Goal: Task Accomplishment & Management: Manage account settings

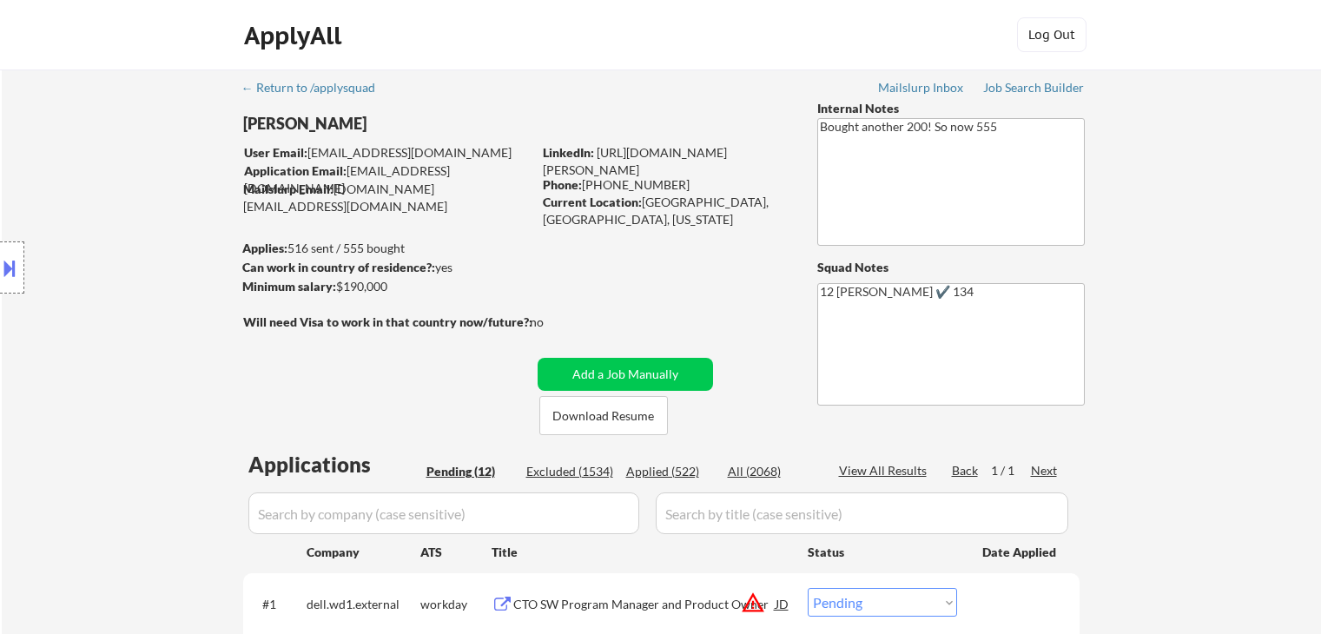
select select ""pending""
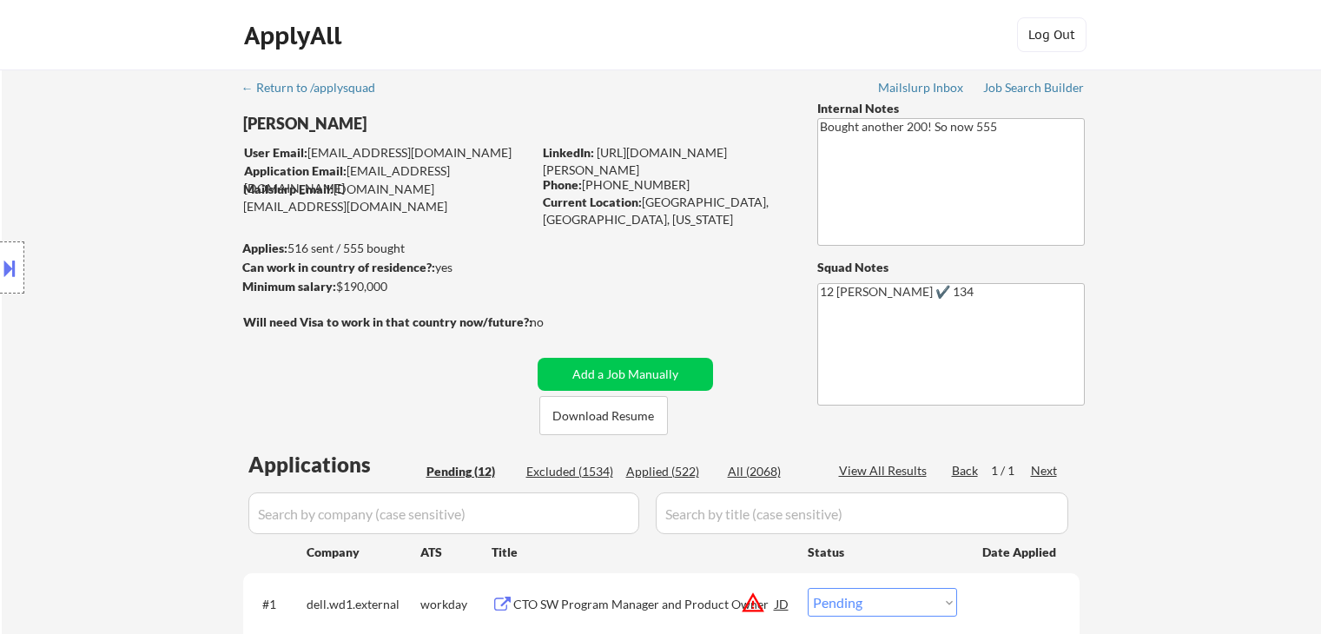
select select ""pending""
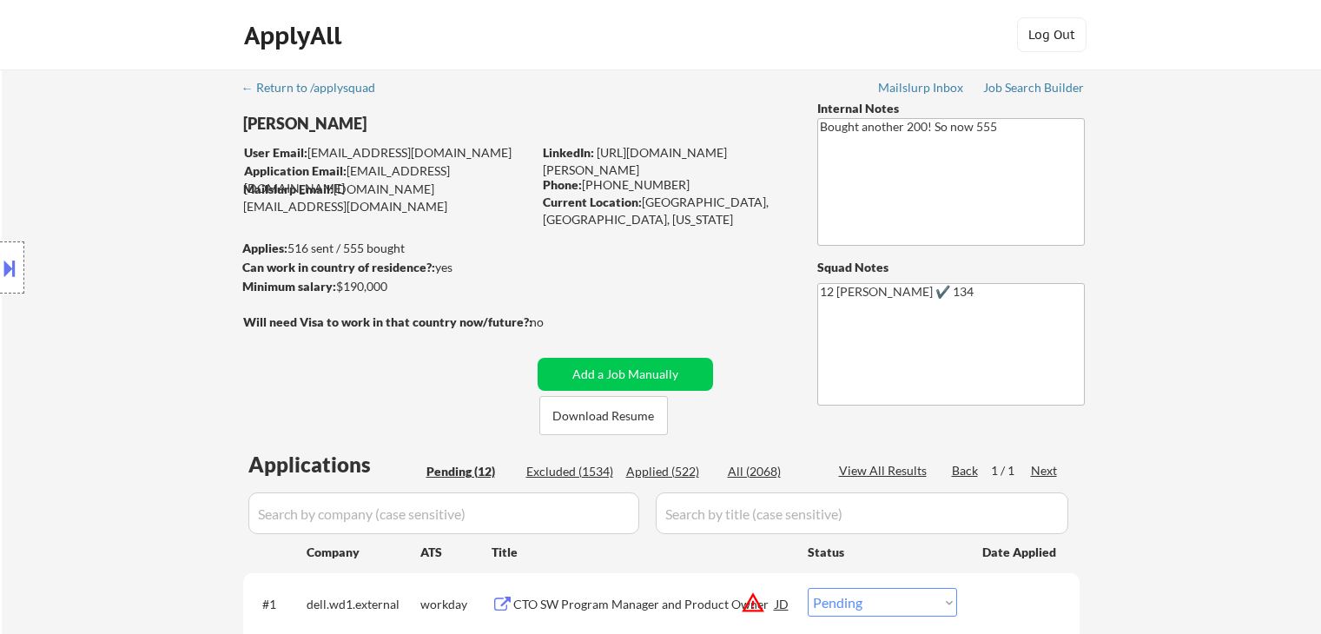
select select ""pending""
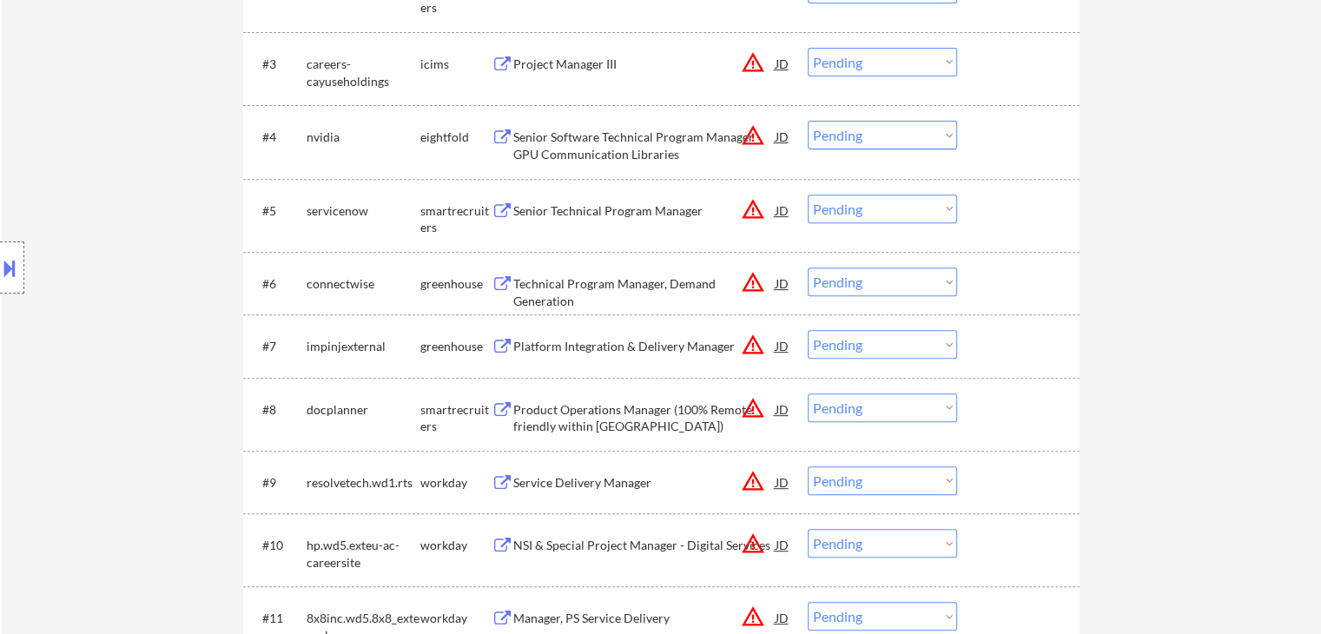
scroll to position [434, 0]
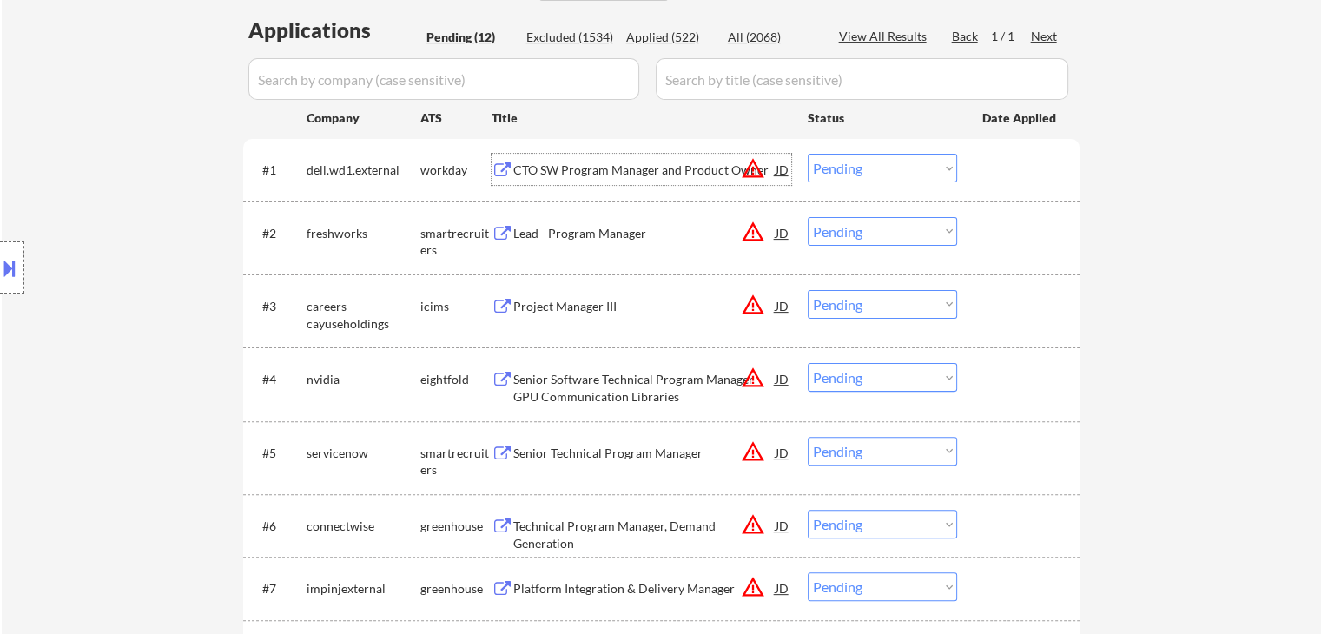
click at [636, 173] on div "CTO SW Program Manager and Product Owner" at bounding box center [644, 170] width 262 height 17
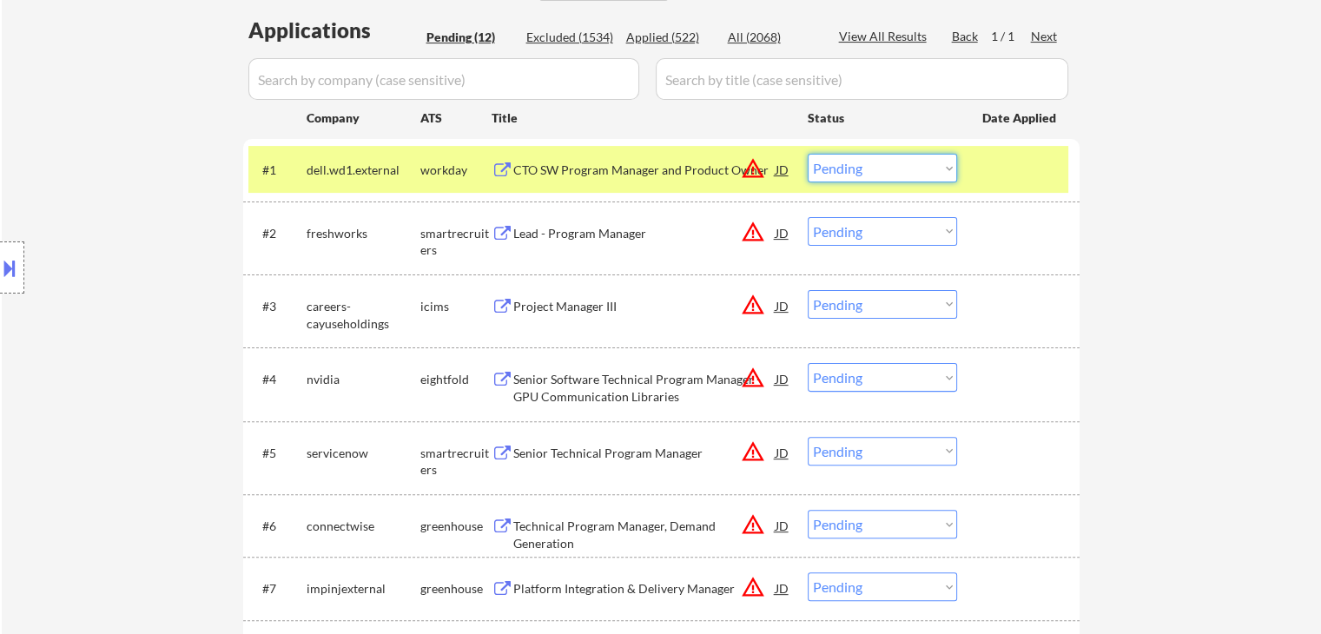
drag, startPoint x: 886, startPoint y: 164, endPoint x: 893, endPoint y: 181, distance: 17.9
click at [886, 166] on select "Choose an option... Pending Applied Excluded (Questions) Excluded (Expired) Exc…" at bounding box center [882, 168] width 149 height 29
click at [808, 154] on select "Choose an option... Pending Applied Excluded (Questions) Excluded (Expired) Exc…" at bounding box center [882, 168] width 149 height 29
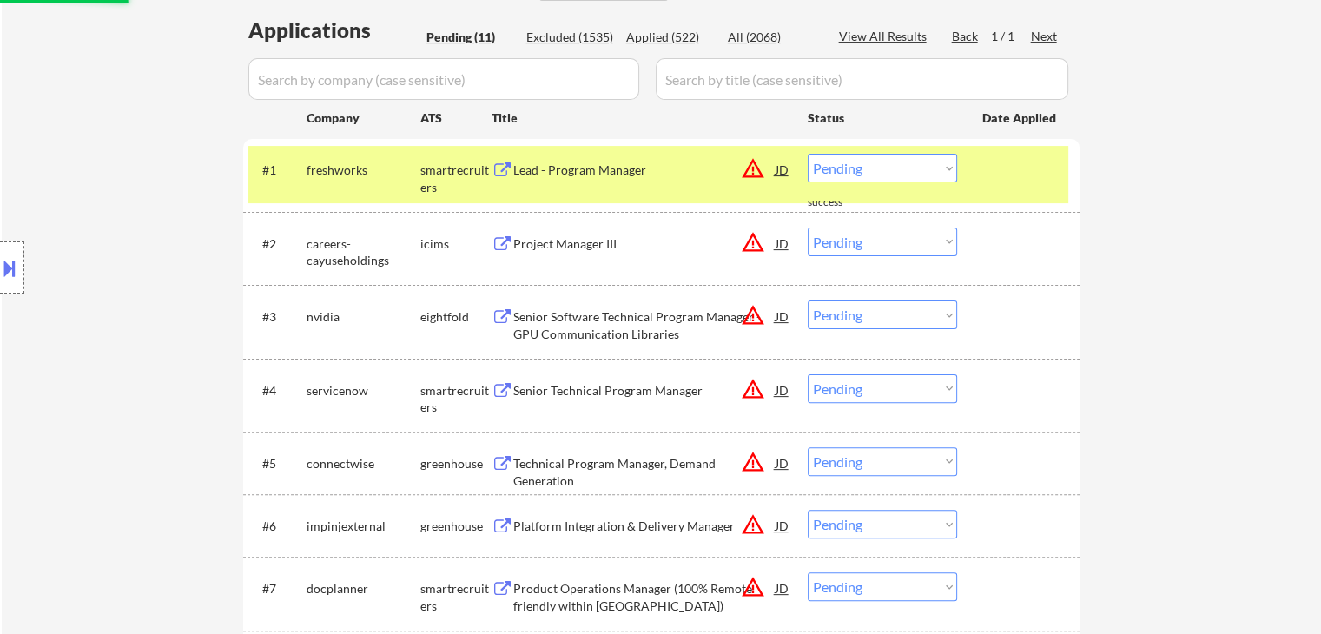
click at [611, 188] on div "#1 freshworks smartrecruiters Lead - Program Manager JD warning_amber Choose an…" at bounding box center [658, 174] width 820 height 57
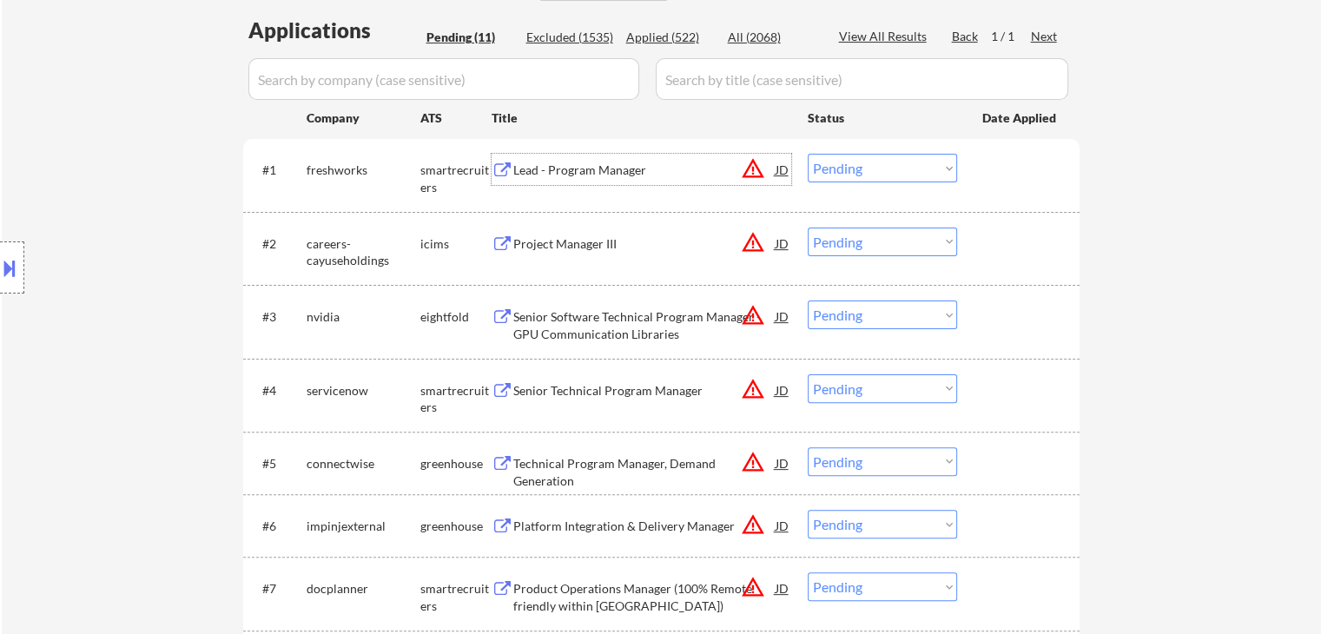
click at [600, 157] on div "Lead - Program Manager" at bounding box center [644, 169] width 262 height 31
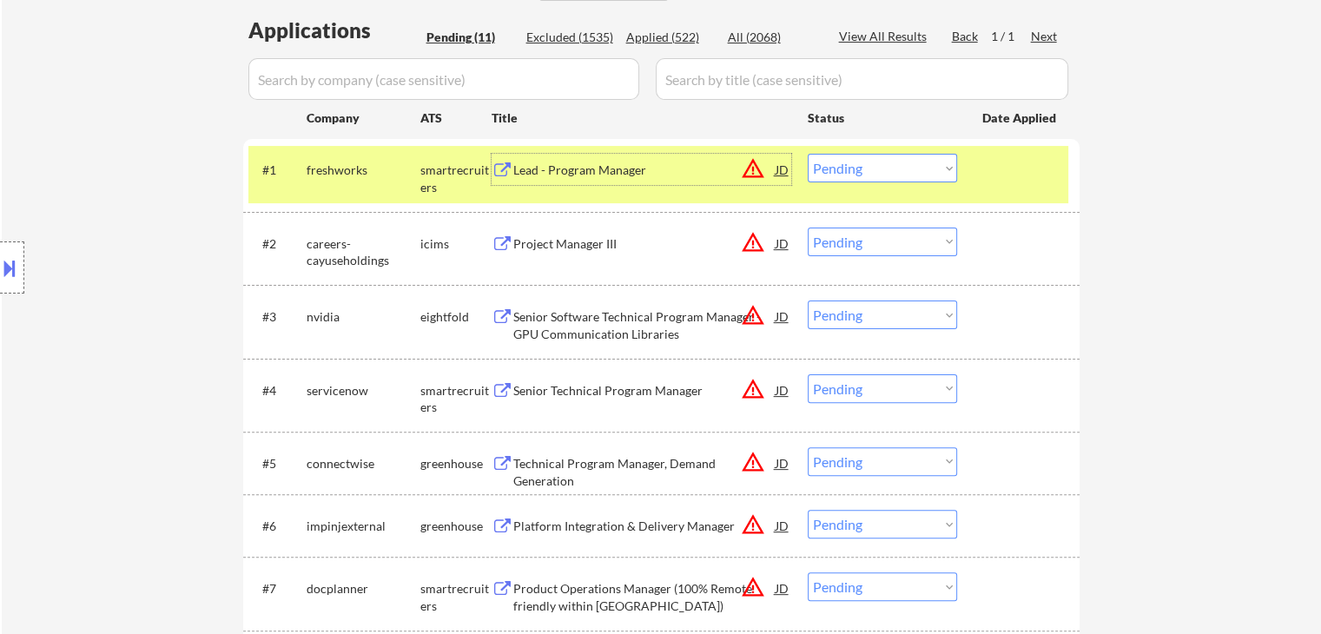
click at [875, 170] on select "Choose an option... Pending Applied Excluded (Questions) Excluded (Expired) Exc…" at bounding box center [882, 168] width 149 height 29
click at [808, 154] on select "Choose an option... Pending Applied Excluded (Questions) Excluded (Expired) Exc…" at bounding box center [882, 168] width 149 height 29
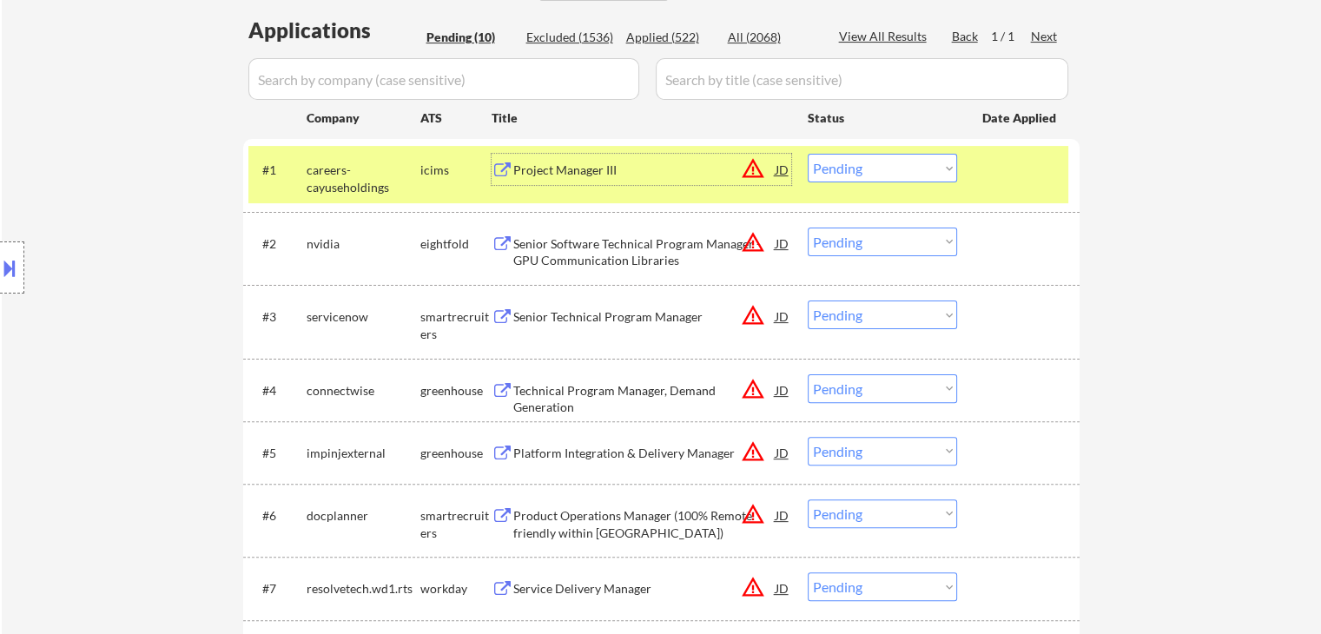
click at [589, 182] on div "Project Manager III" at bounding box center [644, 169] width 262 height 31
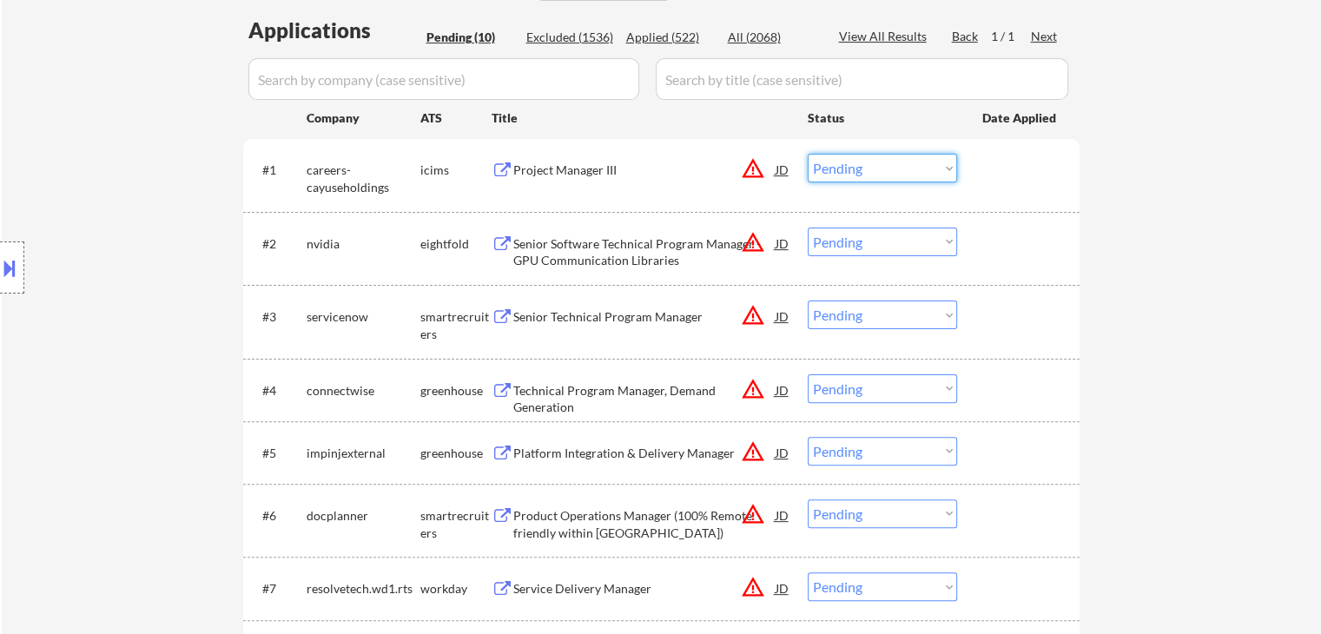
click at [844, 168] on select "Choose an option... Pending Applied Excluded (Questions) Excluded (Expired) Exc…" at bounding box center [882, 168] width 149 height 29
click at [808, 154] on select "Choose an option... Pending Applied Excluded (Questions) Excluded (Expired) Exc…" at bounding box center [882, 168] width 149 height 29
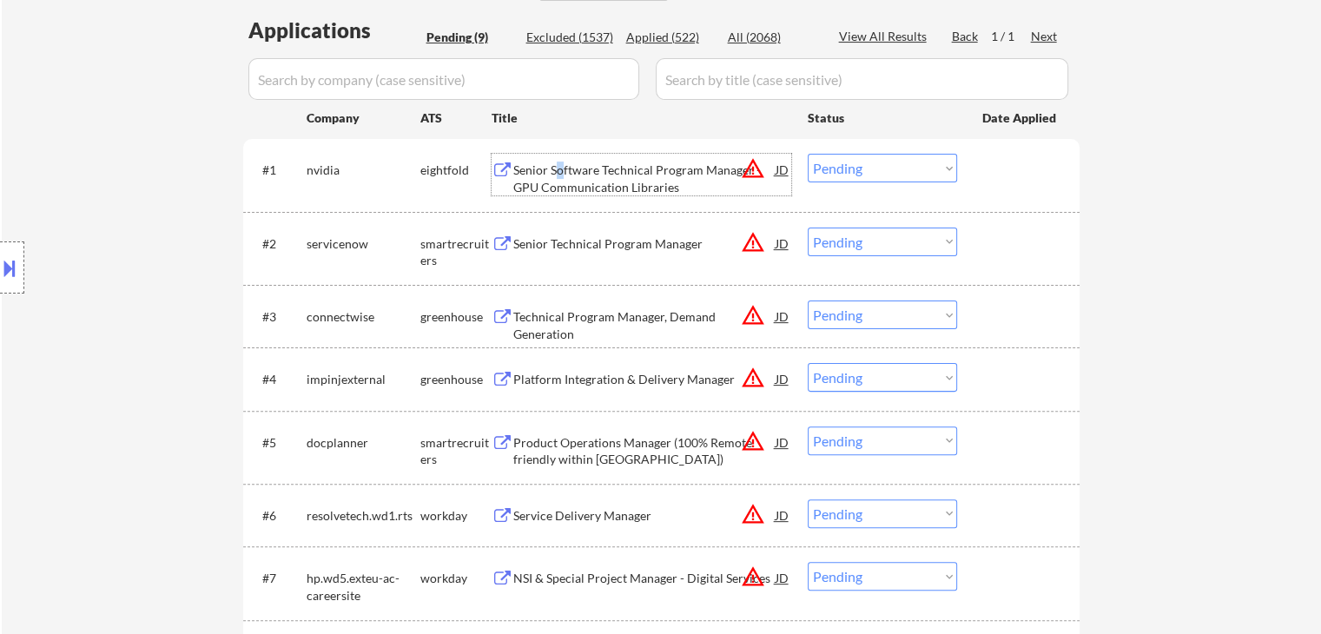
click at [562, 175] on div "Senior Software Technical Program Manager - GPU Communication Libraries" at bounding box center [644, 179] width 262 height 34
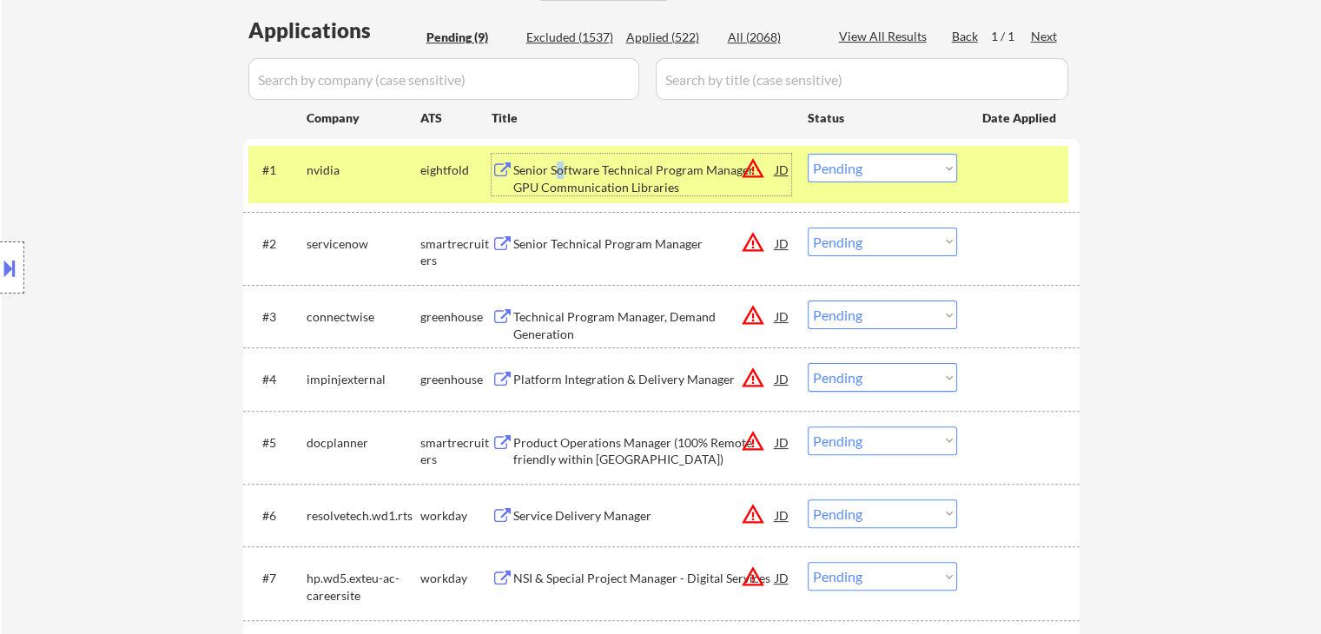
click at [895, 171] on select "Choose an option... Pending Applied Excluded (Questions) Excluded (Expired) Exc…" at bounding box center [882, 168] width 149 height 29
click at [808, 154] on select "Choose an option... Pending Applied Excluded (Questions) Excluded (Expired) Exc…" at bounding box center [882, 168] width 149 height 29
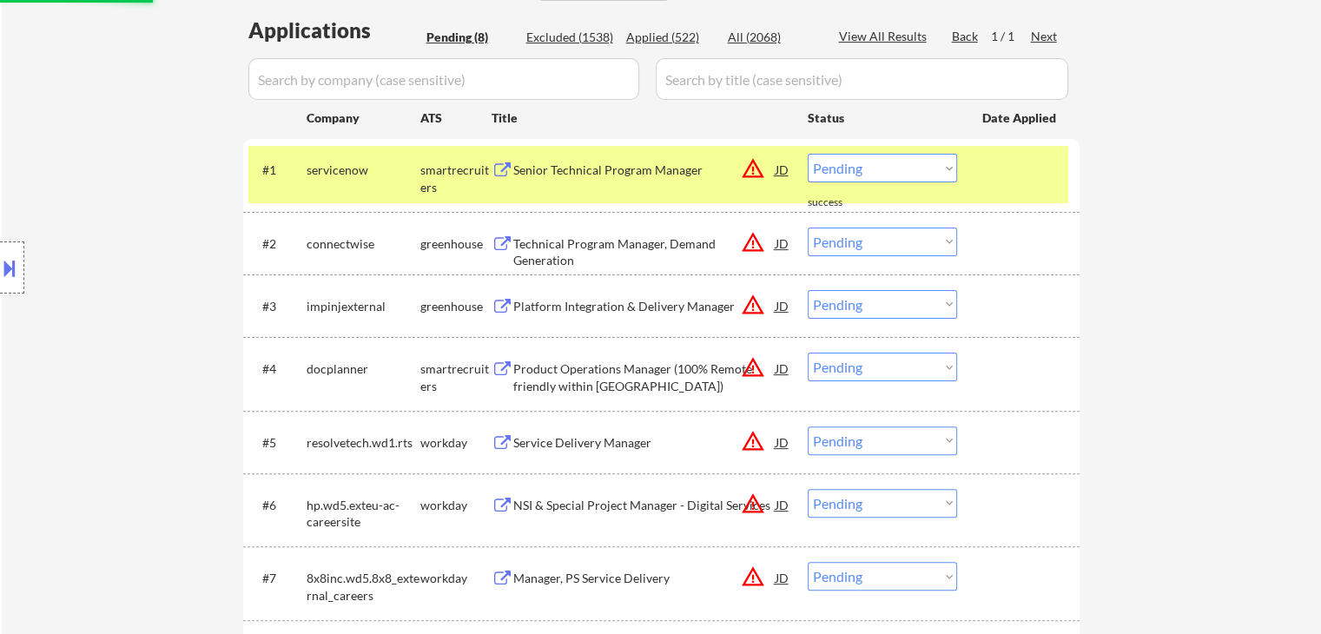
click at [565, 175] on div "Senior Technical Program Manager" at bounding box center [644, 170] width 262 height 17
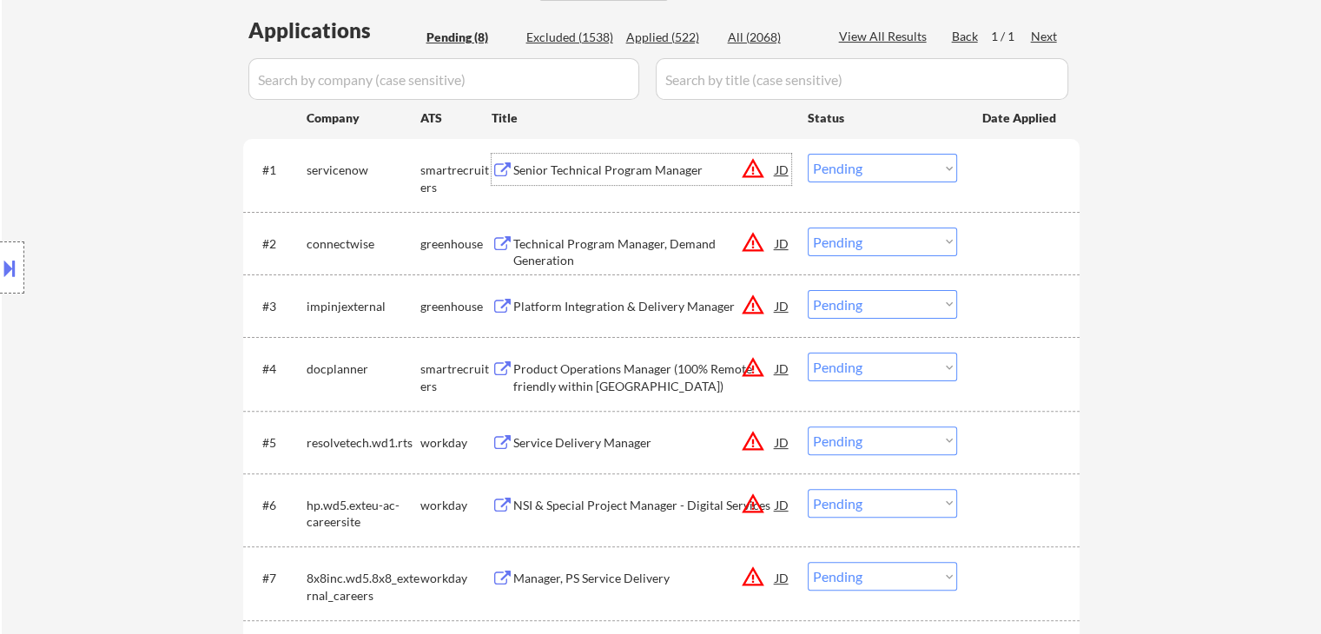
click at [885, 171] on select "Choose an option... Pending Applied Excluded (Questions) Excluded (Expired) Exc…" at bounding box center [882, 168] width 149 height 29
click at [808, 154] on select "Choose an option... Pending Applied Excluded (Questions) Excluded (Expired) Exc…" at bounding box center [882, 168] width 149 height 29
select select ""pending""
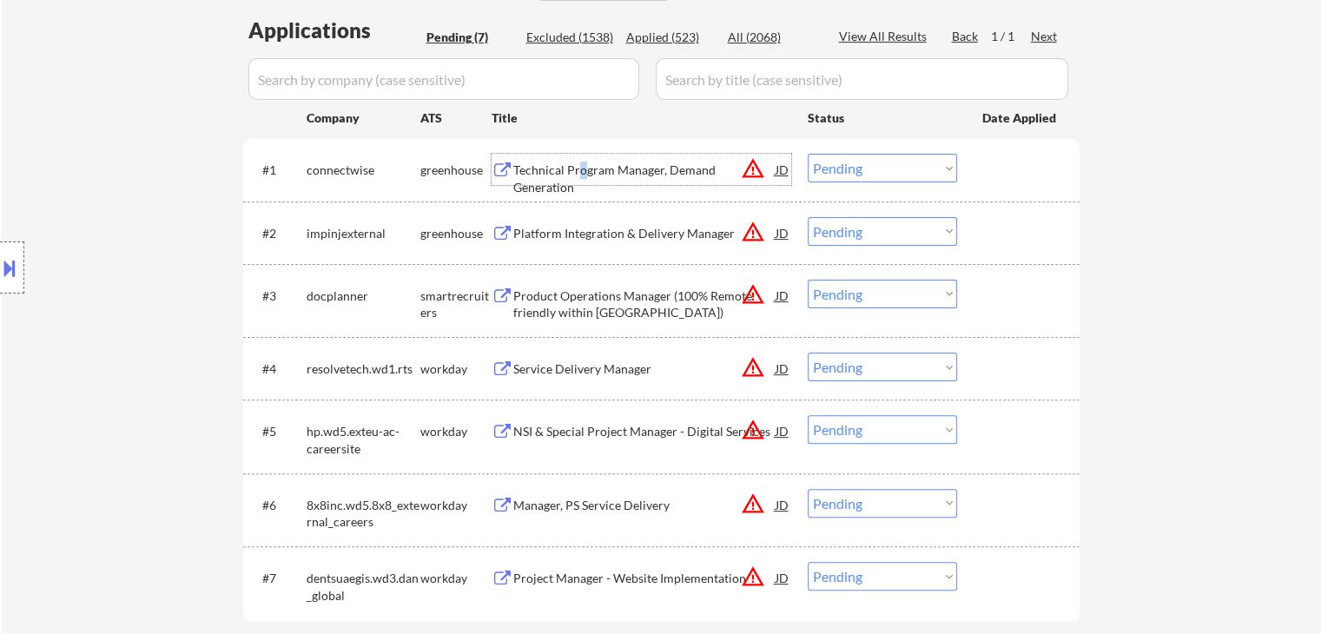
click at [584, 163] on div "Technical Program Manager, Demand Generation" at bounding box center [644, 179] width 262 height 34
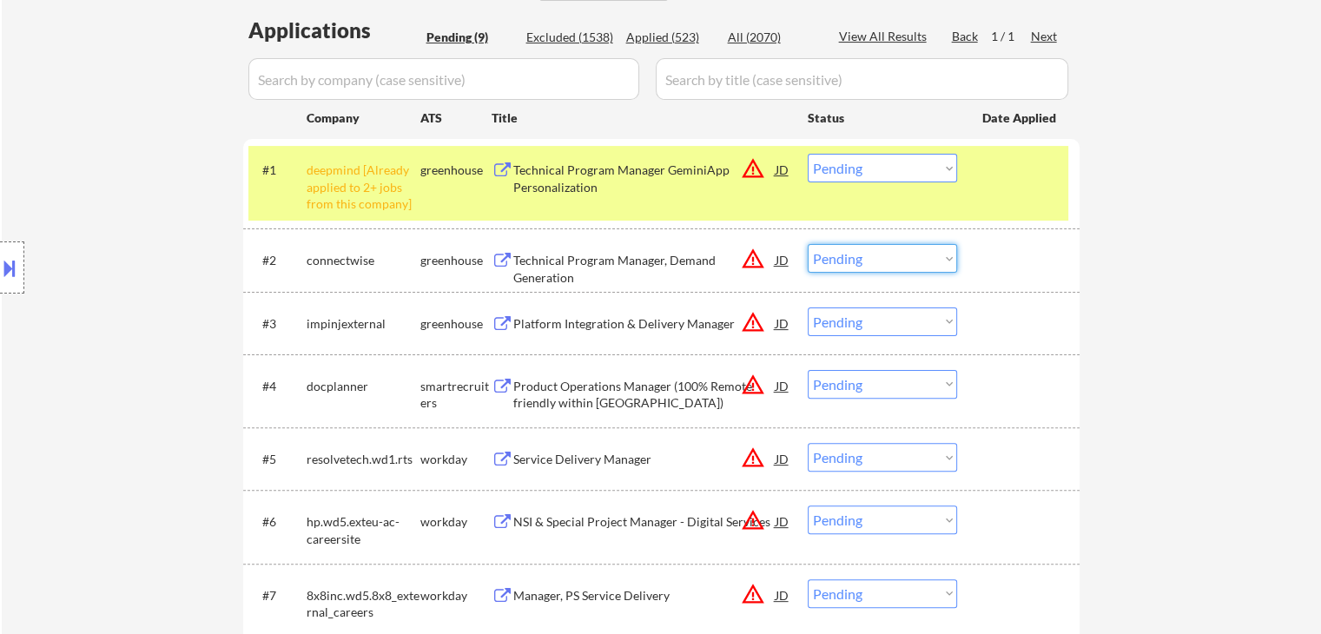
click at [855, 255] on select "Choose an option... Pending Applied Excluded (Questions) Excluded (Expired) Exc…" at bounding box center [882, 258] width 149 height 29
click at [808, 244] on select "Choose an option... Pending Applied Excluded (Questions) Excluded (Expired) Exc…" at bounding box center [882, 258] width 149 height 29
drag, startPoint x: 846, startPoint y: 155, endPoint x: 861, endPoint y: 173, distance: 22.8
click at [848, 155] on select "Choose an option... Pending Applied Excluded (Questions) Excluded (Expired) Exc…" at bounding box center [882, 168] width 149 height 29
select select ""pending""
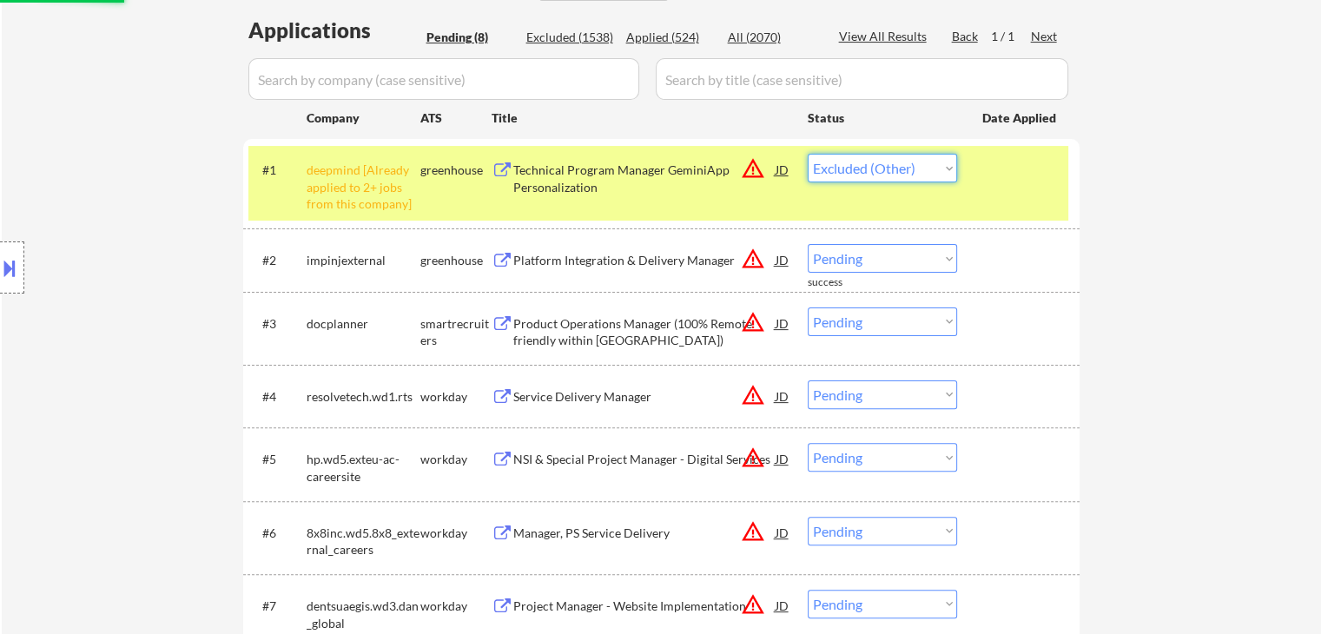
click at [808, 154] on select "Choose an option... Pending Applied Excluded (Questions) Excluded (Expired) Exc…" at bounding box center [882, 168] width 149 height 29
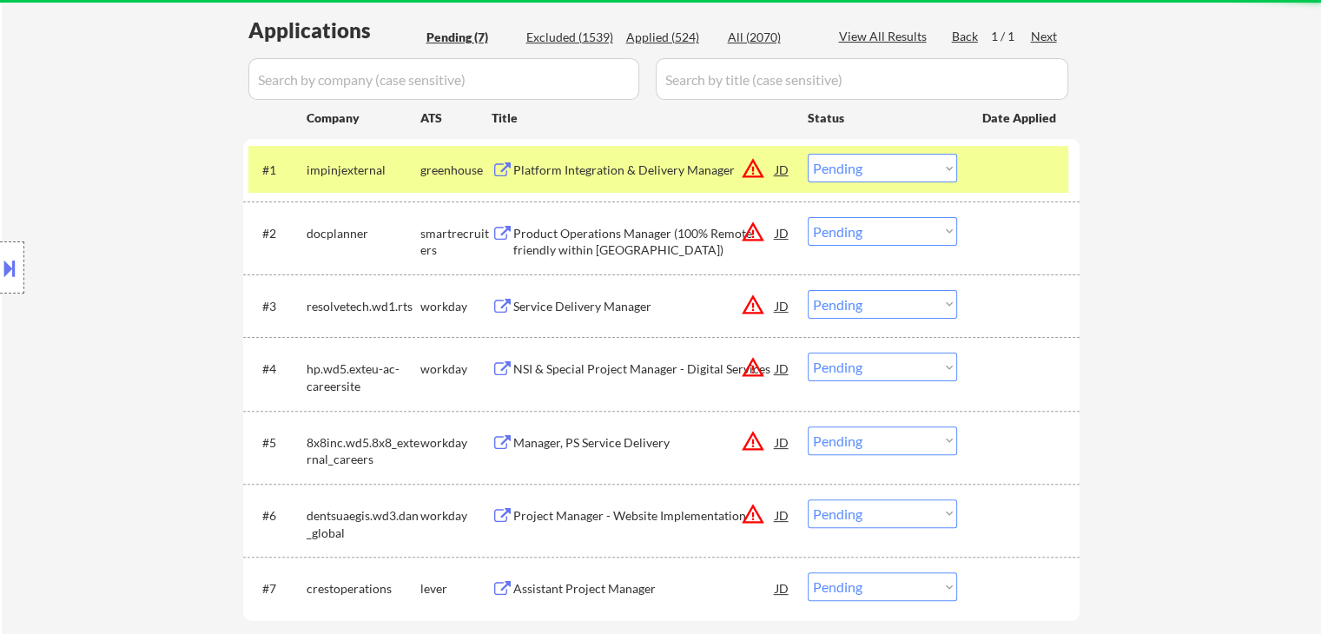
click at [563, 171] on div "Platform Integration & Delivery Manager" at bounding box center [644, 170] width 262 height 17
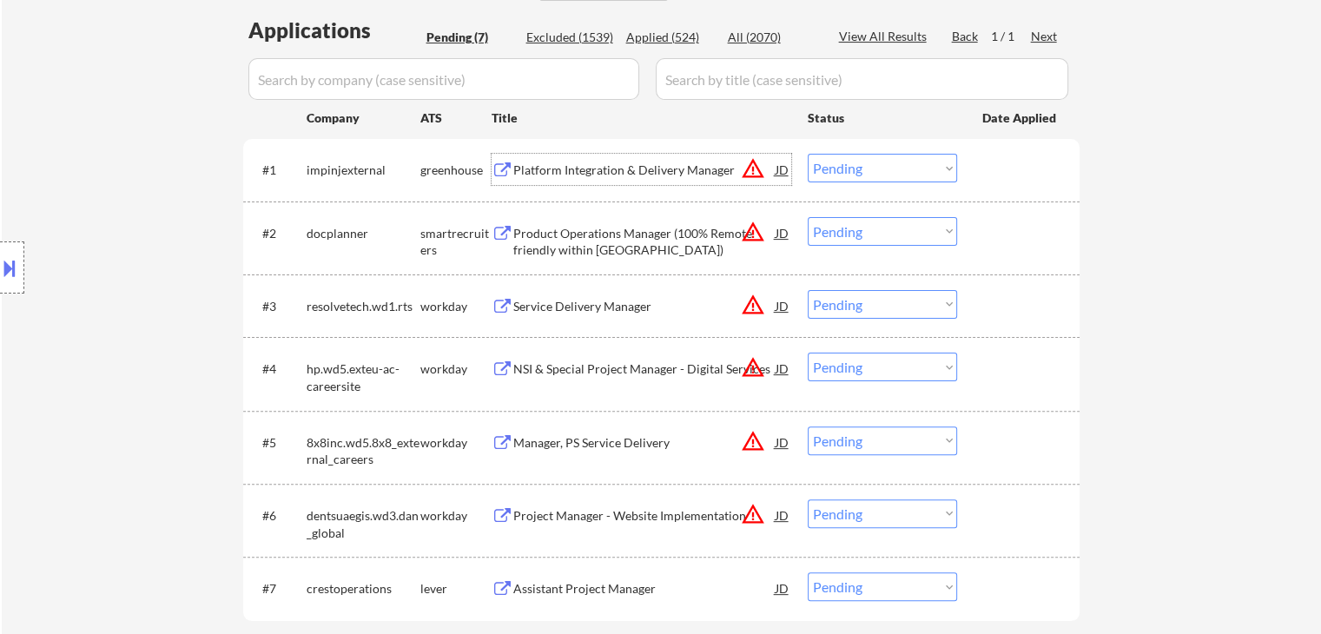
click at [869, 168] on select "Choose an option... Pending Applied Excluded (Questions) Excluded (Expired) Exc…" at bounding box center [882, 168] width 149 height 29
click at [808, 154] on select "Choose an option... Pending Applied Excluded (Questions) Excluded (Expired) Exc…" at bounding box center [882, 168] width 149 height 29
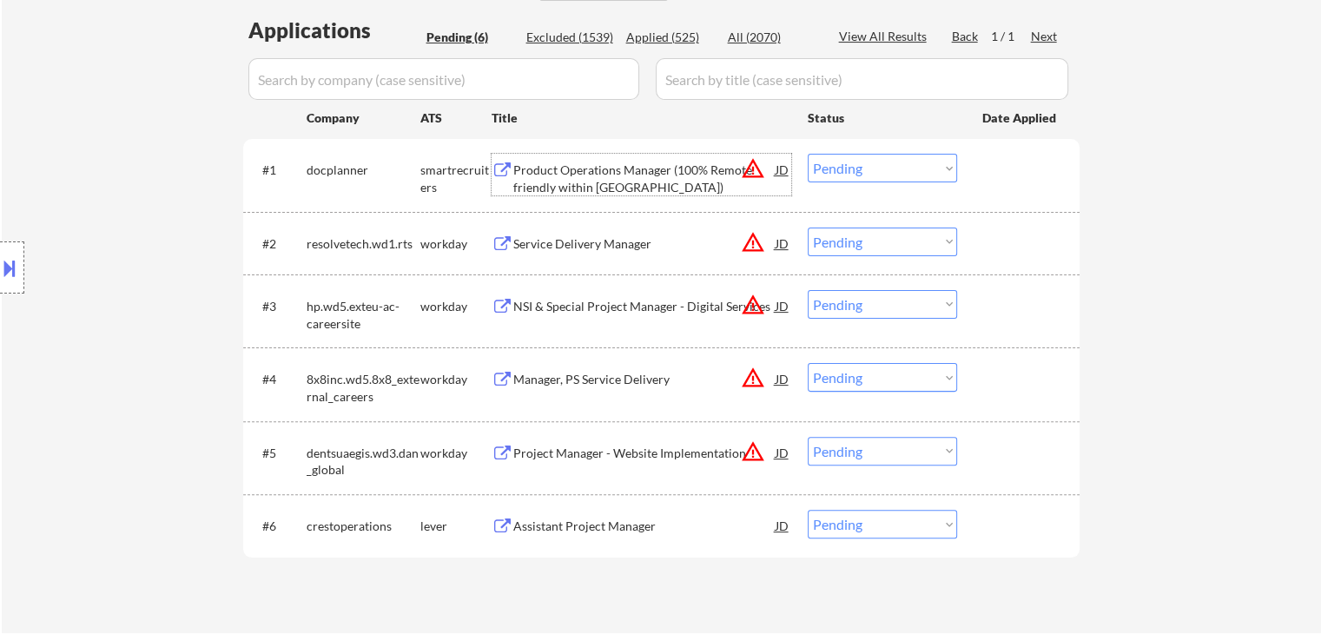
click at [604, 165] on div "Product Operations Manager (100% Remote friendly within Spain)" at bounding box center [644, 179] width 262 height 34
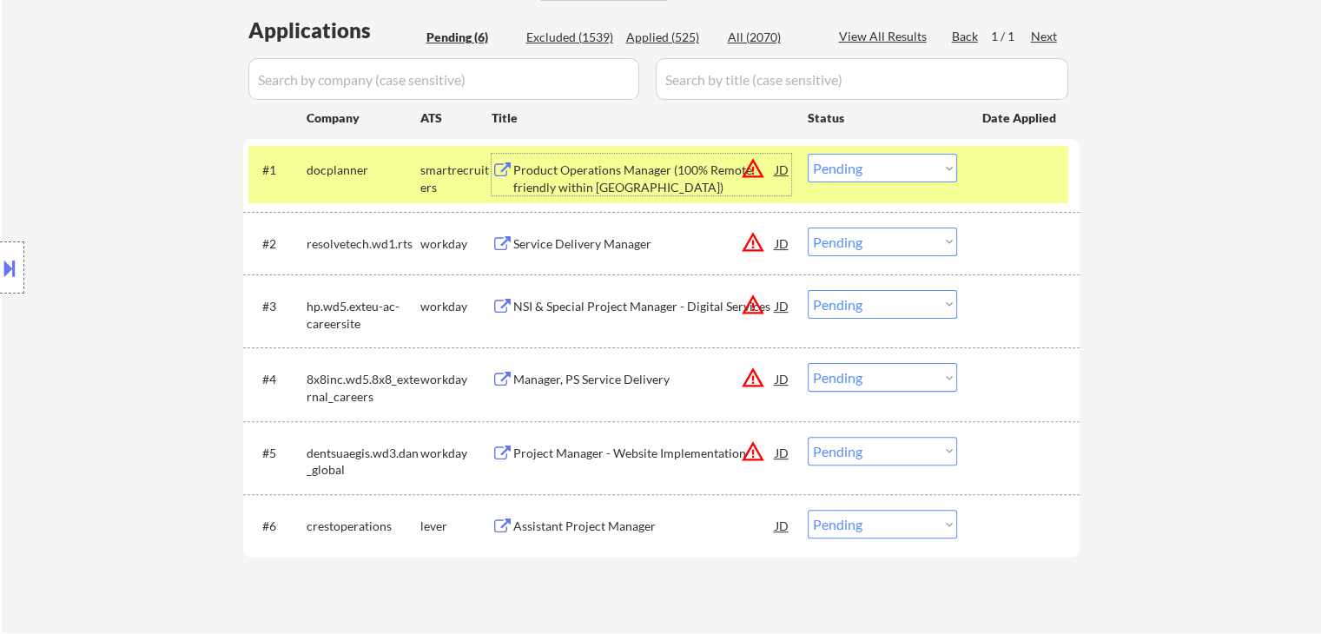
click at [889, 178] on select "Choose an option... Pending Applied Excluded (Questions) Excluded (Expired) Exc…" at bounding box center [882, 168] width 149 height 29
click at [808, 154] on select "Choose an option... Pending Applied Excluded (Questions) Excluded (Expired) Exc…" at bounding box center [882, 168] width 149 height 29
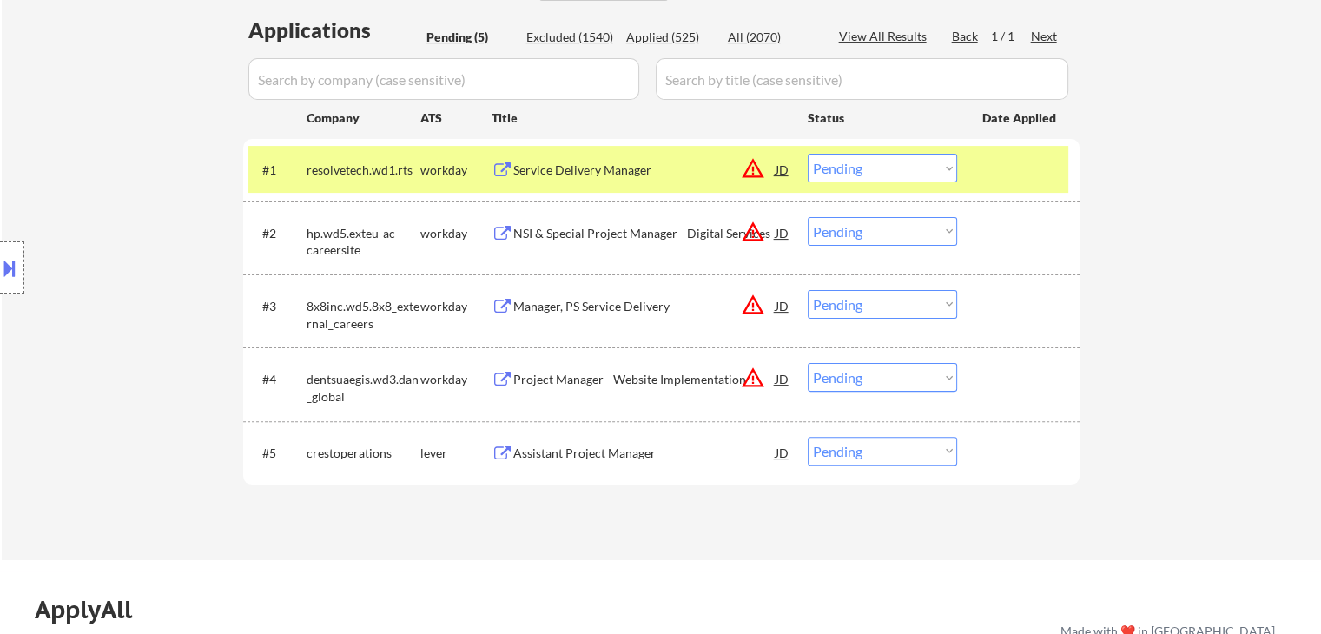
click at [584, 170] on div "Service Delivery Manager" at bounding box center [644, 170] width 262 height 17
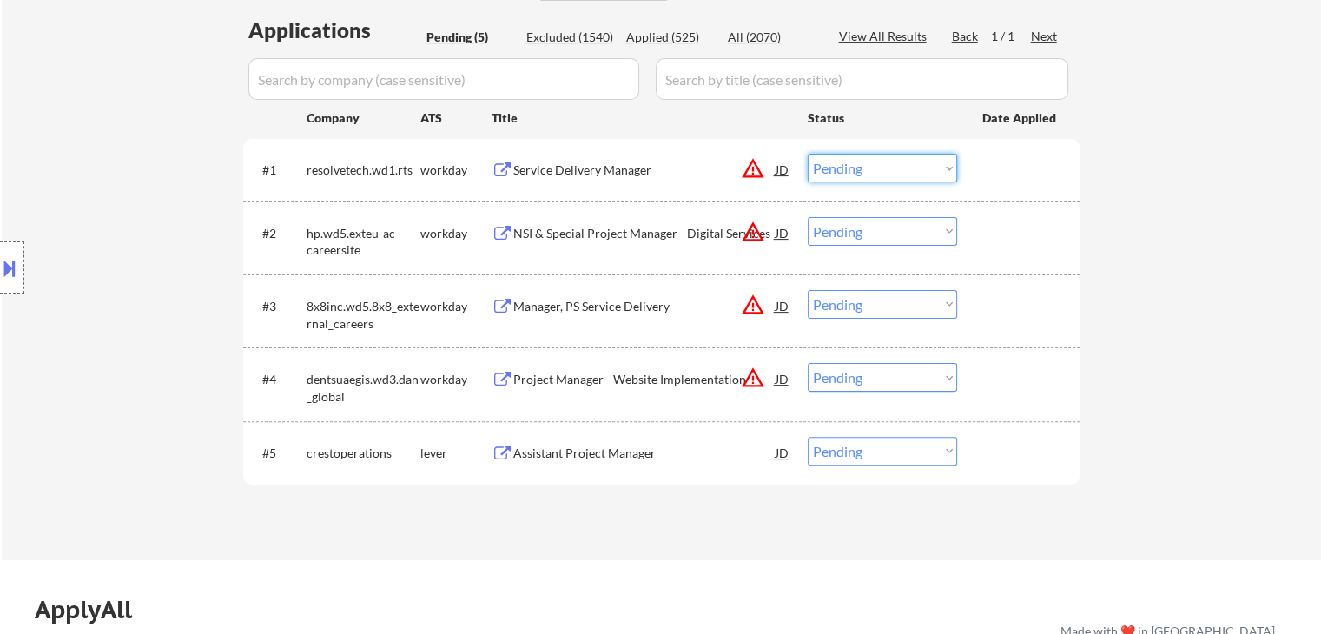
click at [838, 175] on select "Choose an option... Pending Applied Excluded (Questions) Excluded (Expired) Exc…" at bounding box center [882, 168] width 149 height 29
click at [808, 154] on select "Choose an option... Pending Applied Excluded (Questions) Excluded (Expired) Exc…" at bounding box center [882, 168] width 149 height 29
select select ""pending""
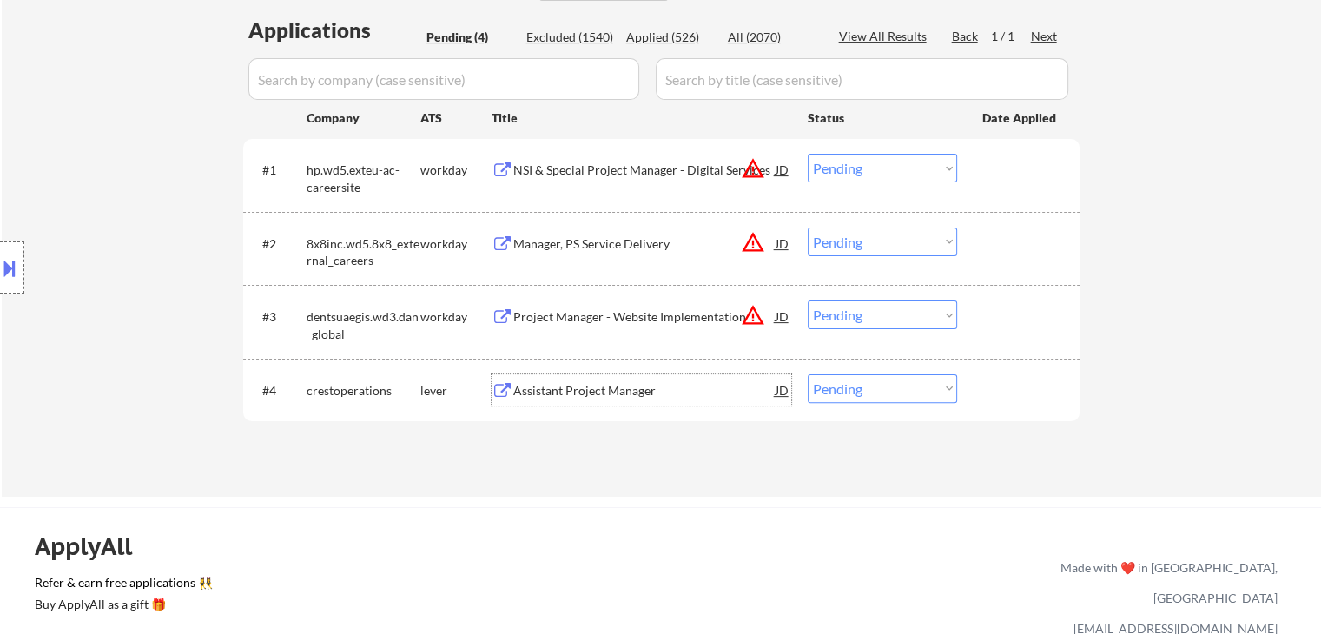
click at [556, 393] on div "Assistant Project Manager" at bounding box center [644, 390] width 262 height 17
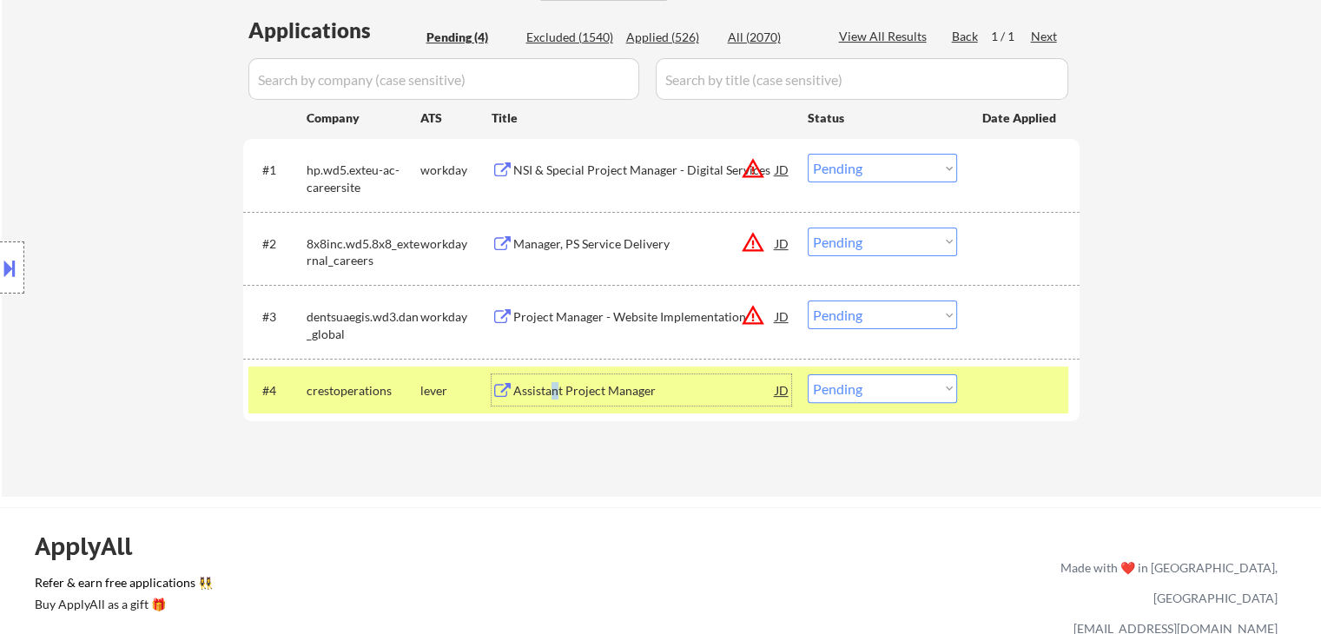
click at [886, 388] on select "Choose an option... Pending Applied Excluded (Questions) Excluded (Expired) Exc…" at bounding box center [882, 388] width 149 height 29
select select ""excluded""
click at [808, 374] on select "Choose an option... Pending Applied Excluded (Questions) Excluded (Expired) Exc…" at bounding box center [882, 388] width 149 height 29
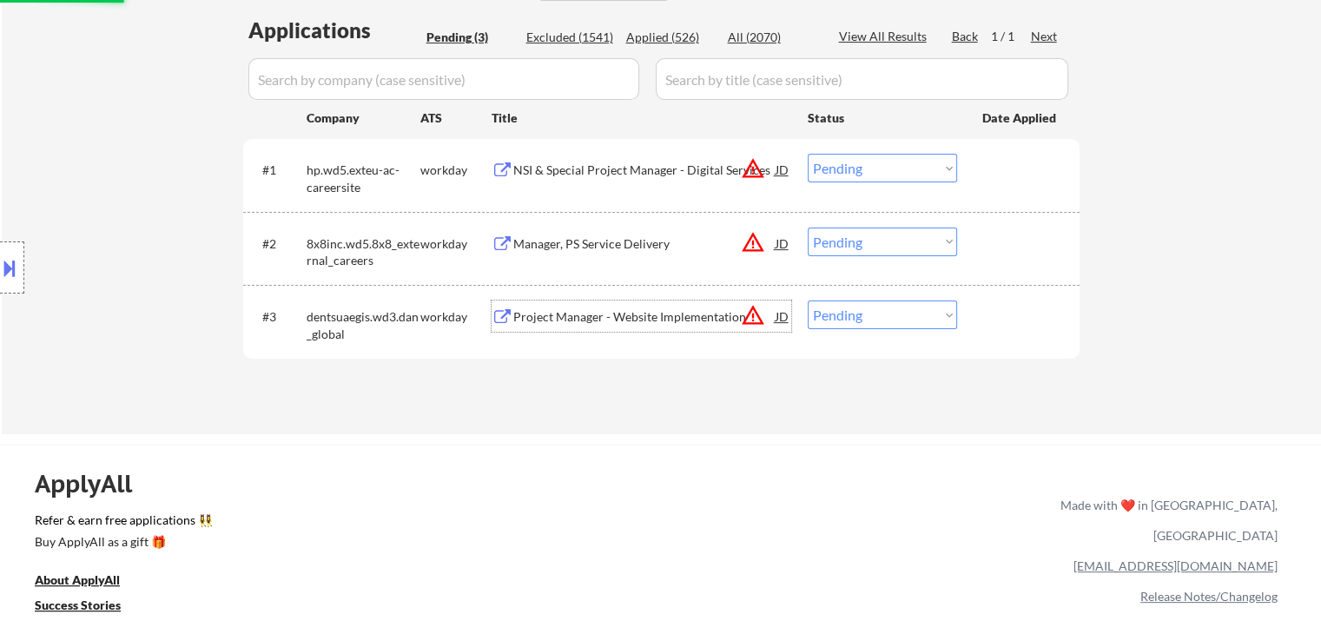
click at [525, 324] on div "Project Manager - Website Implementation" at bounding box center [644, 316] width 262 height 17
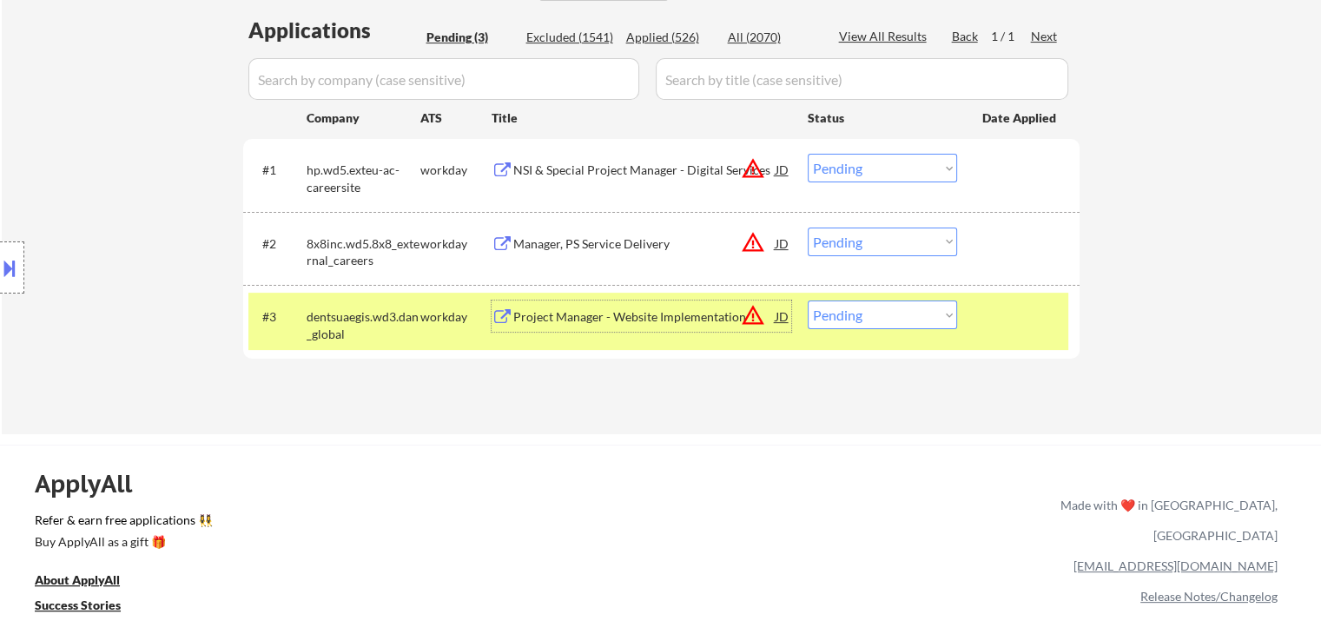
drag, startPoint x: 894, startPoint y: 314, endPoint x: 897, endPoint y: 327, distance: 13.5
click at [894, 314] on select "Choose an option... Pending Applied Excluded (Questions) Excluded (Expired) Exc…" at bounding box center [882, 315] width 149 height 29
select select ""excluded__salary_""
click at [808, 301] on select "Choose an option... Pending Applied Excluded (Questions) Excluded (Expired) Exc…" at bounding box center [882, 315] width 149 height 29
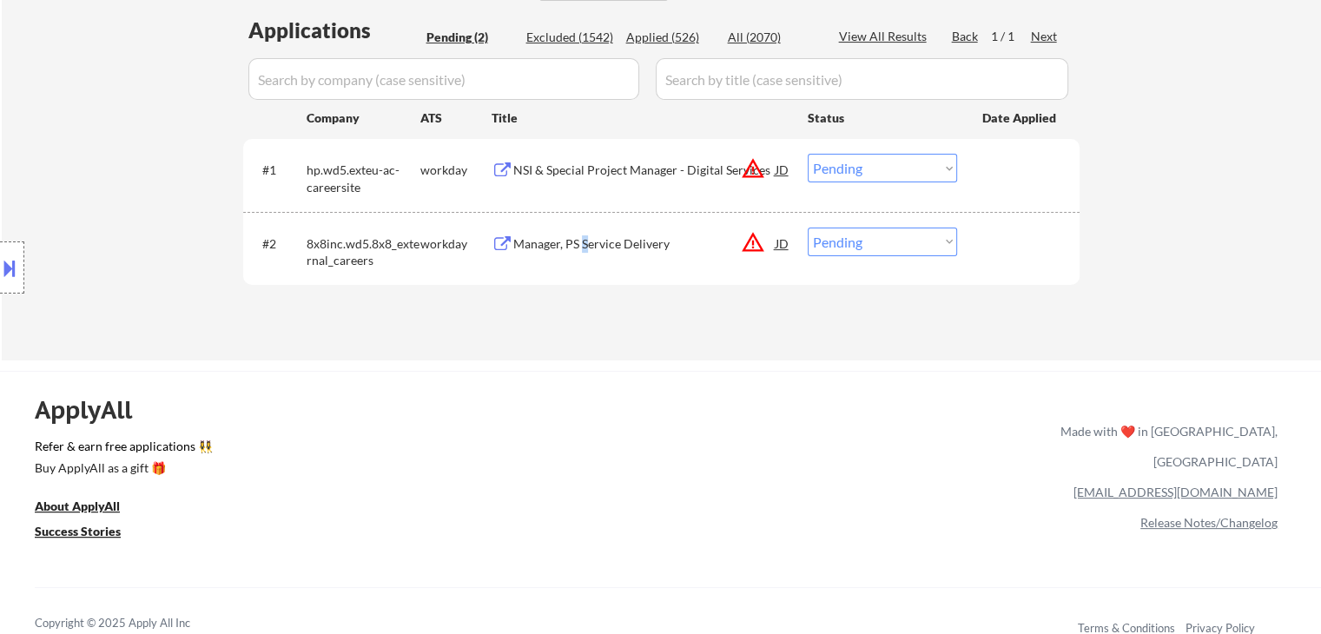
click at [585, 244] on div "Manager, PS Service Delivery" at bounding box center [644, 243] width 262 height 17
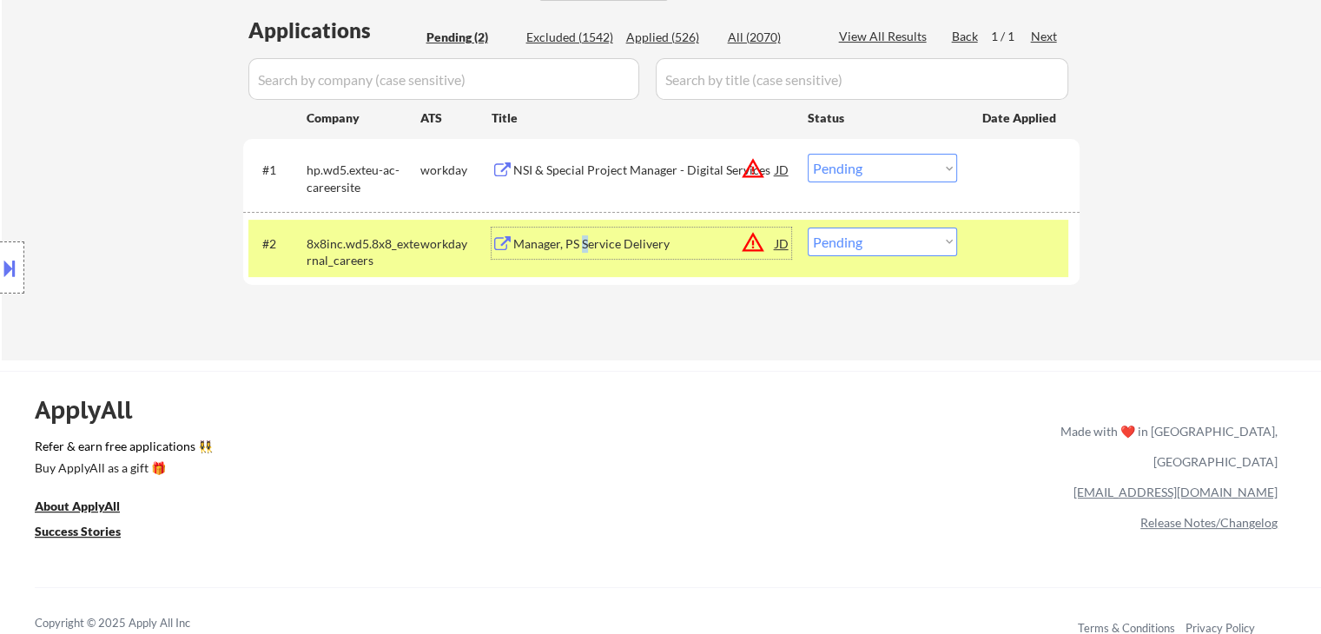
click at [868, 235] on select "Choose an option... Pending Applied Excluded (Questions) Excluded (Expired) Exc…" at bounding box center [882, 242] width 149 height 29
select select ""excluded__salary_""
click at [808, 228] on select "Choose an option... Pending Applied Excluded (Questions) Excluded (Expired) Exc…" at bounding box center [882, 242] width 149 height 29
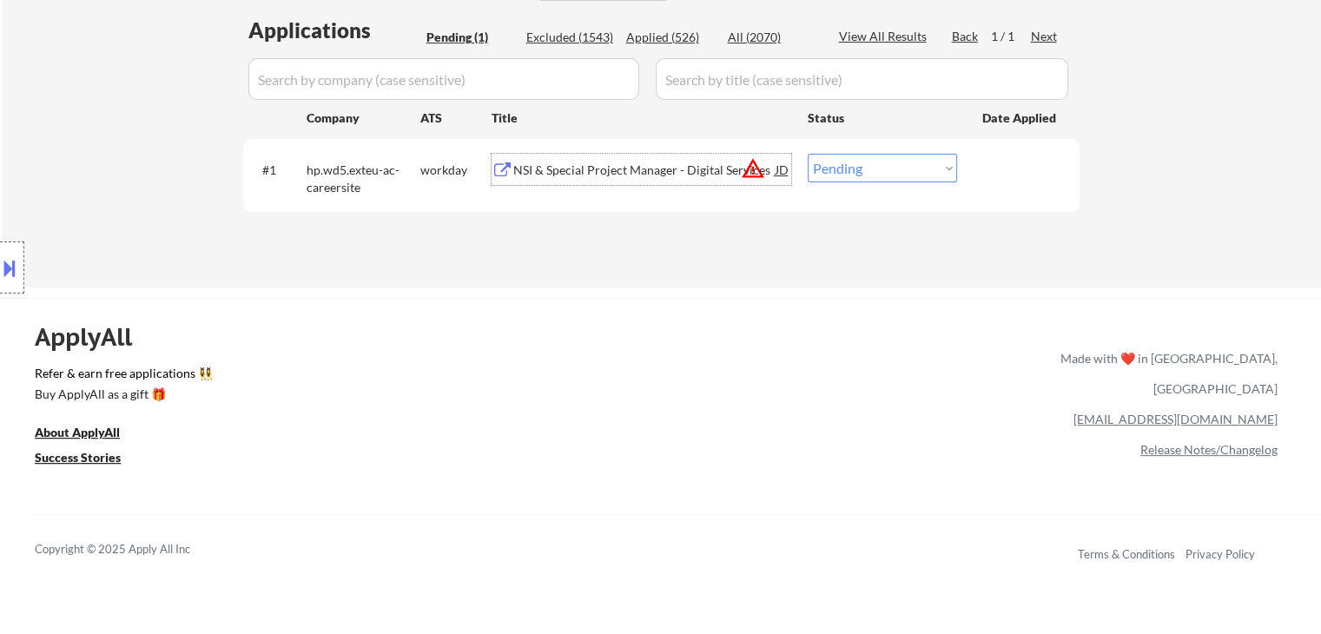
click at [625, 177] on div "NSI & Special Project Manager - Digital Services" at bounding box center [644, 170] width 262 height 17
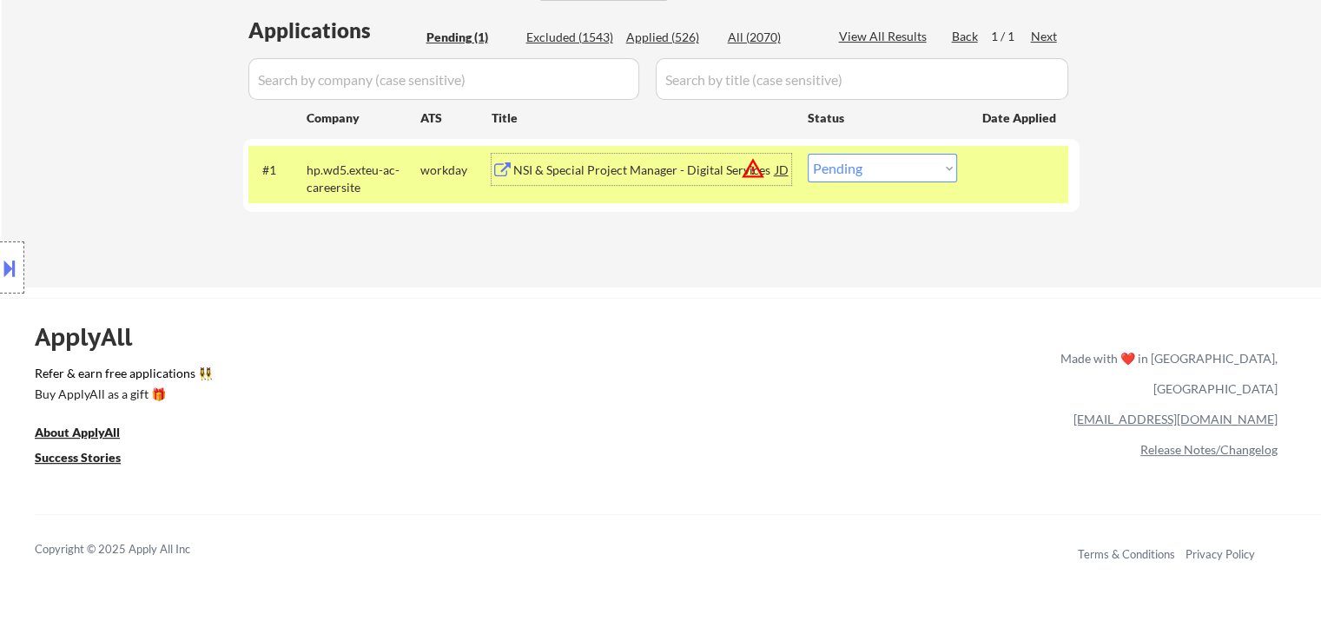
drag, startPoint x: 858, startPoint y: 168, endPoint x: 862, endPoint y: 182, distance: 14.6
click at [858, 168] on select "Choose an option... Pending Applied Excluded (Questions) Excluded (Expired) Exc…" at bounding box center [882, 168] width 149 height 29
select select ""excluded__salary_""
click at [808, 154] on select "Choose an option... Pending Applied Excluded (Questions) Excluded (Expired) Exc…" at bounding box center [882, 168] width 149 height 29
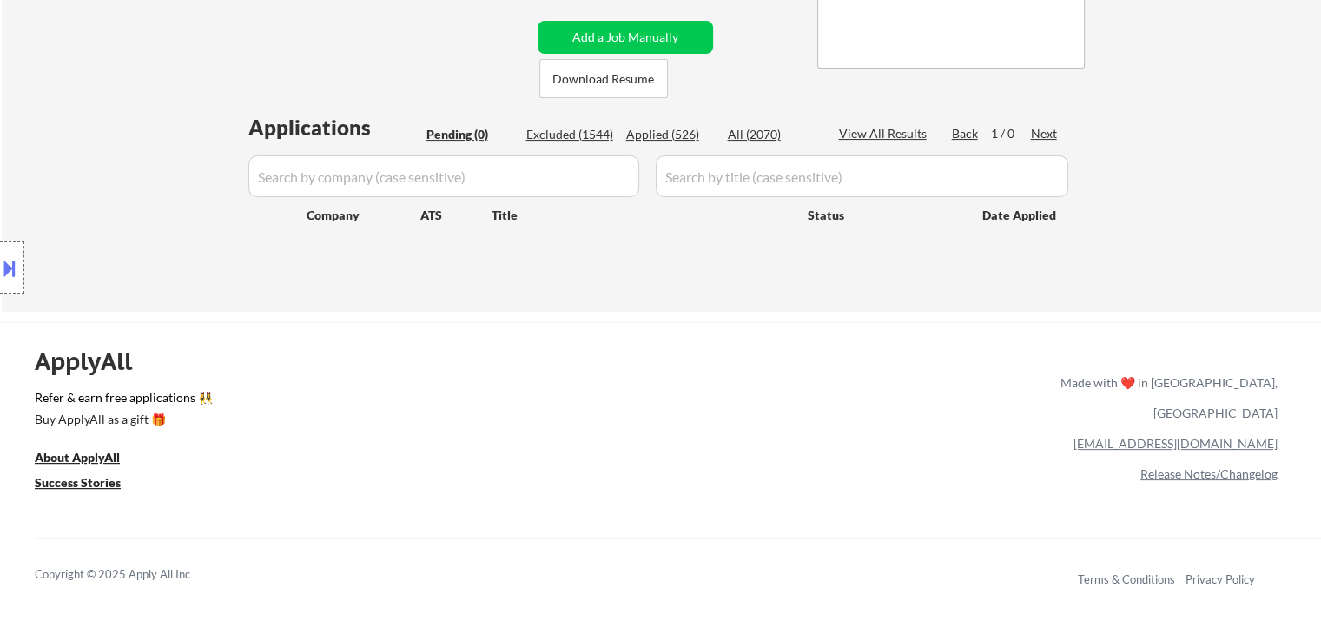
scroll to position [174, 0]
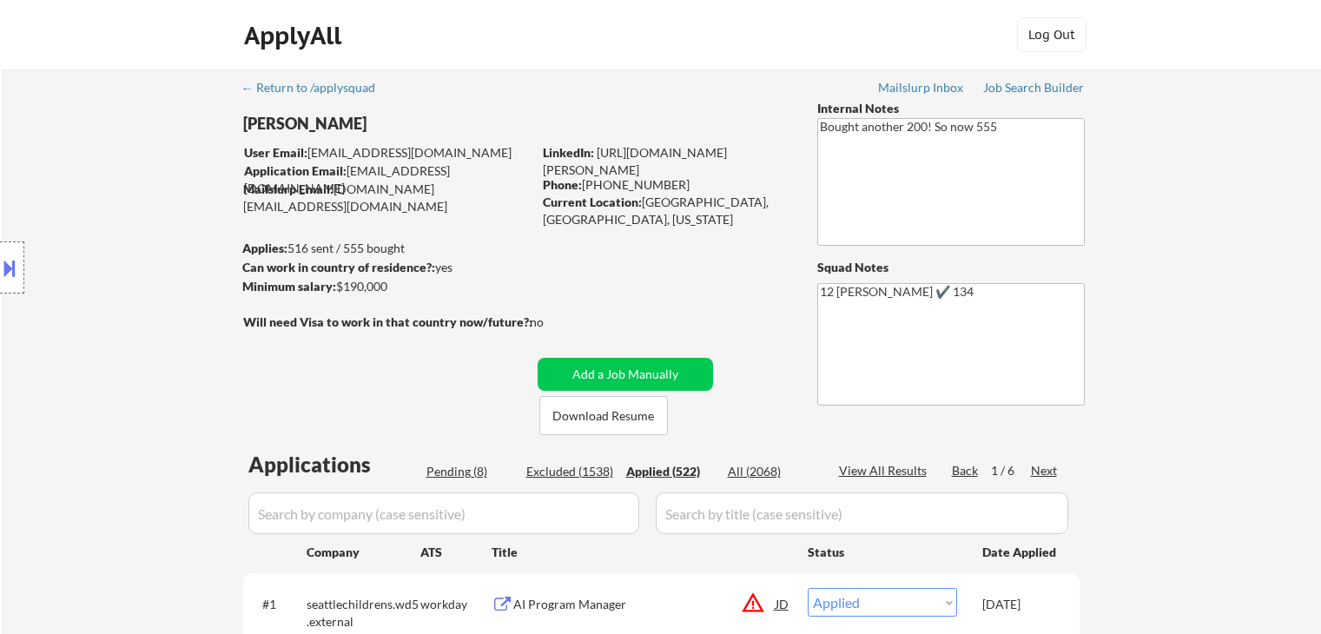
select select ""applied""
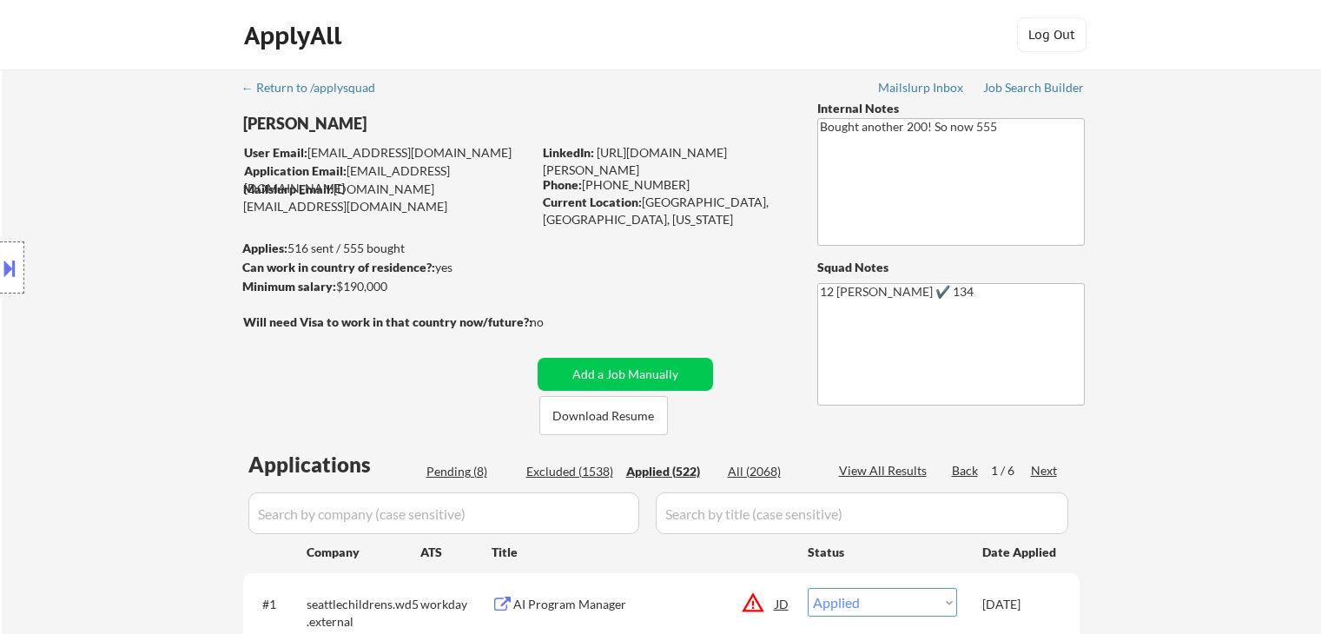
select select ""applied""
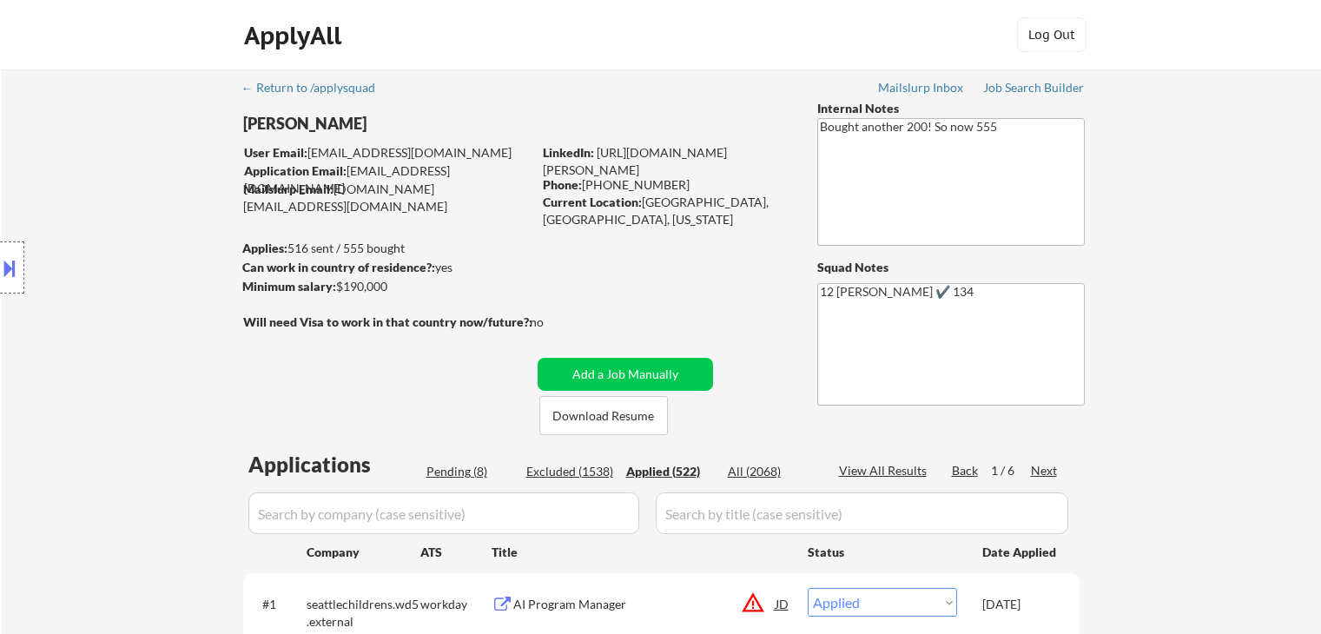
select select ""applied""
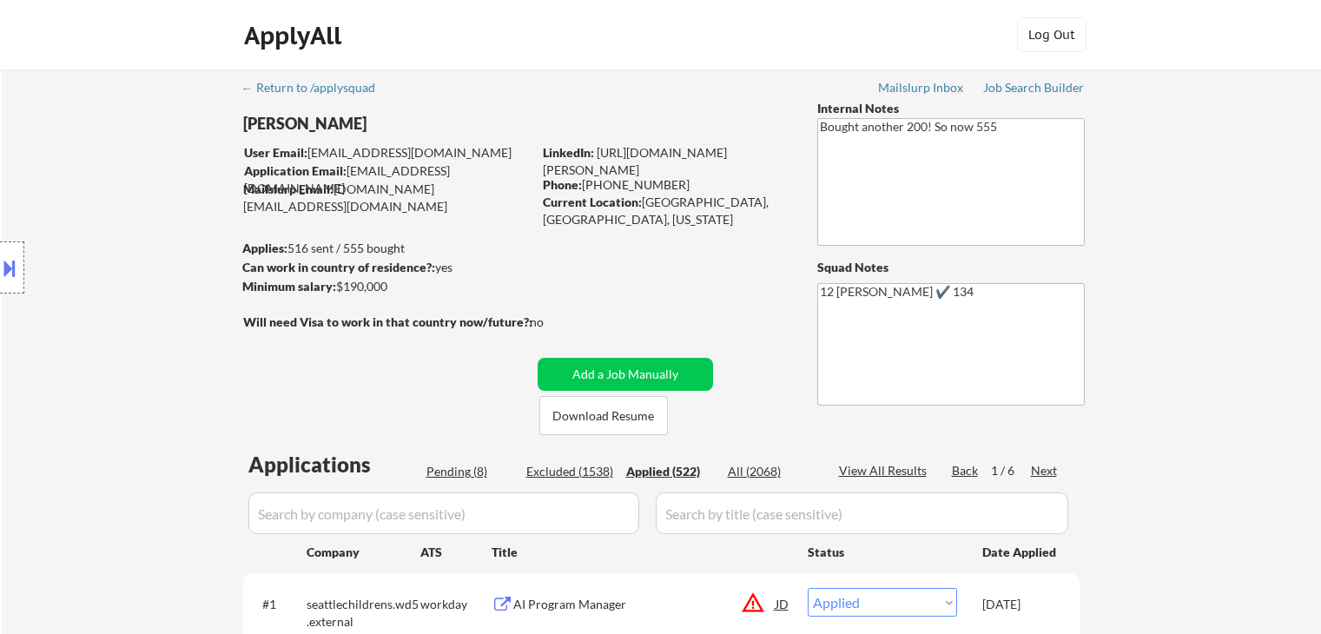
select select ""applied""
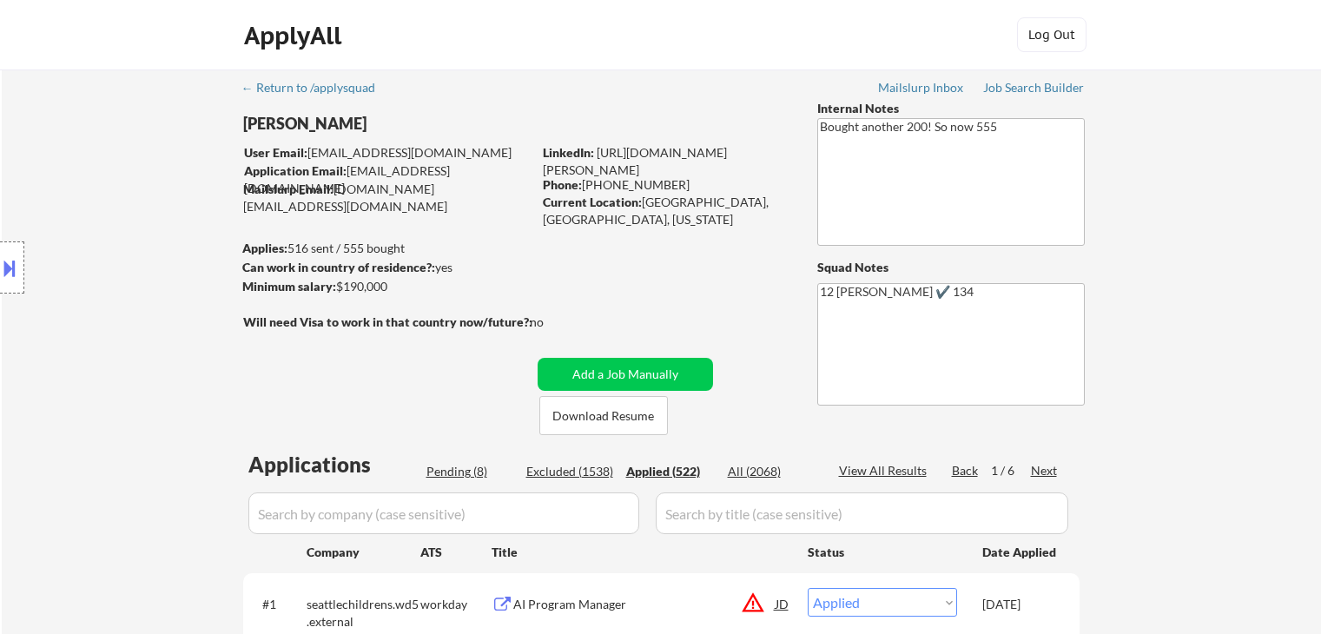
select select ""applied""
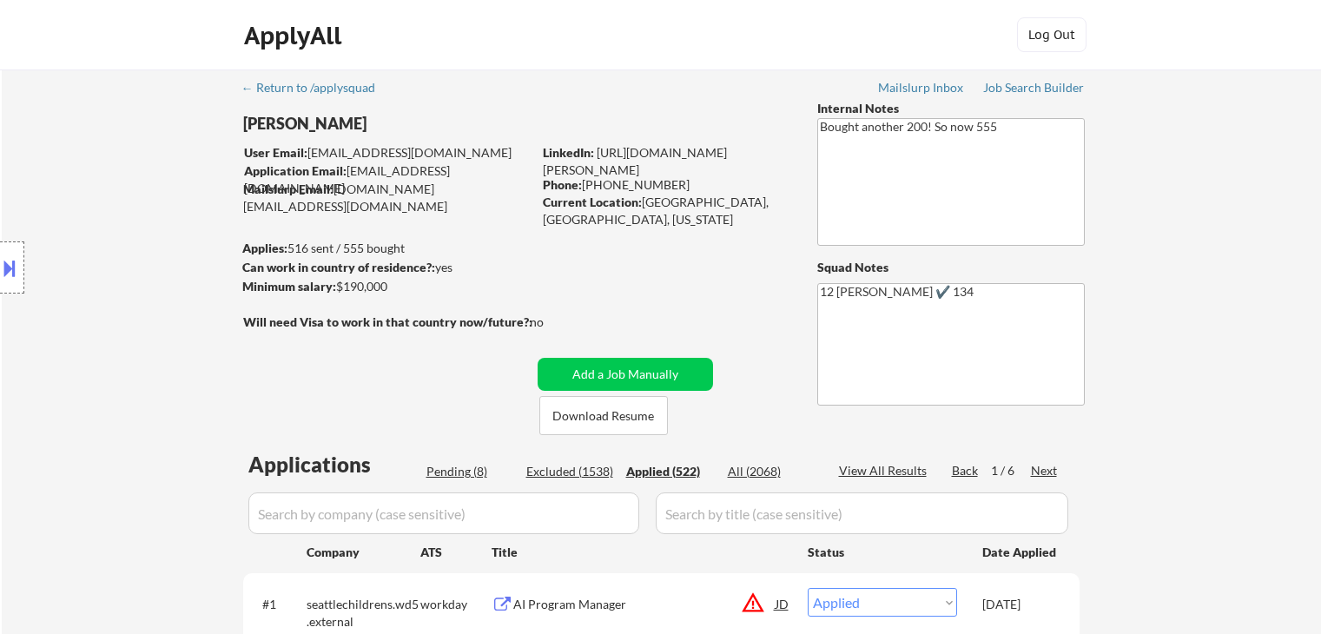
select select ""applied""
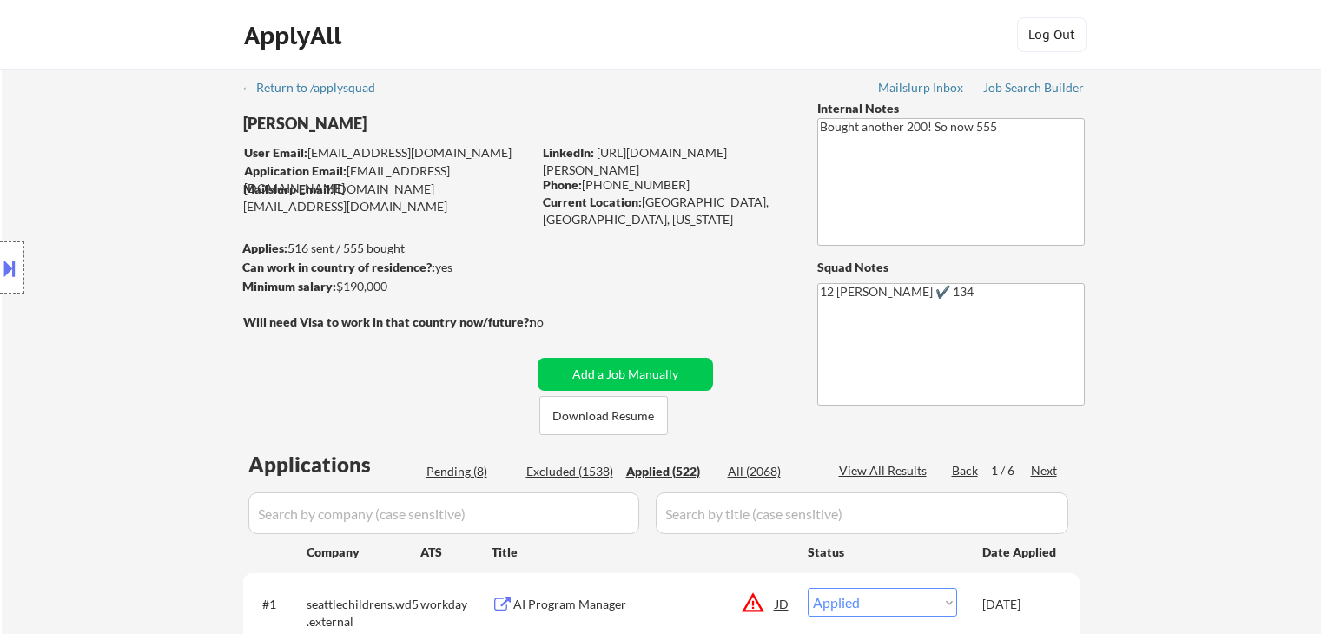
select select ""applied""
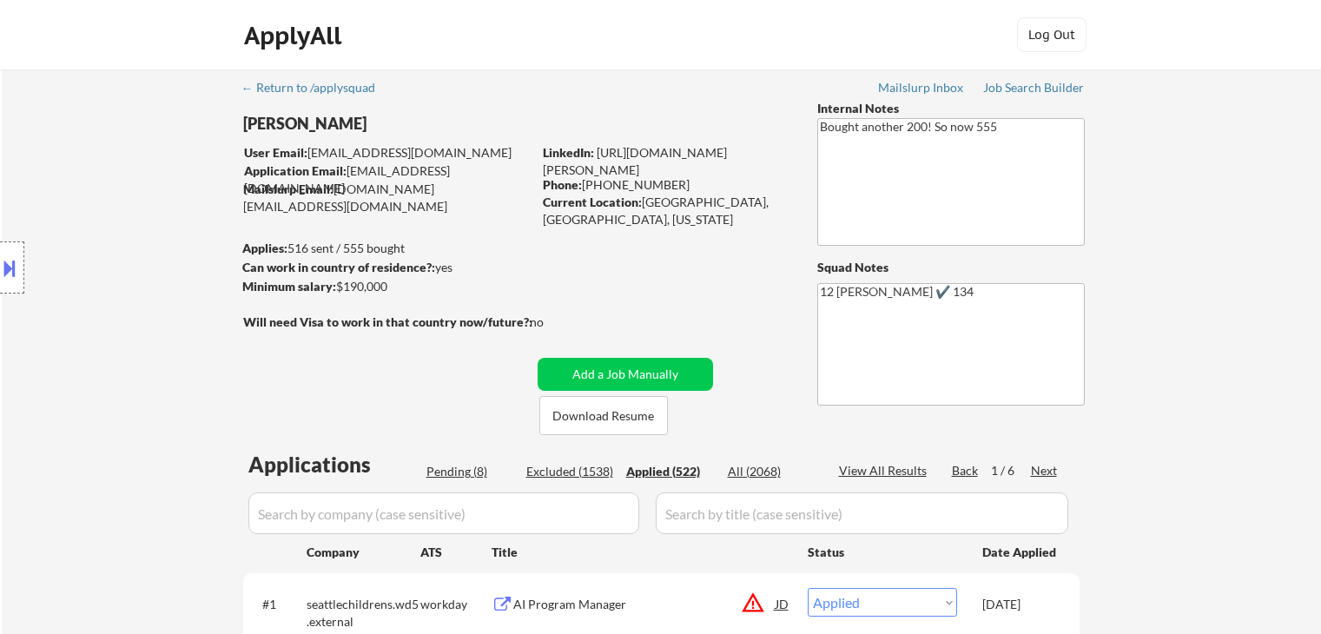
select select ""applied""
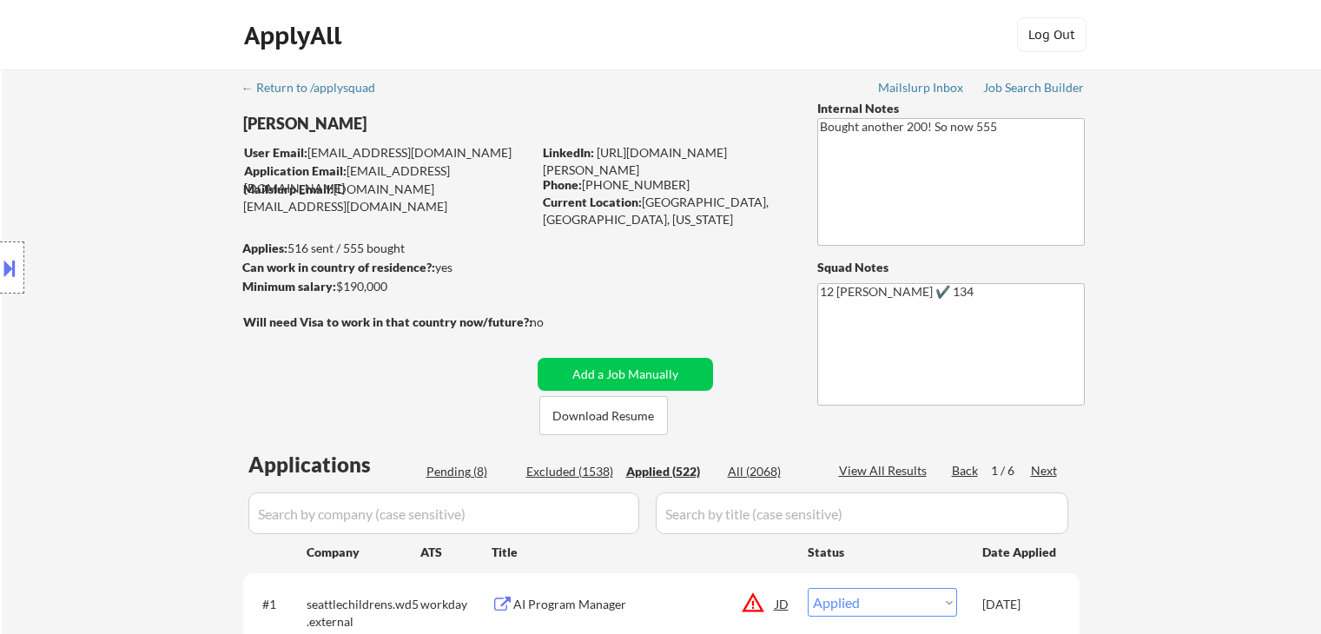
select select ""applied""
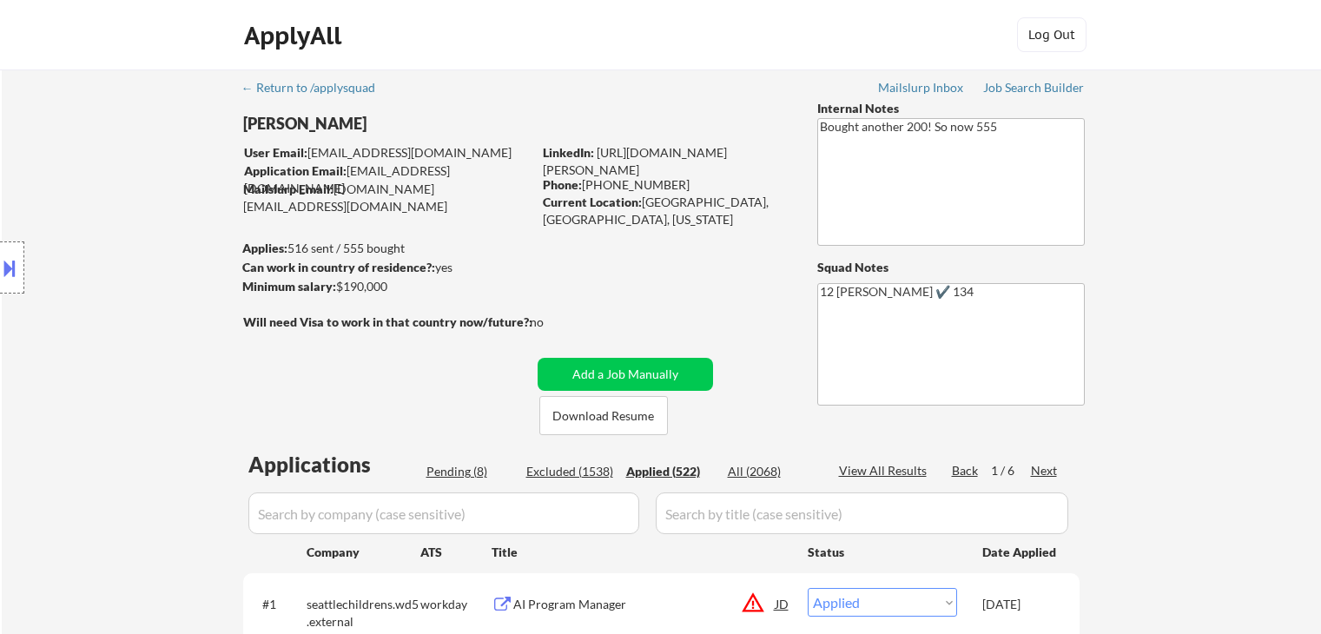
select select ""applied""
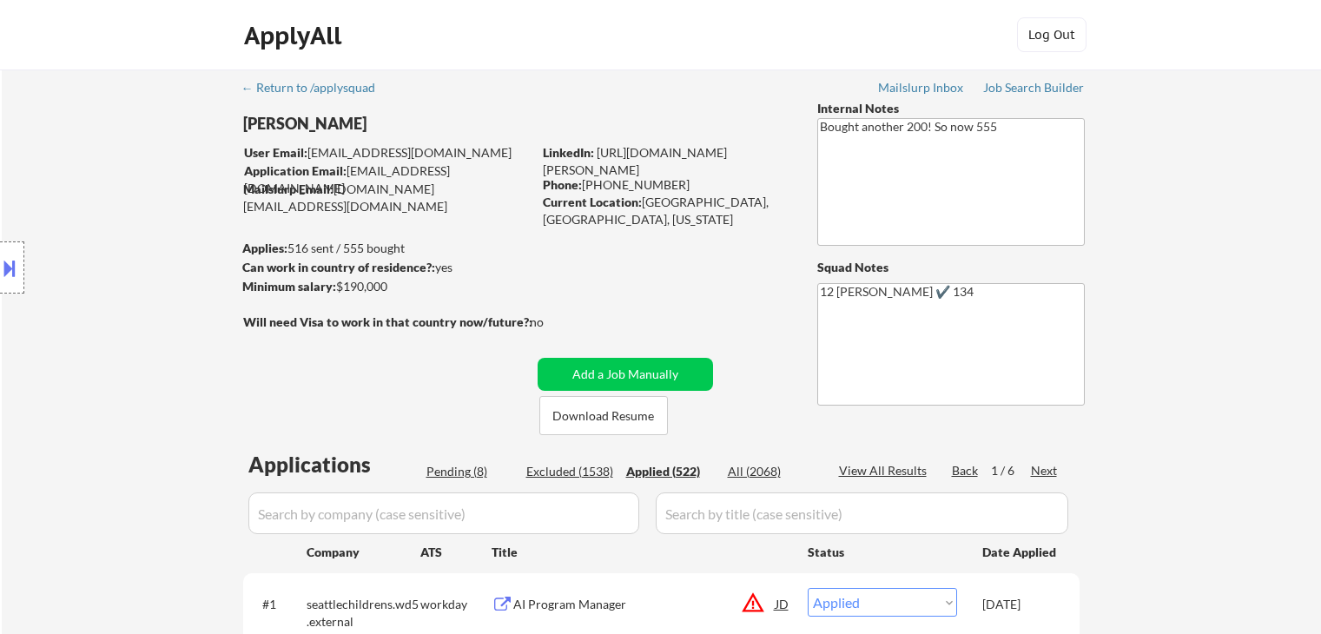
select select ""applied""
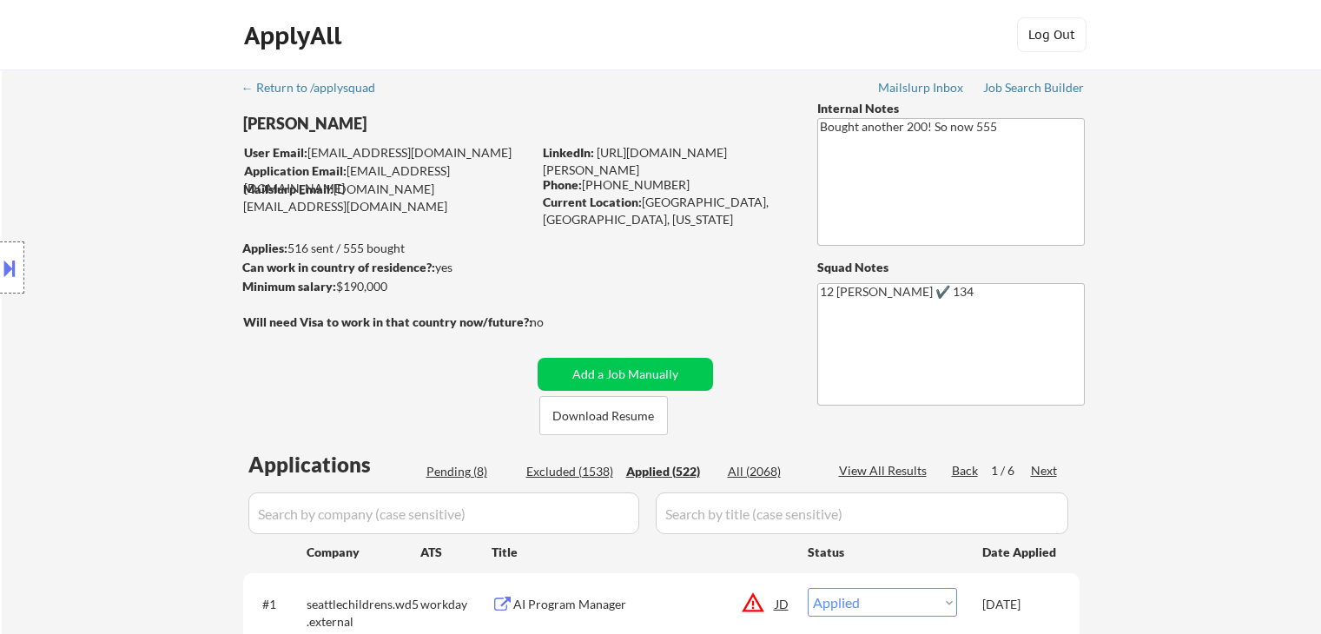
select select ""applied""
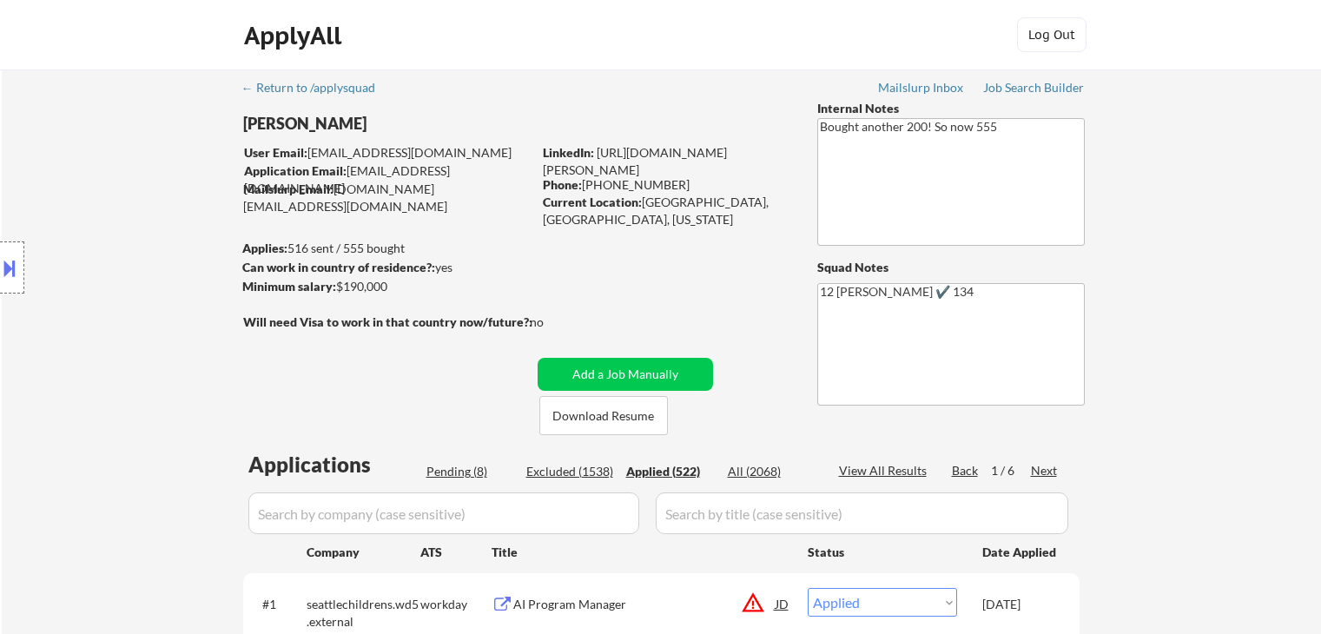
select select ""applied""
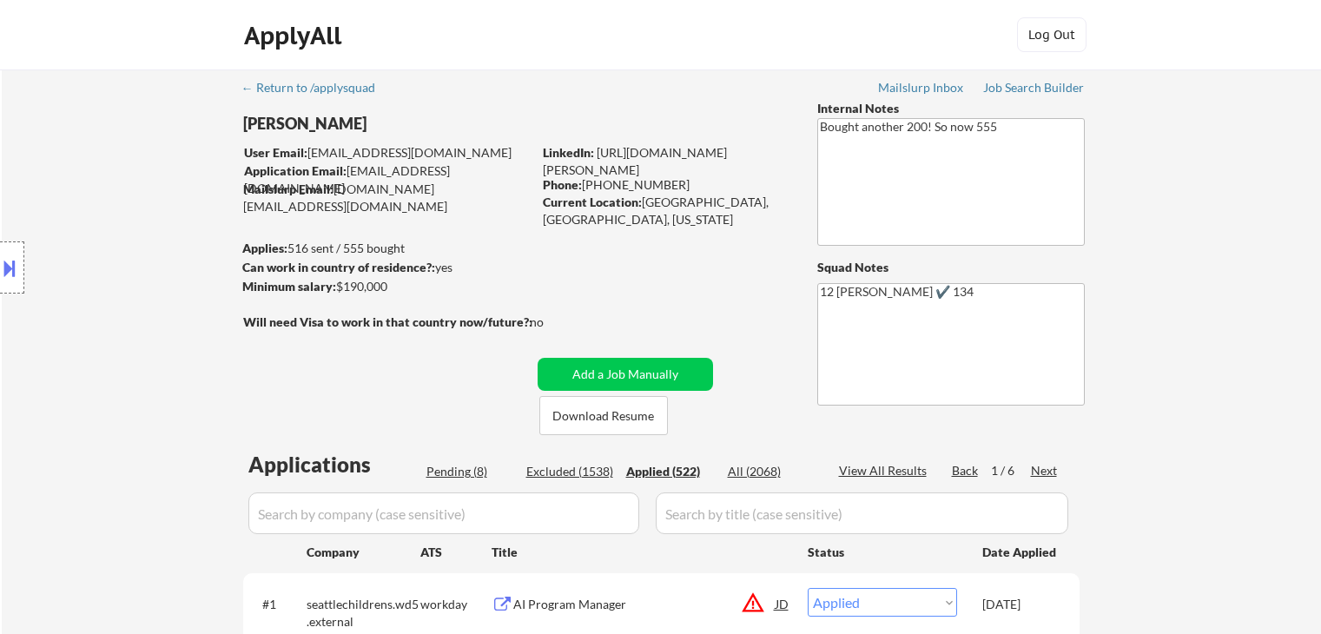
select select ""applied""
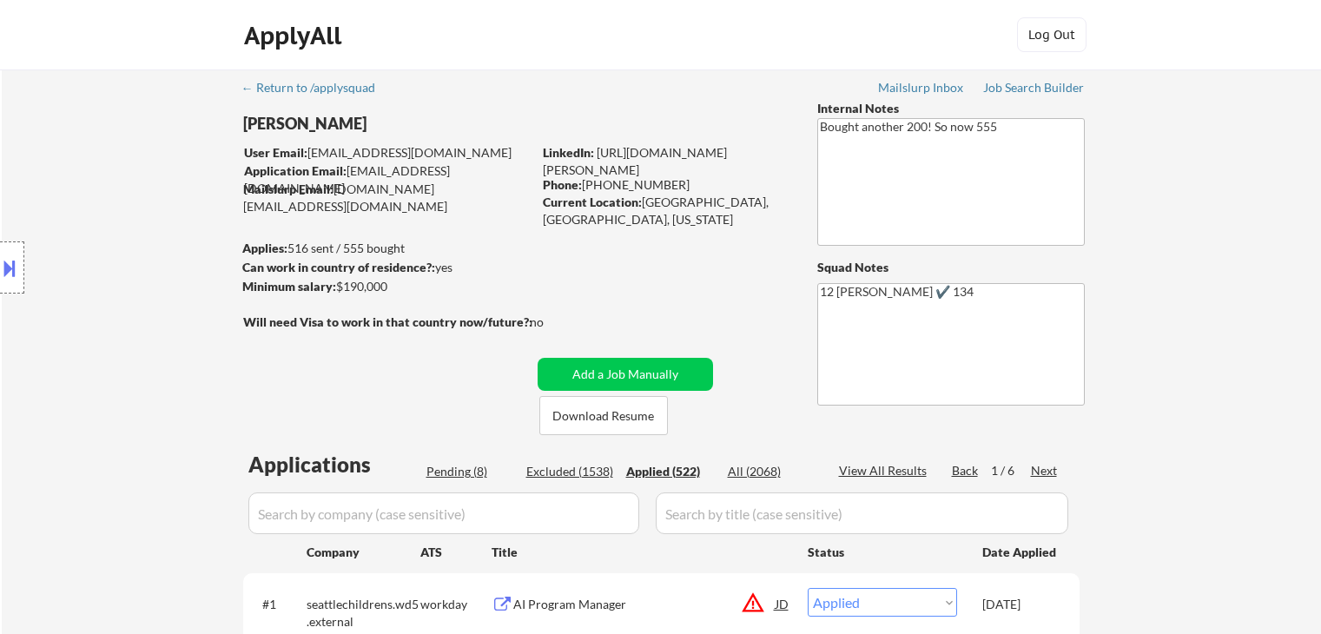
select select ""applied""
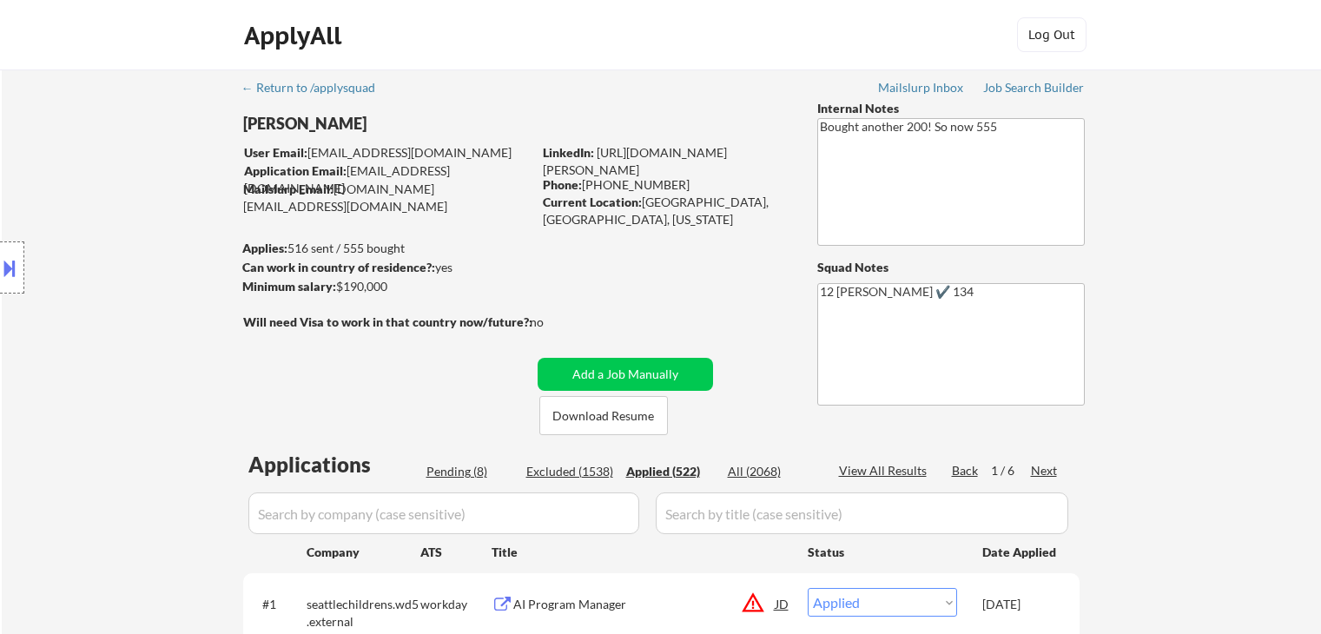
select select ""applied""
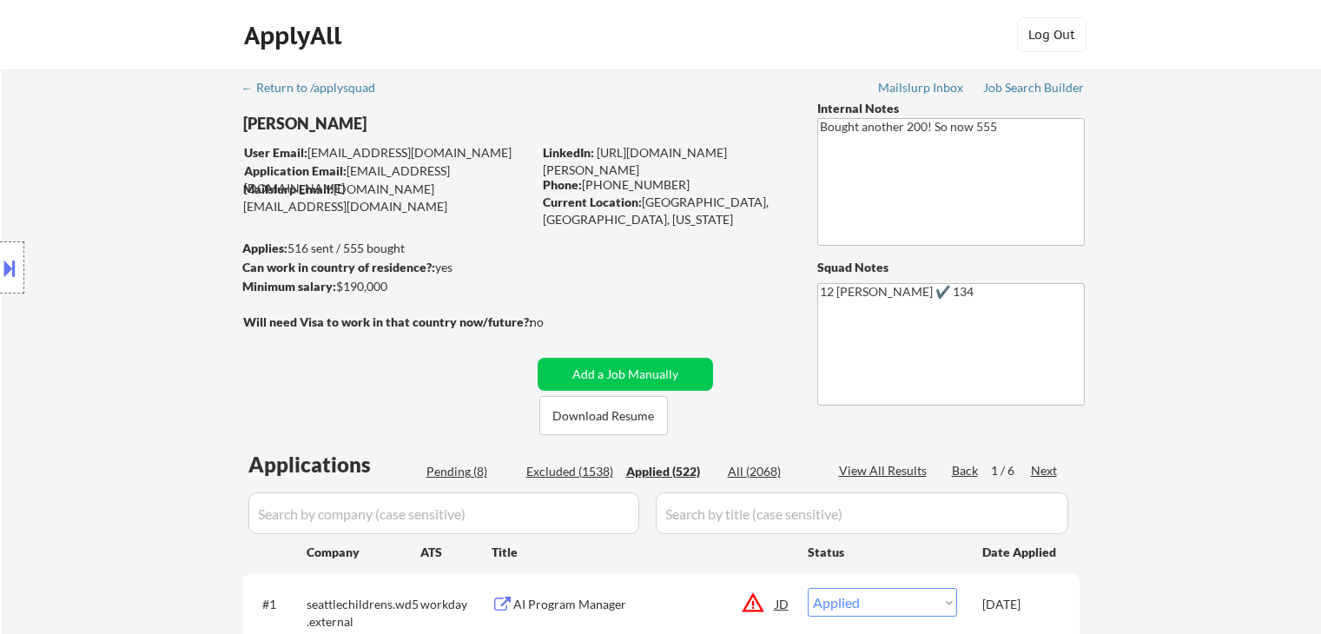
select select ""applied""
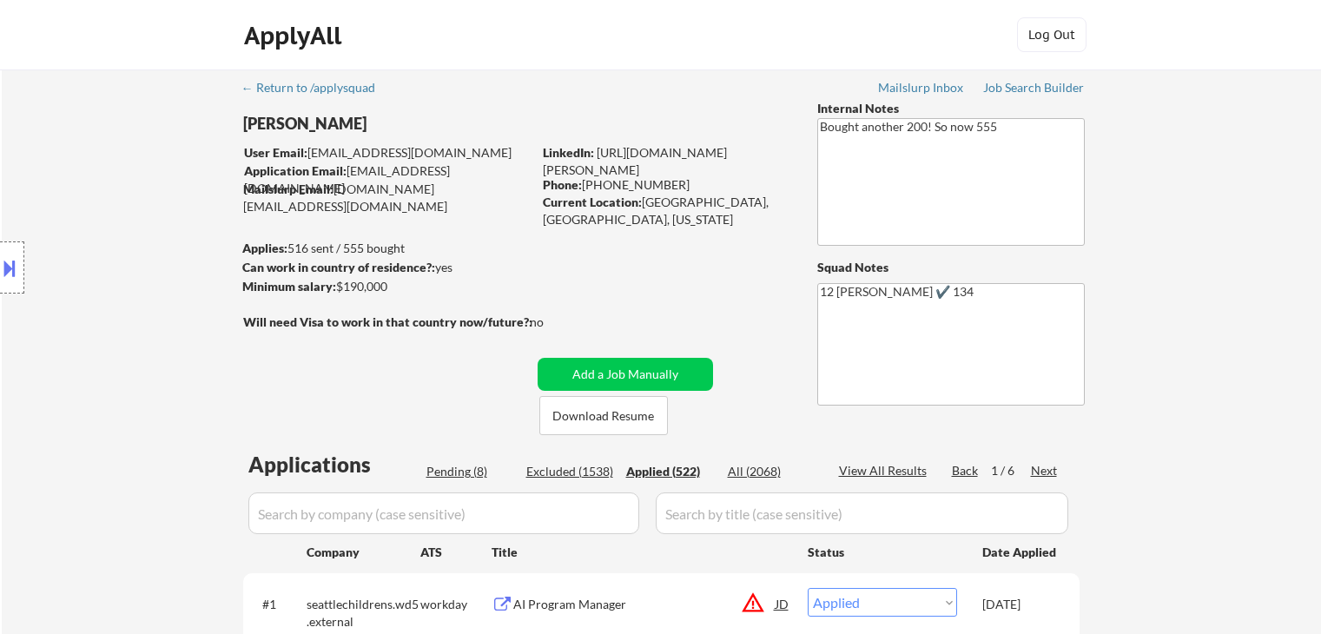
select select ""applied""
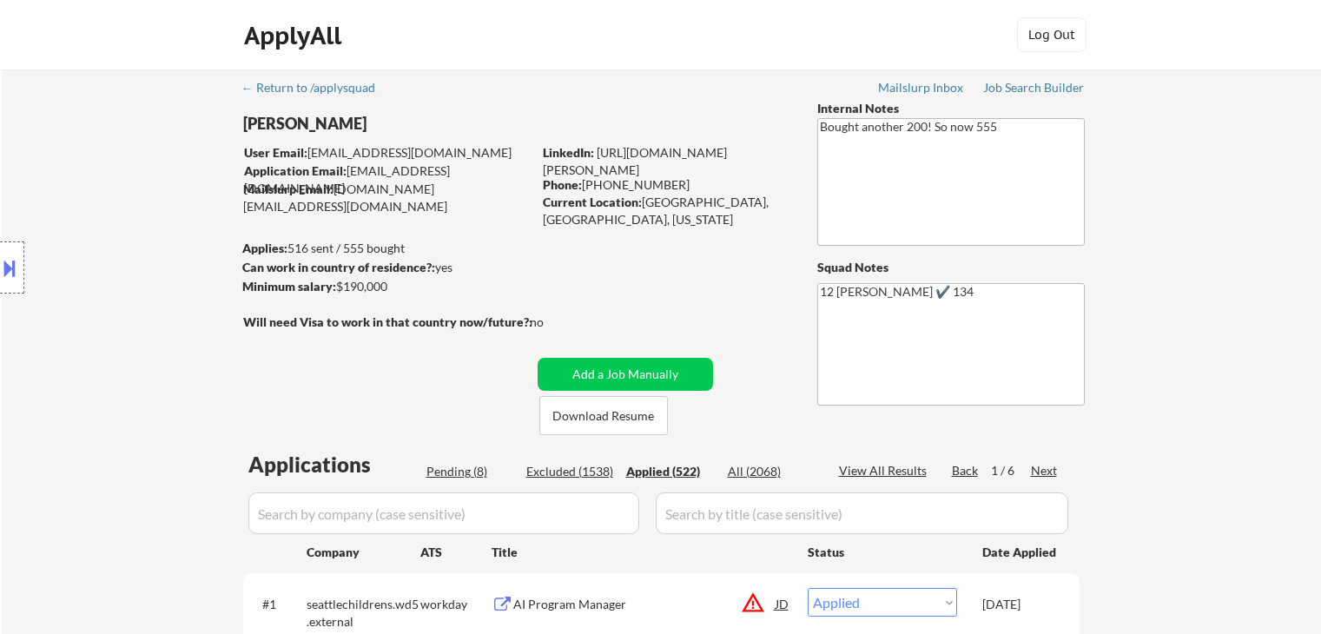
select select ""applied""
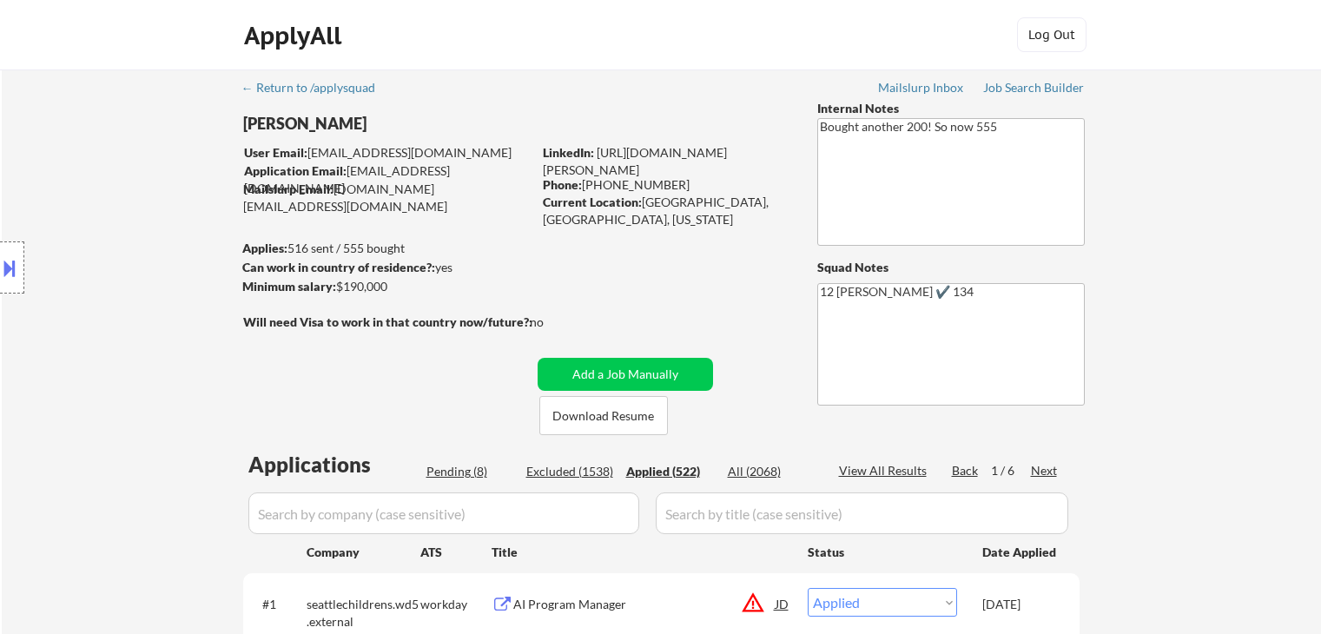
select select ""applied""
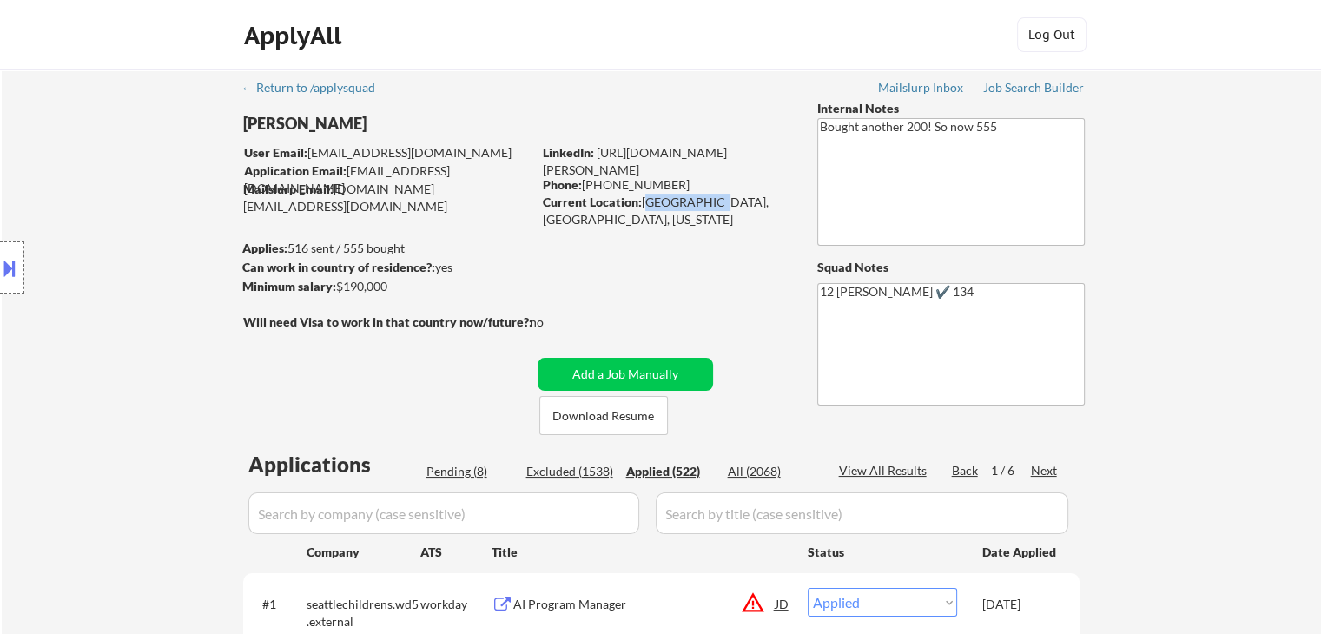
drag, startPoint x: 643, startPoint y: 198, endPoint x: 706, endPoint y: 201, distance: 63.5
click at [706, 201] on div "Current Location: Oakland, CA, California" at bounding box center [666, 211] width 246 height 34
copy div "Oakland, CA"
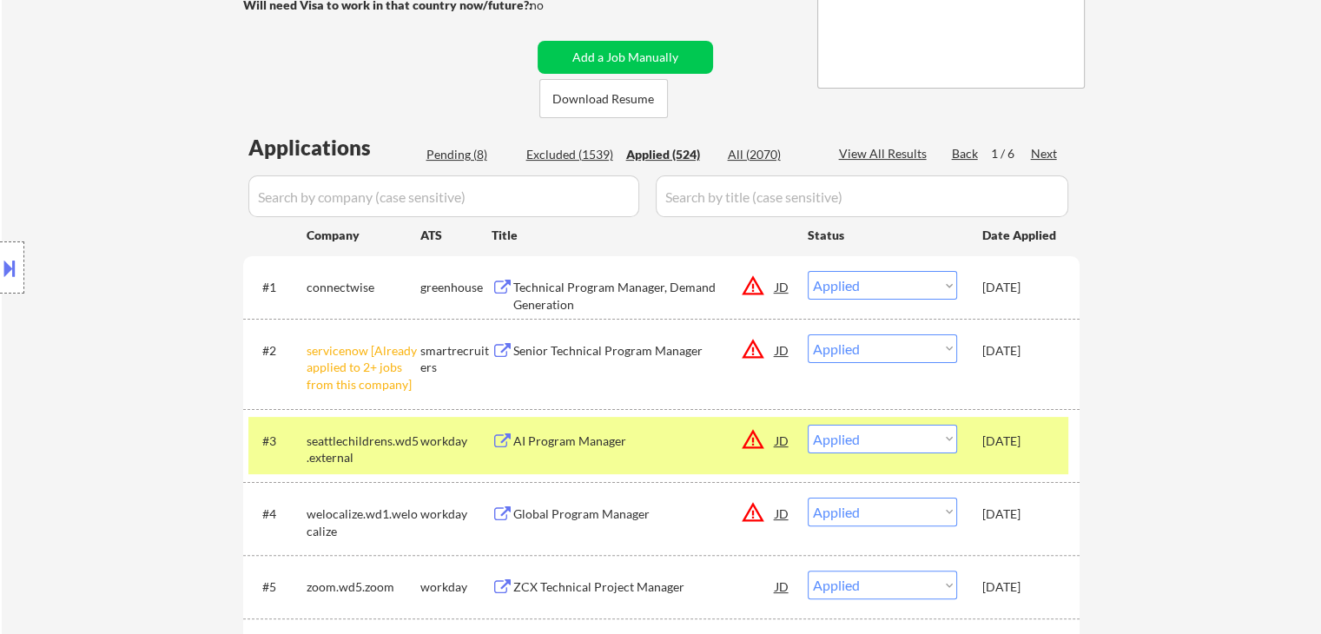
scroll to position [434, 0]
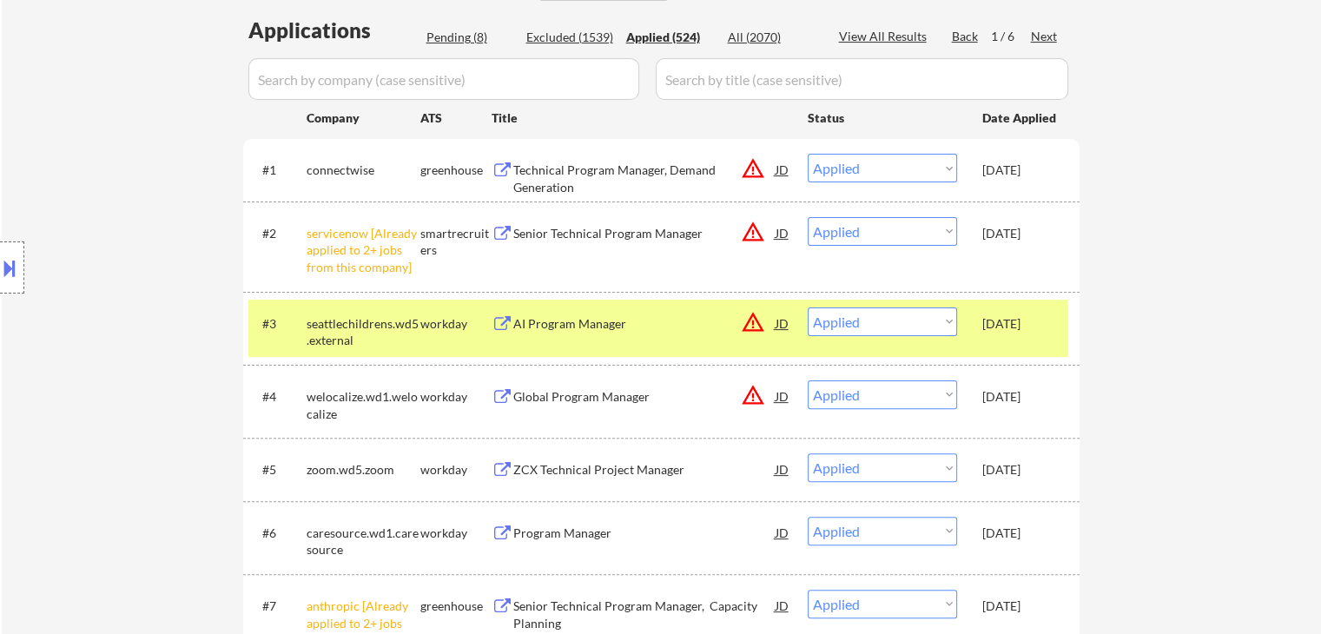
click at [1004, 400] on div "Oct 3, 2025" at bounding box center [1020, 396] width 76 height 17
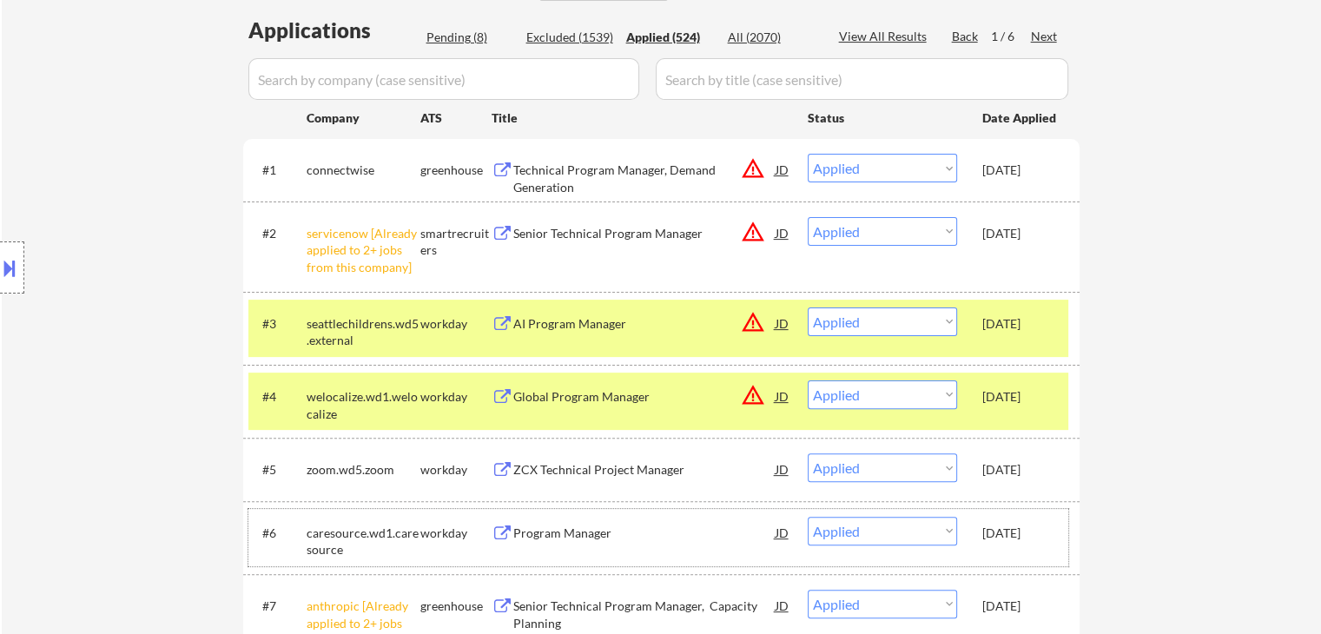
click at [1001, 532] on div "Oct 3, 2025" at bounding box center [1020, 533] width 76 height 17
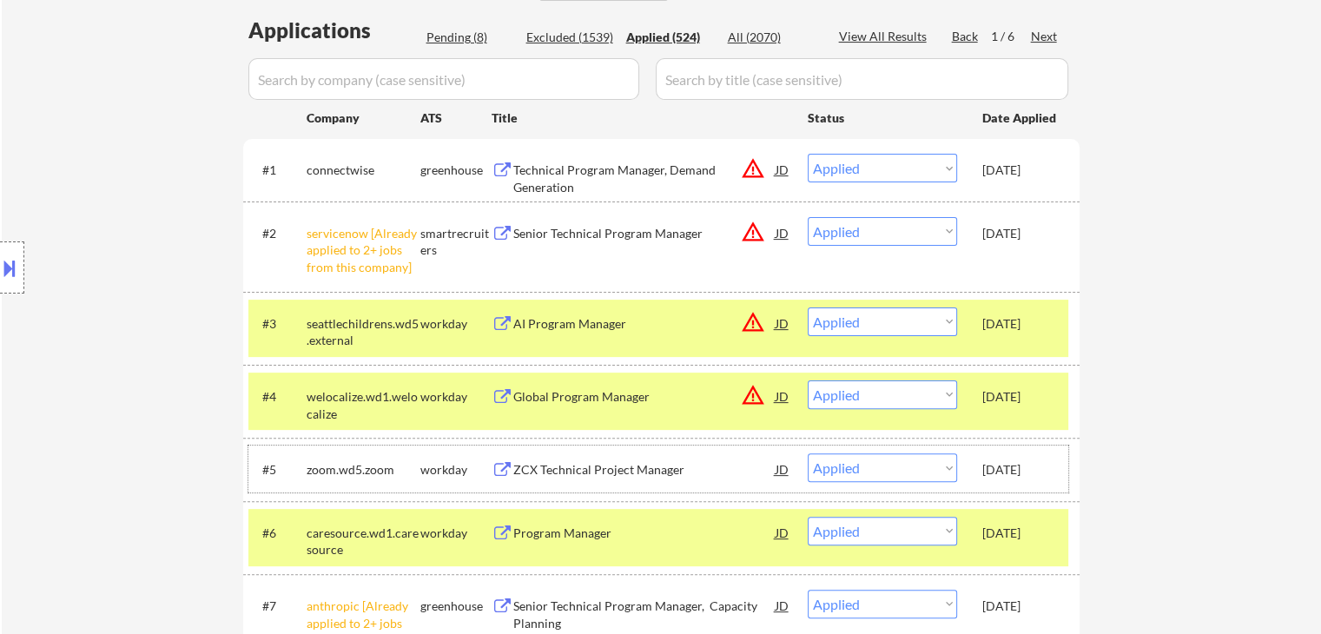
click at [1040, 459] on div "Oct 3, 2025" at bounding box center [1020, 468] width 76 height 31
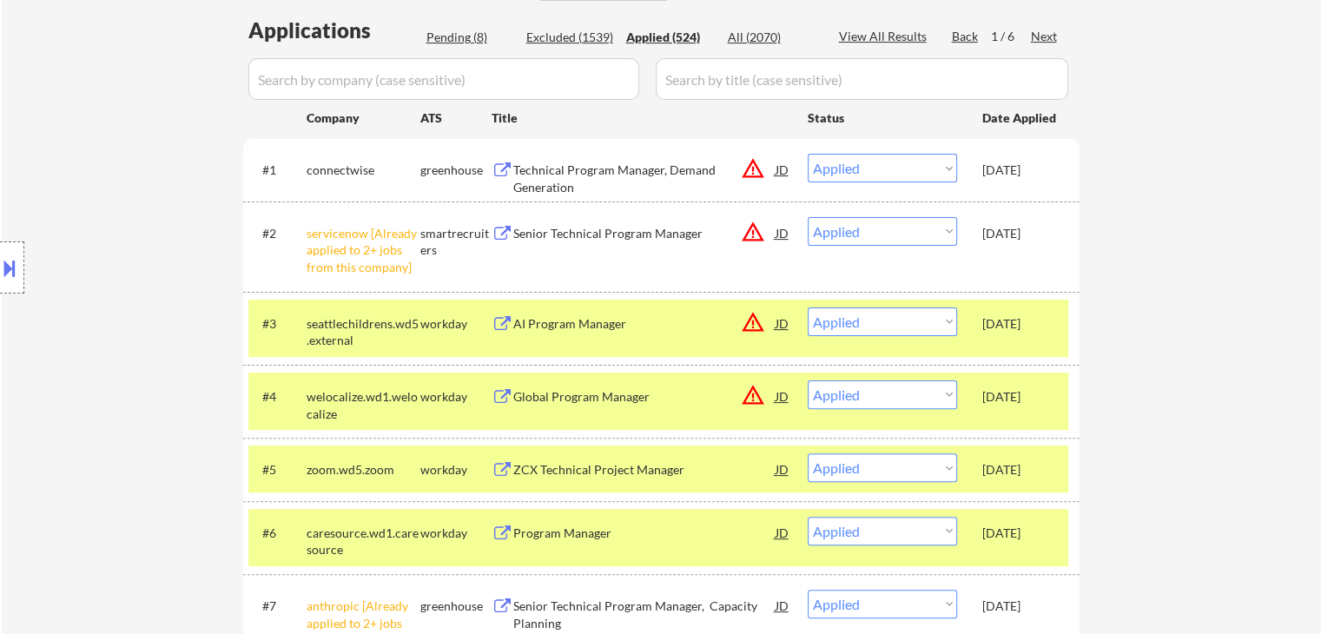
drag, startPoint x: 1039, startPoint y: 390, endPoint x: 1021, endPoint y: 327, distance: 64.9
click at [1032, 382] on div "Oct 3, 2025" at bounding box center [1020, 395] width 76 height 31
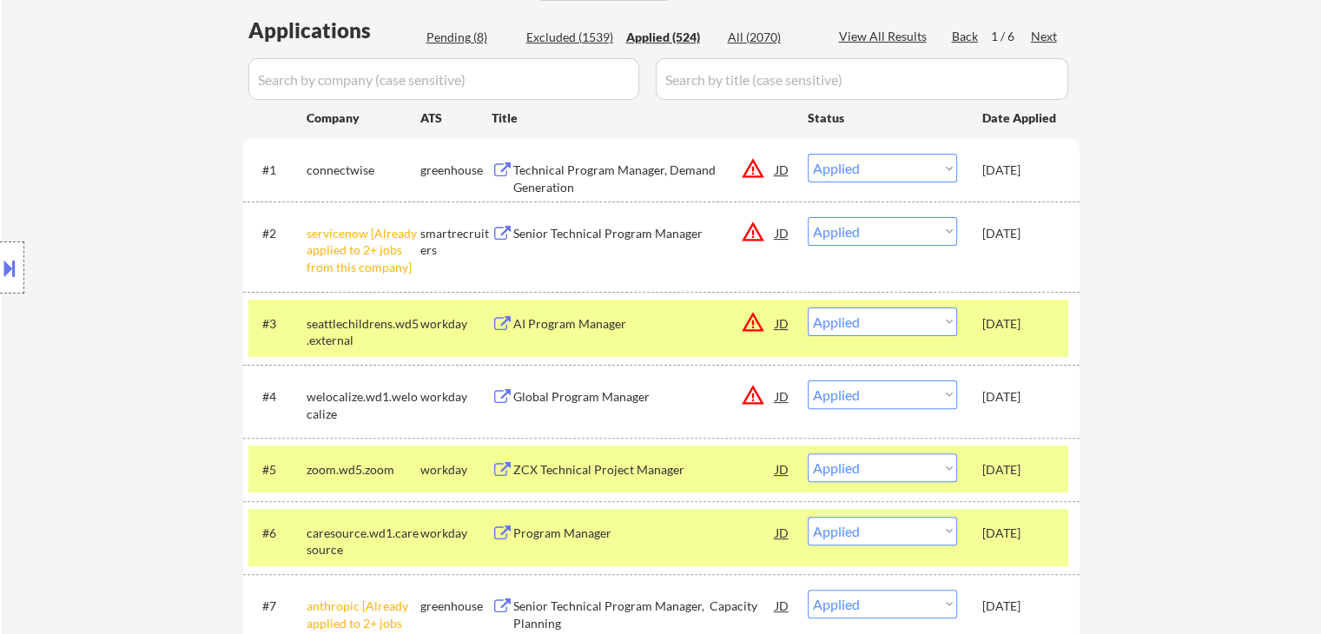
click at [1022, 314] on div "Oct 3, 2025" at bounding box center [1020, 322] width 76 height 31
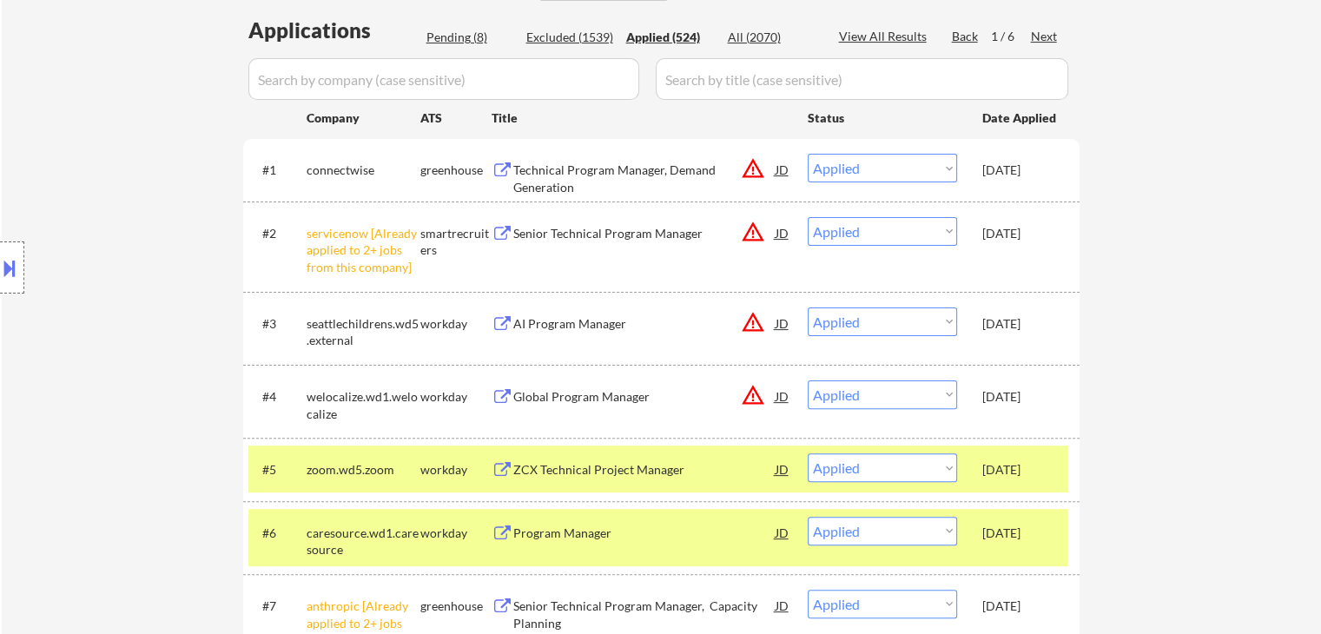
click at [1000, 469] on div "Oct 3, 2025" at bounding box center [1020, 469] width 76 height 17
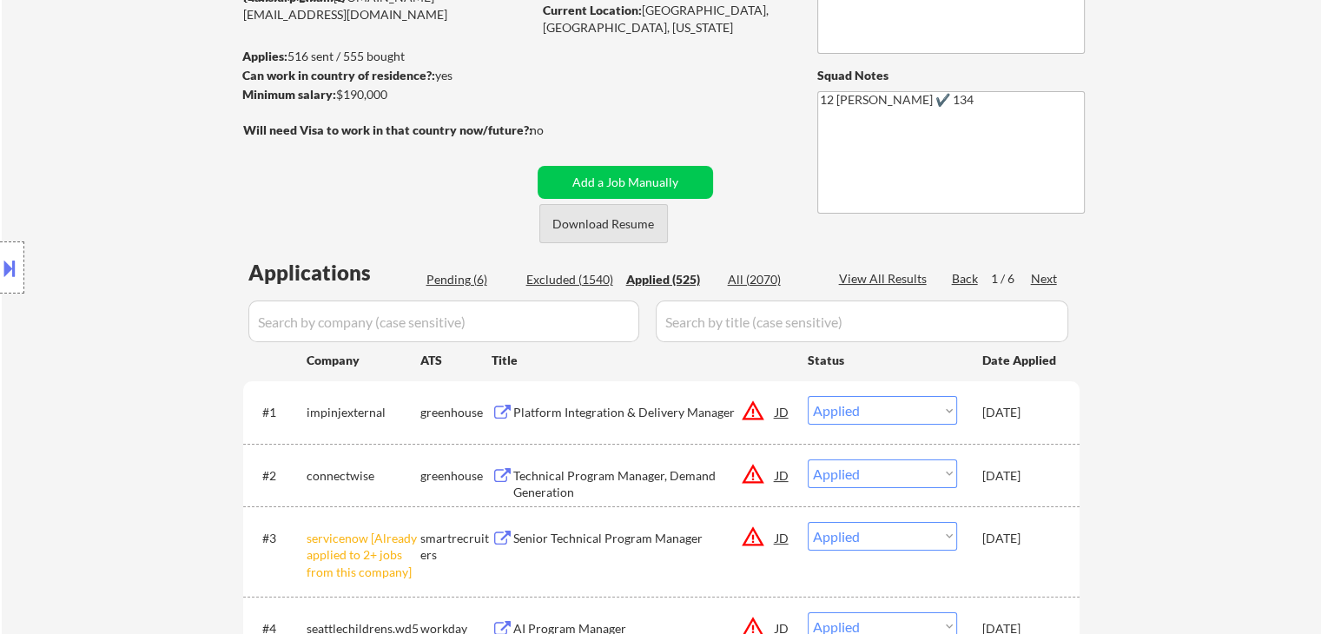
scroll to position [174, 0]
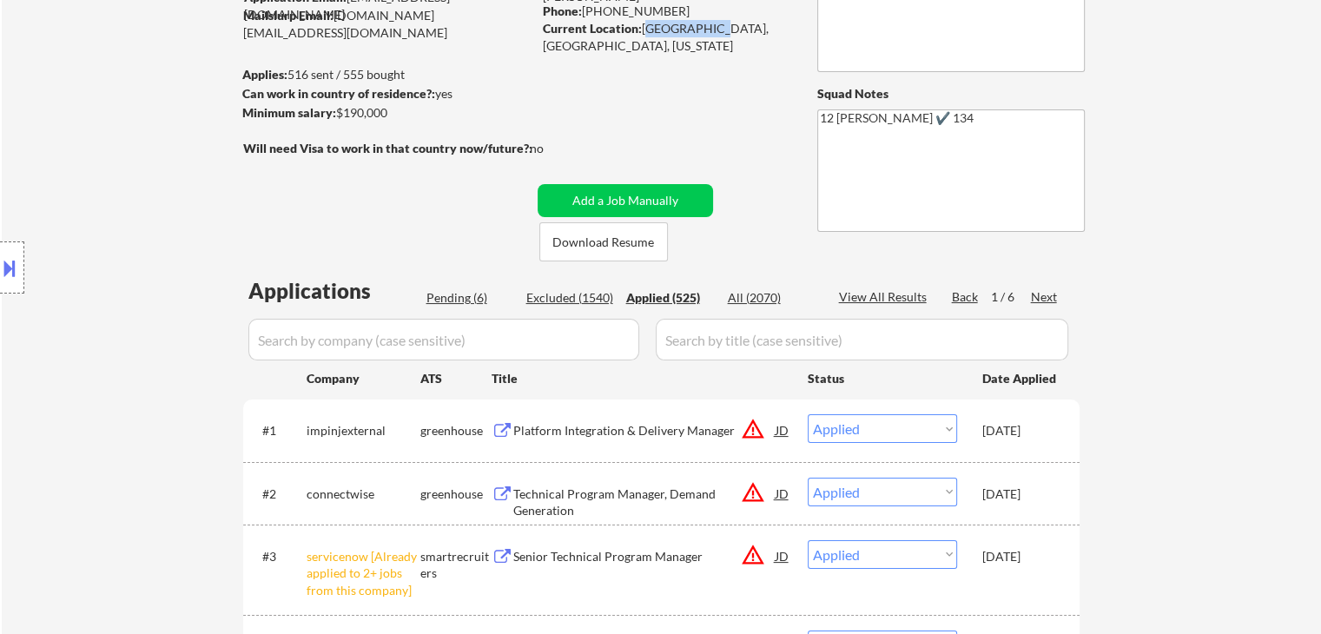
drag, startPoint x: 645, startPoint y: 35, endPoint x: 709, endPoint y: 30, distance: 63.6
click at [709, 30] on div "Current Location: Oakland, CA, California" at bounding box center [666, 37] width 246 height 34
copy div "Oakland, CA"
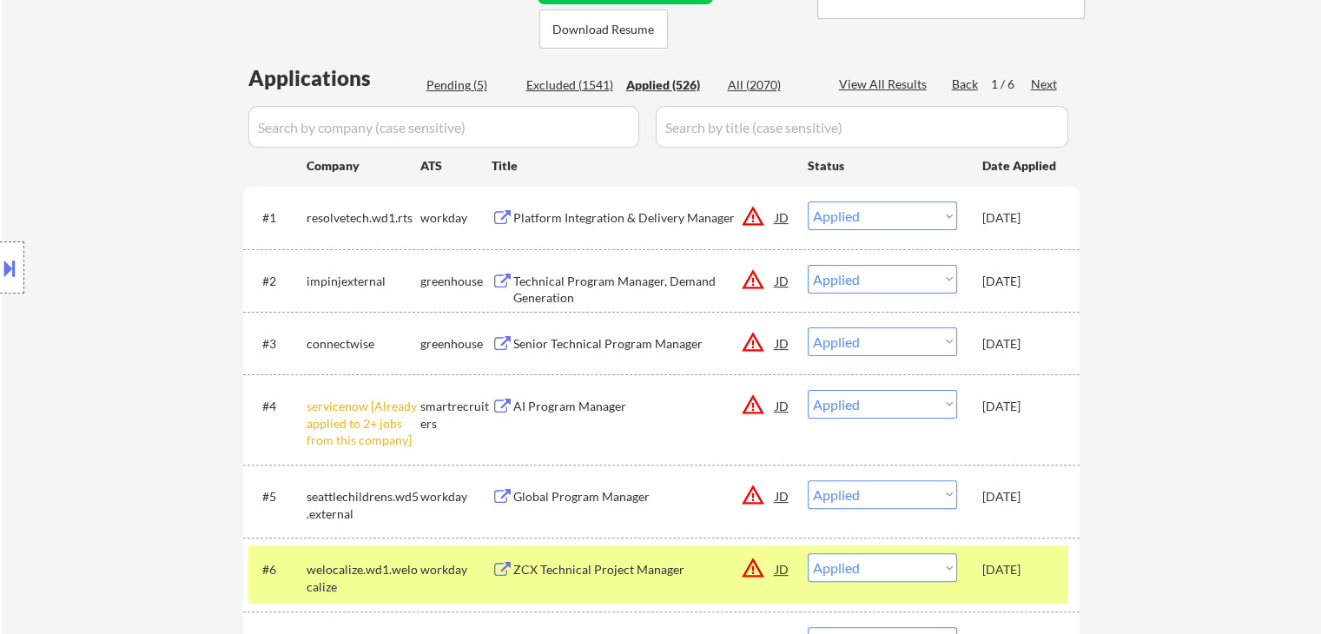
scroll to position [521, 0]
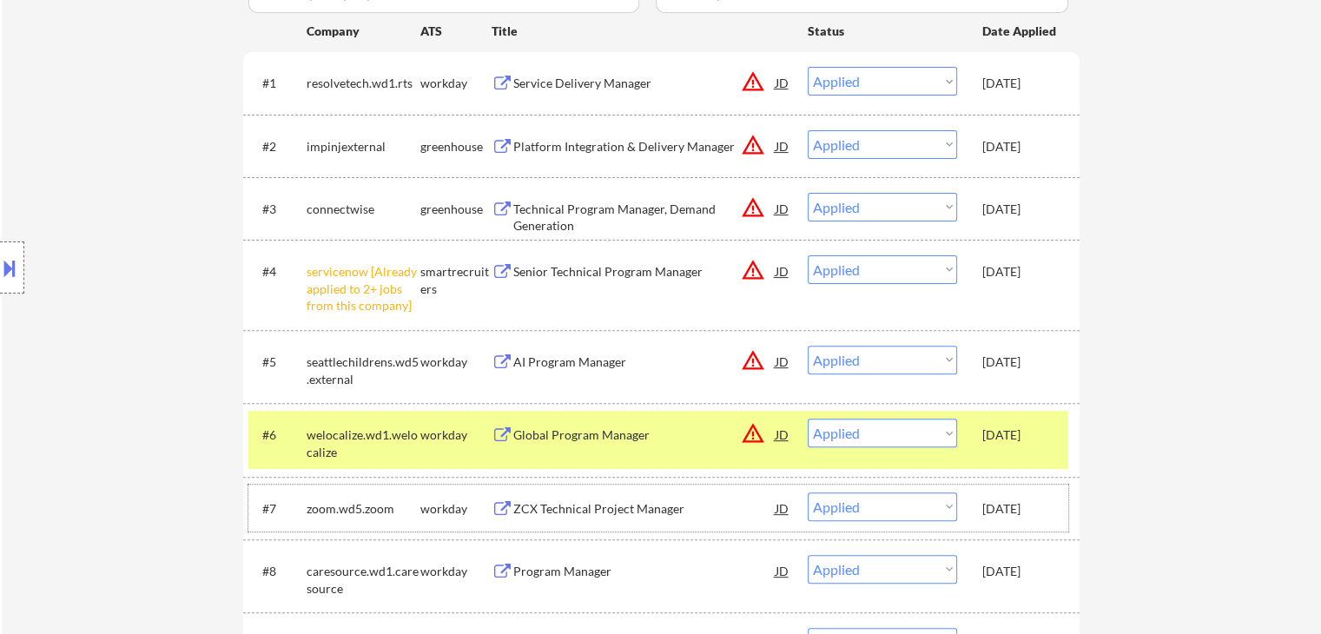
drag, startPoint x: 1021, startPoint y: 508, endPoint x: 1020, endPoint y: 463, distance: 45.2
click at [1019, 508] on div "Oct 3, 2025" at bounding box center [1020, 508] width 76 height 17
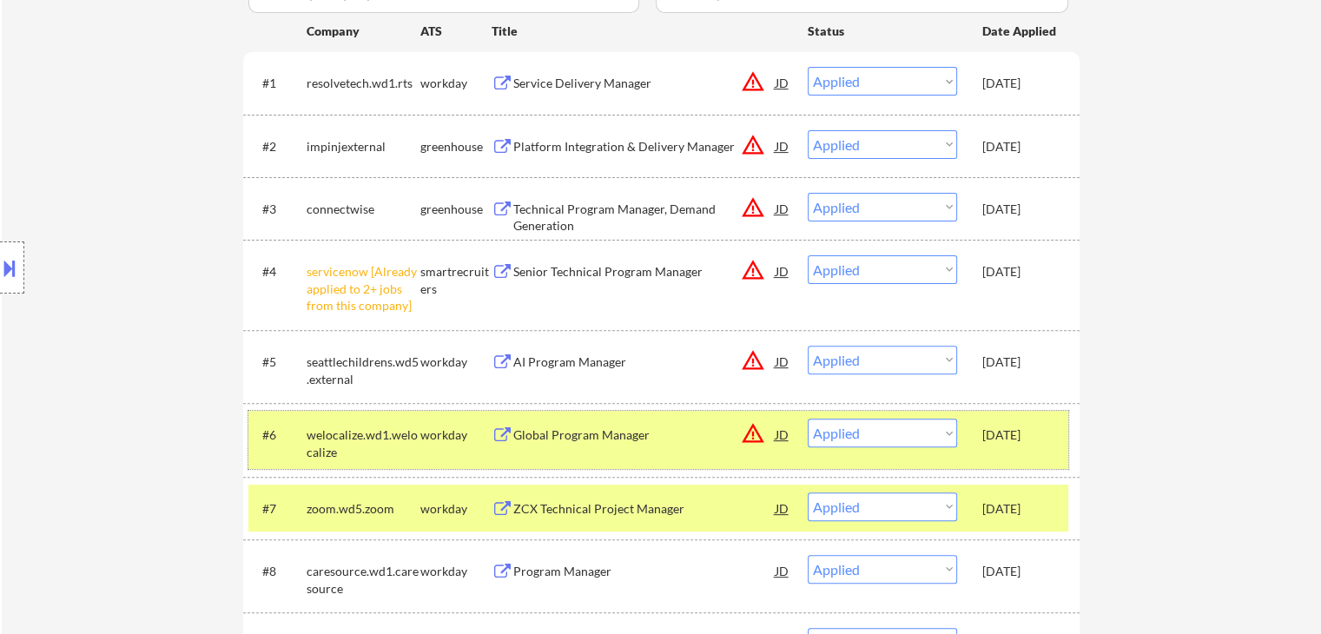
click at [1031, 432] on div "Oct 3, 2025" at bounding box center [1020, 434] width 76 height 17
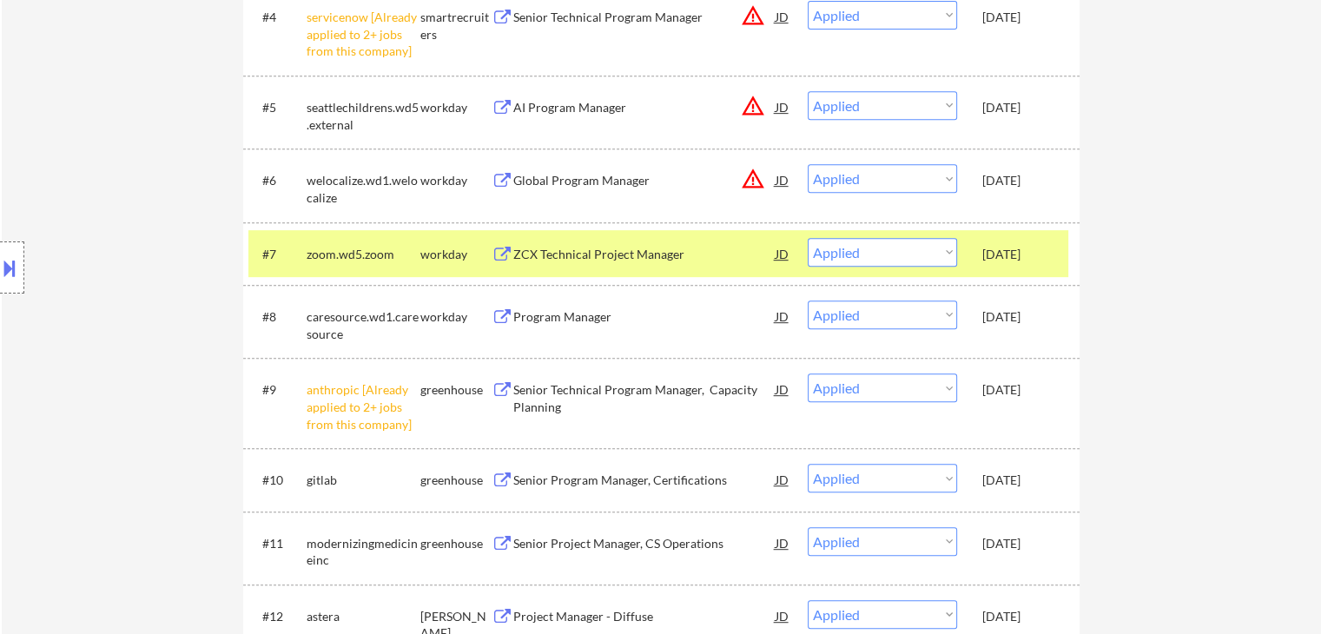
scroll to position [782, 0]
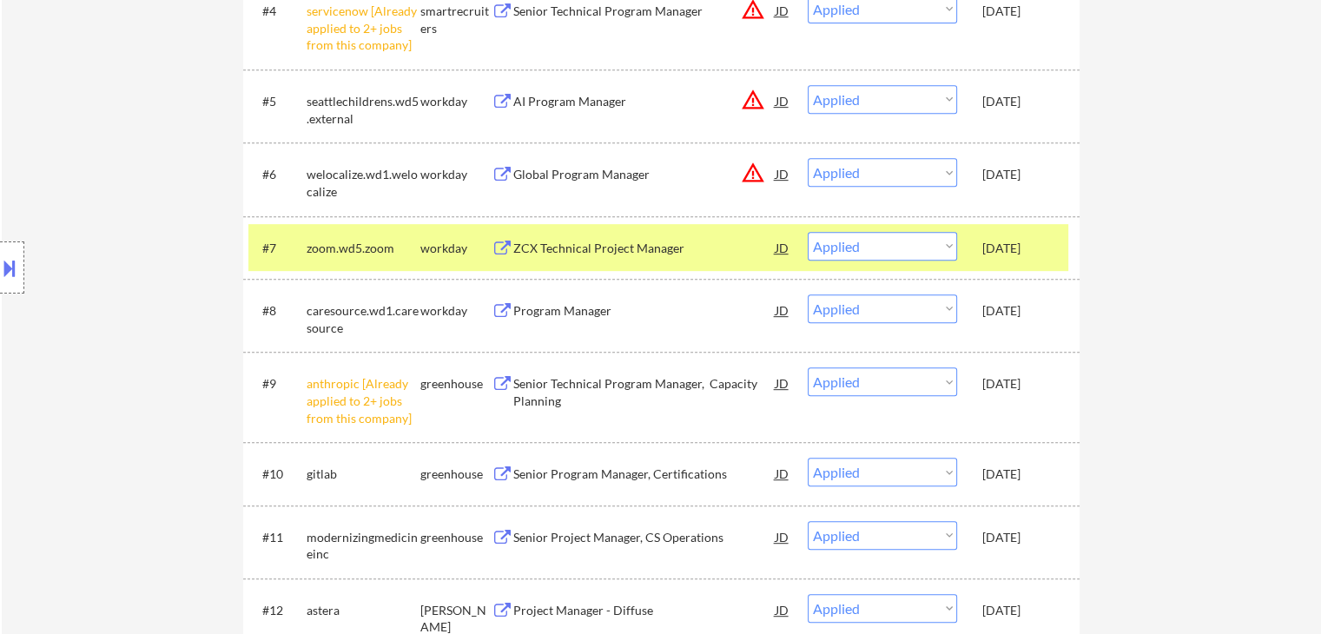
click at [1015, 316] on div "Oct 3, 2025" at bounding box center [1020, 310] width 76 height 17
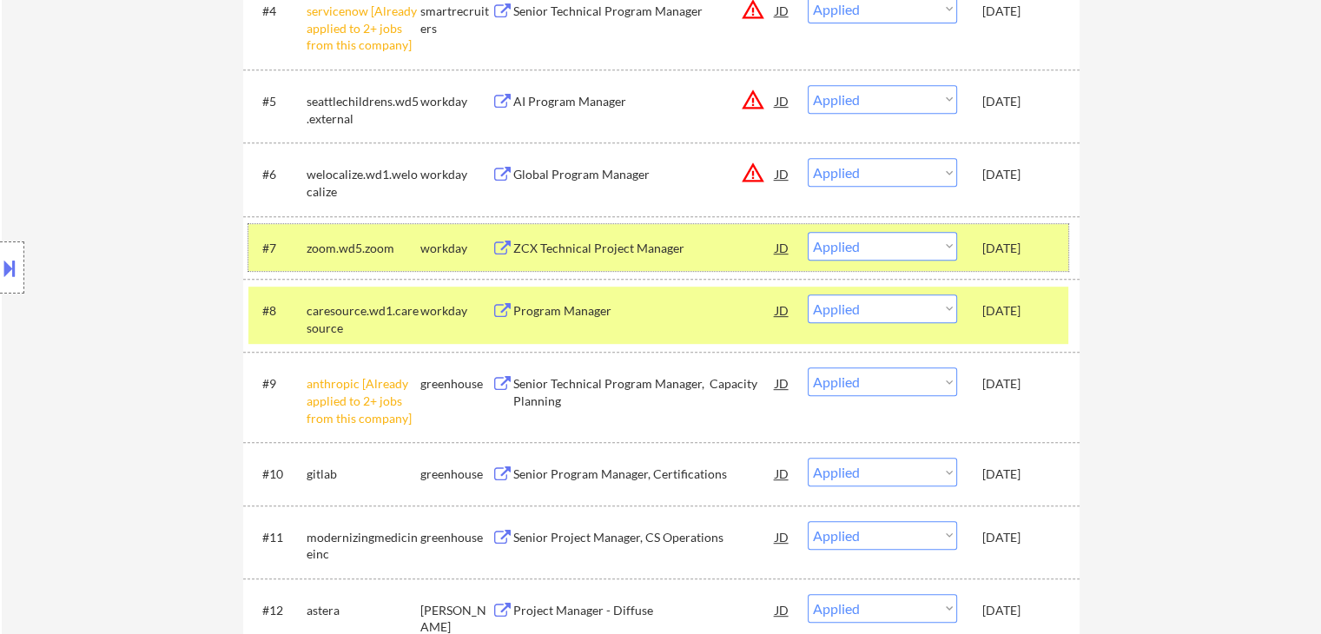
click at [1024, 248] on div "Oct 3, 2025" at bounding box center [1020, 248] width 76 height 17
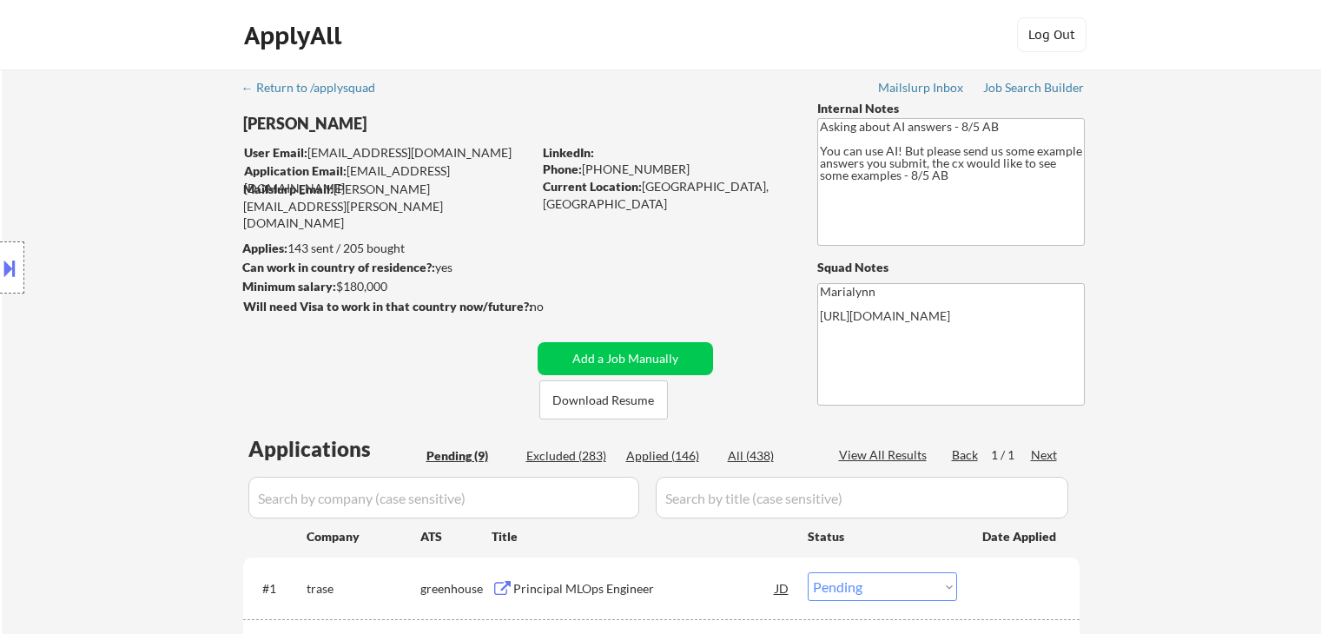
select select ""pending""
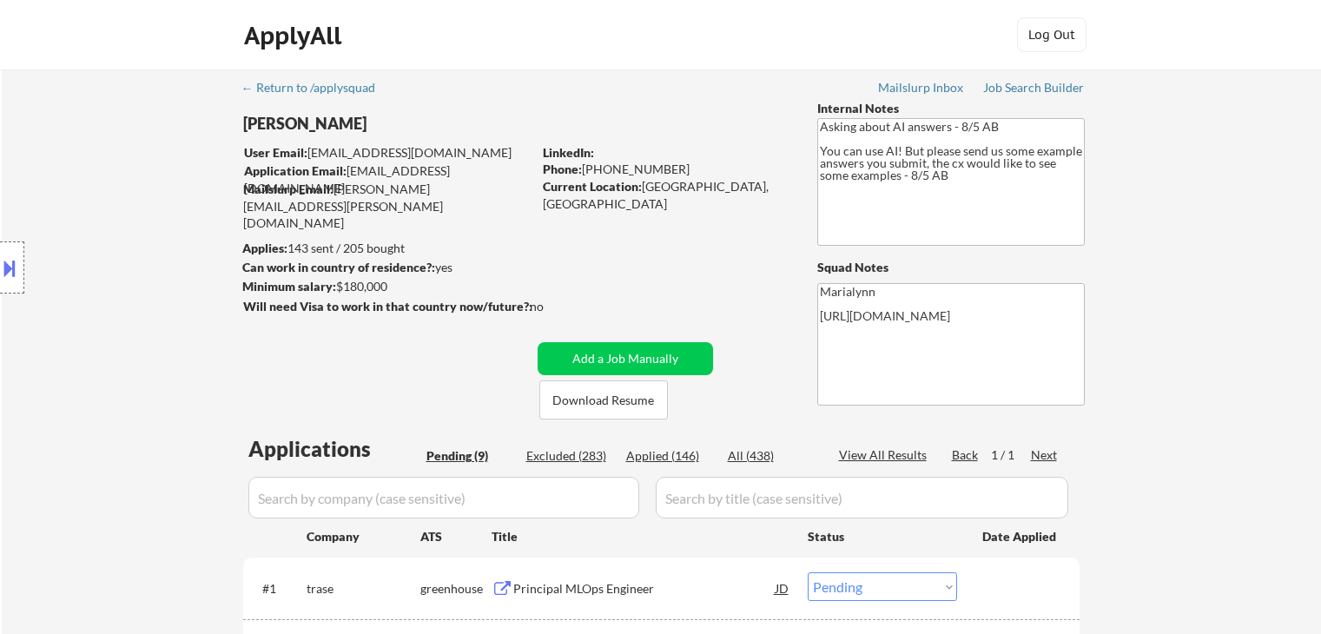
select select ""pending""
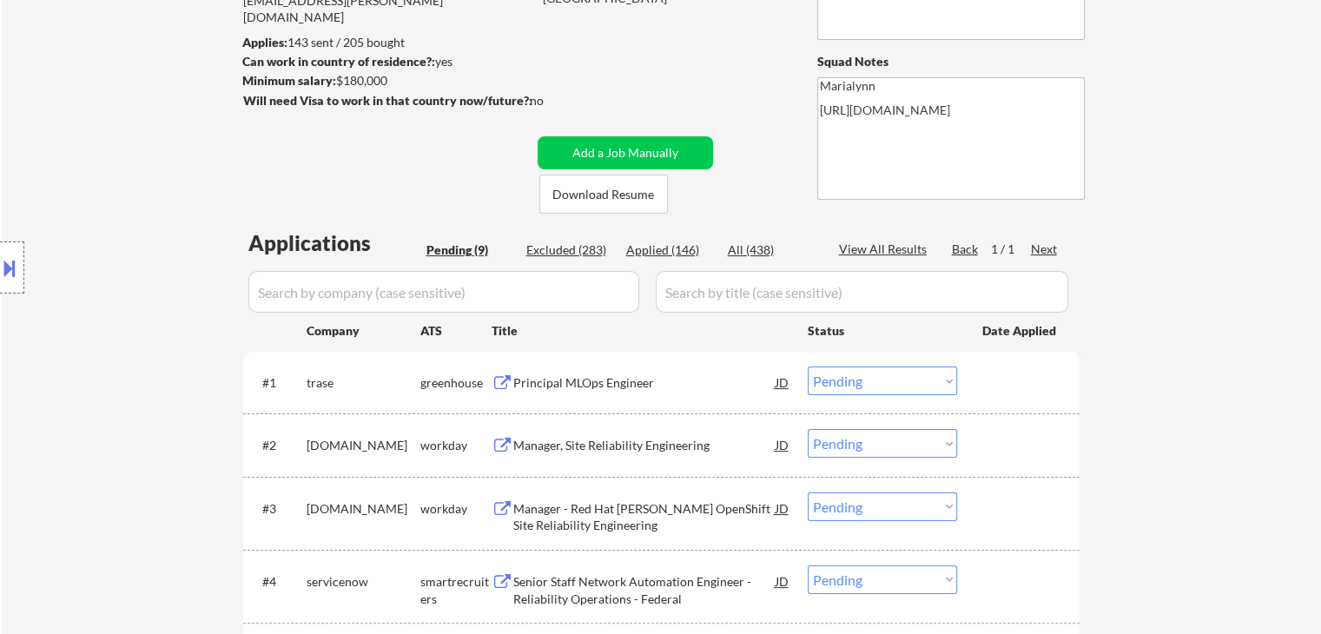
scroll to position [261, 0]
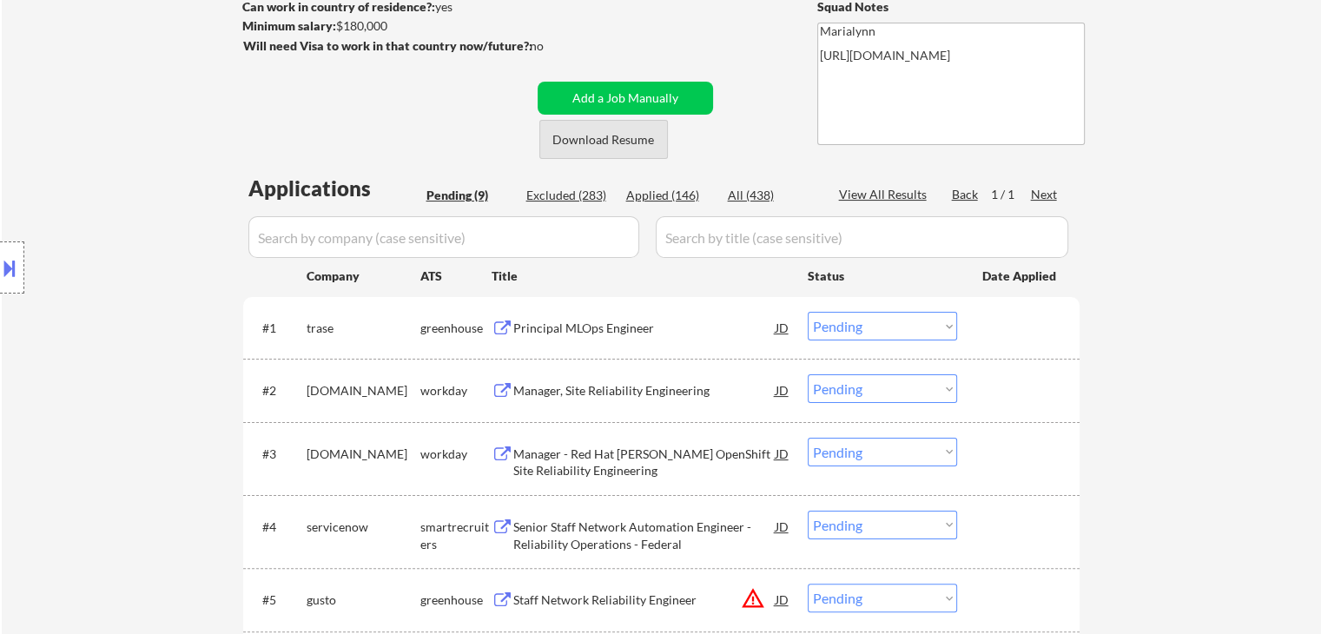
click at [625, 153] on button "Download Resume" at bounding box center [603, 139] width 129 height 39
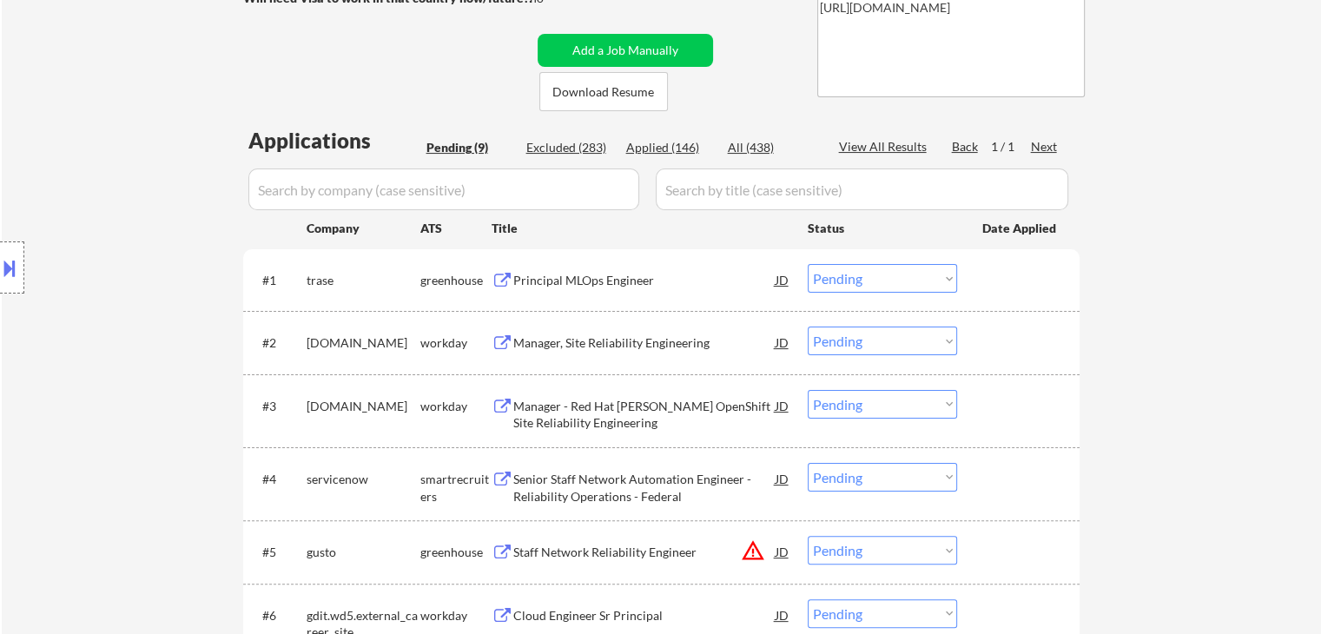
scroll to position [347, 0]
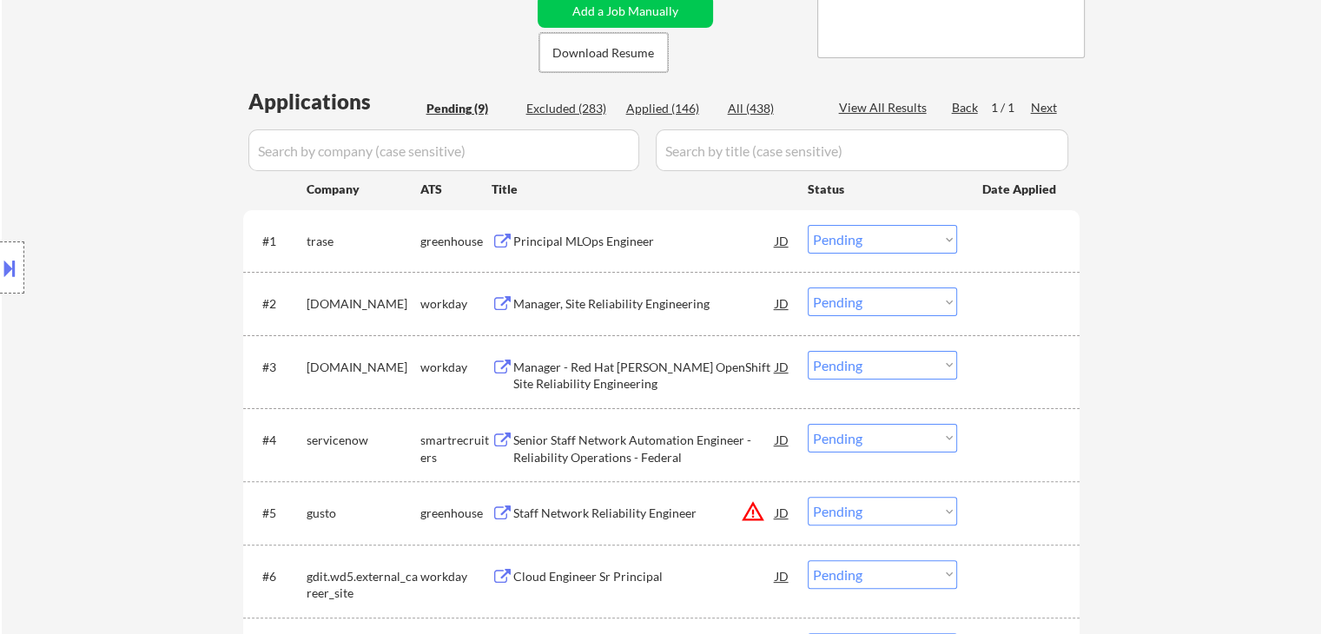
click at [624, 240] on div "Principal MLOps Engineer" at bounding box center [644, 241] width 262 height 17
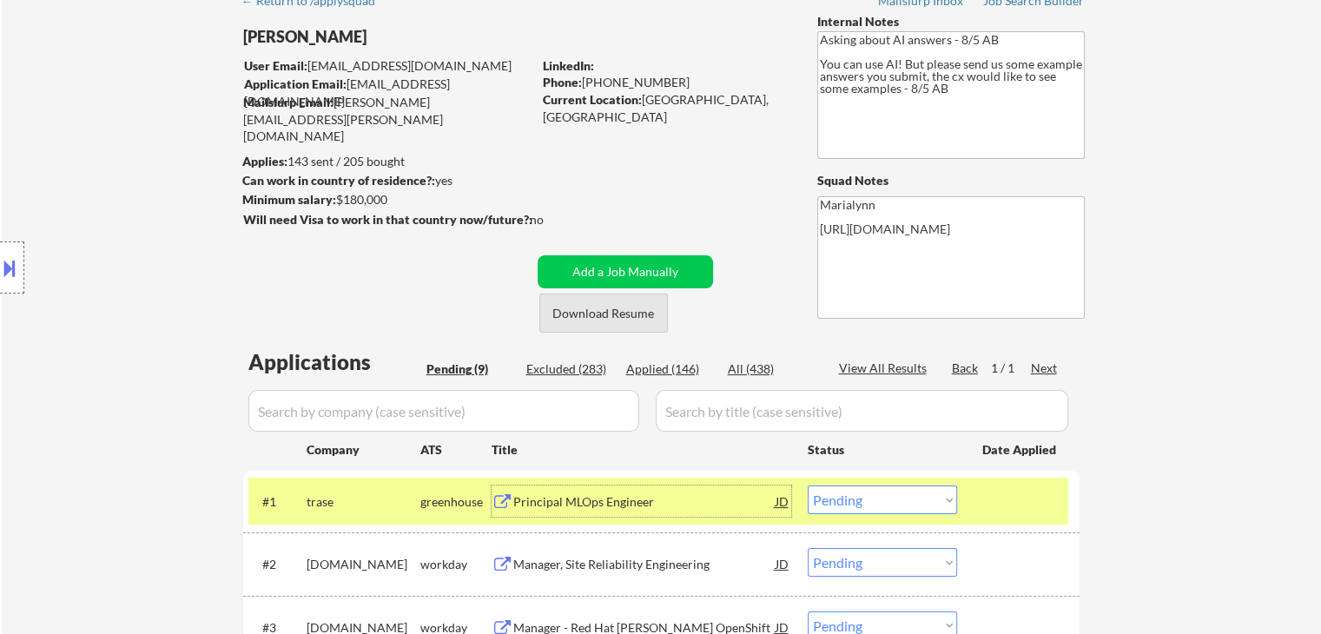
scroll to position [87, 0]
drag, startPoint x: 588, startPoint y: 71, endPoint x: 657, endPoint y: 78, distance: 69.0
click at [657, 78] on div "LinkedIn: Phone: [PHONE_NUMBER] Current Location: [GEOGRAPHIC_DATA], [GEOGRAPHI…" at bounding box center [667, 83] width 248 height 52
drag, startPoint x: 657, startPoint y: 78, endPoint x: 586, endPoint y: 82, distance: 71.3
click at [657, 78] on div "Phone: [PHONE_NUMBER]" at bounding box center [666, 82] width 246 height 17
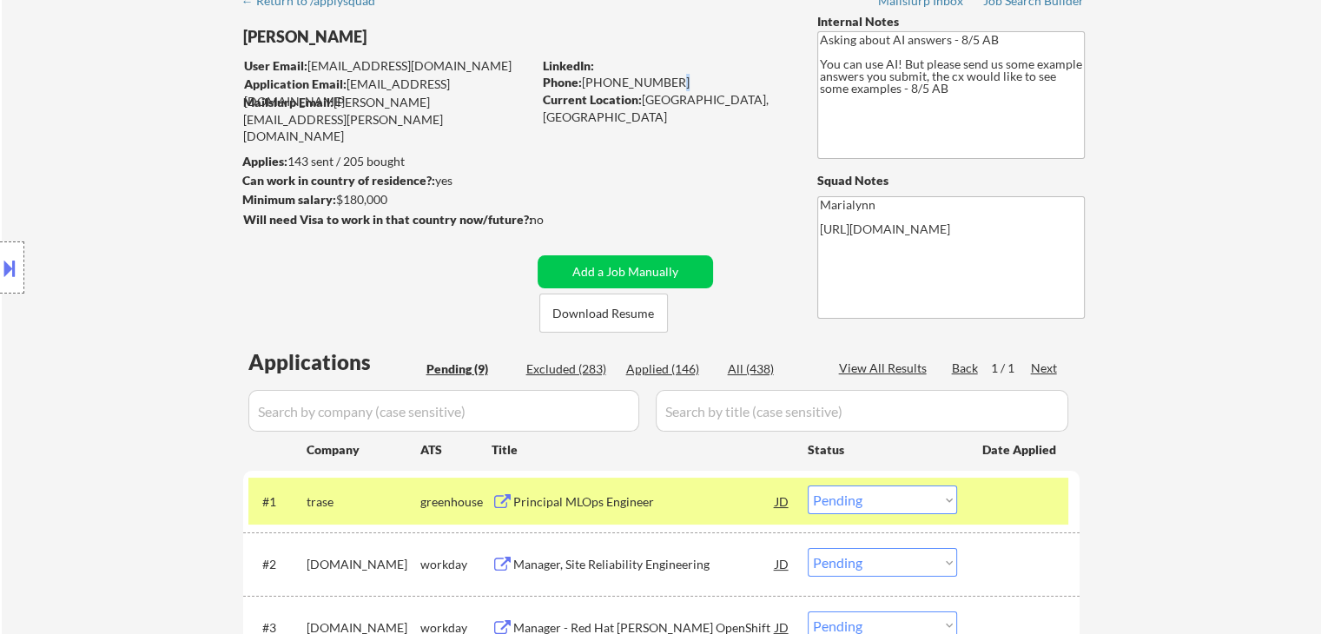
drag, startPoint x: 591, startPoint y: 81, endPoint x: 673, endPoint y: 87, distance: 82.7
click at [673, 87] on div "Phone: [PHONE_NUMBER]" at bounding box center [666, 82] width 246 height 17
copy div "760) 586-3755"
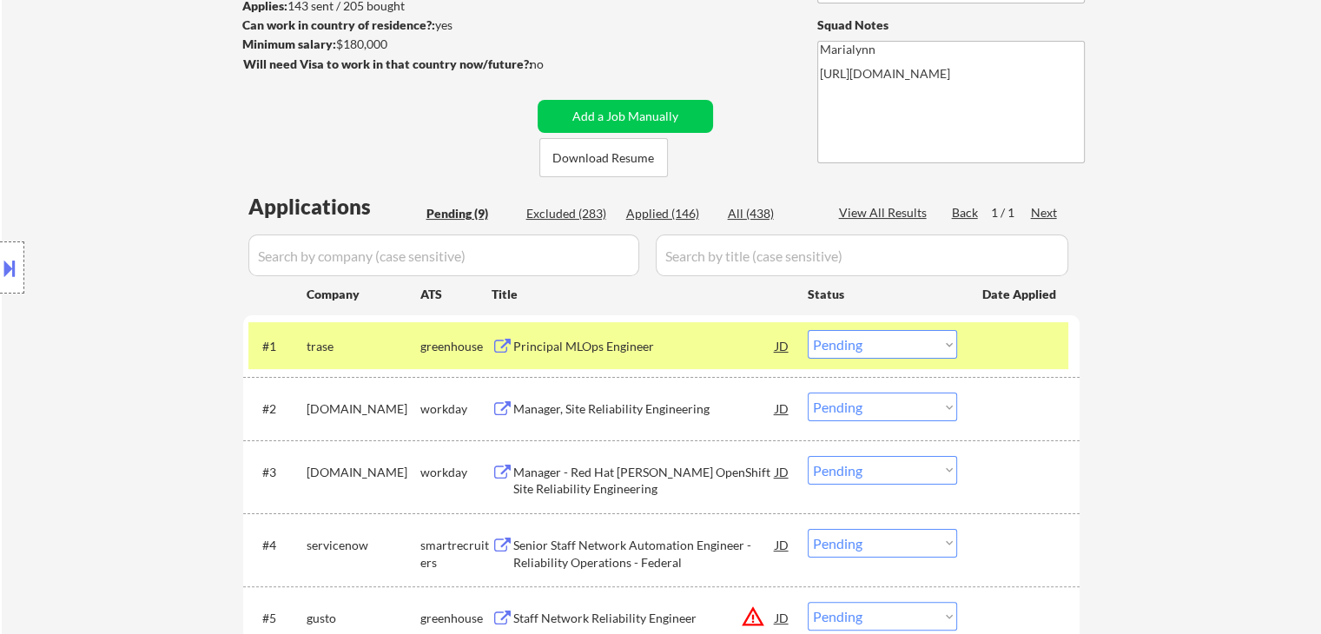
scroll to position [347, 0]
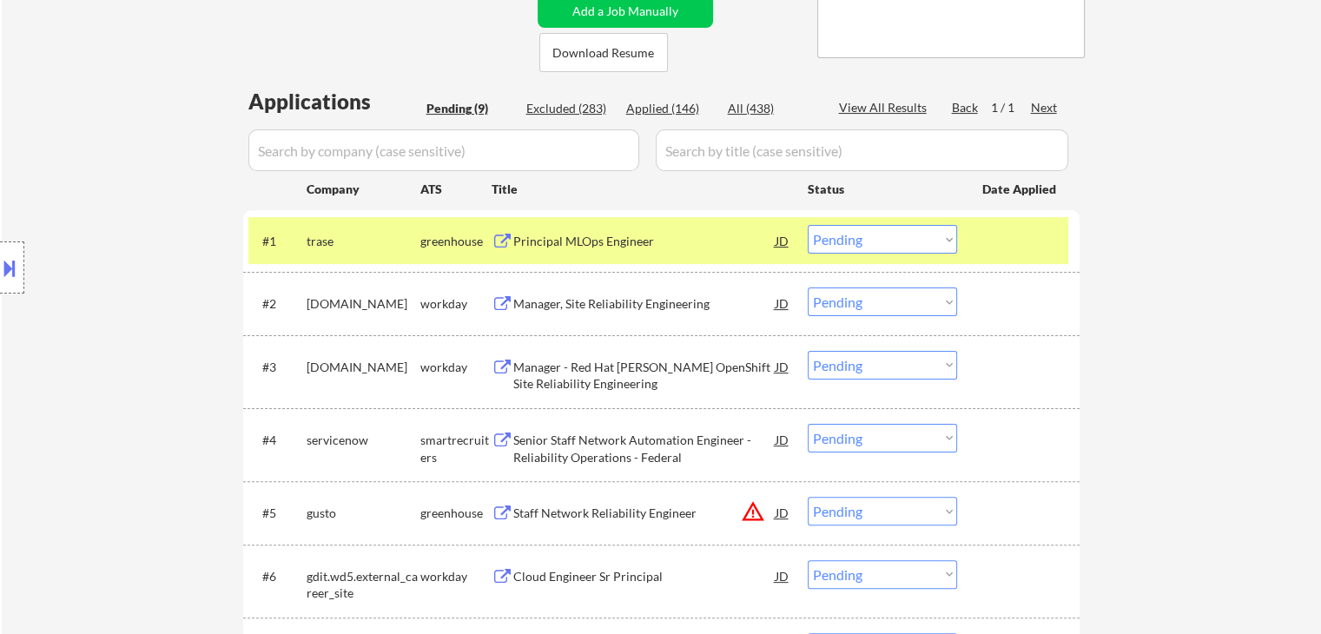
click at [907, 235] on select "Choose an option... Pending Applied Excluded (Questions) Excluded (Expired) Exc…" at bounding box center [882, 239] width 149 height 29
click at [808, 225] on select "Choose an option... Pending Applied Excluded (Questions) Excluded (Expired) Exc…" at bounding box center [882, 239] width 149 height 29
select select ""pending""
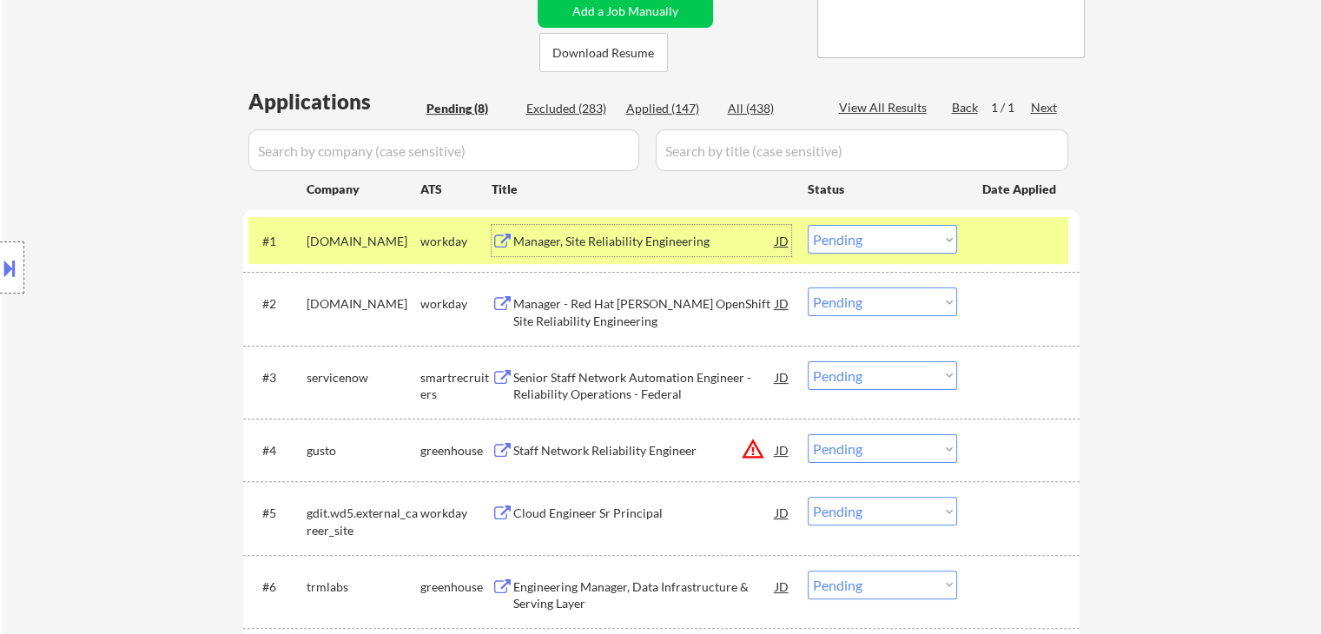
click at [616, 234] on div "Manager, Site Reliability Engineering" at bounding box center [644, 241] width 262 height 17
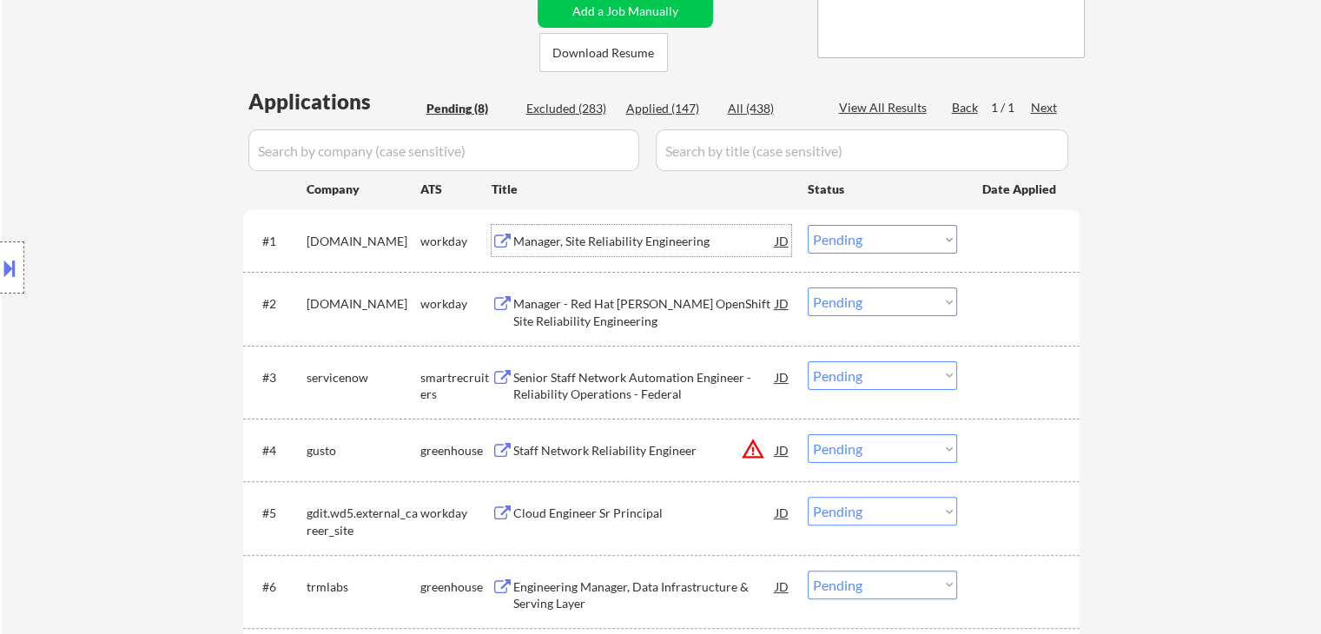
click at [670, 112] on div "Applied (147)" at bounding box center [669, 108] width 87 height 17
select select ""applied""
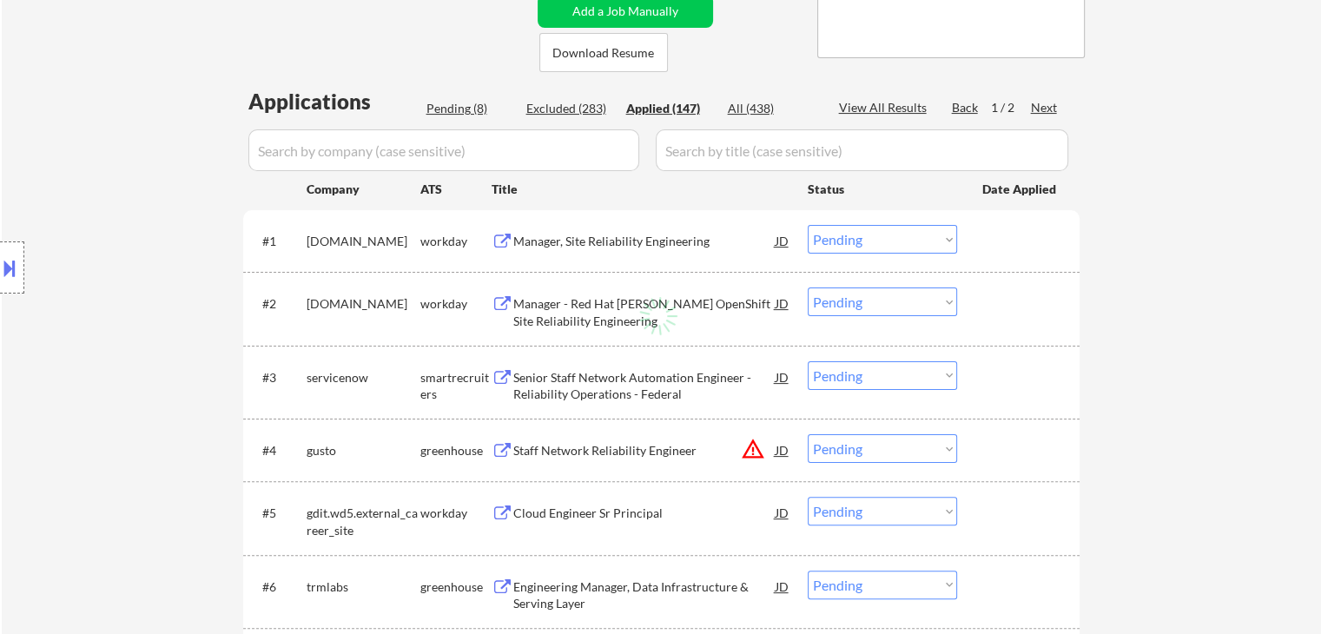
select select ""applied""
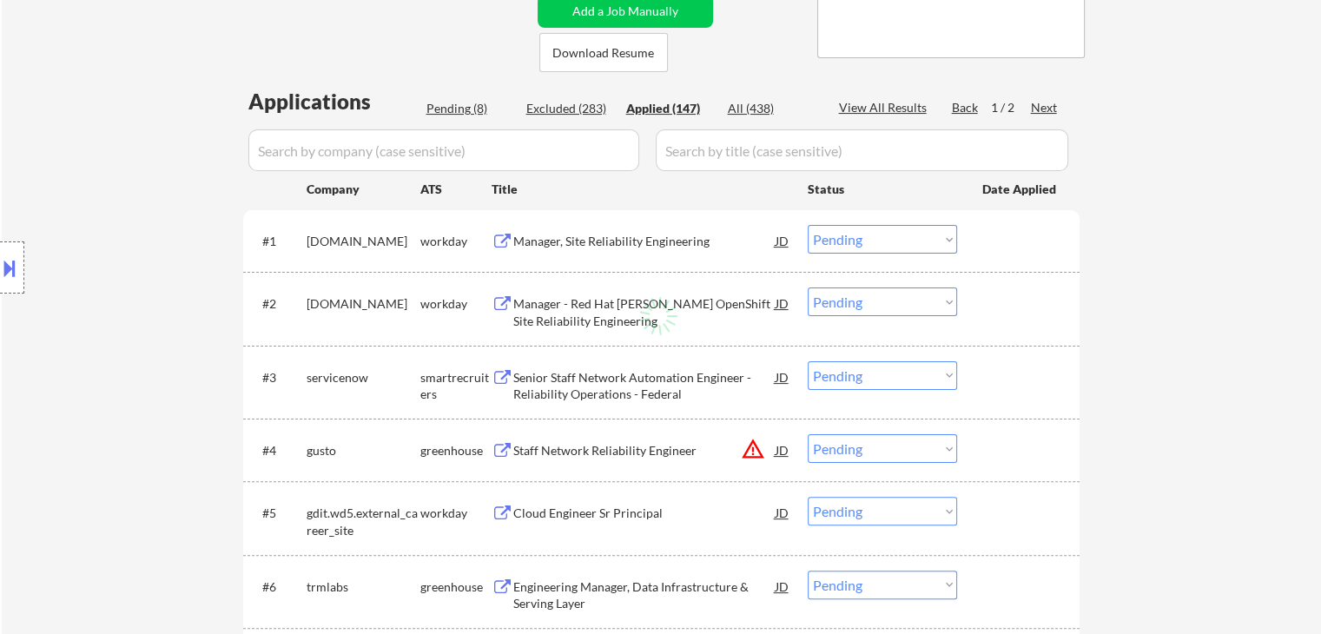
select select ""applied""
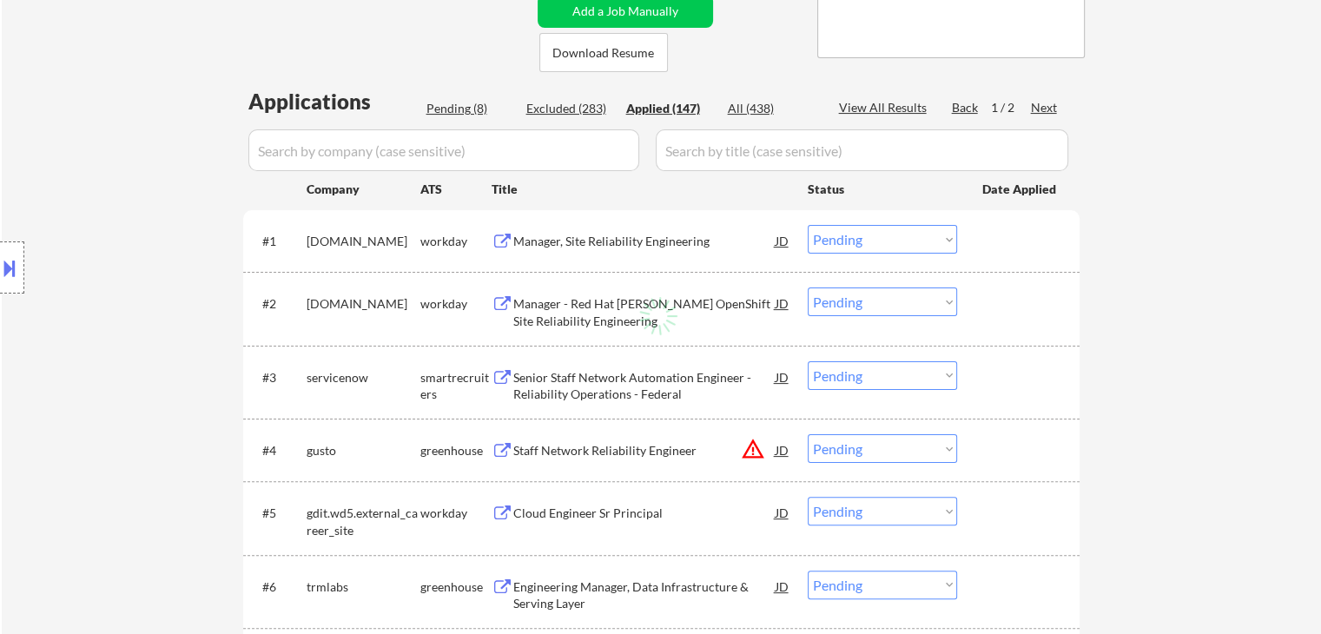
select select ""applied""
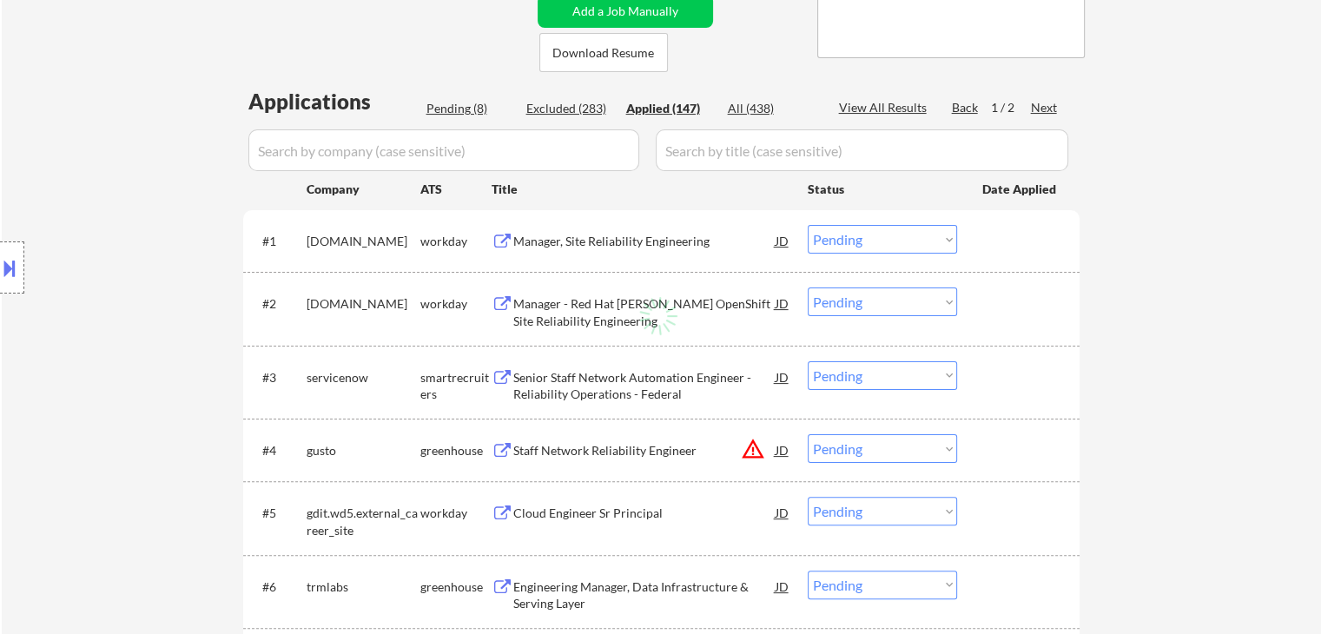
select select ""applied""
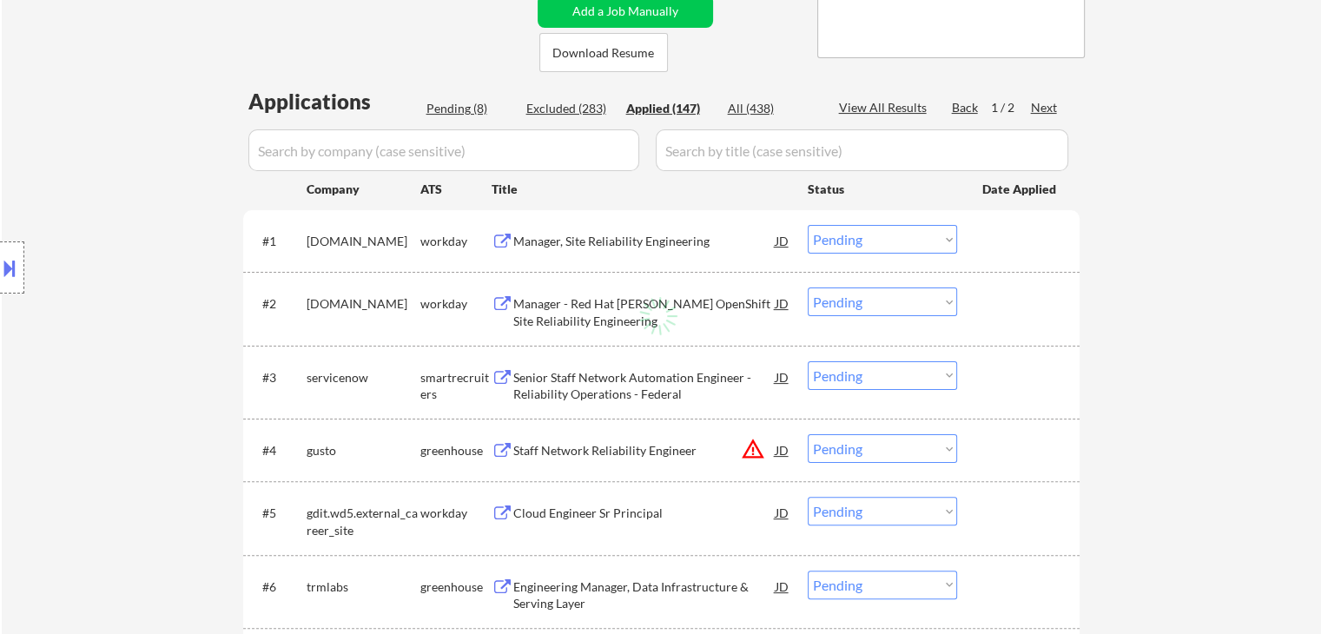
select select ""applied""
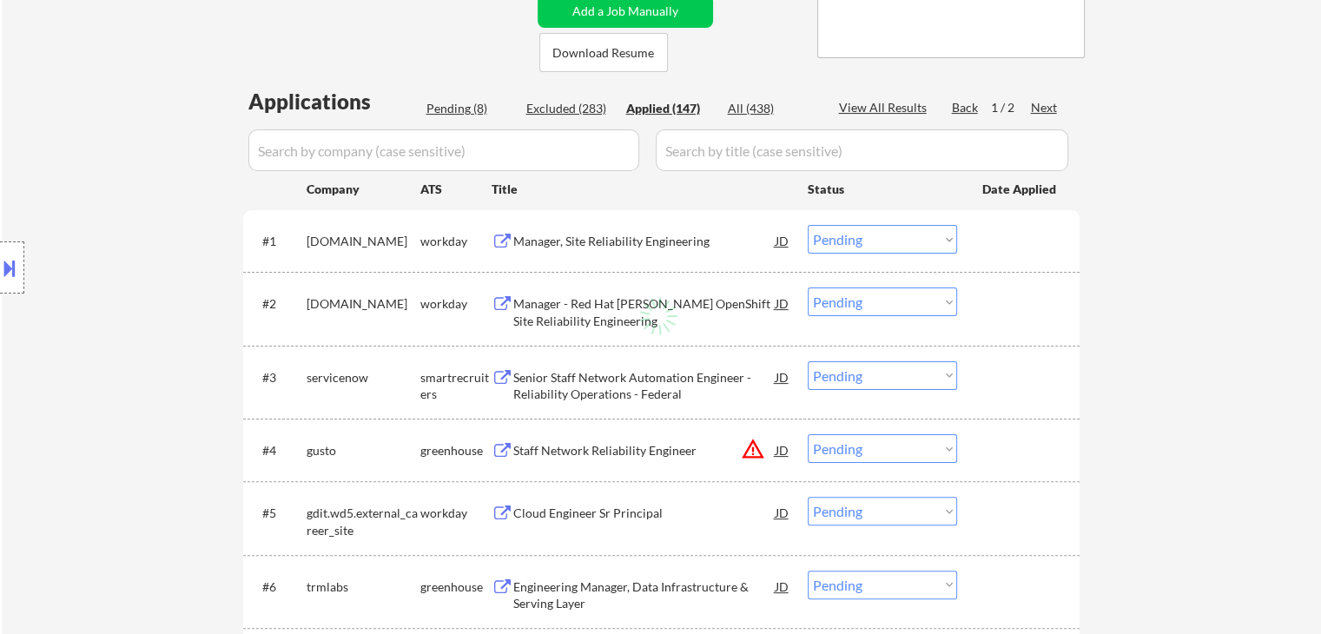
select select ""applied""
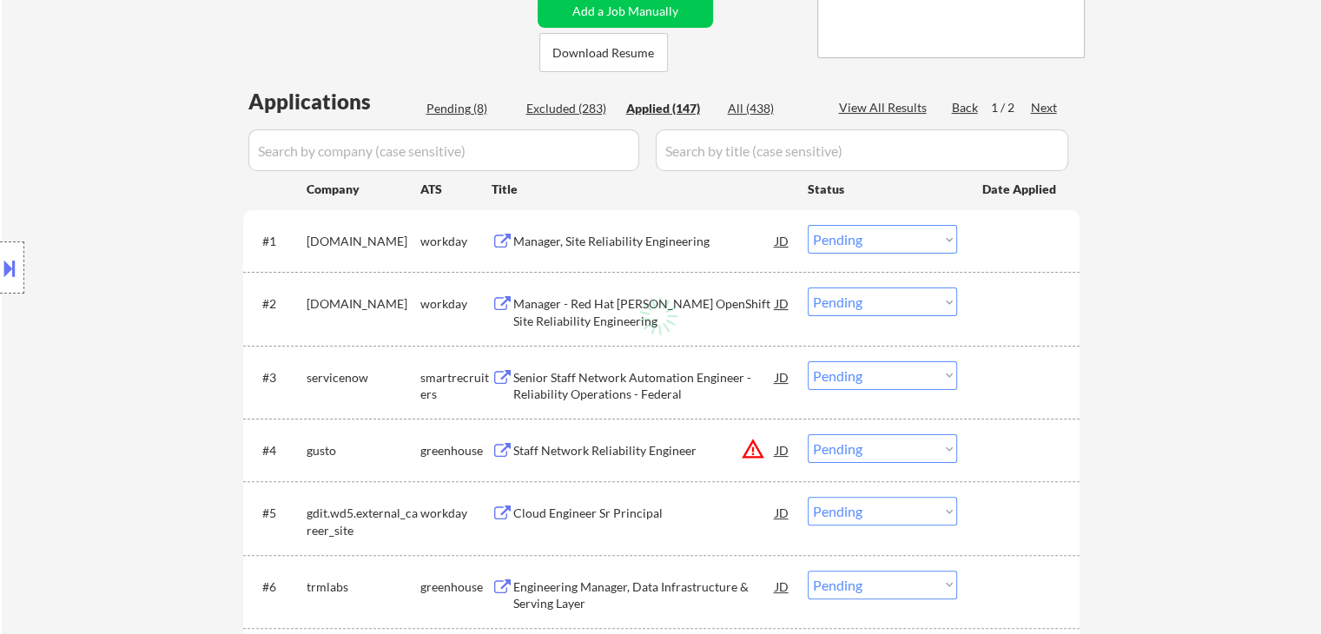
select select ""applied""
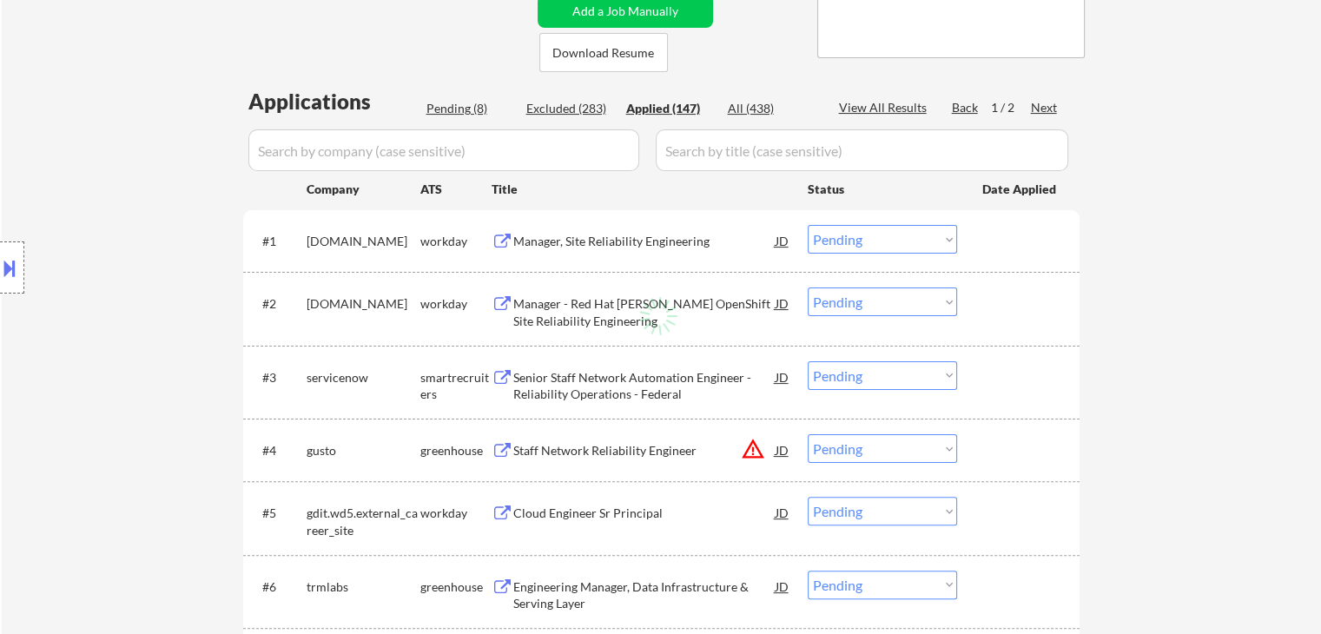
select select ""applied""
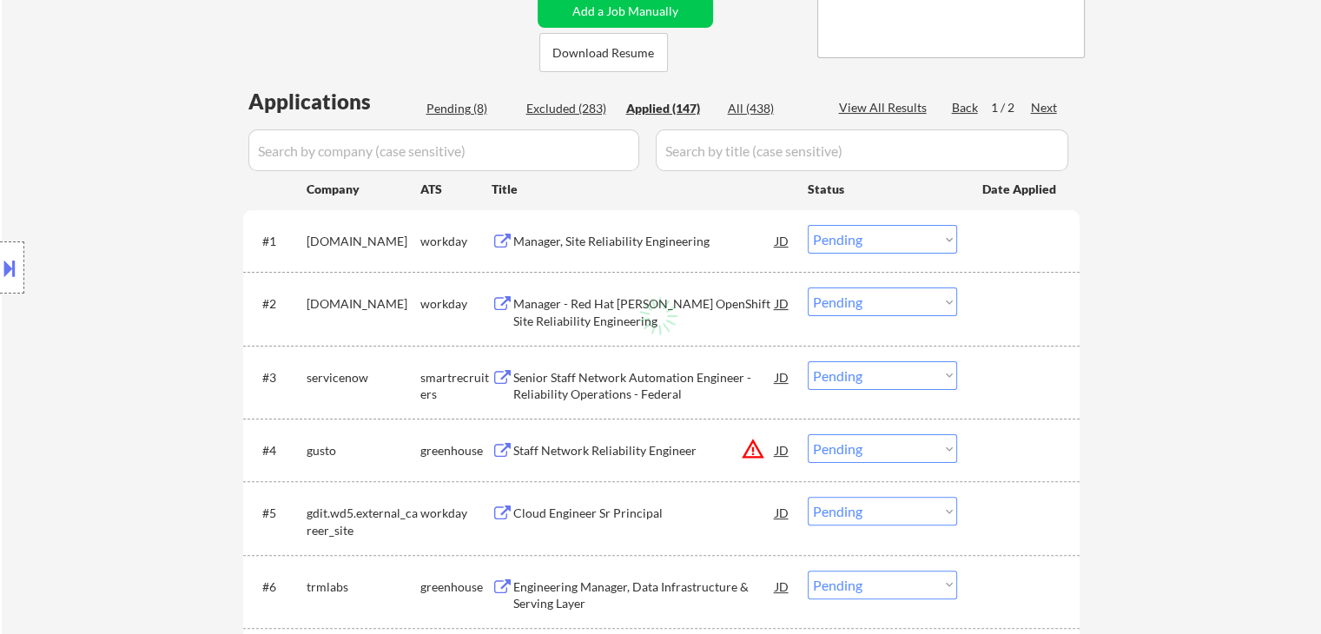
select select ""applied""
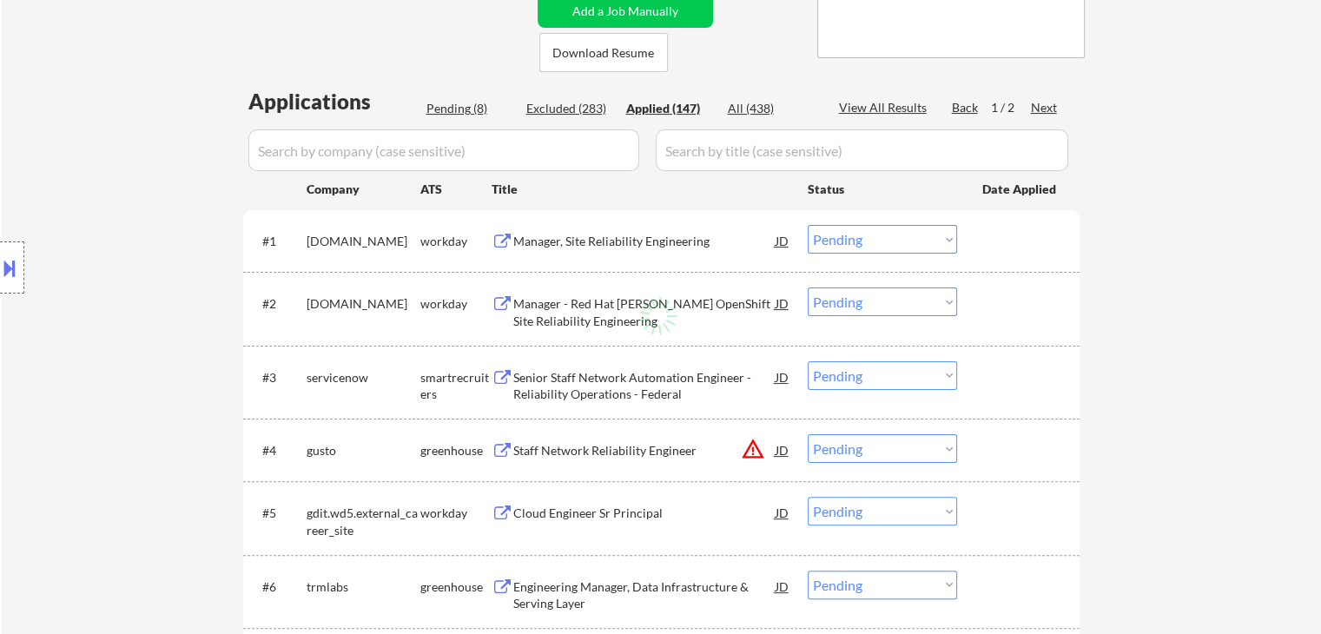
select select ""applied""
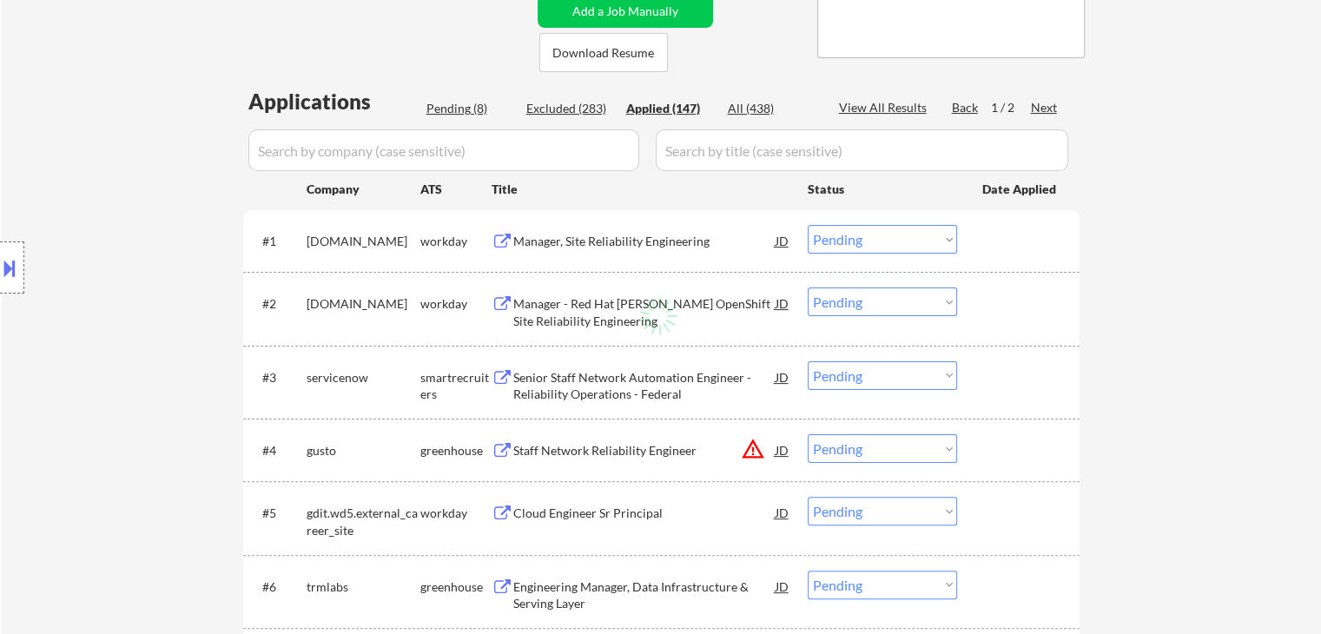
select select ""applied""
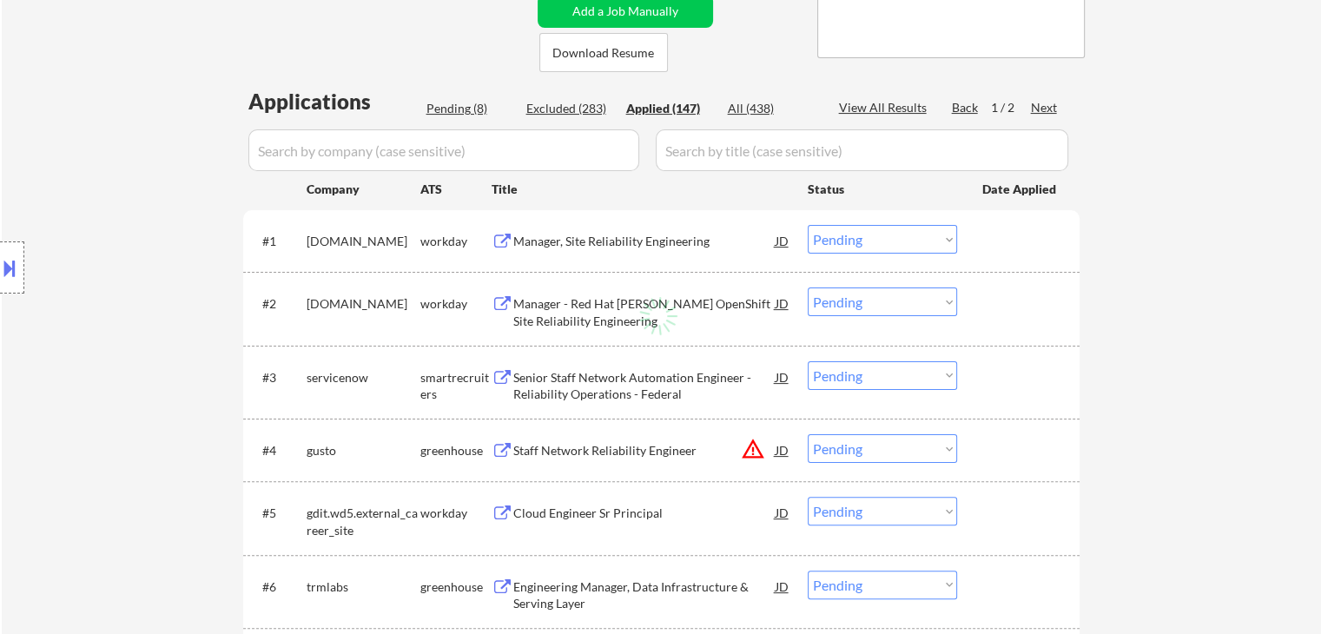
select select ""applied""
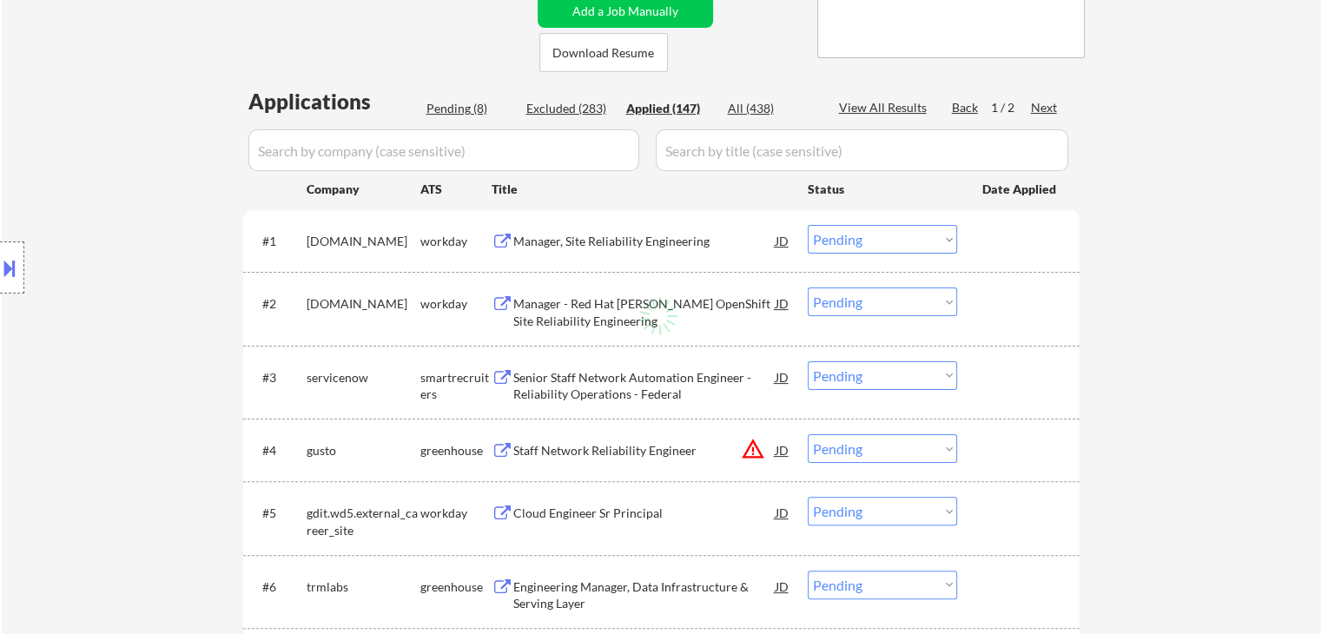
select select ""applied""
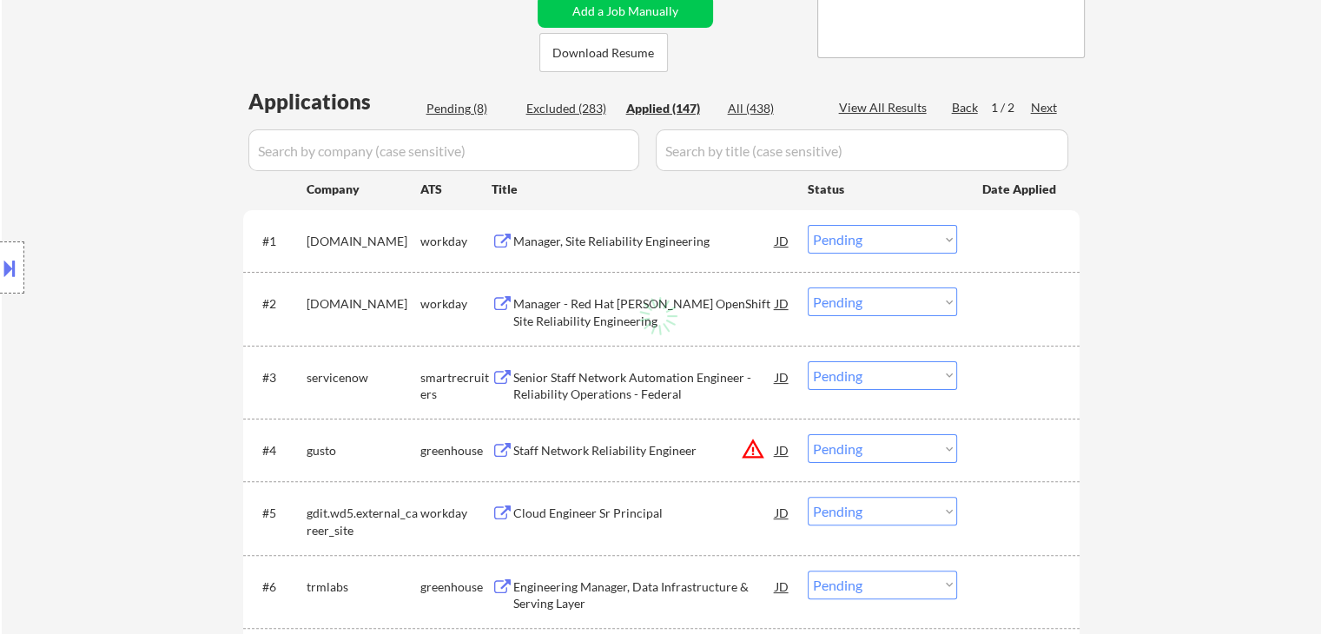
select select ""applied""
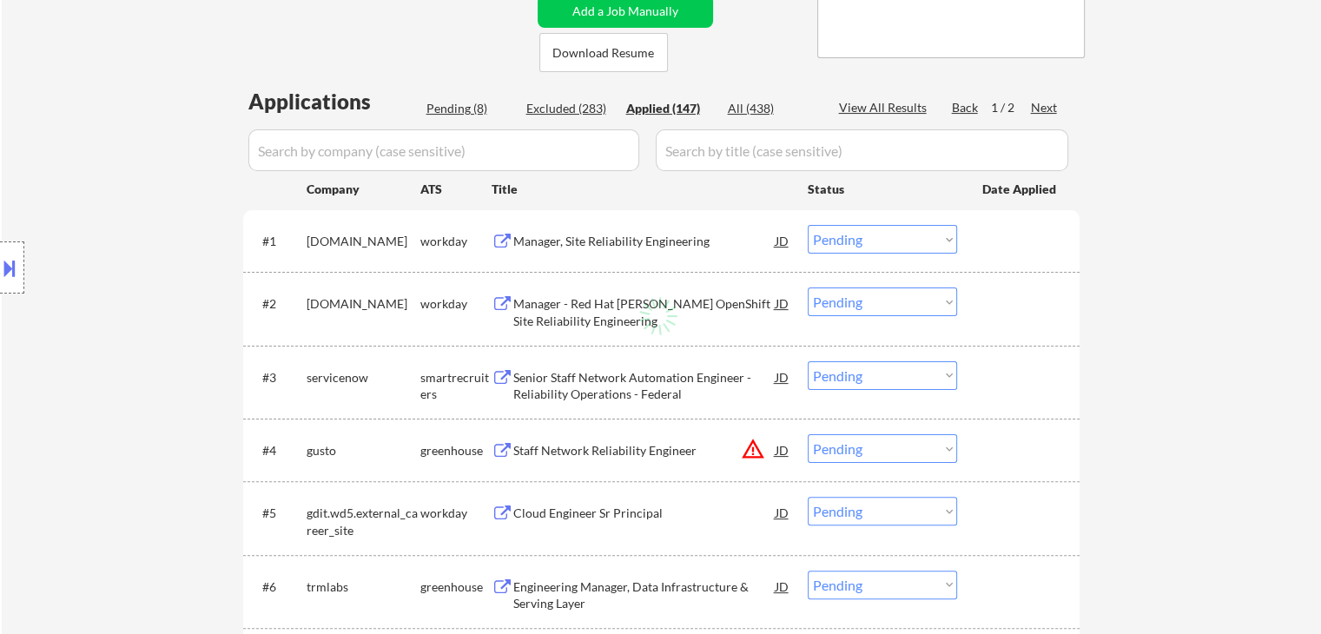
select select ""applied""
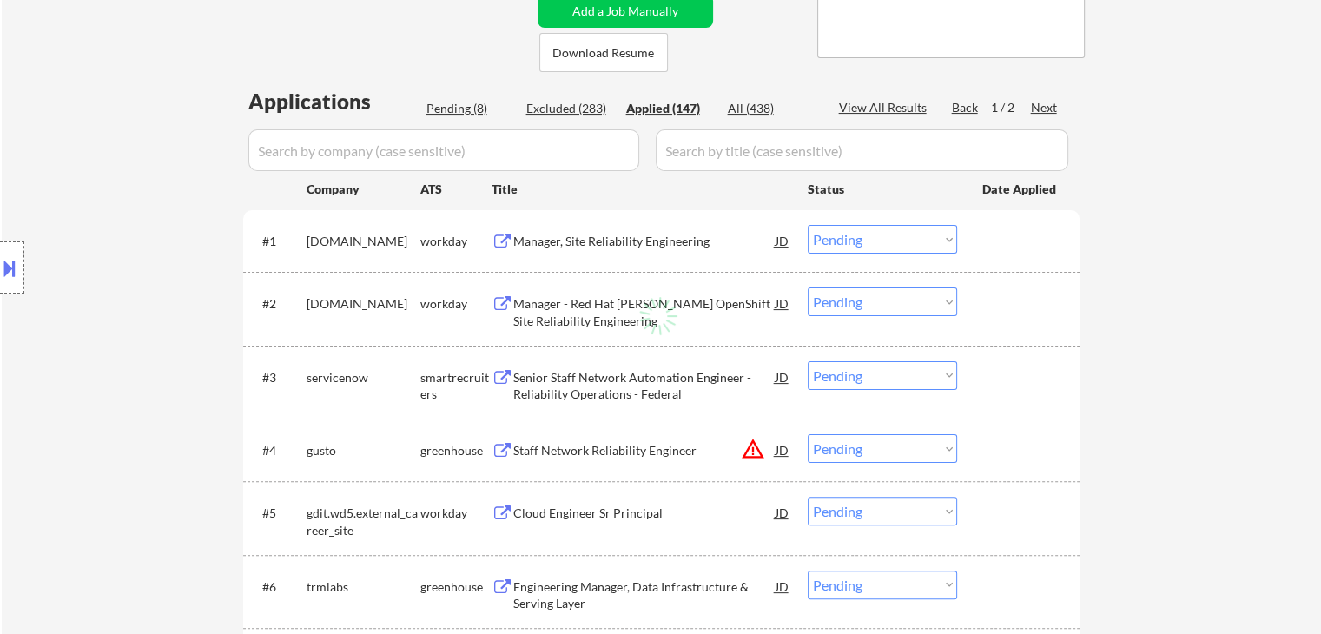
select select ""applied""
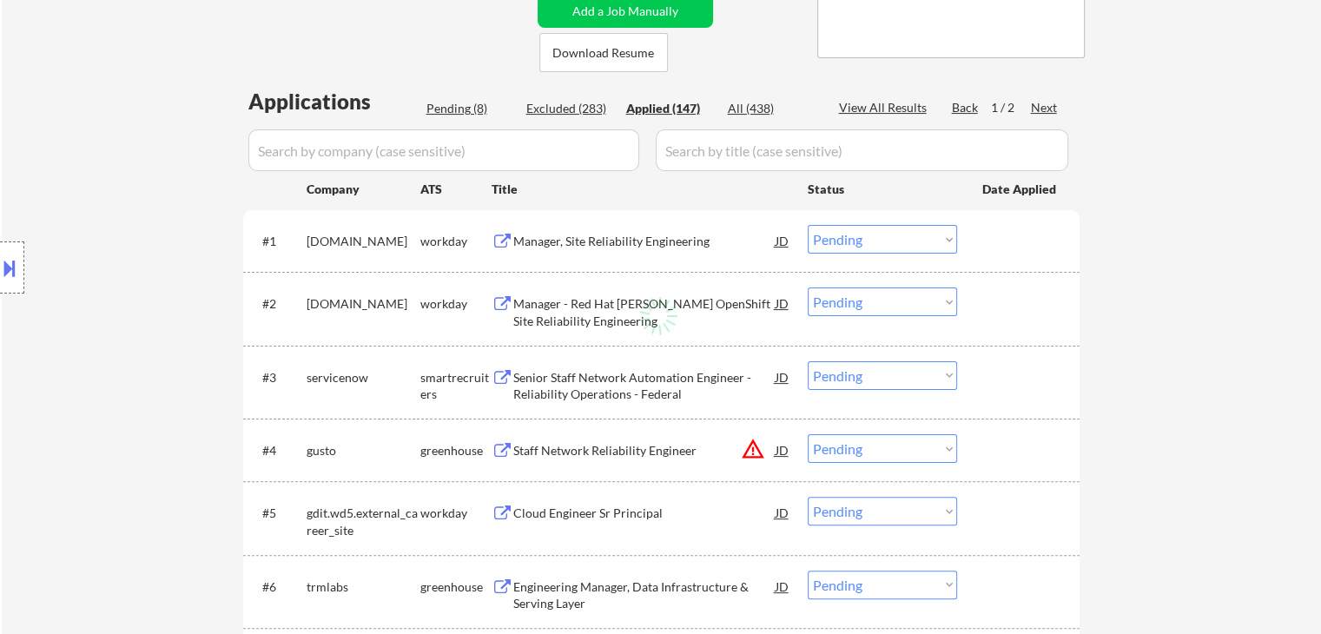
select select ""applied""
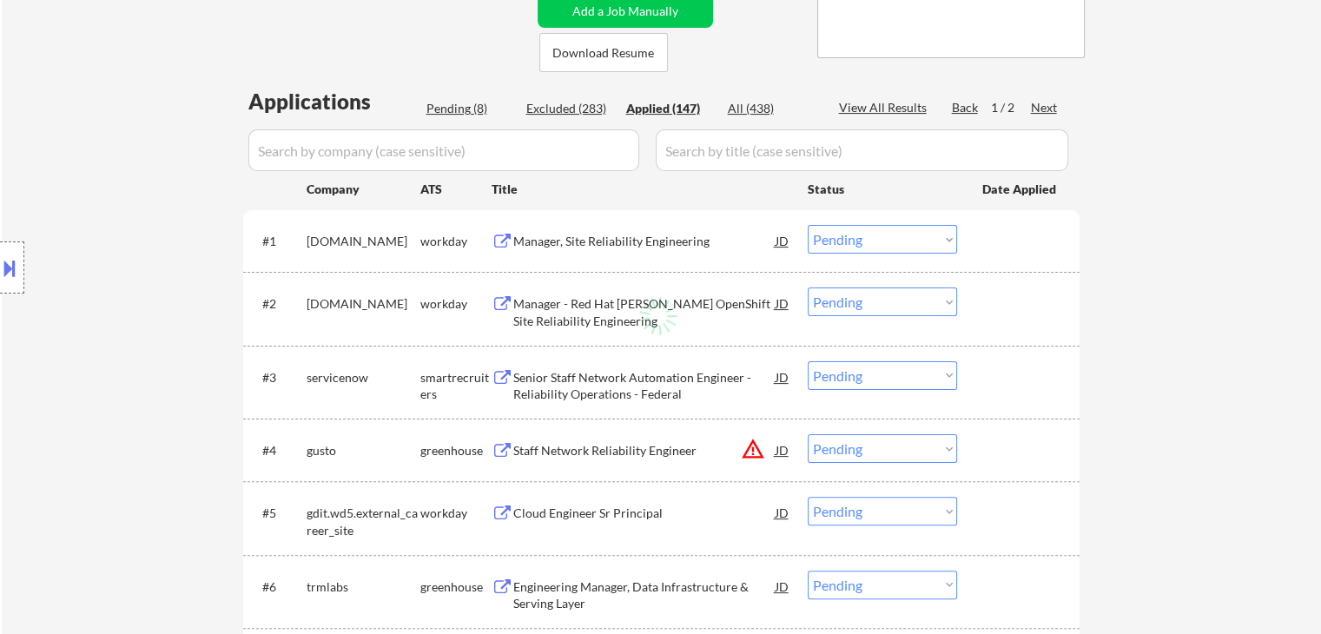
select select ""applied""
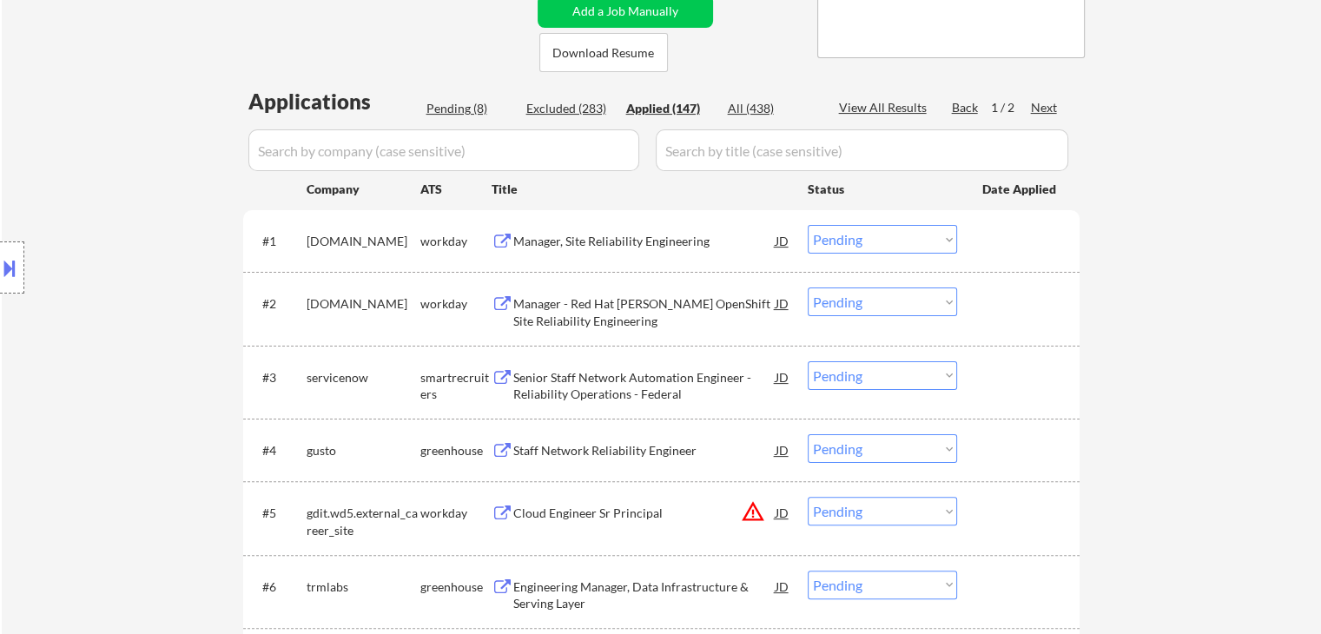
select select ""applied""
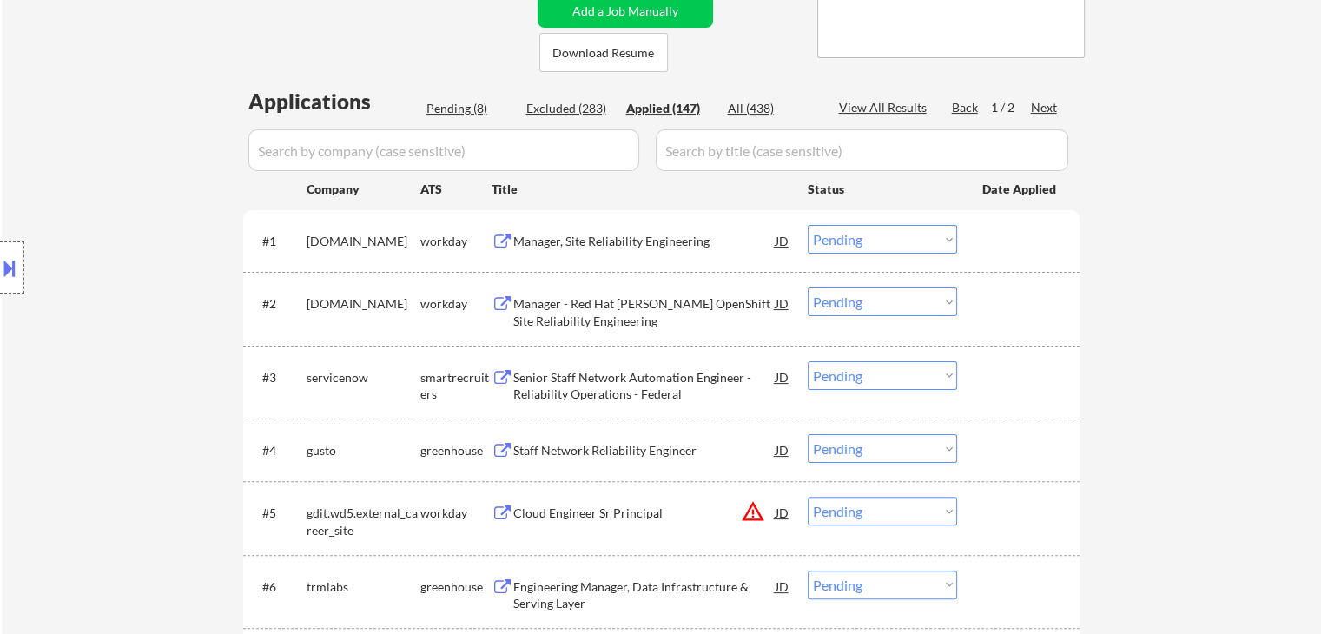
select select ""applied""
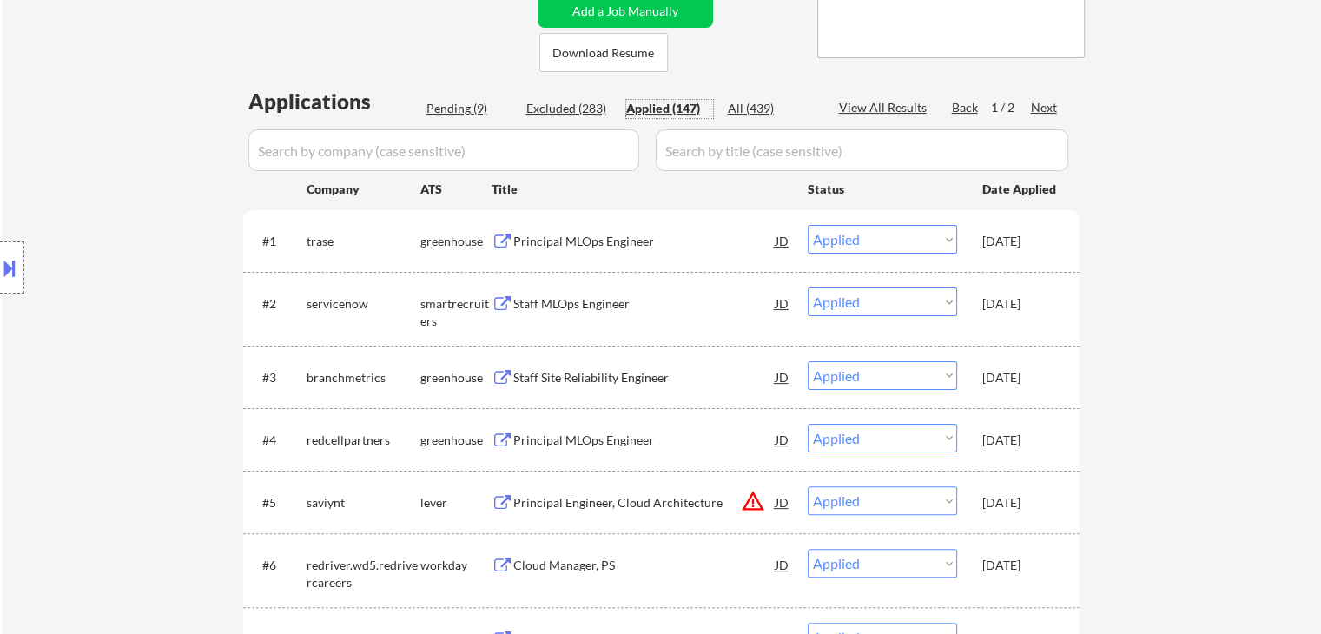
click at [460, 102] on div "Pending (9)" at bounding box center [469, 108] width 87 height 17
select select ""pending""
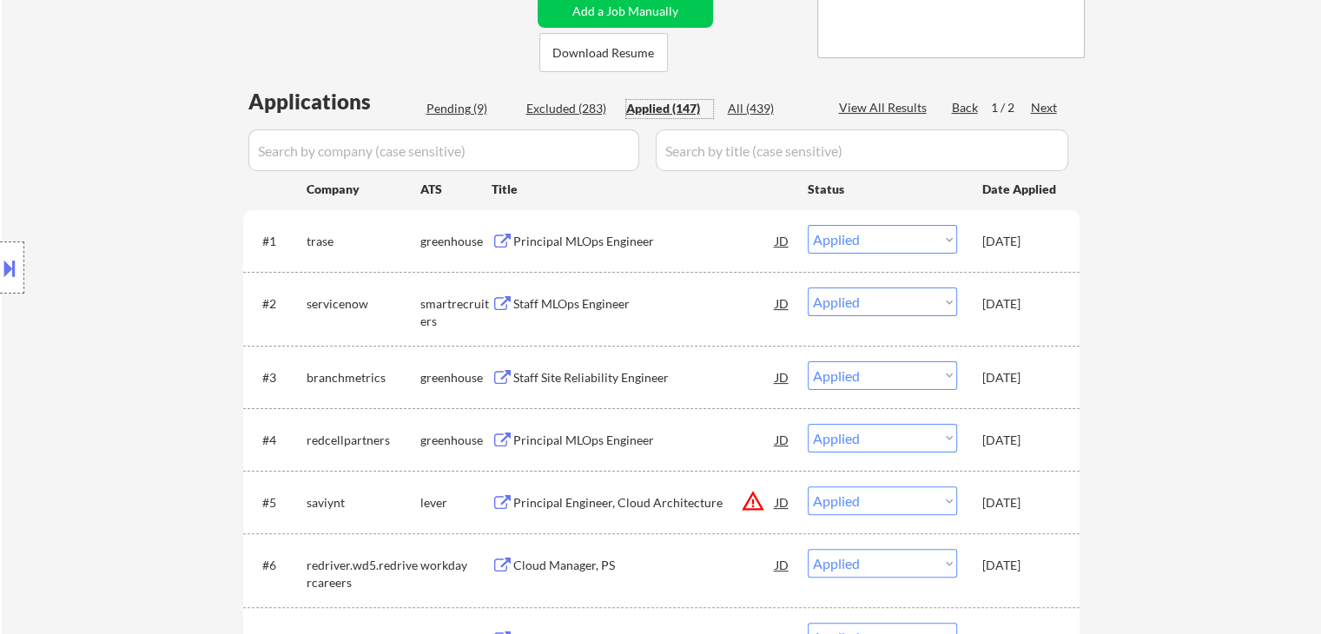
select select ""pending""
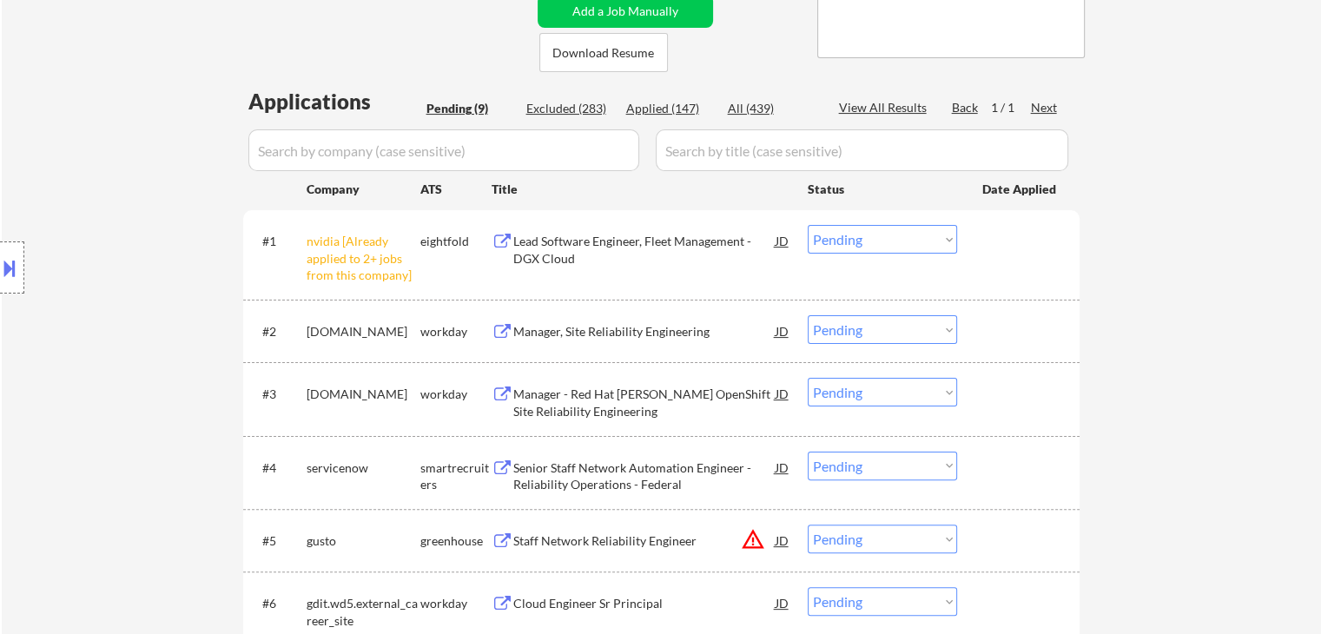
click at [868, 238] on select "Choose an option... Pending Applied Excluded (Questions) Excluded (Expired) Exc…" at bounding box center [882, 239] width 149 height 29
click at [808, 225] on select "Choose an option... Pending Applied Excluded (Questions) Excluded (Expired) Exc…" at bounding box center [882, 239] width 149 height 29
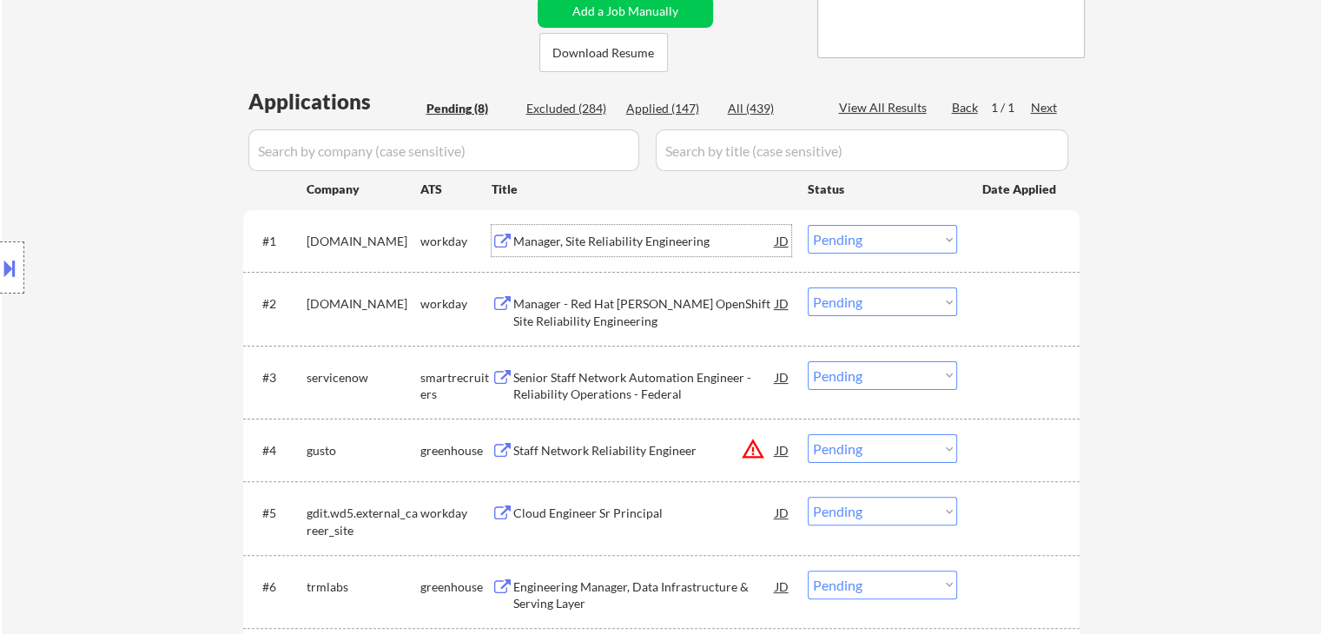
click at [594, 236] on div "Manager, Site Reliability Engineering" at bounding box center [644, 241] width 262 height 17
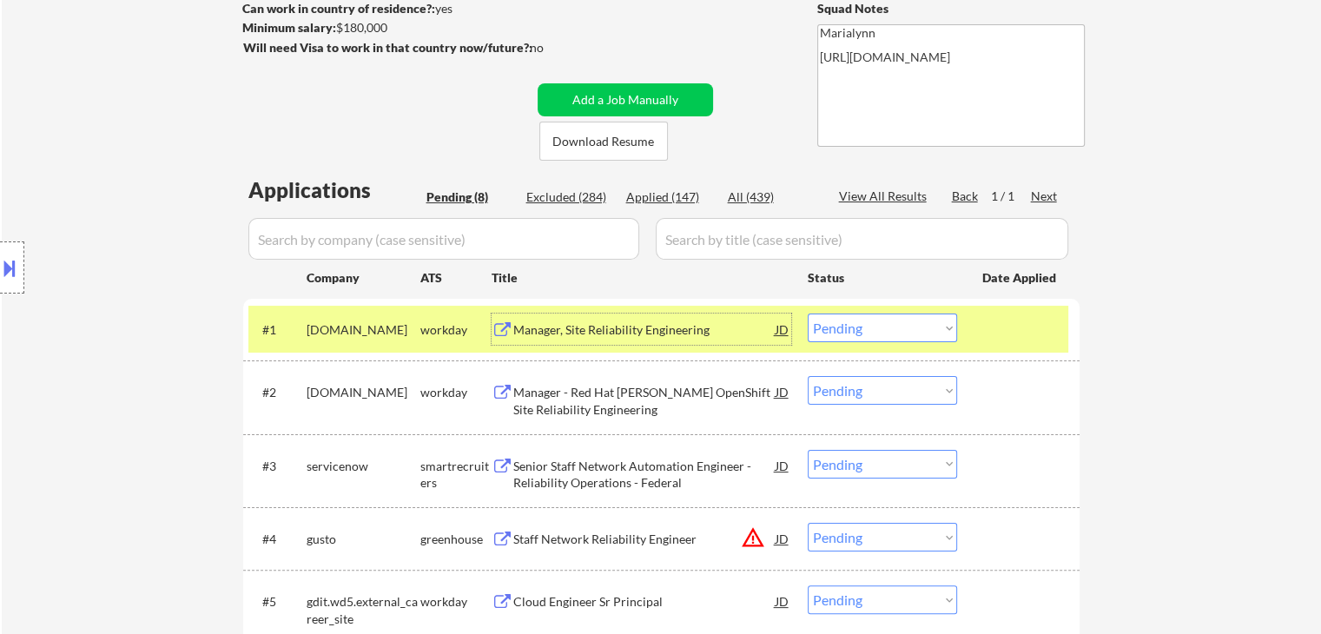
scroll to position [261, 0]
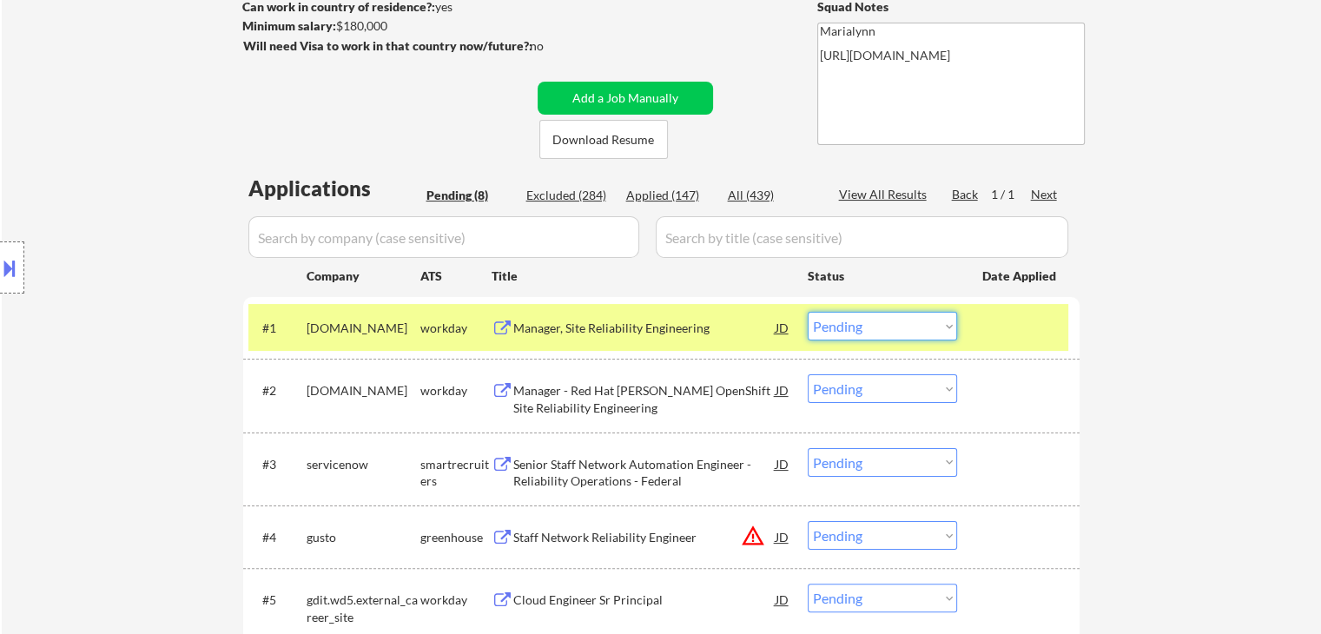
click at [836, 331] on select "Choose an option... Pending Applied Excluded (Questions) Excluded (Expired) Exc…" at bounding box center [882, 326] width 149 height 29
click at [808, 312] on select "Choose an option... Pending Applied Excluded (Questions) Excluded (Expired) Exc…" at bounding box center [882, 326] width 149 height 29
select select ""pending""
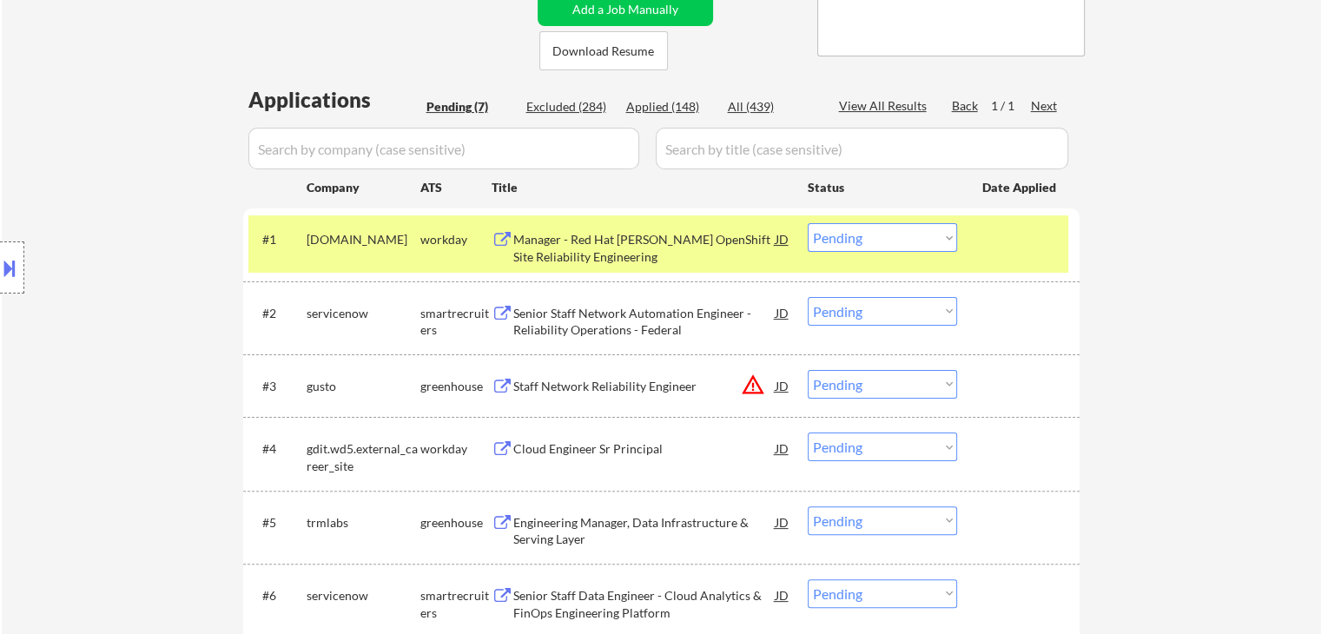
scroll to position [434, 0]
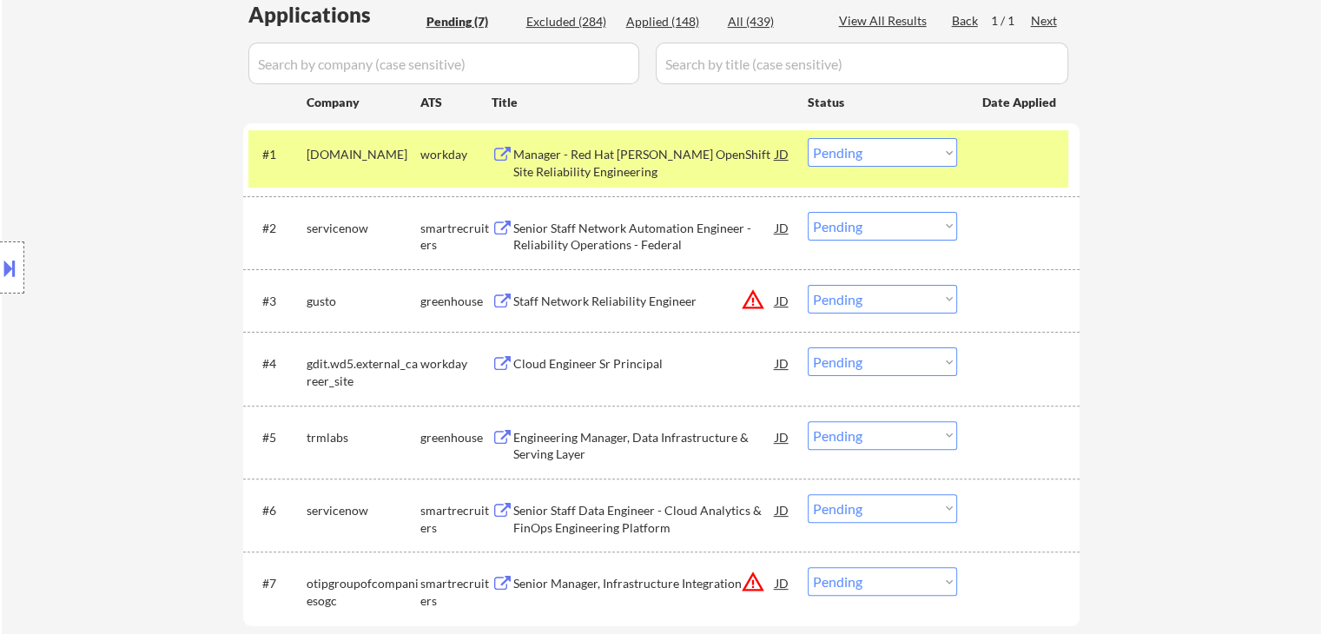
click at [433, 160] on div "workday" at bounding box center [455, 154] width 71 height 17
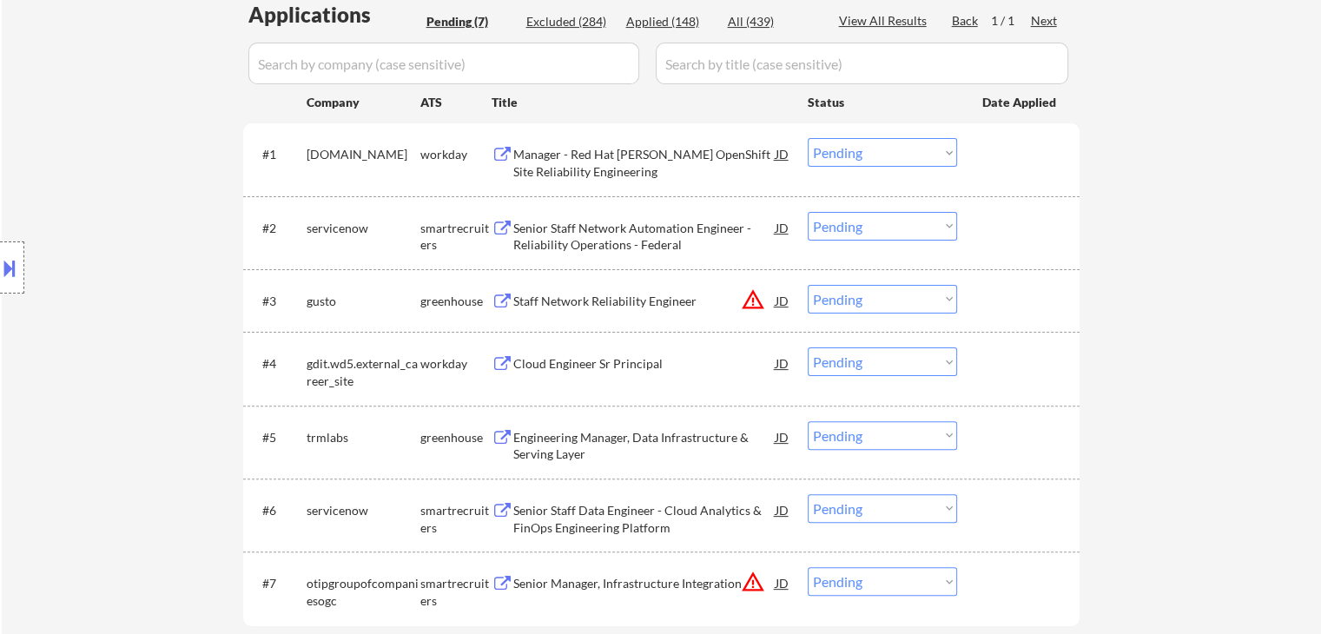
click at [573, 241] on div "Senior Staff Network Automation Engineer - Reliability Operations - Federal" at bounding box center [644, 237] width 262 height 34
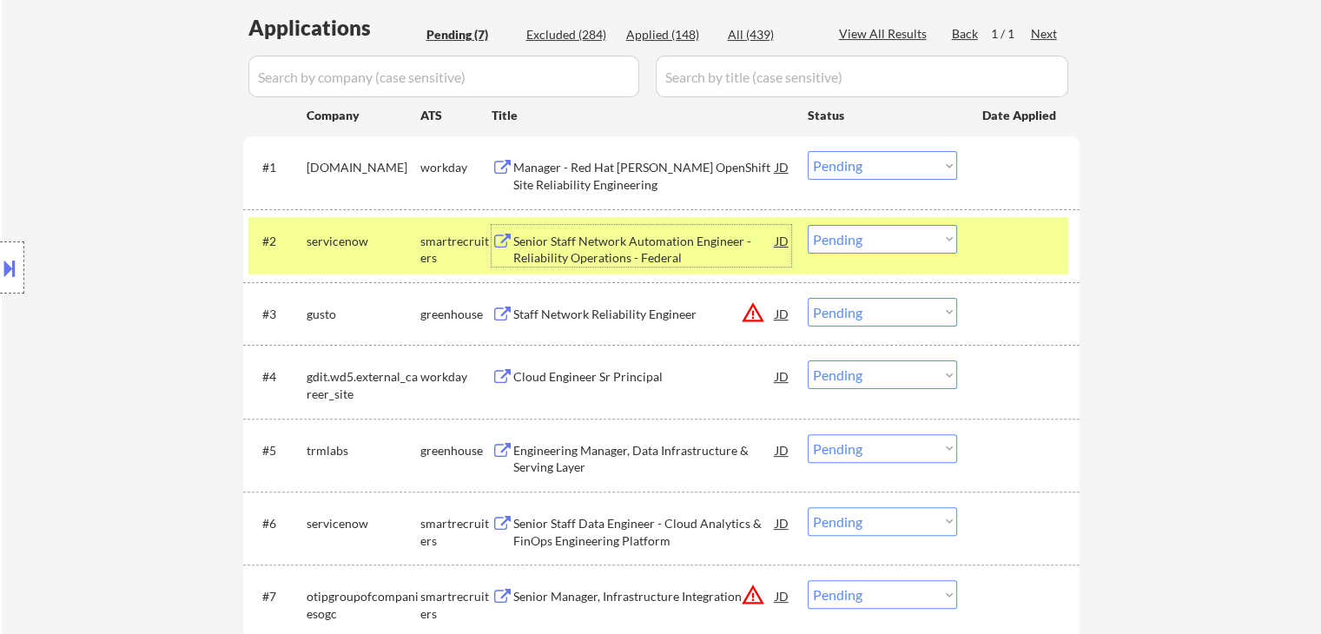
scroll to position [87, 0]
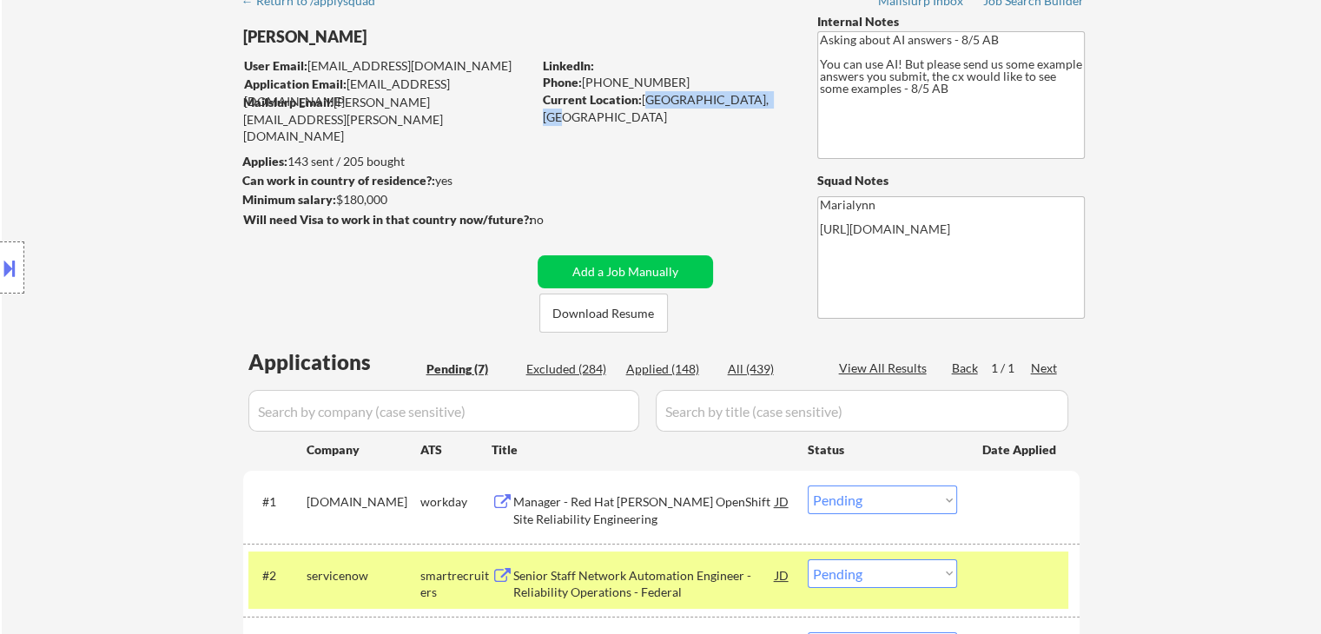
drag, startPoint x: 650, startPoint y: 105, endPoint x: 785, endPoint y: 107, distance: 135.5
click at [777, 102] on div "Current Location: Albany, NY Metro Area" at bounding box center [666, 108] width 246 height 34
copy div "Albany, NY Metro Area"
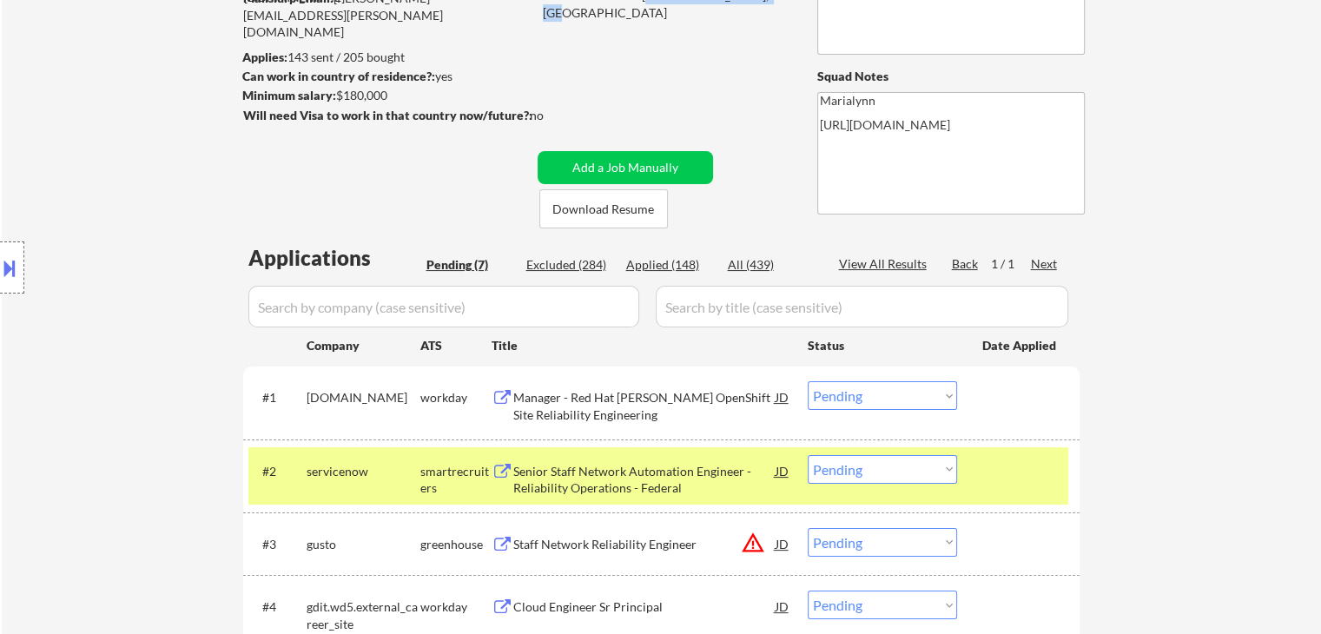
scroll to position [434, 0]
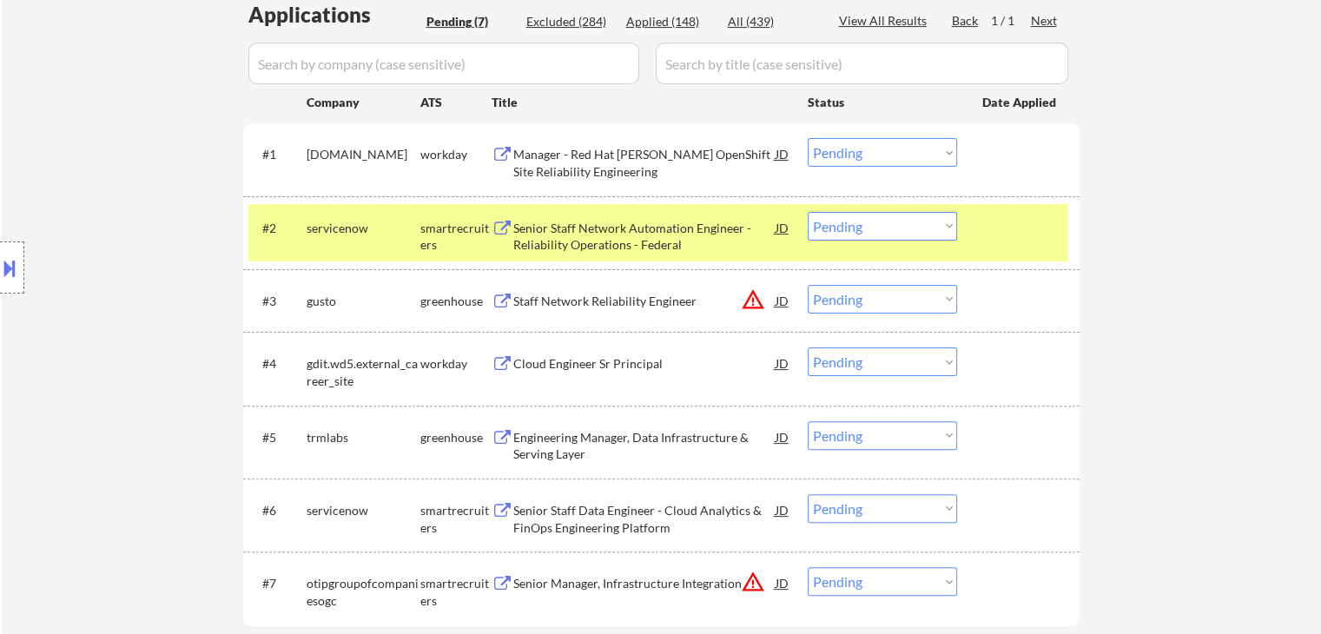
drag, startPoint x: 873, startPoint y: 225, endPoint x: 874, endPoint y: 238, distance: 13.1
click at [874, 225] on select "Choose an option... Pending Applied Excluded (Questions) Excluded (Expired) Exc…" at bounding box center [882, 226] width 149 height 29
click at [808, 212] on select "Choose an option... Pending Applied Excluded (Questions) Excluded (Expired) Exc…" at bounding box center [882, 226] width 149 height 29
select select ""pending""
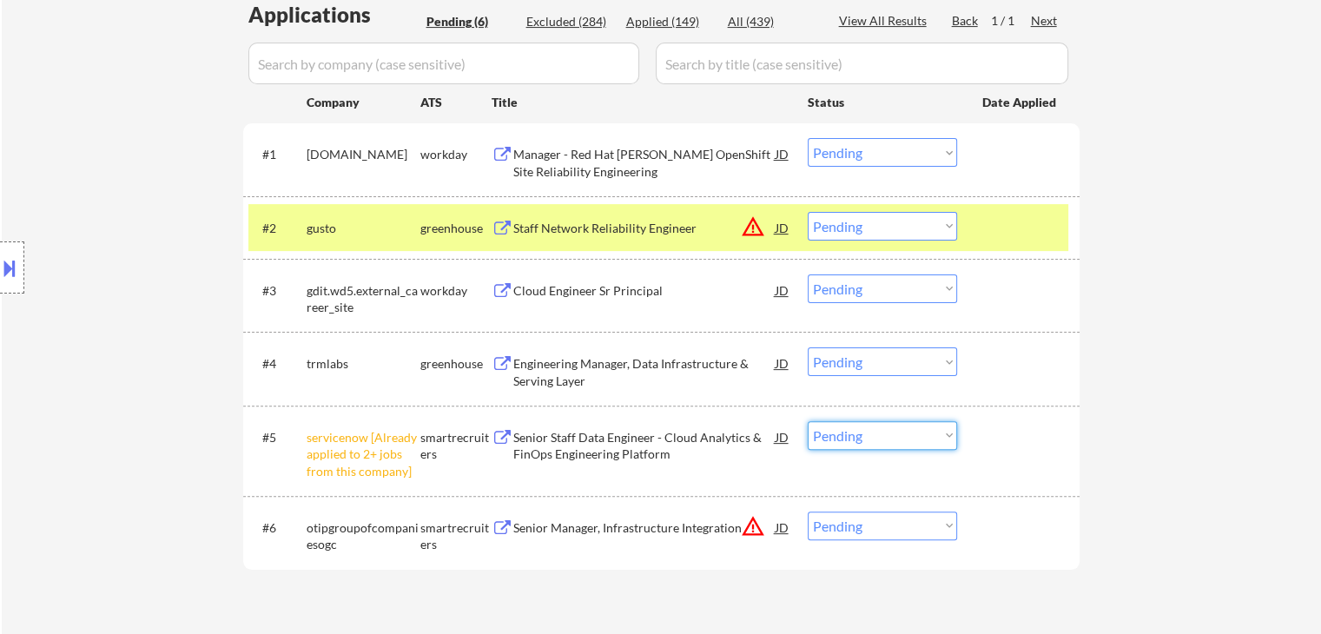
drag, startPoint x: 857, startPoint y: 433, endPoint x: 851, endPoint y: 484, distance: 51.6
click at [857, 433] on select "Choose an option... Pending Applied Excluded (Questions) Excluded (Expired) Exc…" at bounding box center [882, 435] width 149 height 29
click at [808, 421] on select "Choose an option... Pending Applied Excluded (Questions) Excluded (Expired) Exc…" at bounding box center [882, 435] width 149 height 29
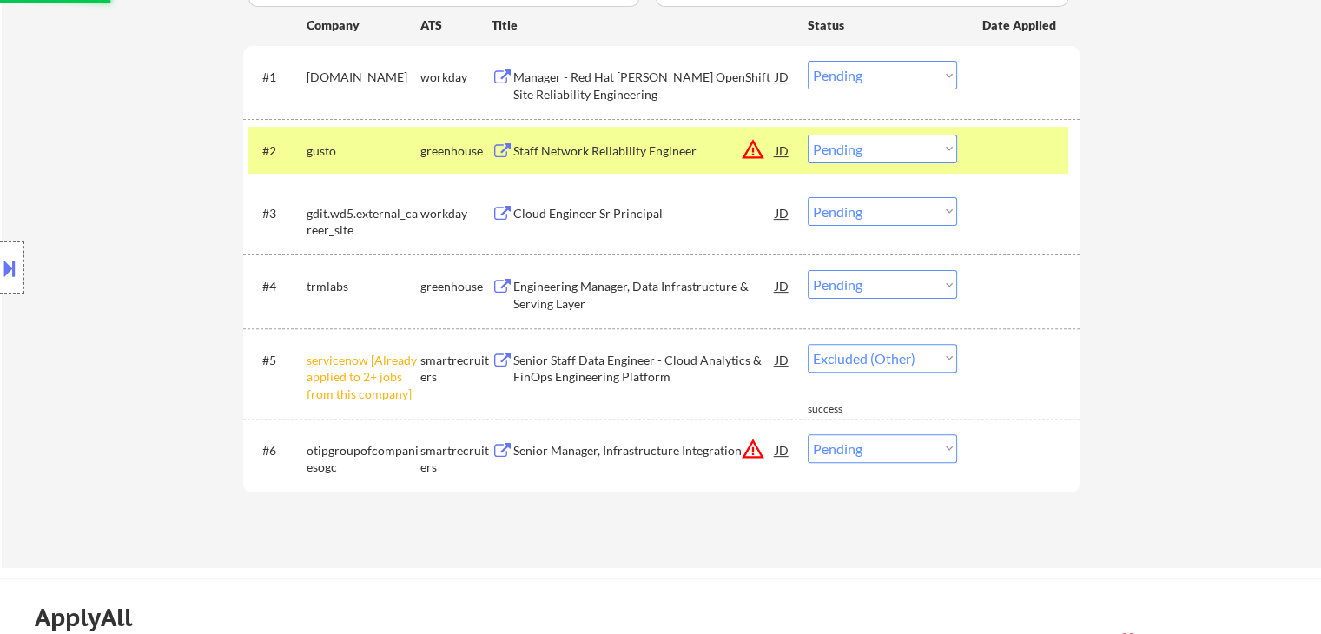
scroll to position [347, 0]
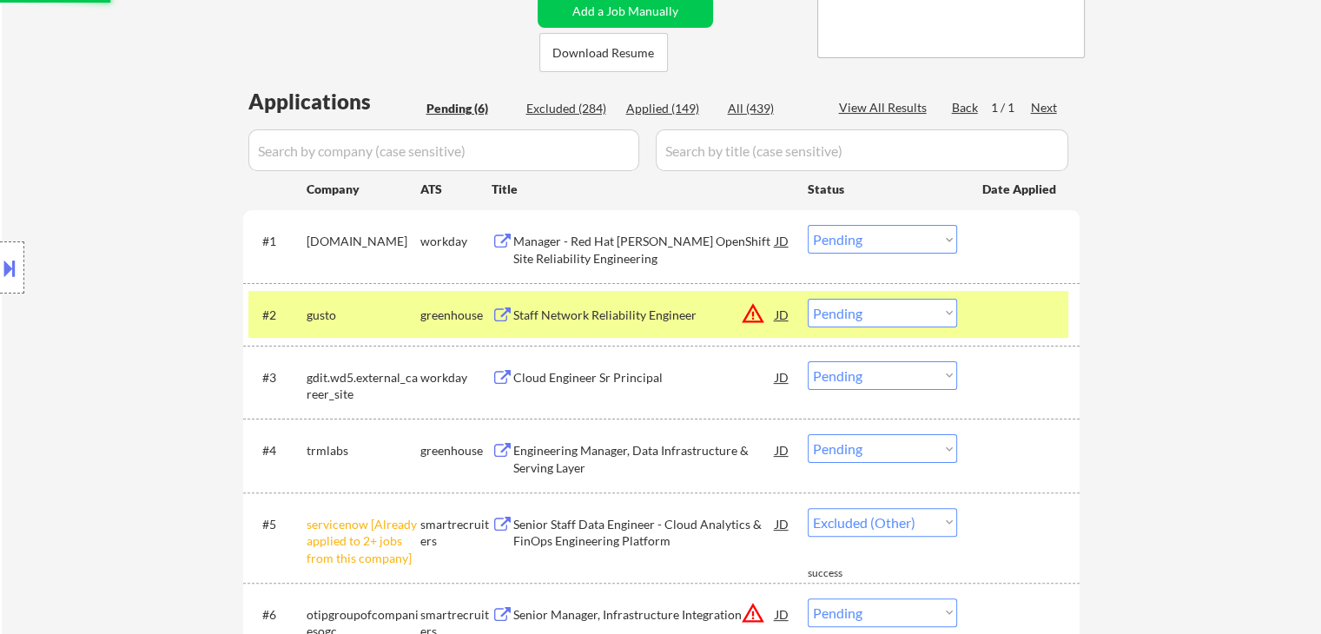
select select ""pending""
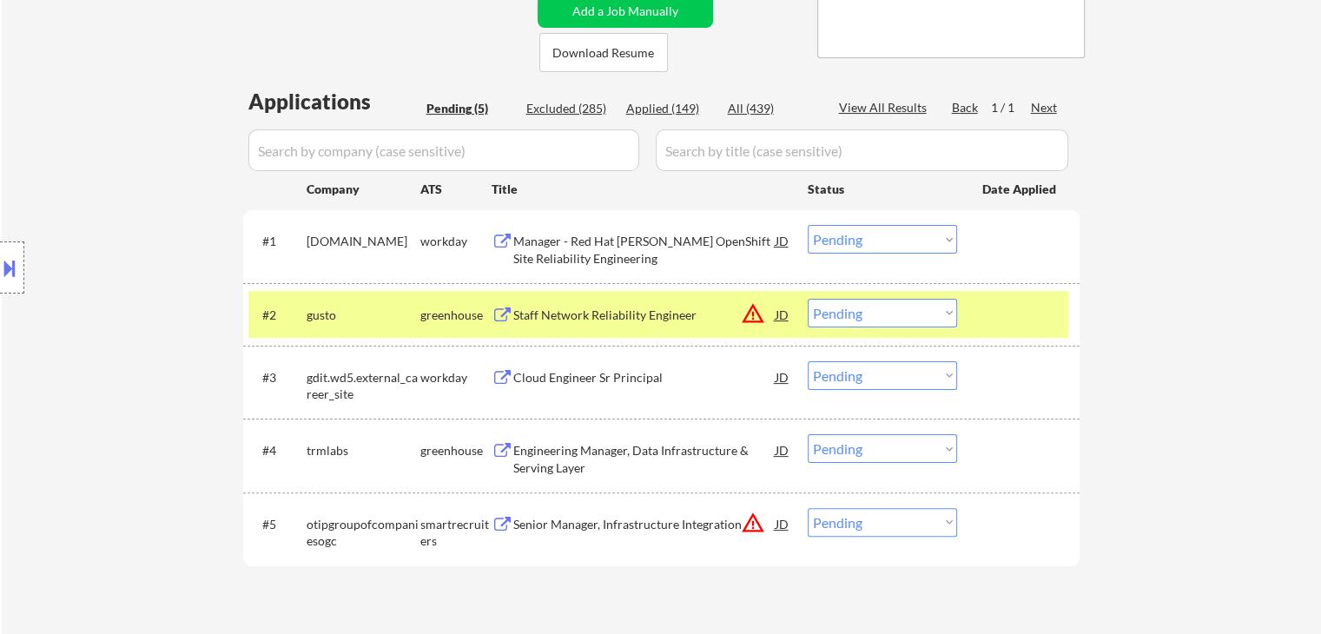
click at [619, 447] on div "Engineering Manager, Data Infrastructure & Serving Layer" at bounding box center [644, 459] width 262 height 34
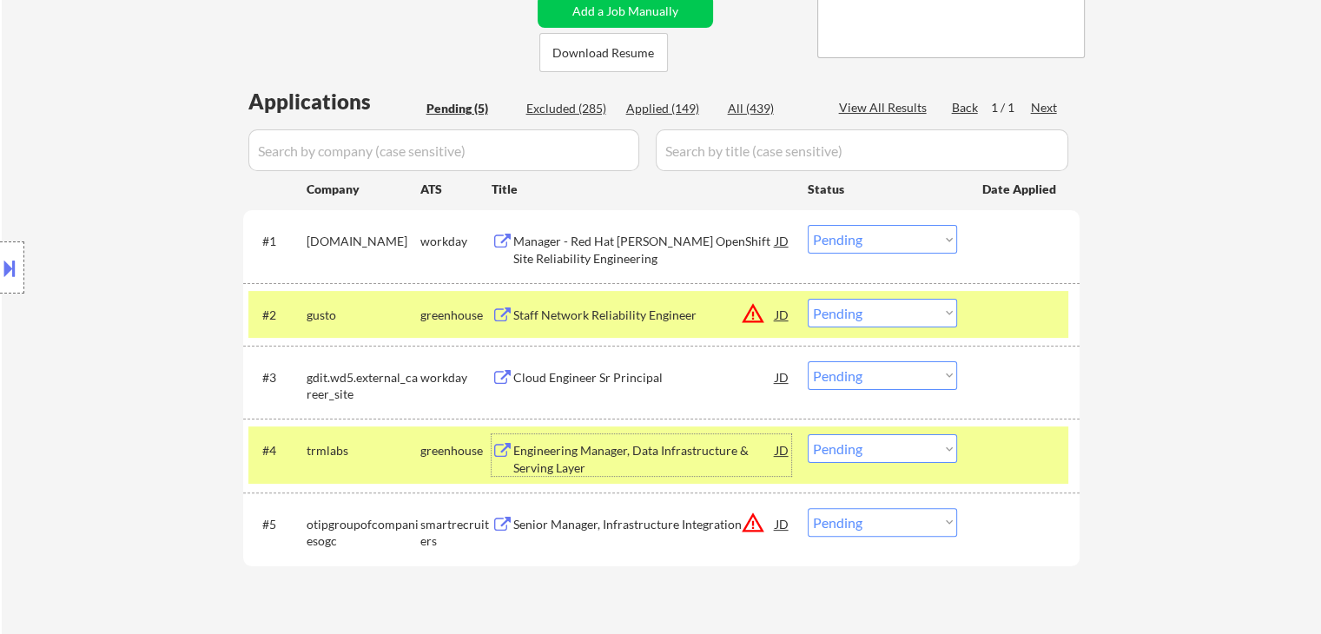
click at [895, 449] on select "Choose an option... Pending Applied Excluded (Questions) Excluded (Expired) Exc…" at bounding box center [882, 448] width 149 height 29
click at [808, 434] on select "Choose an option... Pending Applied Excluded (Questions) Excluded (Expired) Exc…" at bounding box center [882, 448] width 149 height 29
select select ""pending""
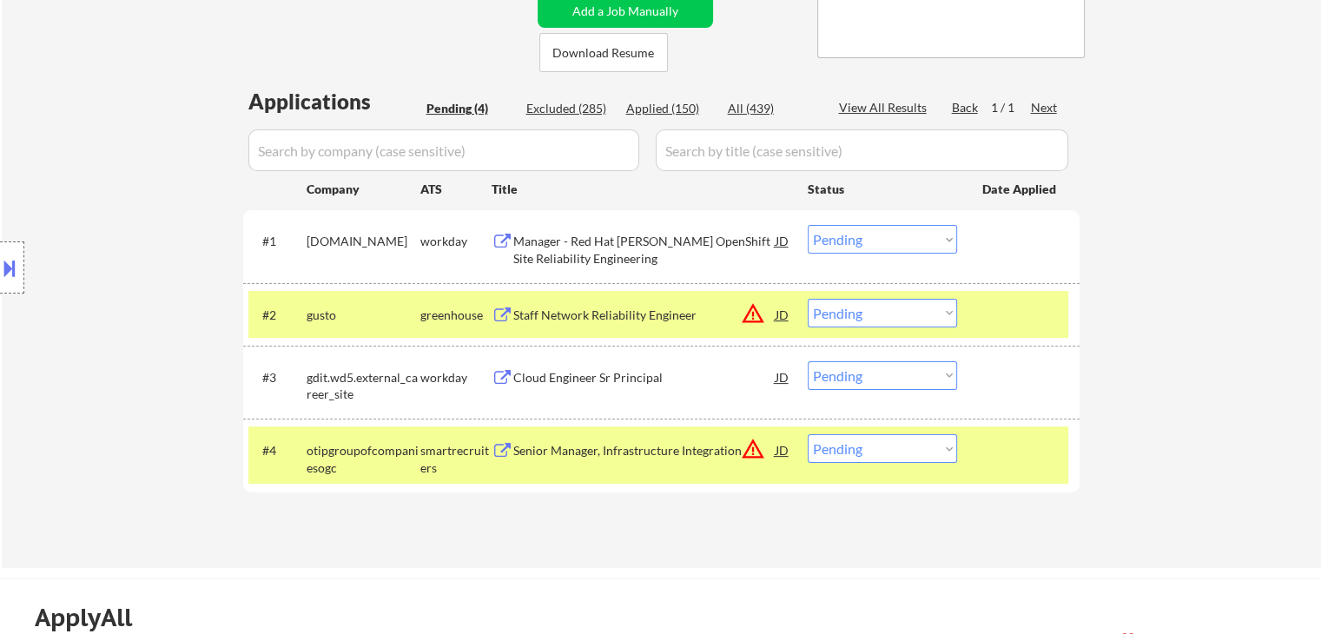
click at [455, 321] on div "greenhouse" at bounding box center [455, 315] width 71 height 17
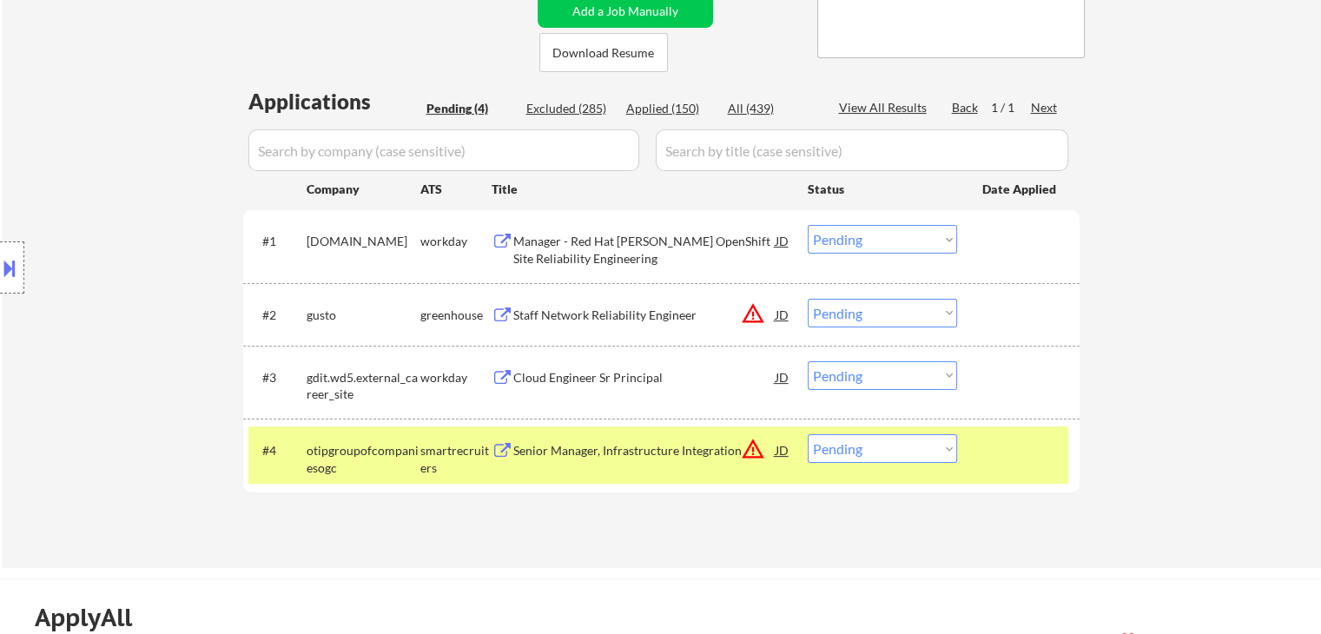
click at [449, 439] on div "smartrecruiters" at bounding box center [455, 455] width 71 height 42
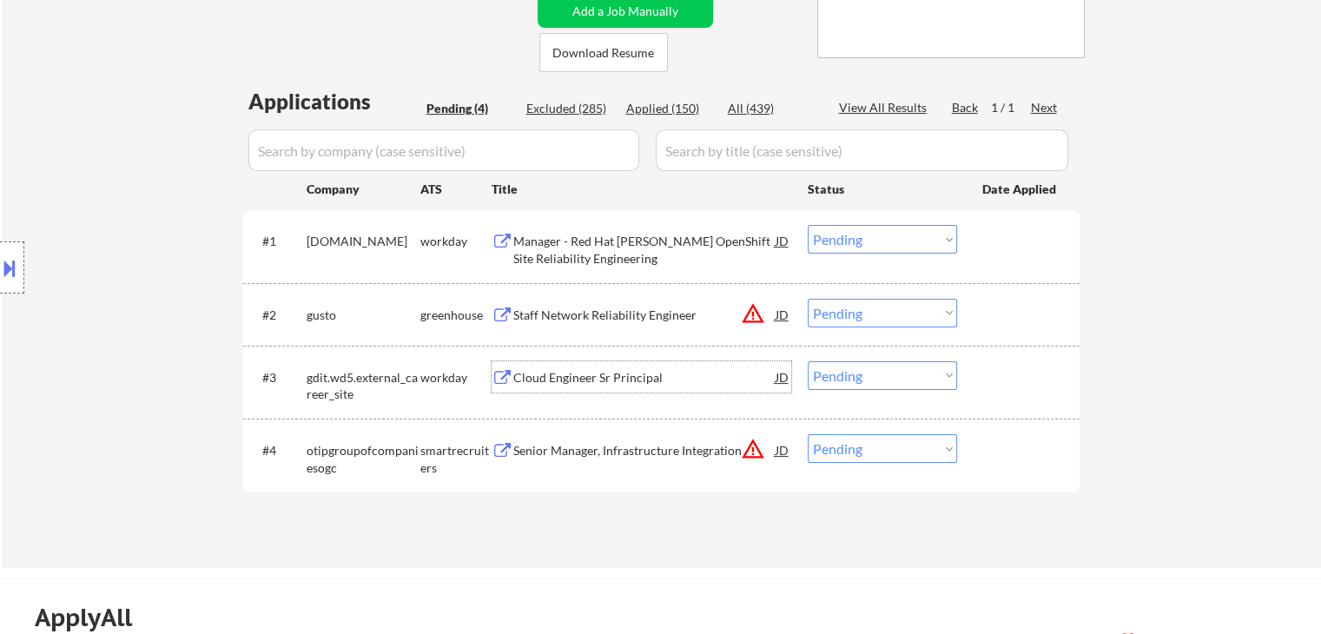
click at [643, 375] on div "Cloud Engineer Sr Principal" at bounding box center [644, 377] width 262 height 17
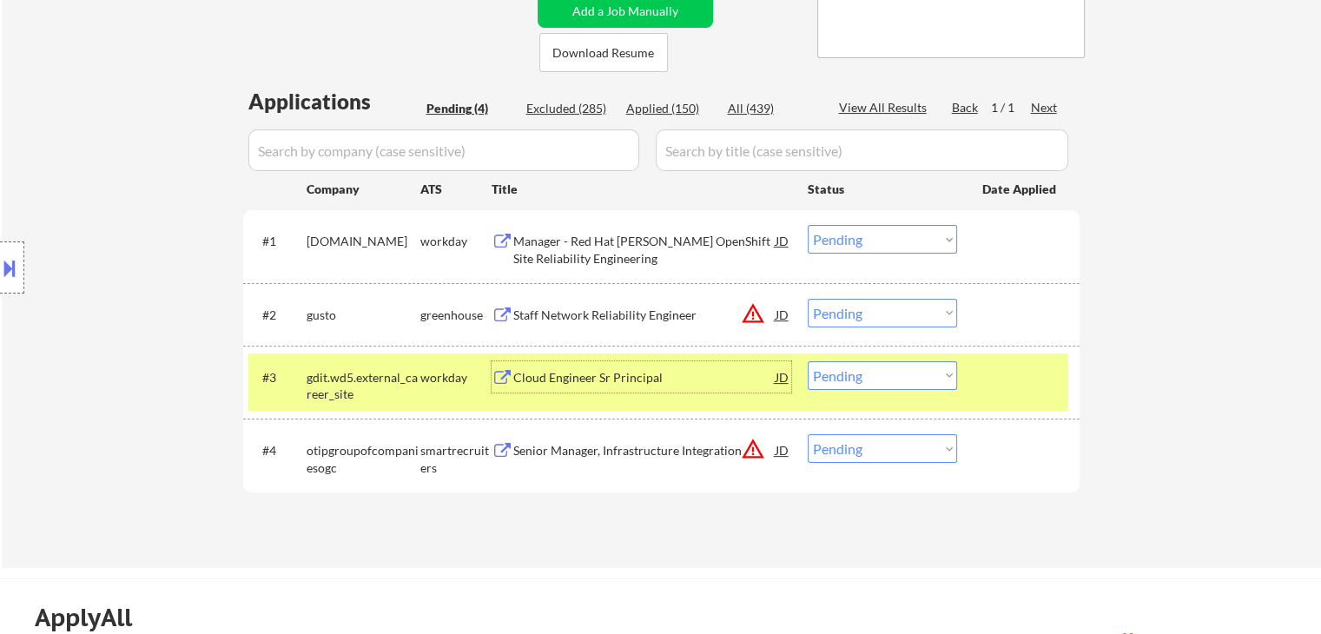
click at [872, 380] on select "Choose an option... Pending Applied Excluded (Questions) Excluded (Expired) Exc…" at bounding box center [882, 375] width 149 height 29
click at [808, 361] on select "Choose an option... Pending Applied Excluded (Questions) Excluded (Expired) Exc…" at bounding box center [882, 375] width 149 height 29
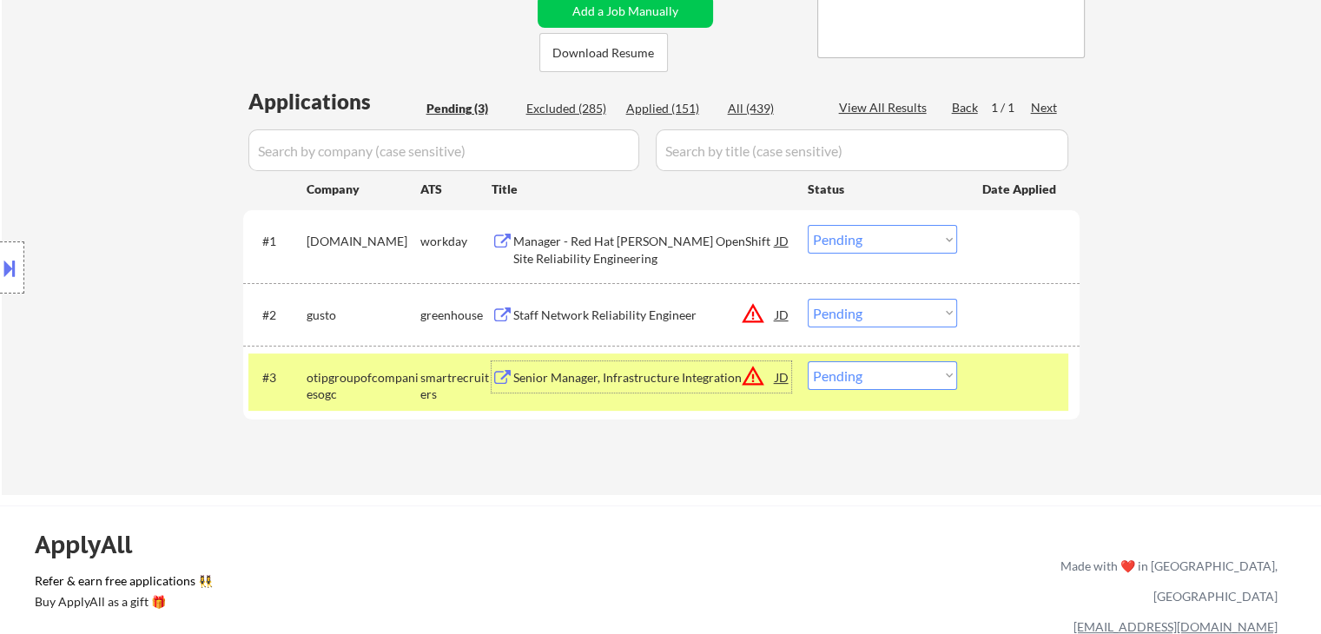
click at [598, 376] on div "Senior Manager, Infrastructure Integration" at bounding box center [644, 377] width 262 height 17
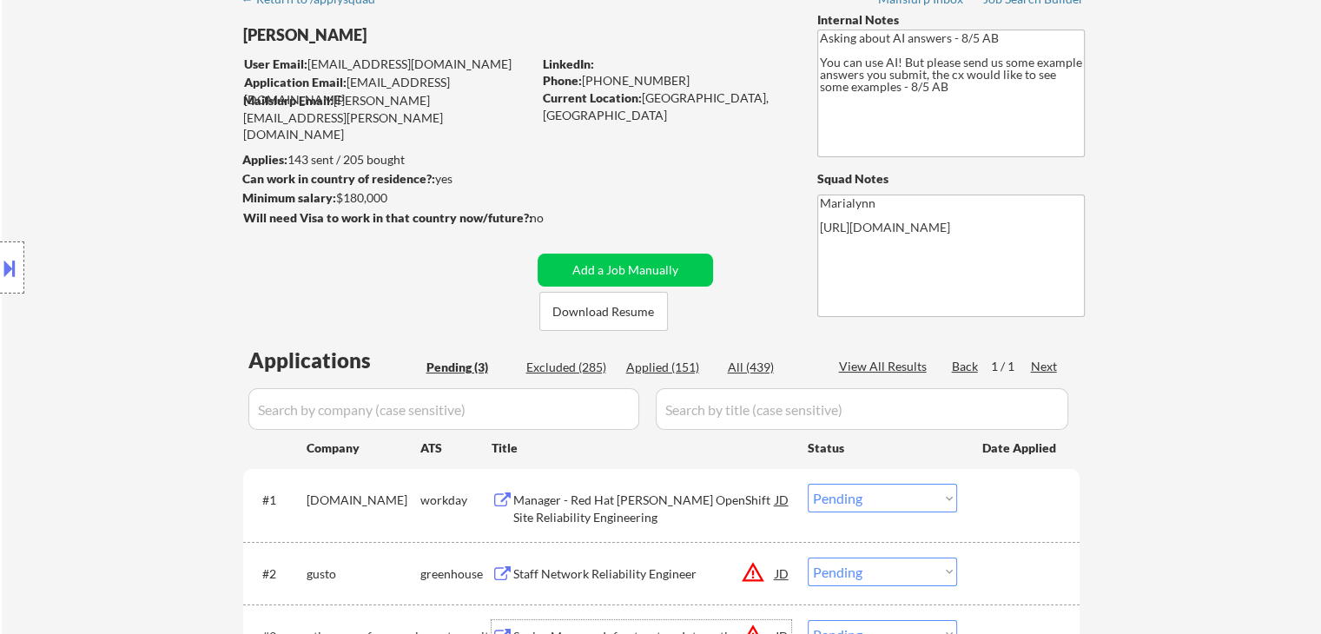
scroll to position [87, 0]
drag, startPoint x: 644, startPoint y: 102, endPoint x: 705, endPoint y: 97, distance: 61.0
click at [705, 97] on div "Current Location: Albany, NY Metro Area" at bounding box center [666, 108] width 246 height 34
copy div "Albany, NY"
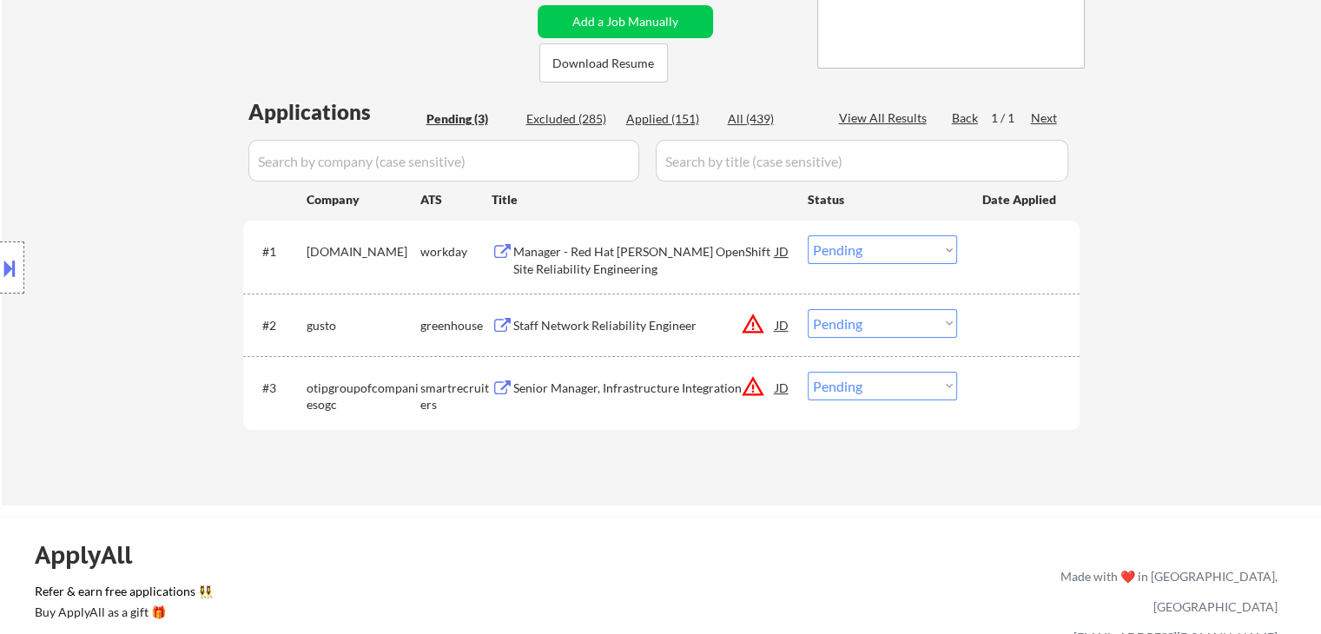
scroll to position [347, 0]
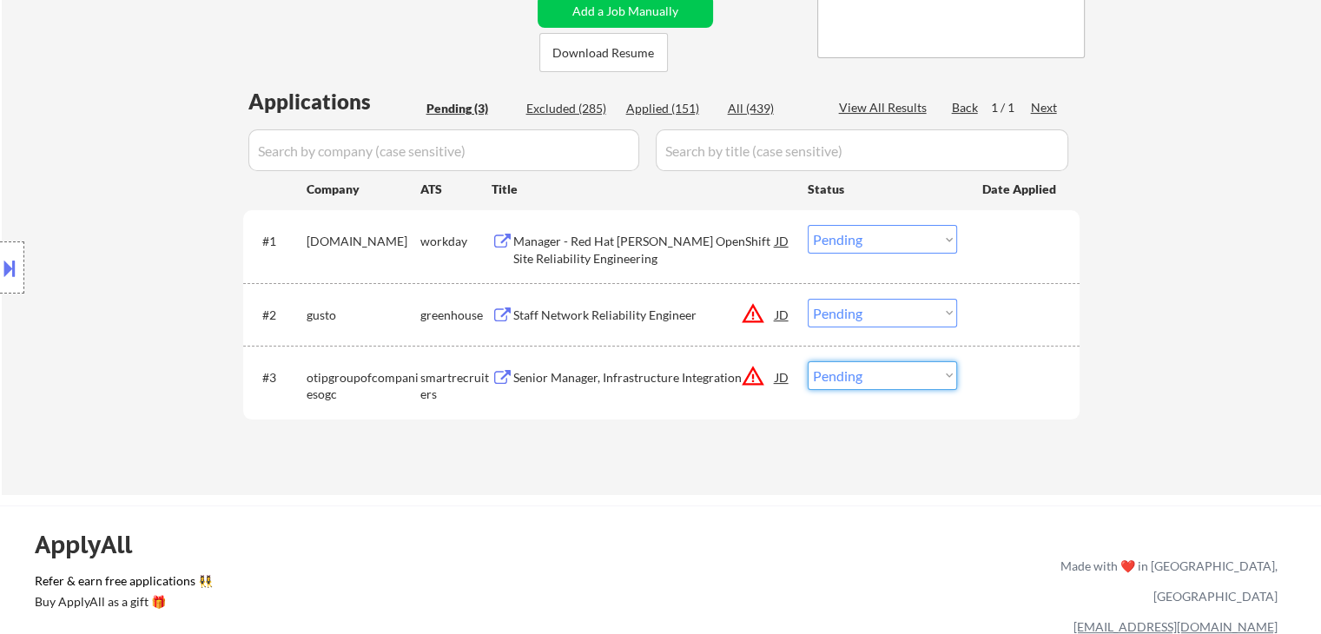
click at [841, 366] on select "Choose an option... Pending Applied Excluded (Questions) Excluded (Expired) Exc…" at bounding box center [882, 375] width 149 height 29
select select ""excluded""
click at [808, 361] on select "Choose an option... Pending Applied Excluded (Questions) Excluded (Expired) Exc…" at bounding box center [882, 375] width 149 height 29
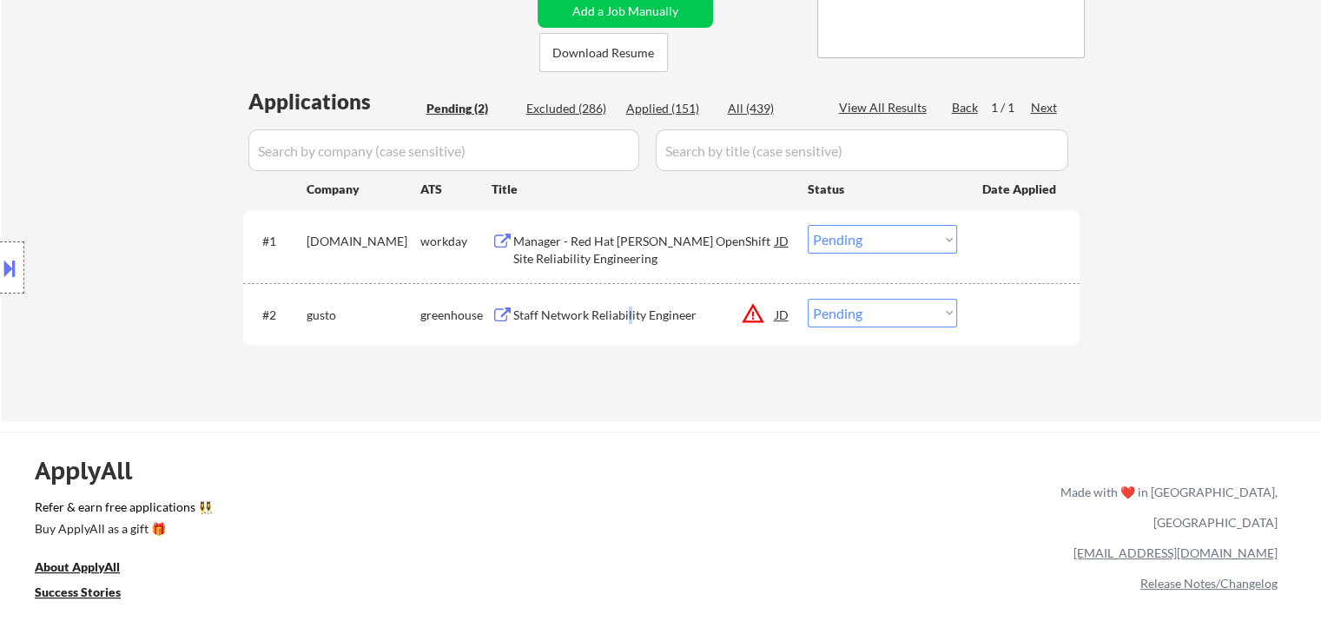
click at [629, 315] on div "Staff Network Reliability Engineer" at bounding box center [644, 315] width 262 height 17
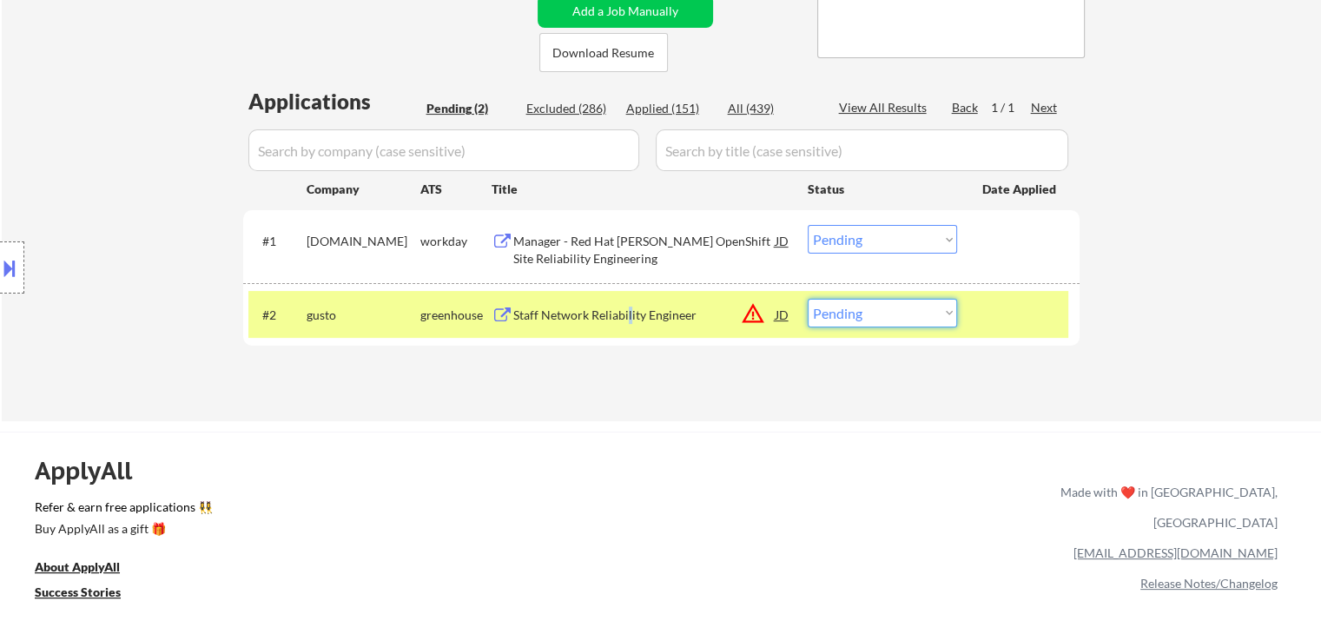
drag, startPoint x: 850, startPoint y: 306, endPoint x: 856, endPoint y: 324, distance: 19.2
click at [850, 306] on select "Choose an option... Pending Applied Excluded (Questions) Excluded (Expired) Exc…" at bounding box center [882, 313] width 149 height 29
select select ""excluded__bad_match_""
click at [808, 299] on select "Choose an option... Pending Applied Excluded (Questions) Excluded (Expired) Exc…" at bounding box center [882, 313] width 149 height 29
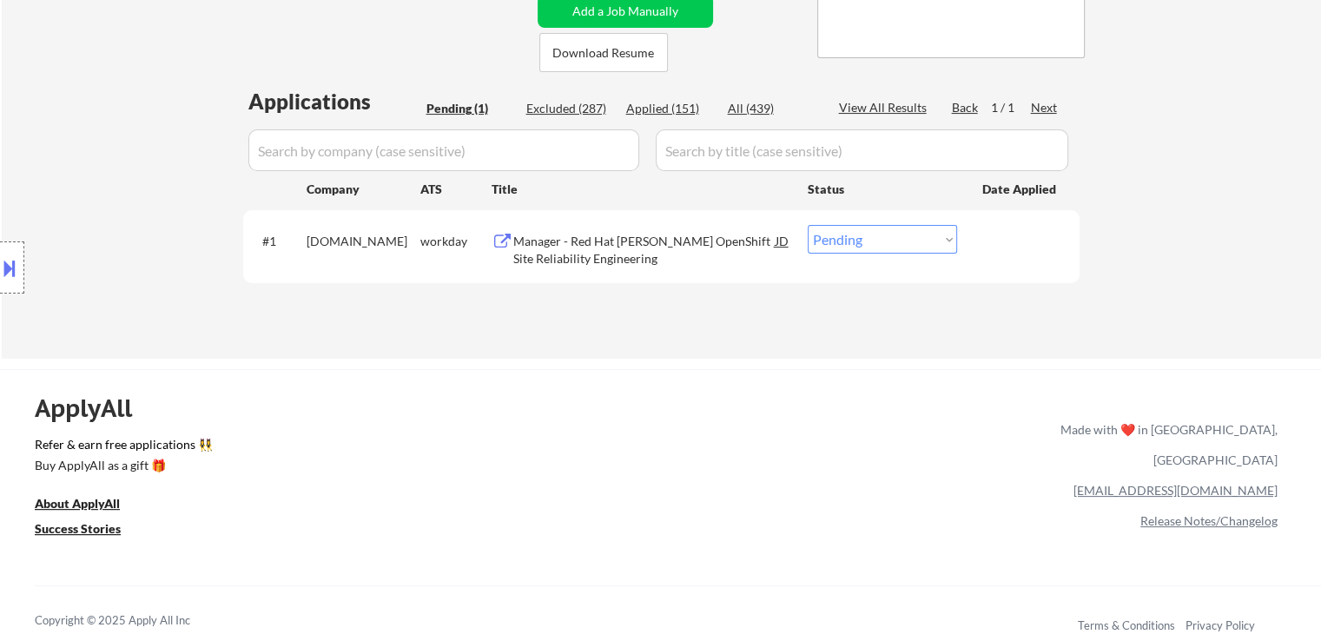
click at [619, 225] on div "Manager - Red Hat ROSA OpenShift Site Reliability Engineering" at bounding box center [644, 246] width 262 height 42
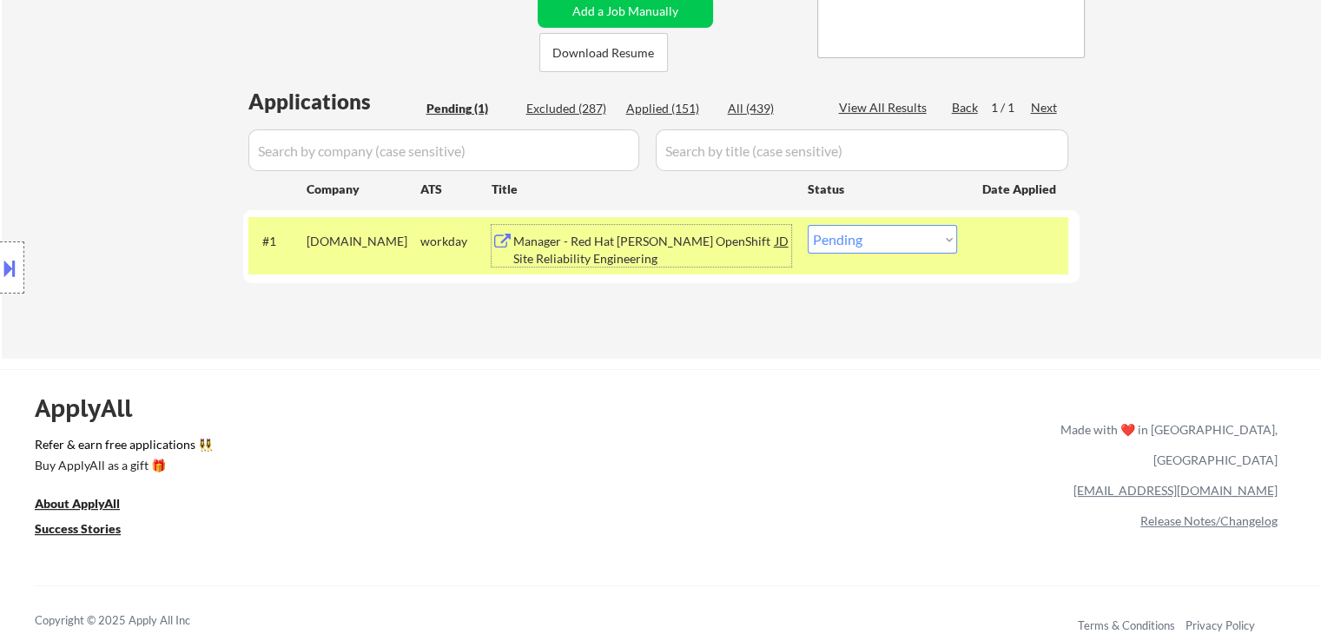
click at [849, 239] on select "Choose an option... Pending Applied Excluded (Questions) Excluded (Expired) Exc…" at bounding box center [882, 239] width 149 height 29
select select ""applied""
click at [808, 225] on select "Choose an option... Pending Applied Excluded (Questions) Excluded (Expired) Exc…" at bounding box center [882, 239] width 149 height 29
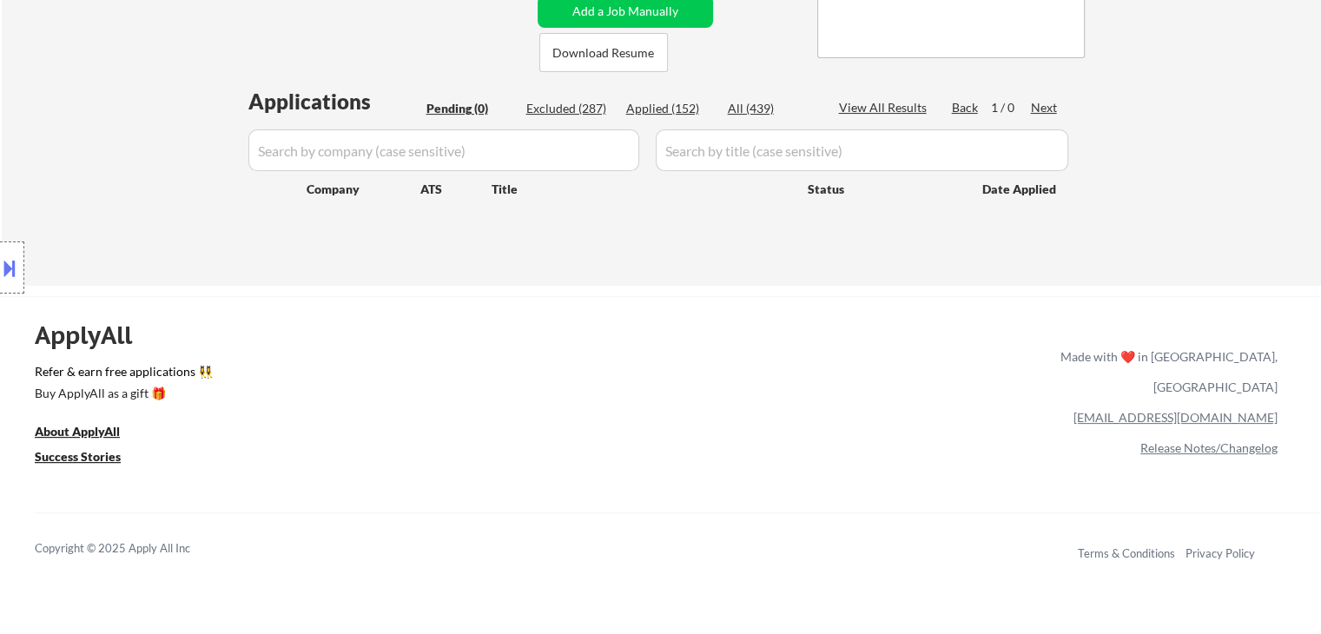
click at [678, 109] on div "Applied (152)" at bounding box center [669, 108] width 87 height 17
select select ""applied""
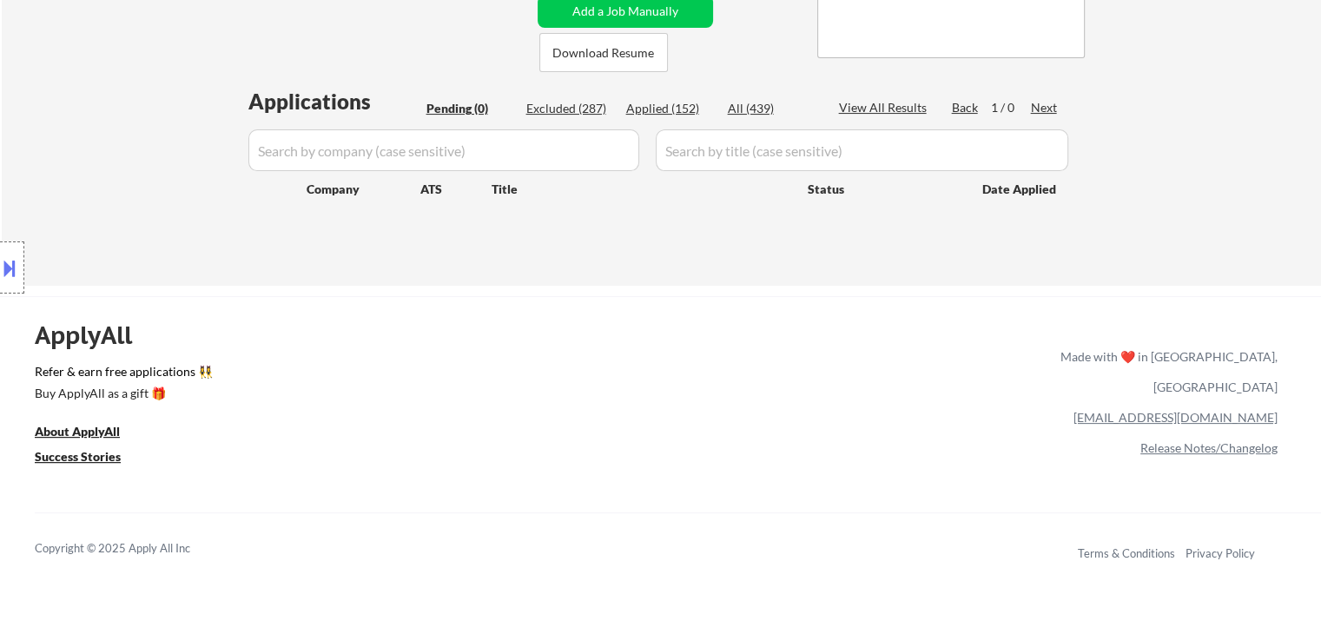
select select ""applied""
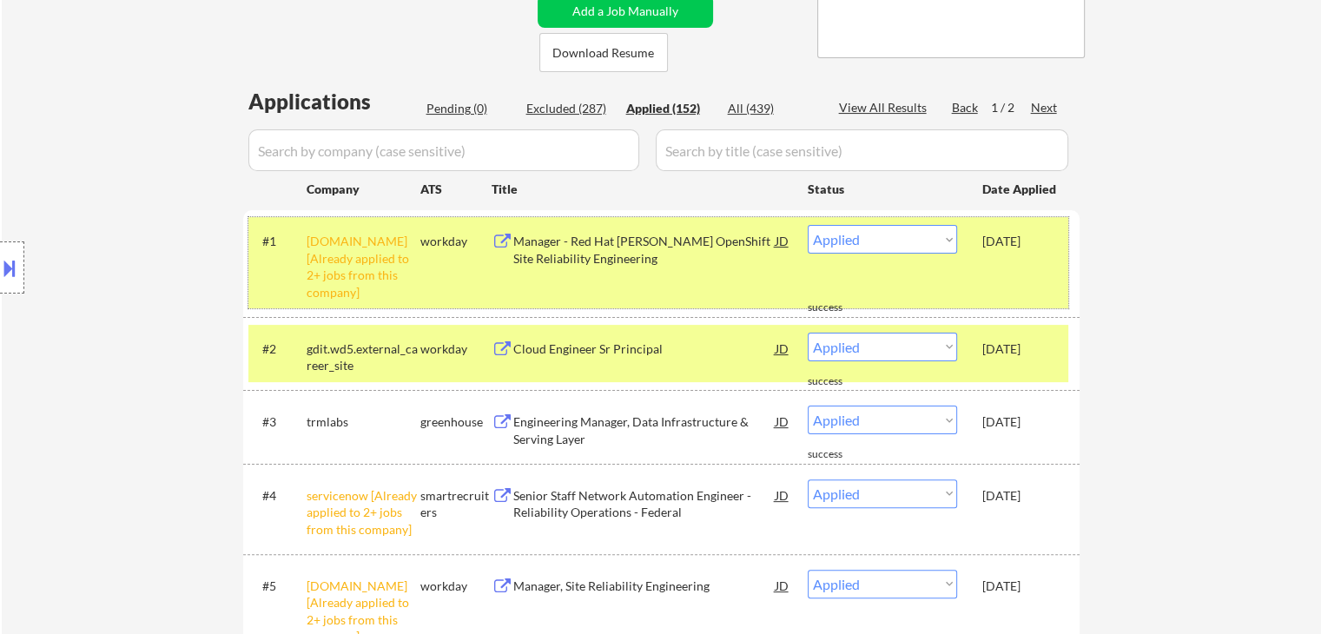
click at [368, 258] on div "redhat.wd5.jobs [Already applied to 2+ jobs from this company]" at bounding box center [364, 267] width 114 height 68
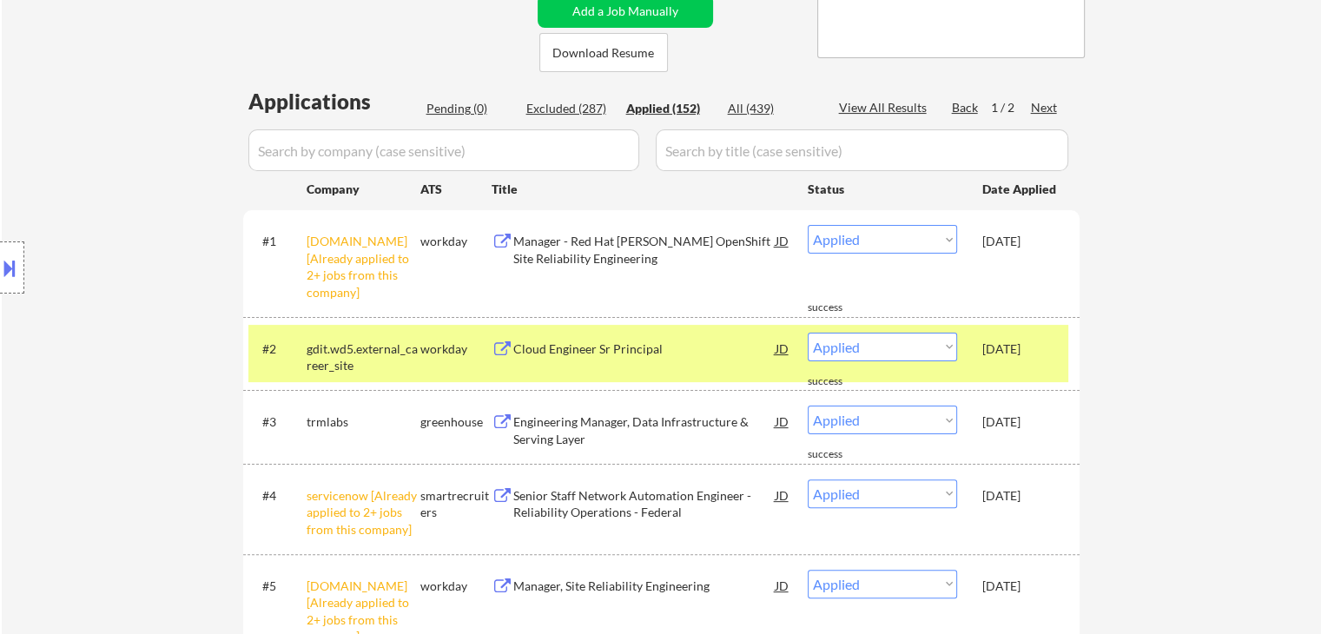
click at [364, 357] on div "gdit.wd5.external_career_site" at bounding box center [364, 357] width 114 height 34
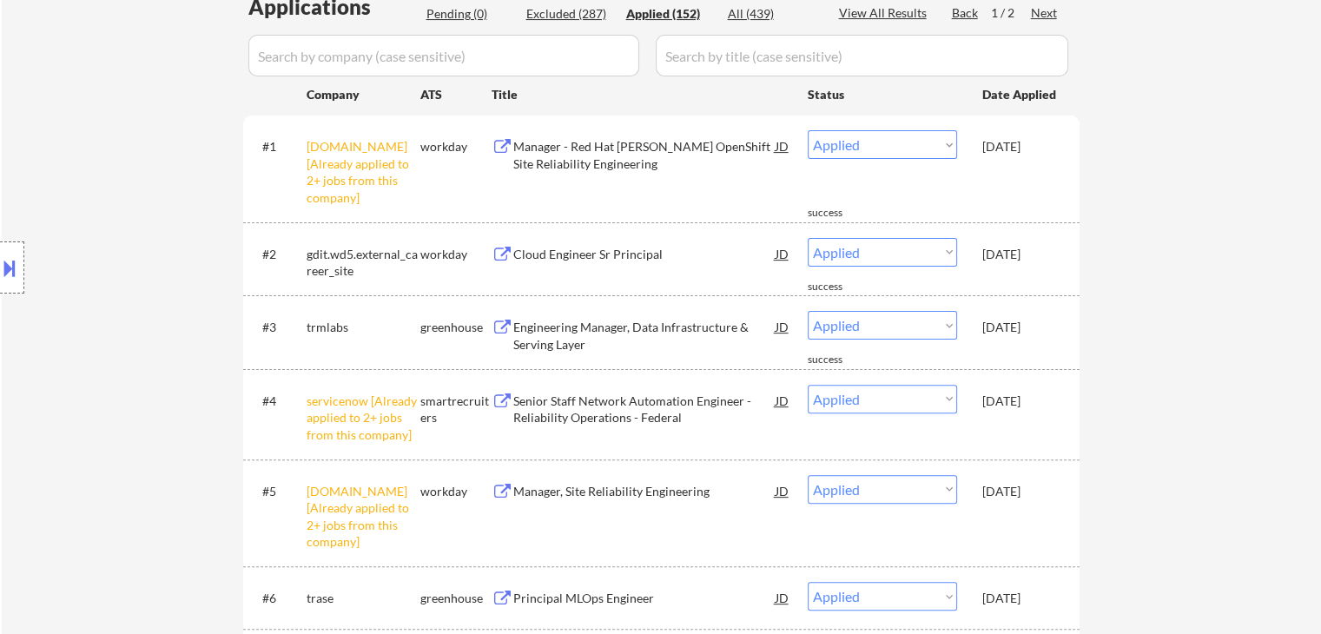
scroll to position [608, 0]
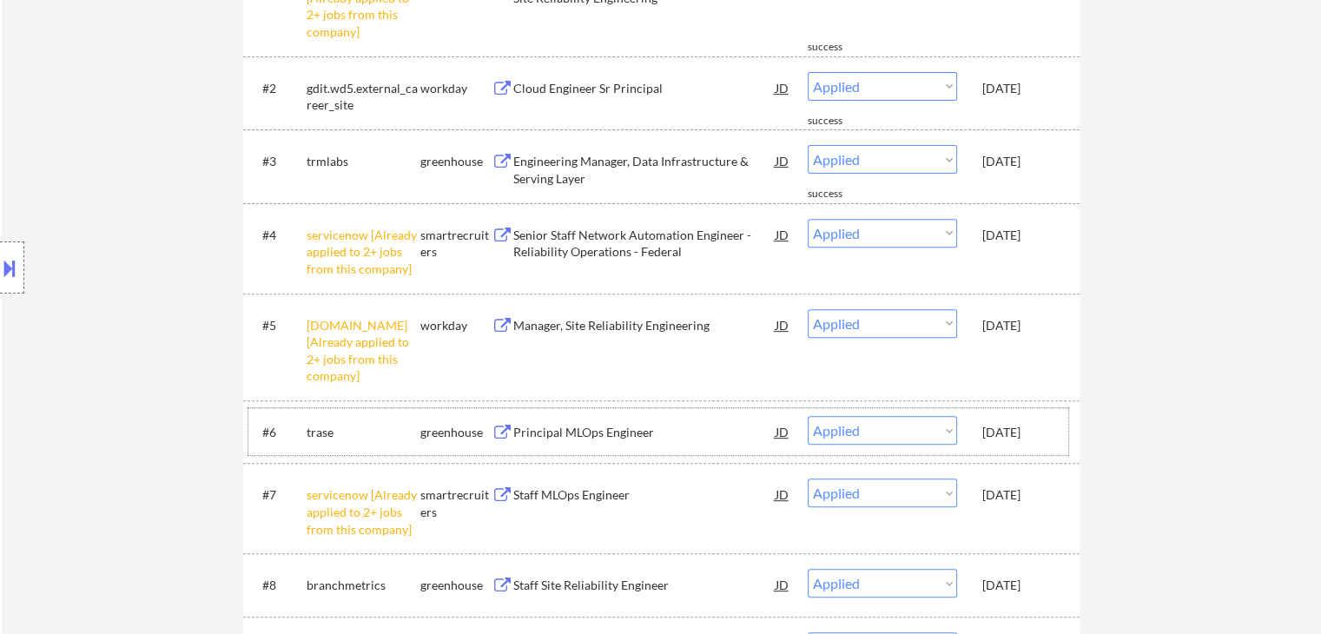
click at [1030, 433] on div "Oct 3, 2025" at bounding box center [1020, 432] width 76 height 17
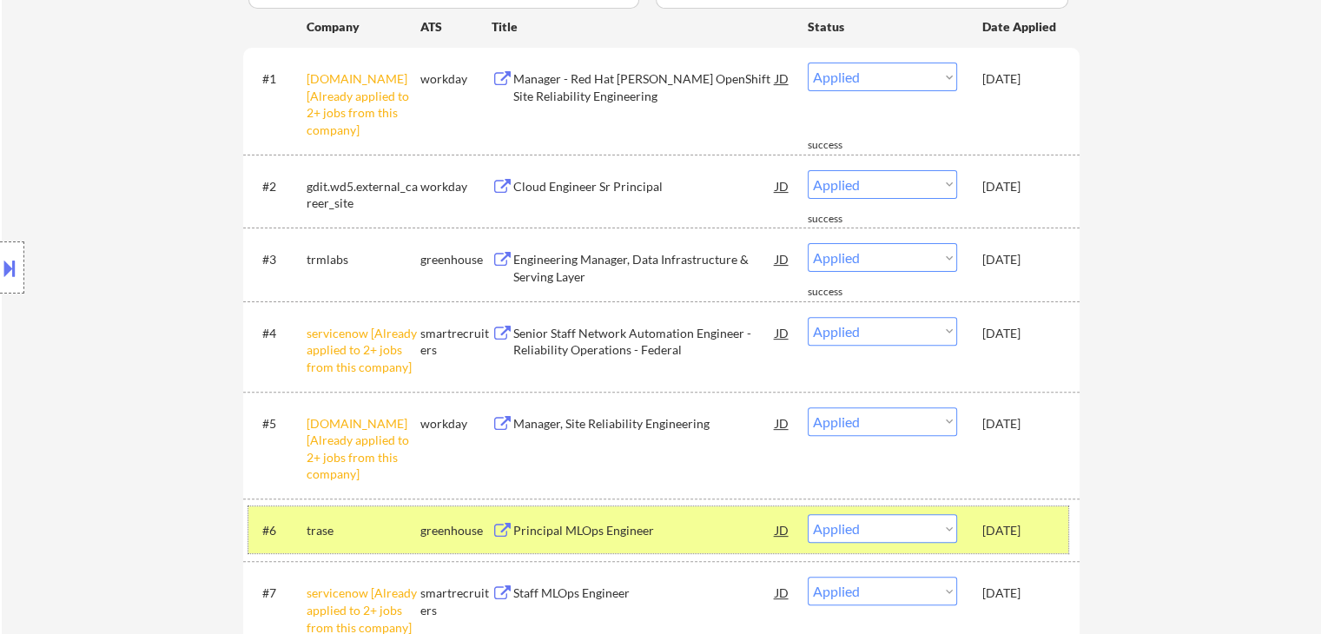
scroll to position [261, 0]
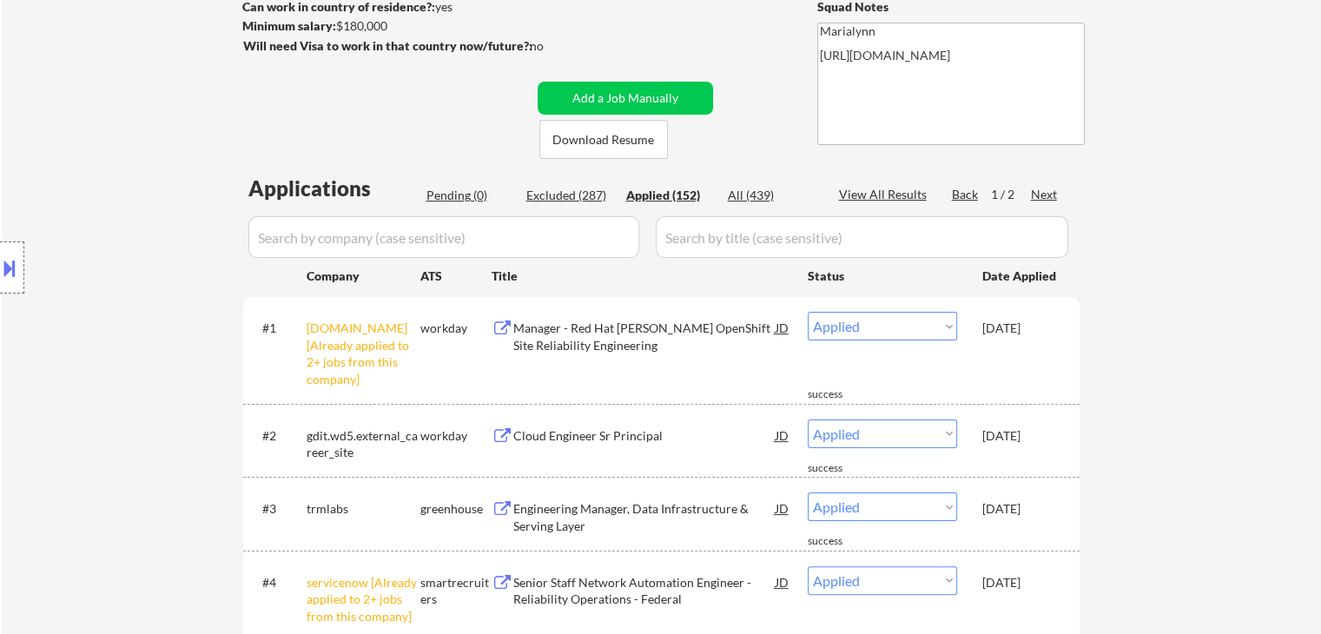
click at [605, 335] on div "Manager - Red Hat ROSA OpenShift Site Reliability Engineering" at bounding box center [644, 337] width 262 height 34
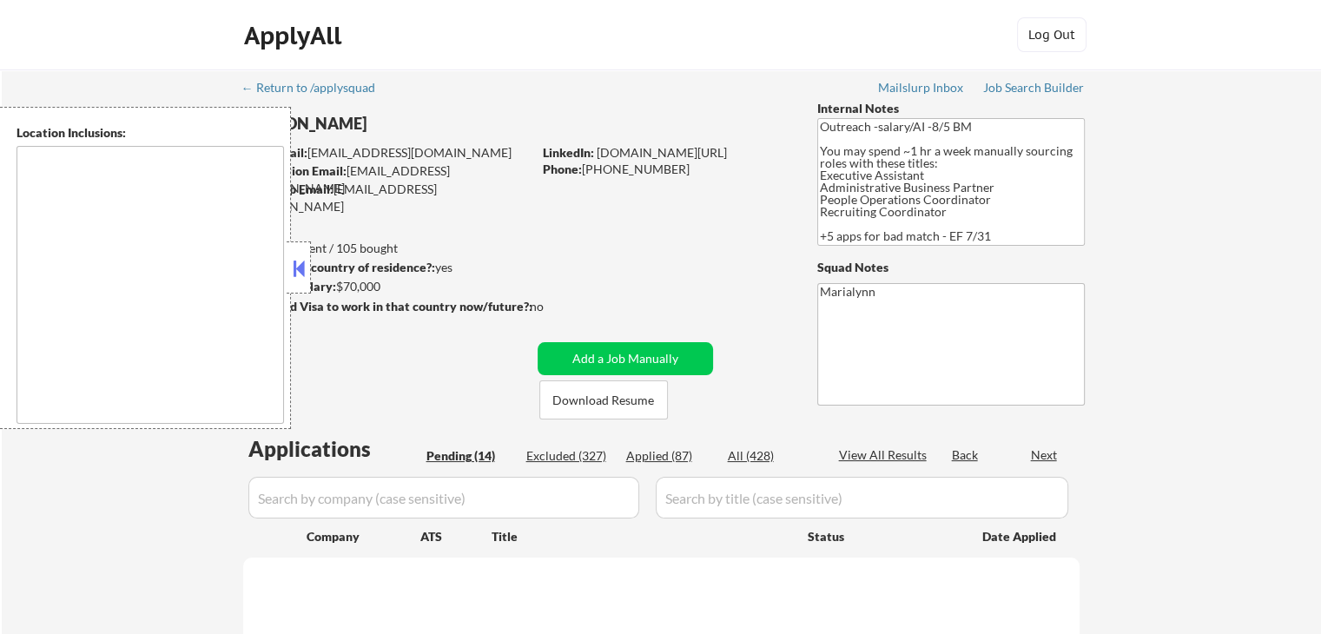
type textarea "remote"
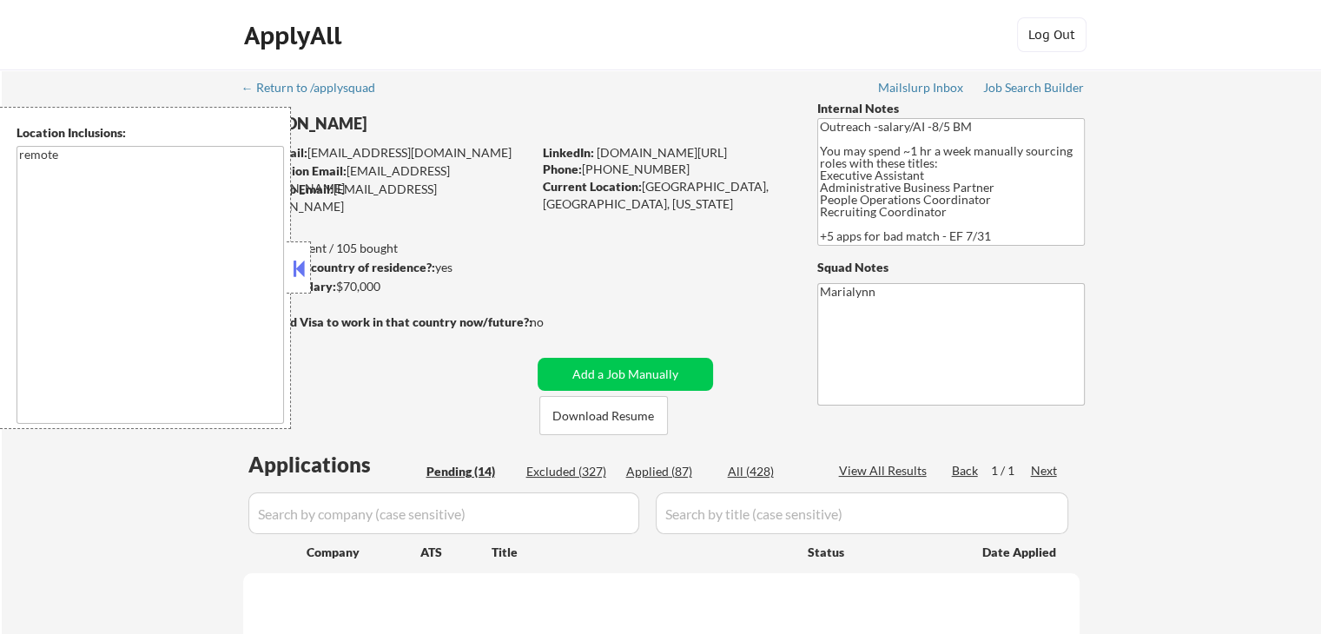
select select ""pending""
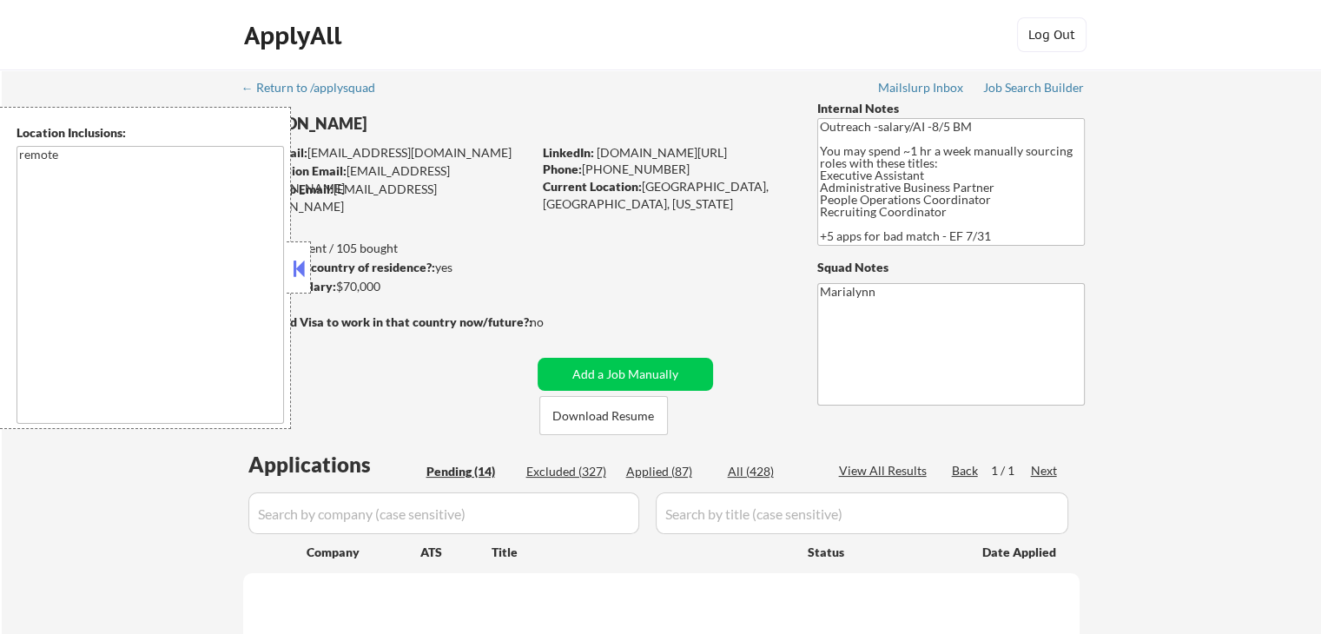
select select ""pending""
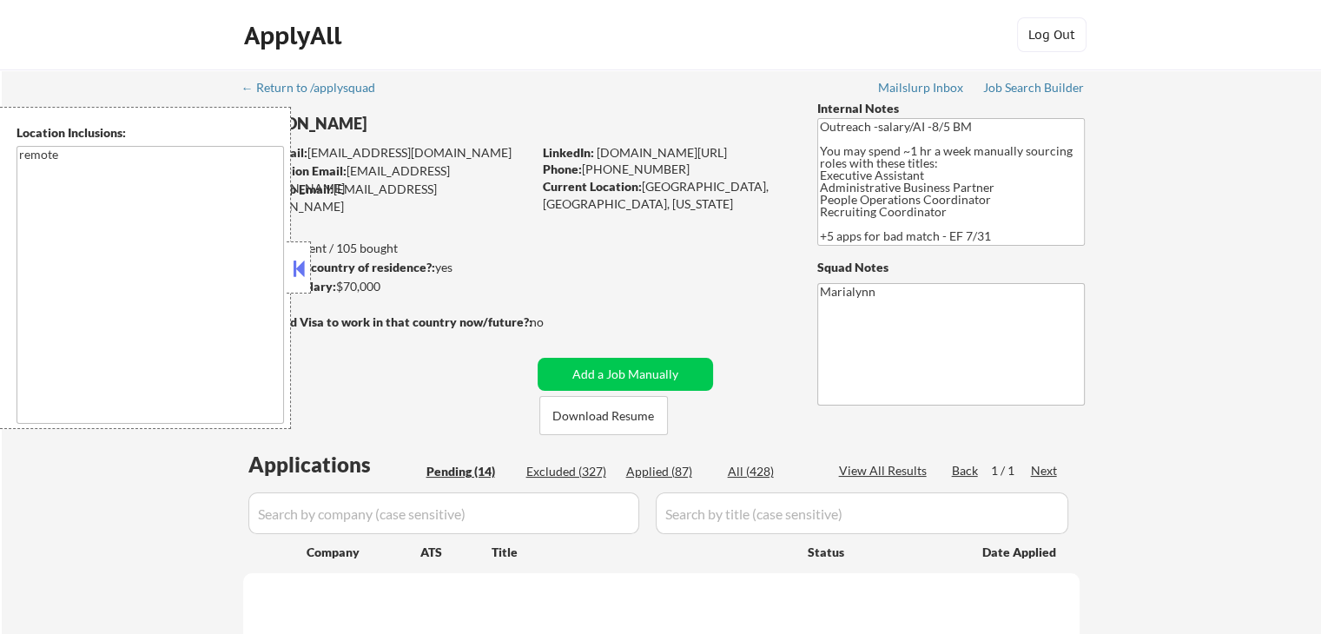
select select ""pending""
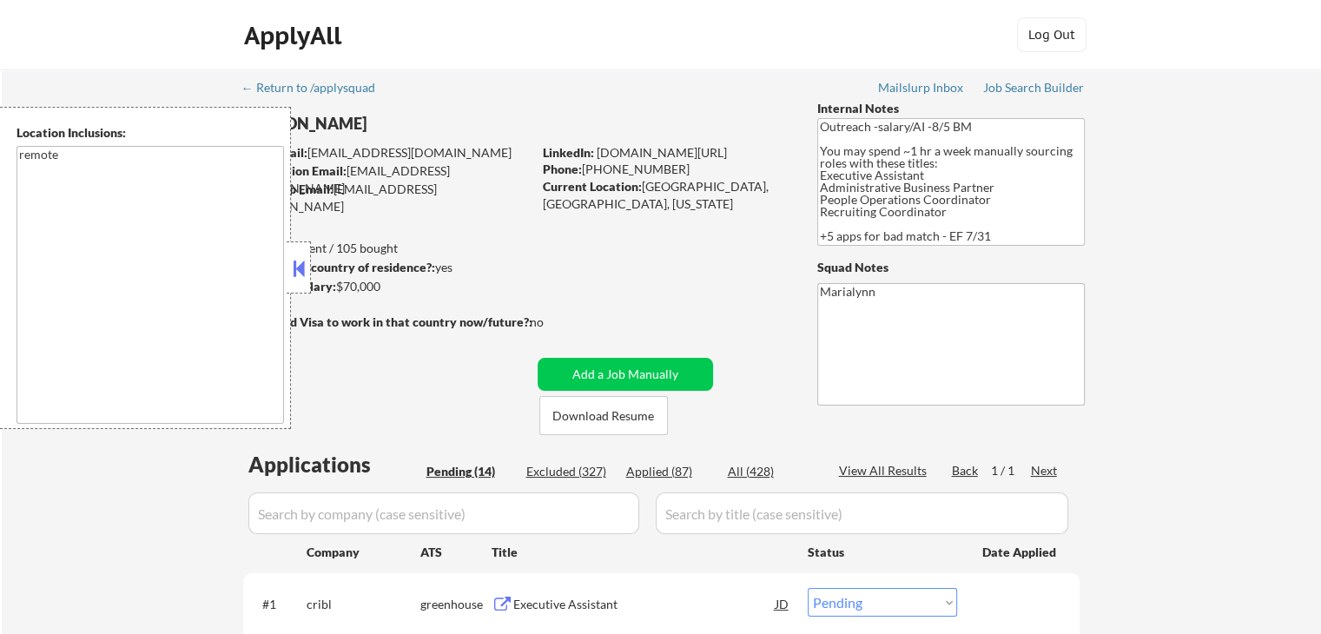
click at [300, 271] on button at bounding box center [298, 268] width 19 height 26
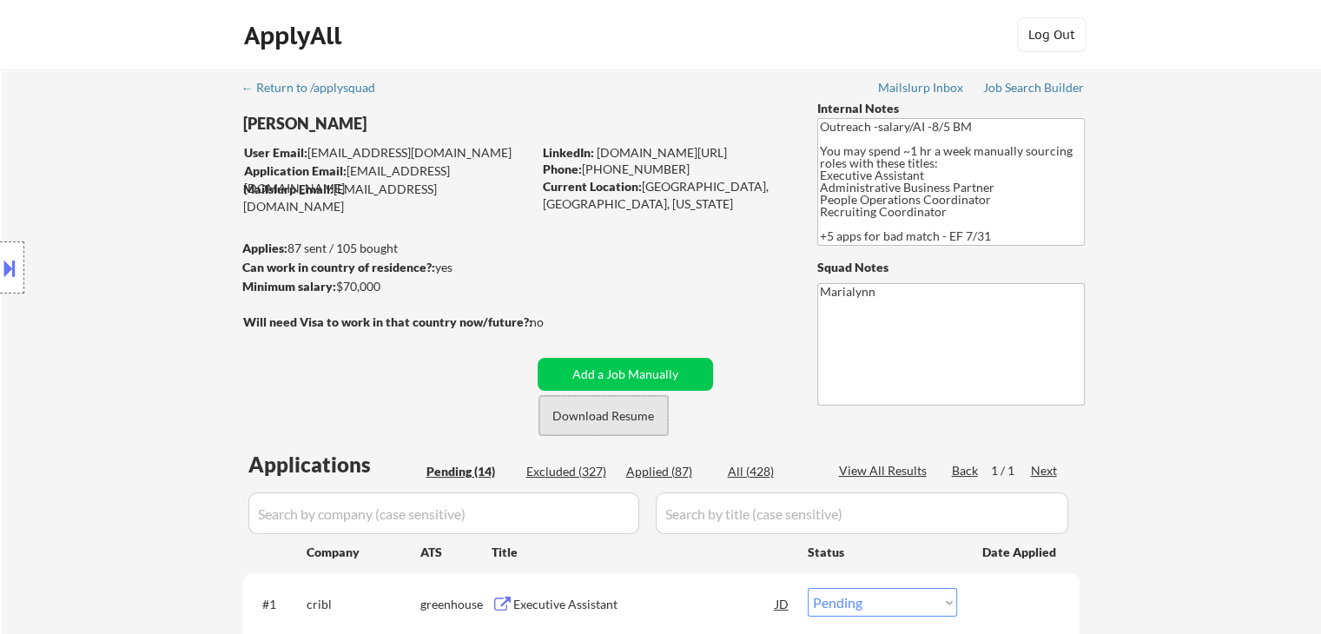
click at [653, 423] on button "Download Resume" at bounding box center [603, 415] width 129 height 39
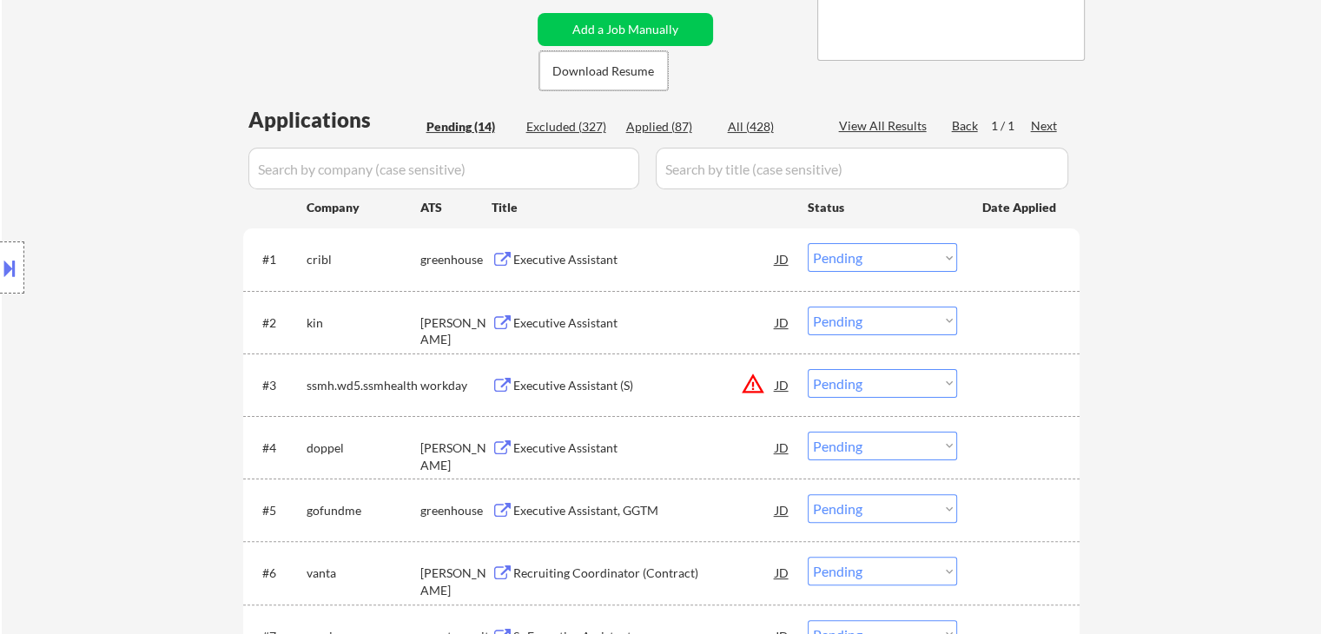
scroll to position [347, 0]
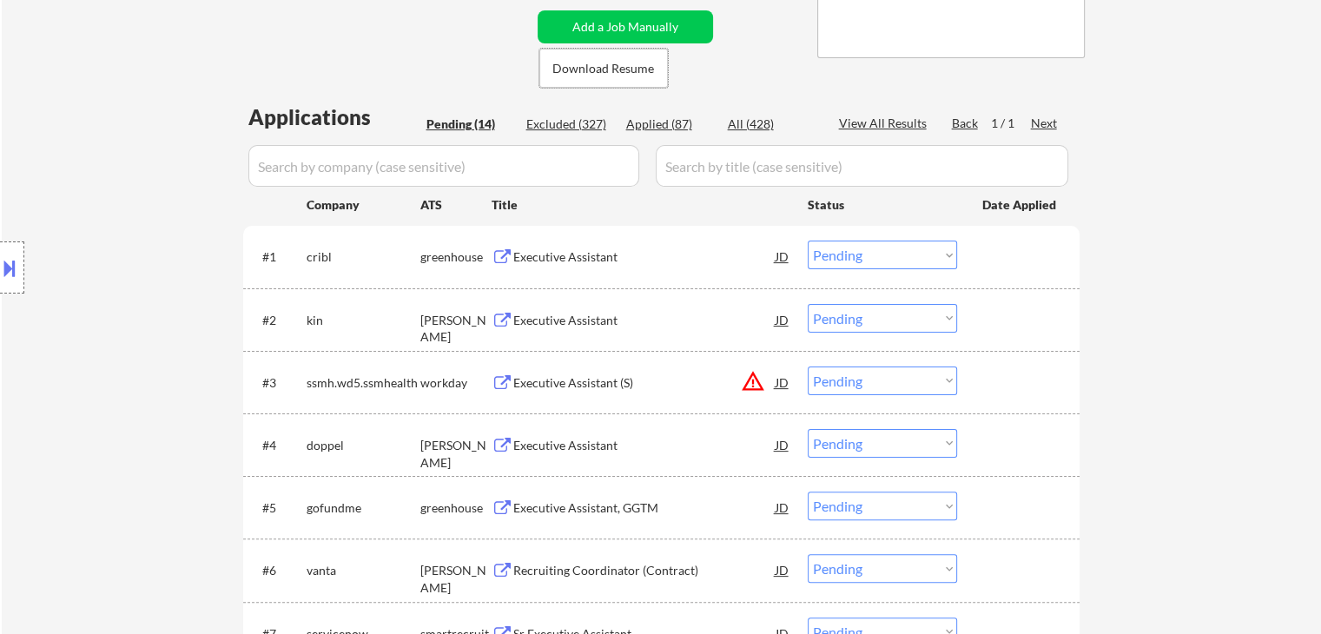
click at [590, 258] on div "Executive Assistant" at bounding box center [644, 256] width 262 height 17
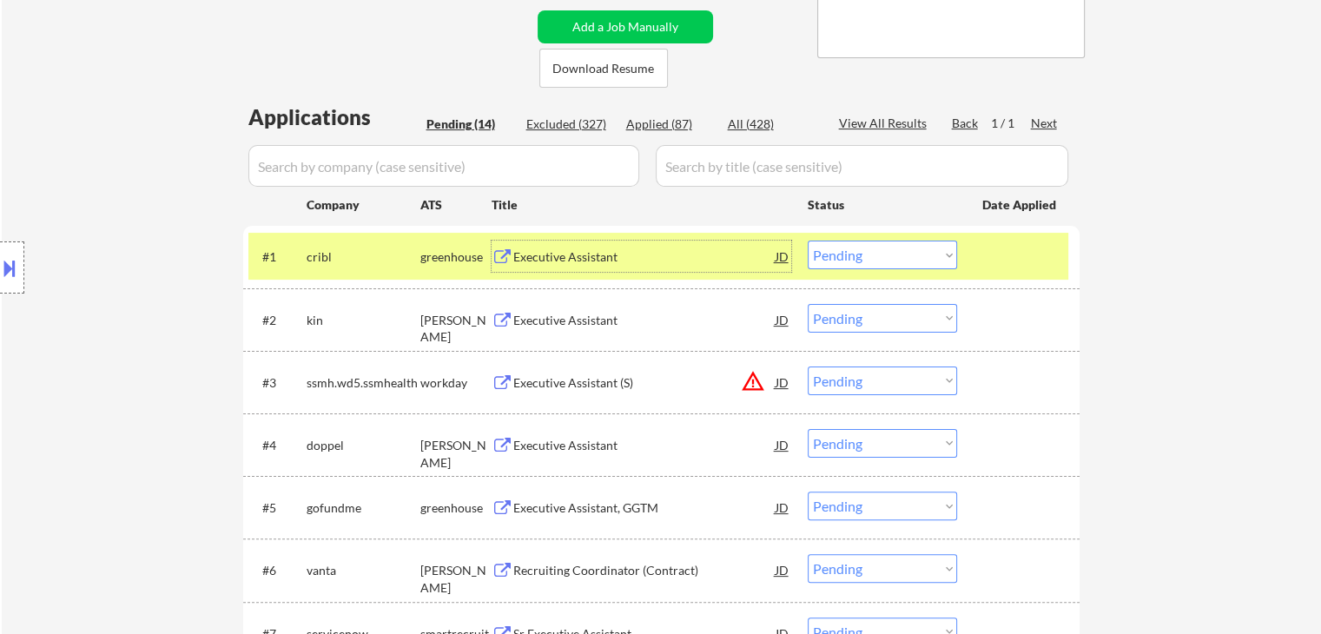
click at [873, 263] on select "Choose an option... Pending Applied Excluded (Questions) Excluded (Expired) Exc…" at bounding box center [882, 255] width 149 height 29
click at [808, 241] on select "Choose an option... Pending Applied Excluded (Questions) Excluded (Expired) Exc…" at bounding box center [882, 255] width 149 height 29
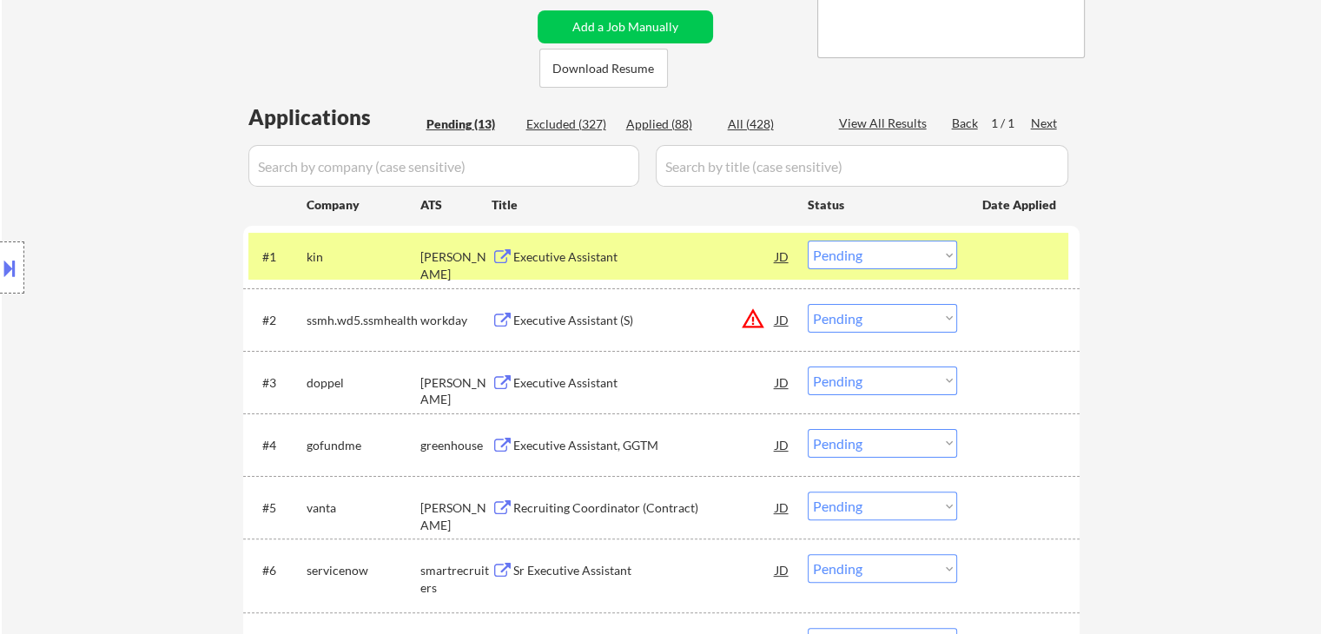
click at [547, 261] on div "Executive Assistant" at bounding box center [644, 256] width 262 height 17
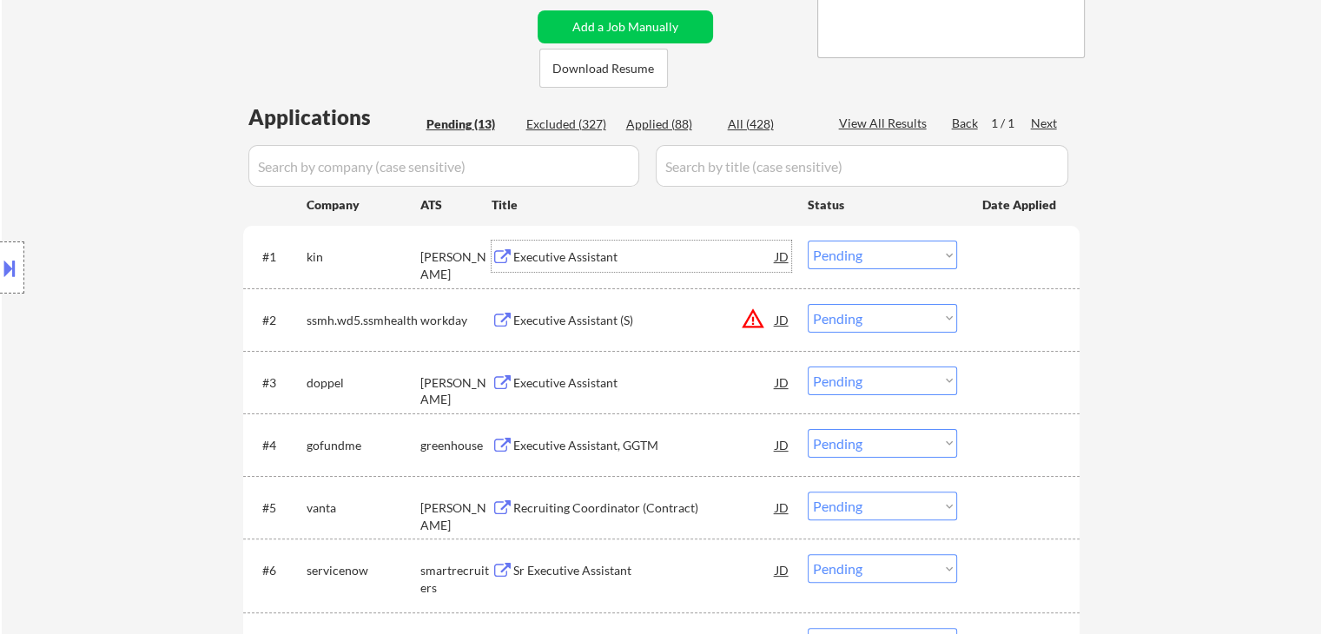
drag, startPoint x: 862, startPoint y: 246, endPoint x: 889, endPoint y: 268, distance: 35.8
click at [869, 248] on select "Choose an option... Pending Applied Excluded (Questions) Excluded (Expired) Exc…" at bounding box center [882, 255] width 149 height 29
click at [808, 241] on select "Choose an option... Pending Applied Excluded (Questions) Excluded (Expired) Exc…" at bounding box center [882, 255] width 149 height 29
select select ""pending""
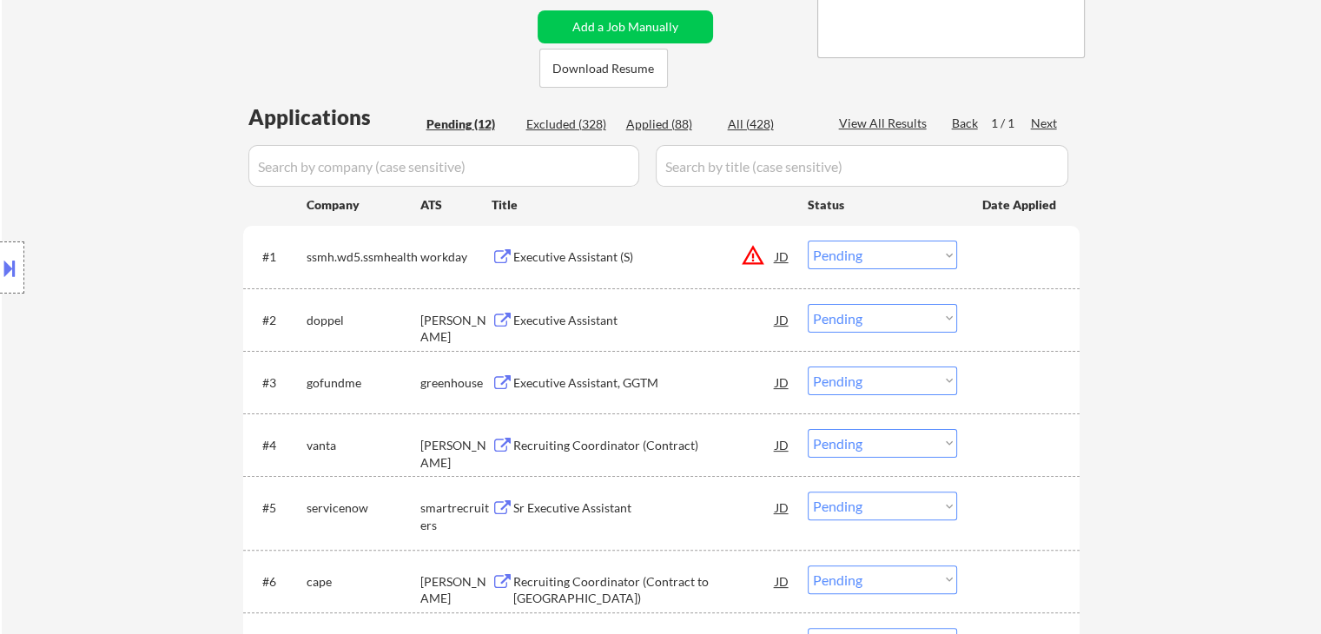
click at [531, 315] on div "Executive Assistant" at bounding box center [644, 320] width 262 height 17
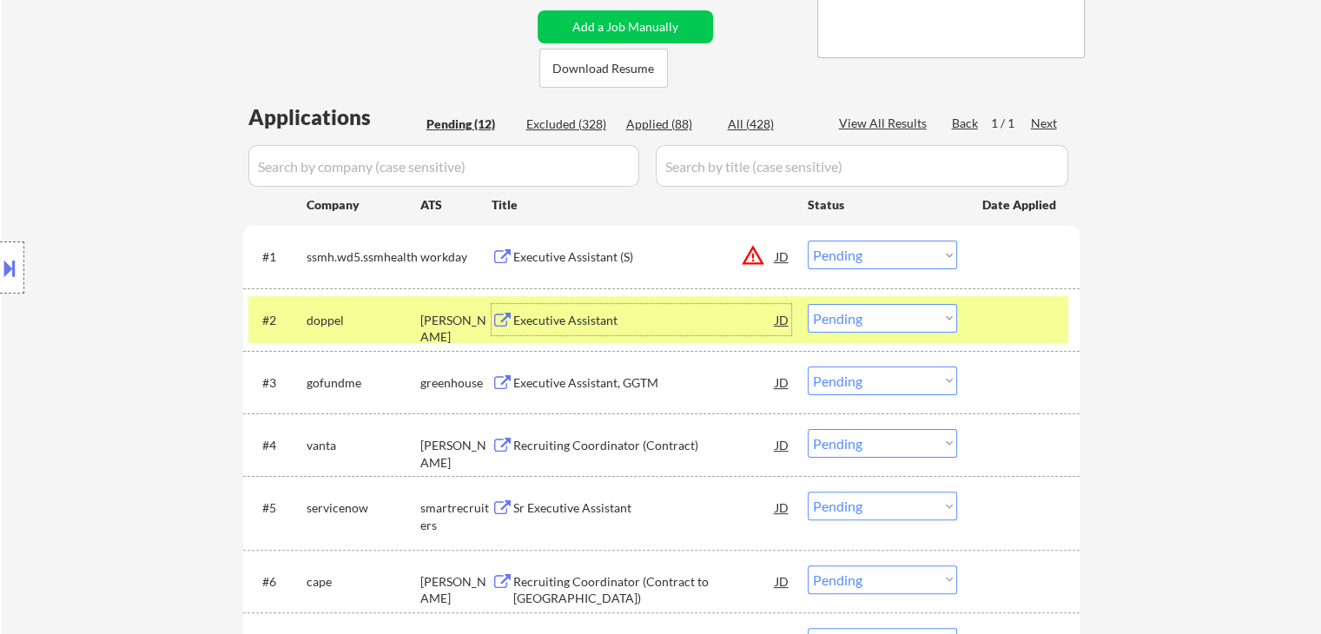
click at [843, 323] on select "Choose an option... Pending Applied Excluded (Questions) Excluded (Expired) Exc…" at bounding box center [882, 318] width 149 height 29
click at [808, 304] on select "Choose an option... Pending Applied Excluded (Questions) Excluded (Expired) Exc…" at bounding box center [882, 318] width 149 height 29
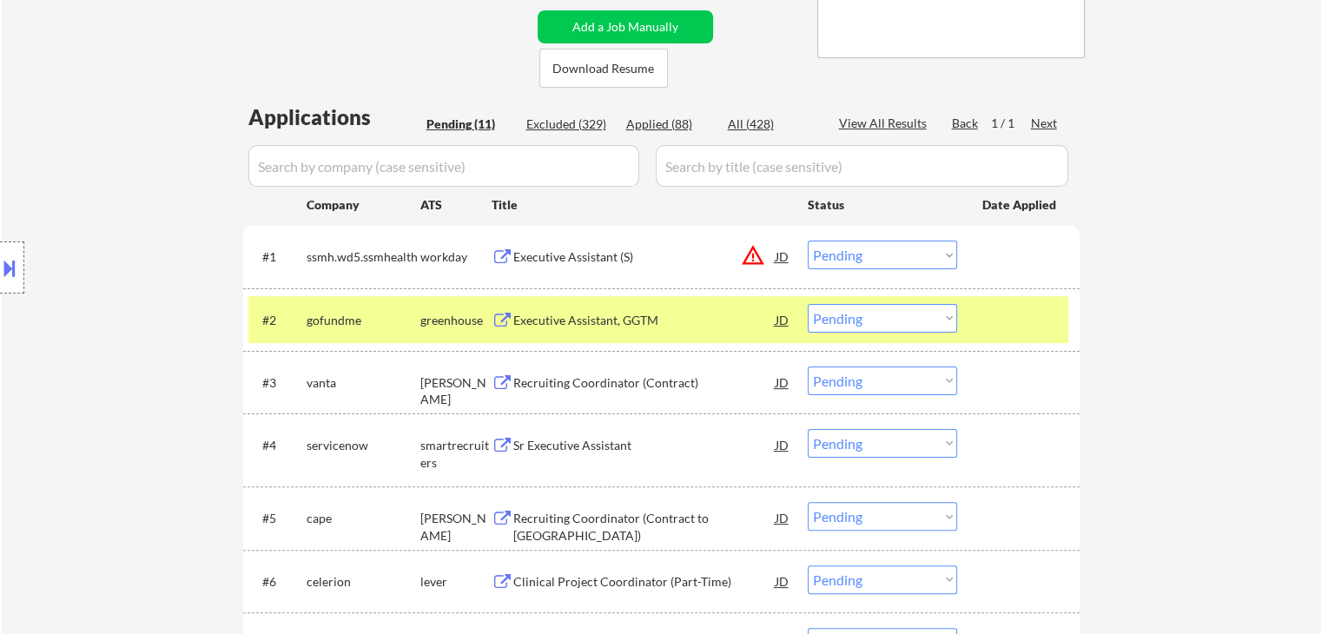
click at [562, 323] on div "Executive Assistant, GGTM" at bounding box center [644, 320] width 262 height 17
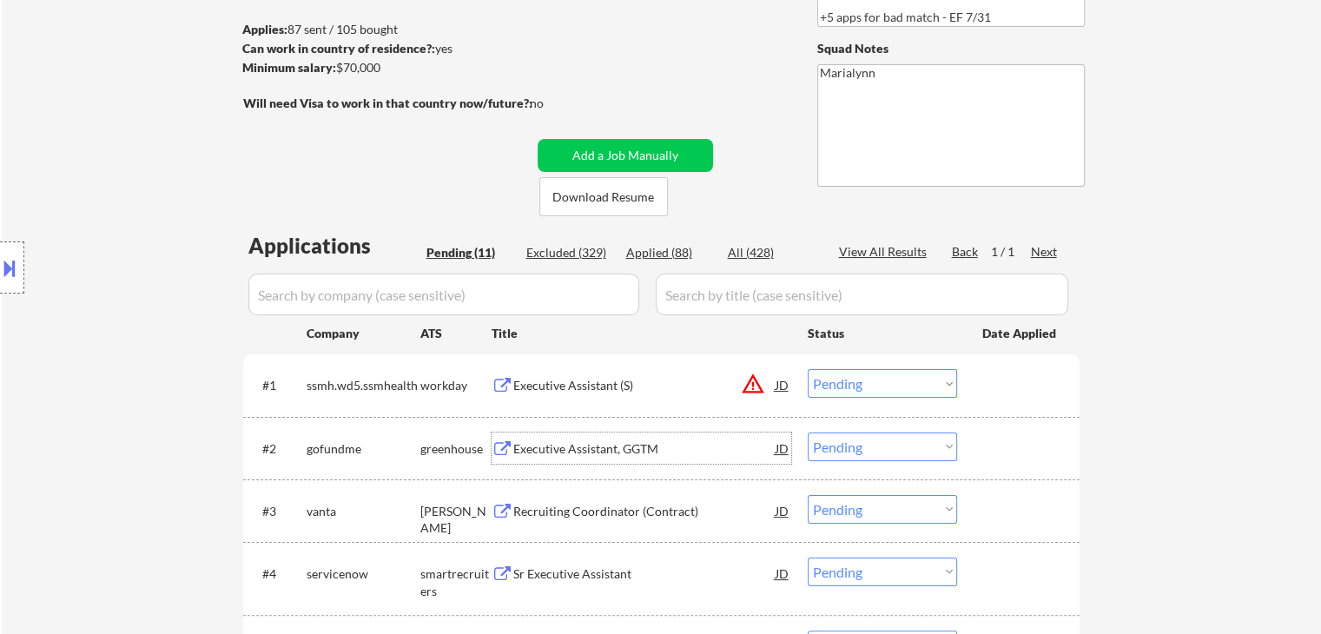
scroll to position [87, 0]
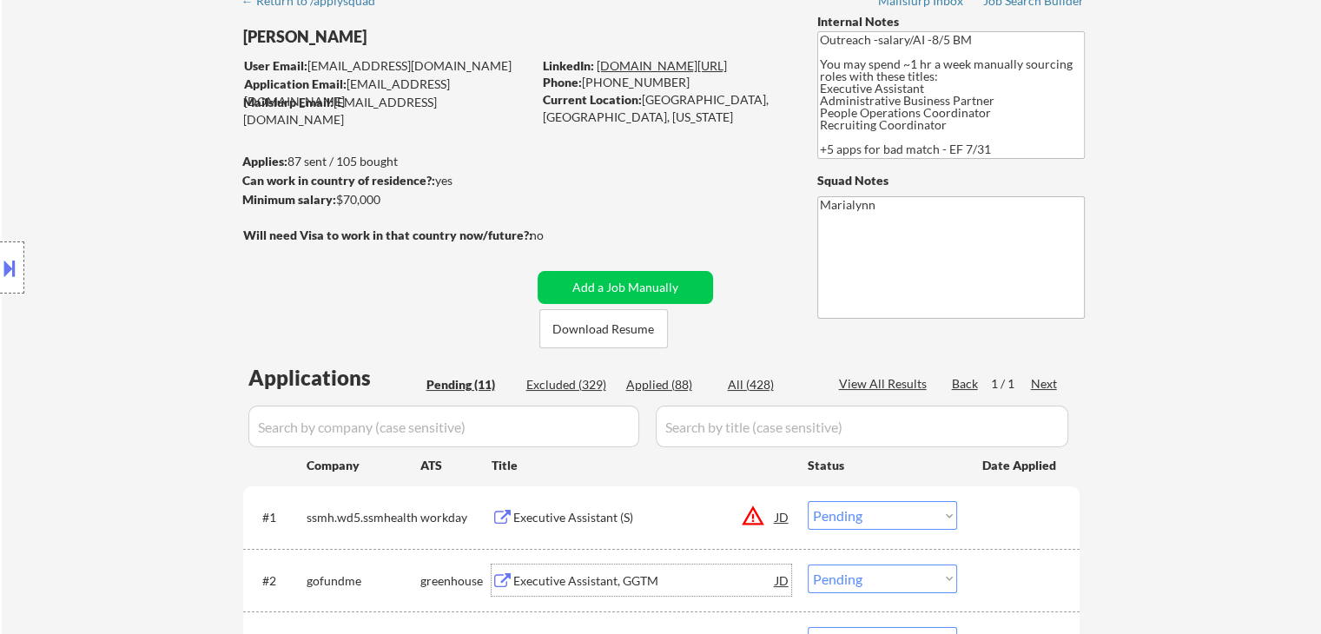
click at [682, 58] on link "www.linkedin.com/in/meaganjade" at bounding box center [662, 65] width 130 height 15
drag, startPoint x: 645, startPoint y: 100, endPoint x: 717, endPoint y: 105, distance: 72.3
click at [717, 105] on div "Current Location: Charleston, SC, South Carolina" at bounding box center [666, 108] width 246 height 34
copy div "Charleston, SC"
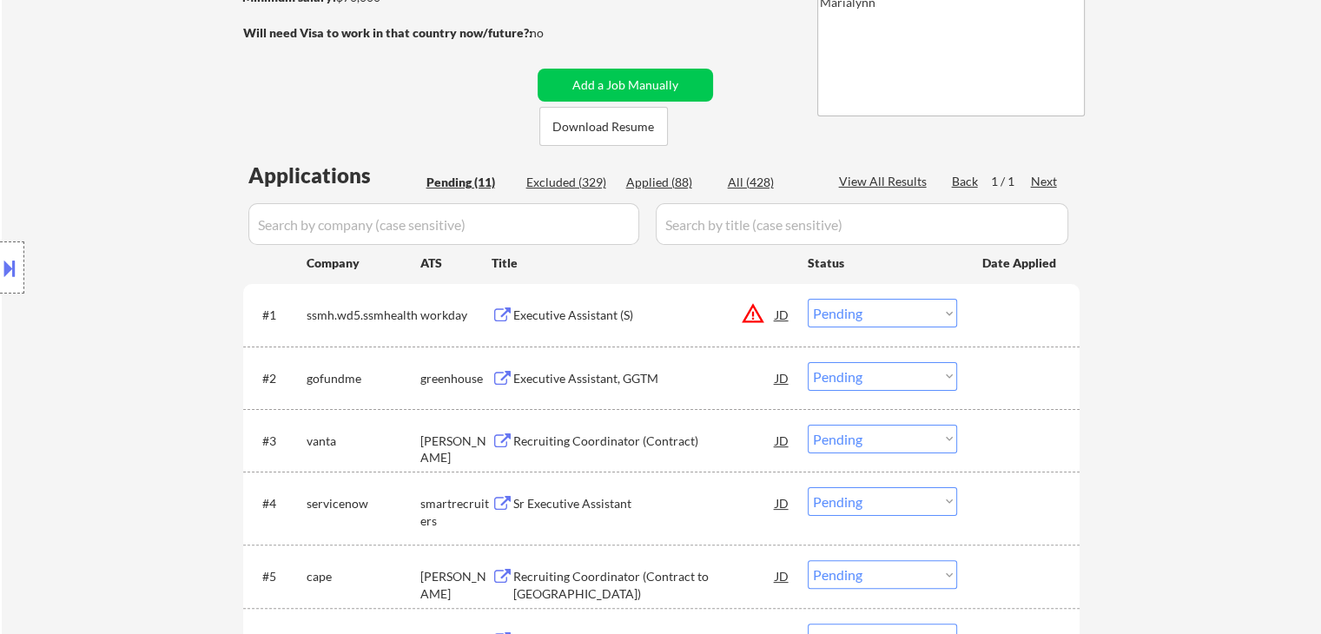
scroll to position [434, 0]
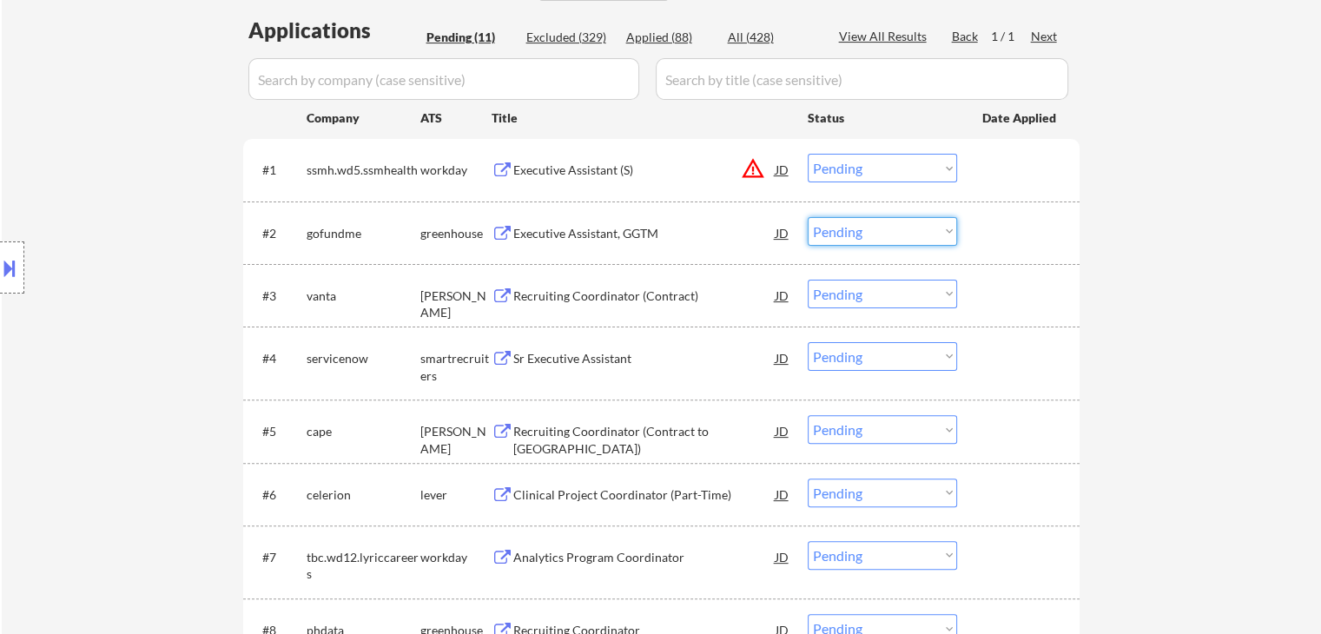
click at [865, 237] on select "Choose an option... Pending Applied Excluded (Questions) Excluded (Expired) Exc…" at bounding box center [882, 231] width 149 height 29
click at [808, 217] on select "Choose an option... Pending Applied Excluded (Questions) Excluded (Expired) Exc…" at bounding box center [882, 231] width 149 height 29
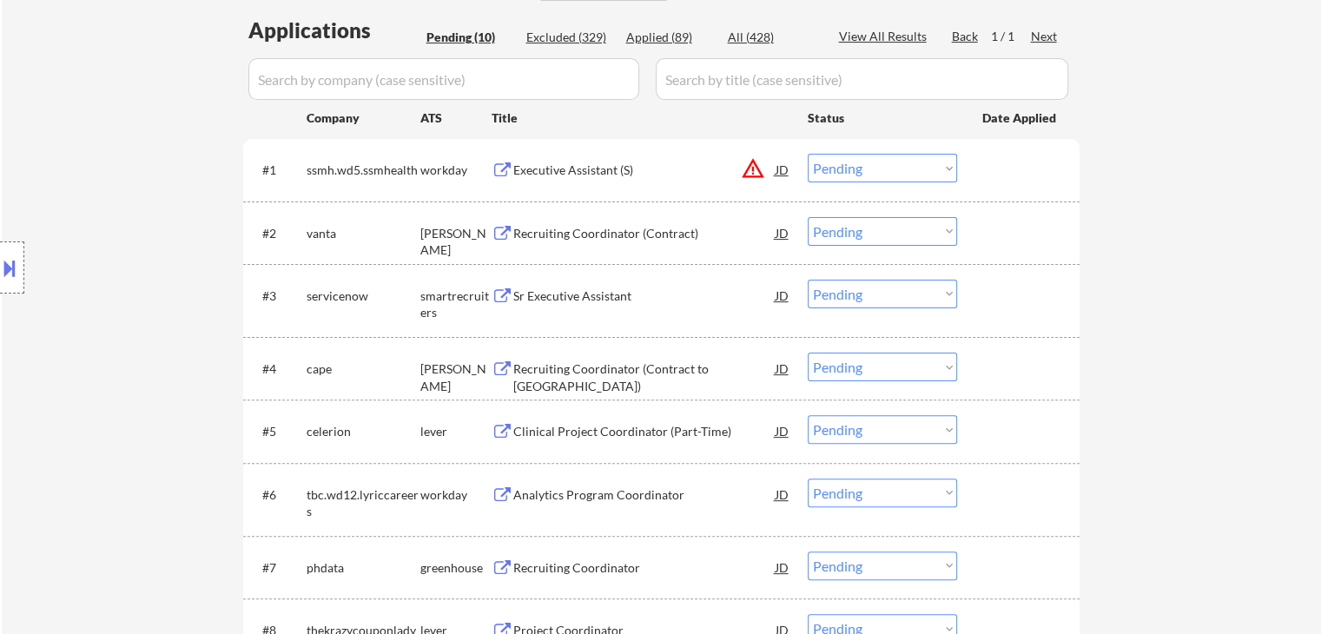
click at [652, 227] on div "Recruiting Coordinator (Contract)" at bounding box center [644, 233] width 262 height 17
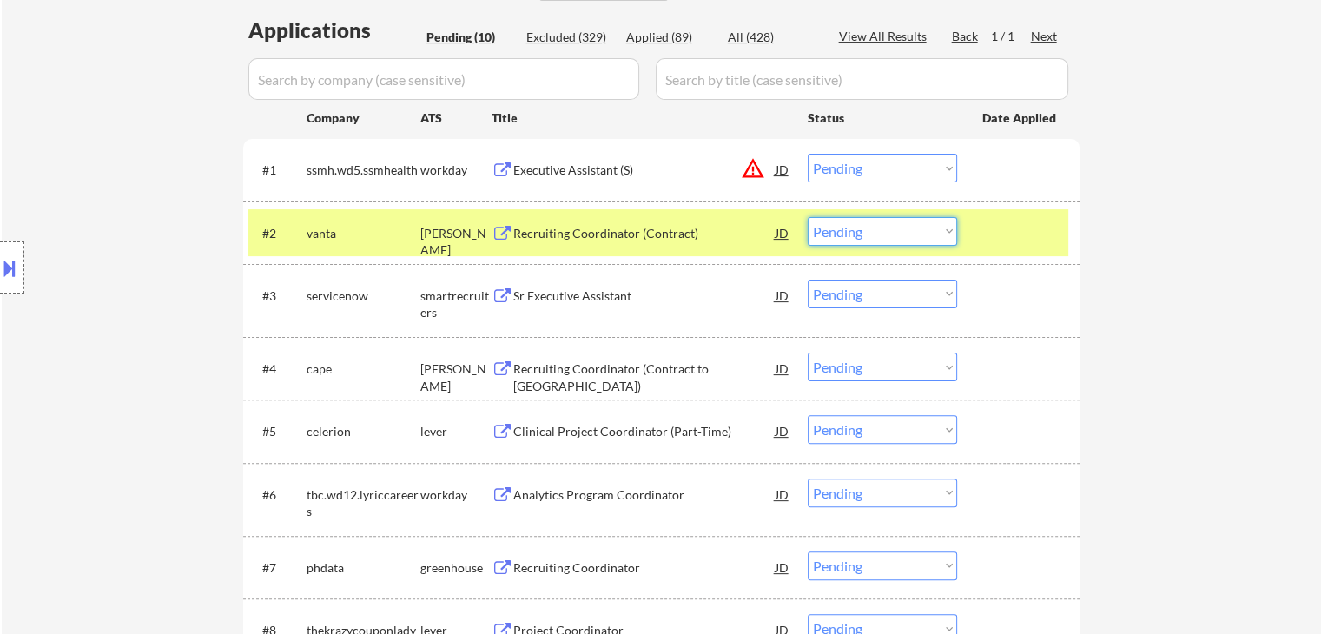
click at [892, 223] on select "Choose an option... Pending Applied Excluded (Questions) Excluded (Expired) Exc…" at bounding box center [882, 231] width 149 height 29
click at [808, 217] on select "Choose an option... Pending Applied Excluded (Questions) Excluded (Expired) Exc…" at bounding box center [882, 231] width 149 height 29
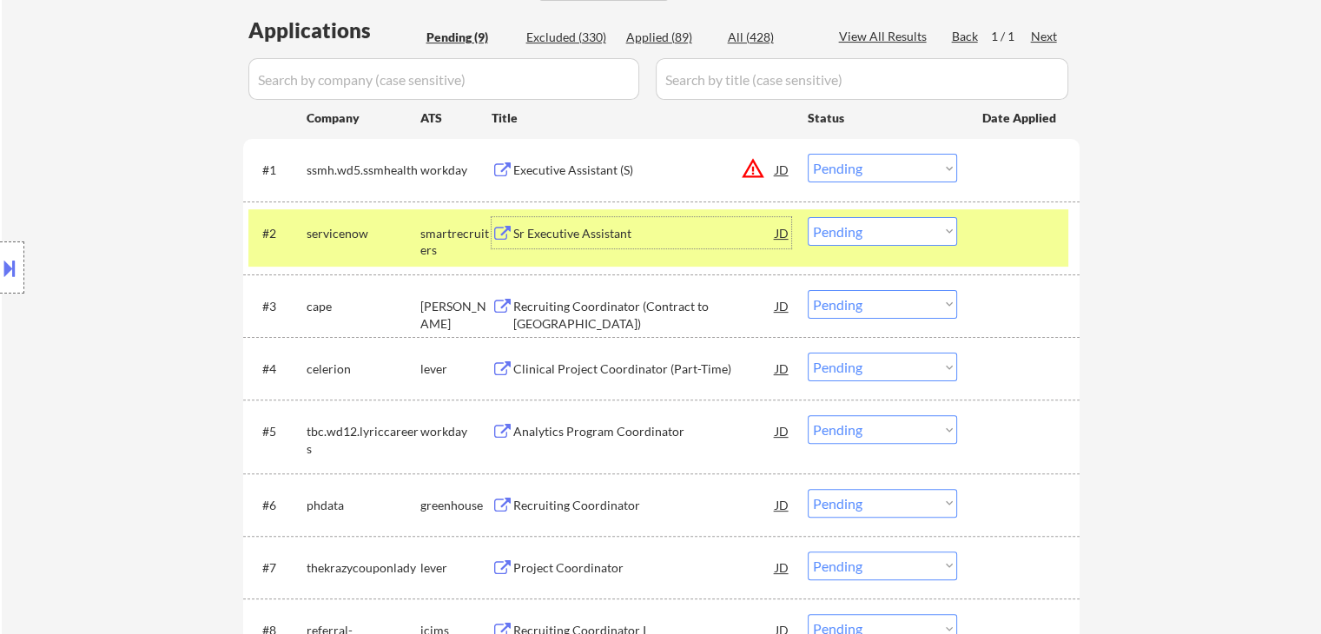
click at [618, 225] on div "Sr Executive Assistant" at bounding box center [644, 233] width 262 height 17
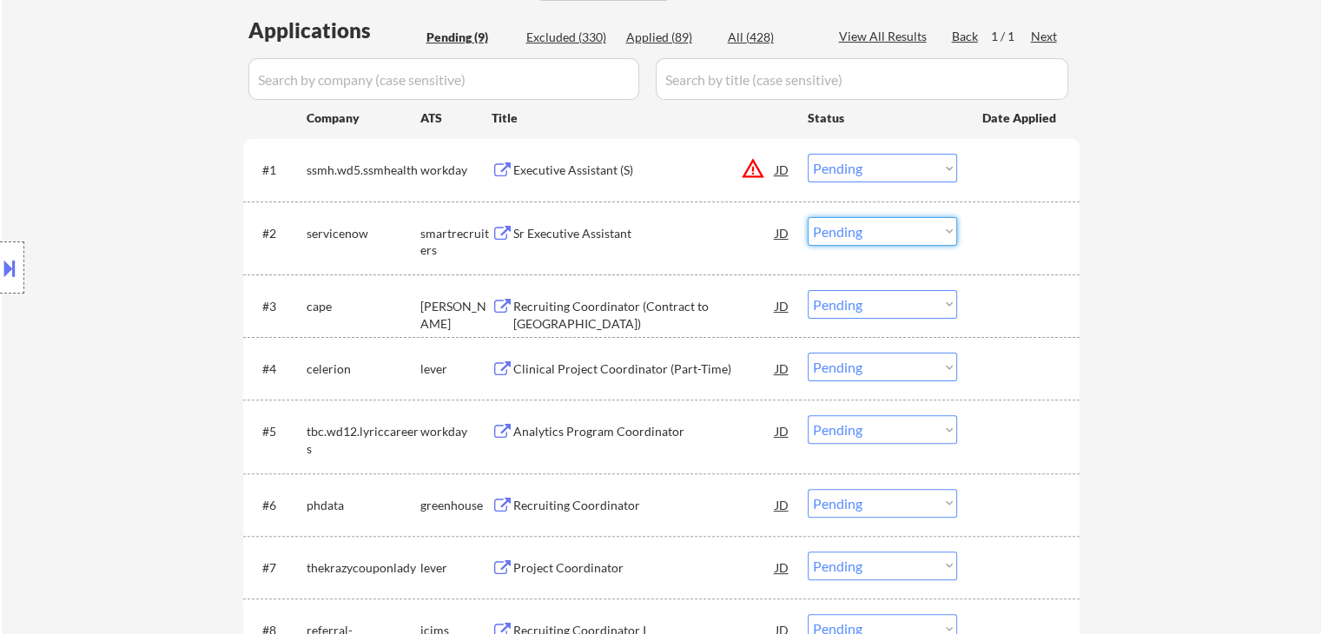
click at [840, 228] on select "Choose an option... Pending Applied Excluded (Questions) Excluded (Expired) Exc…" at bounding box center [882, 231] width 149 height 29
click at [808, 217] on select "Choose an option... Pending Applied Excluded (Questions) Excluded (Expired) Exc…" at bounding box center [882, 231] width 149 height 29
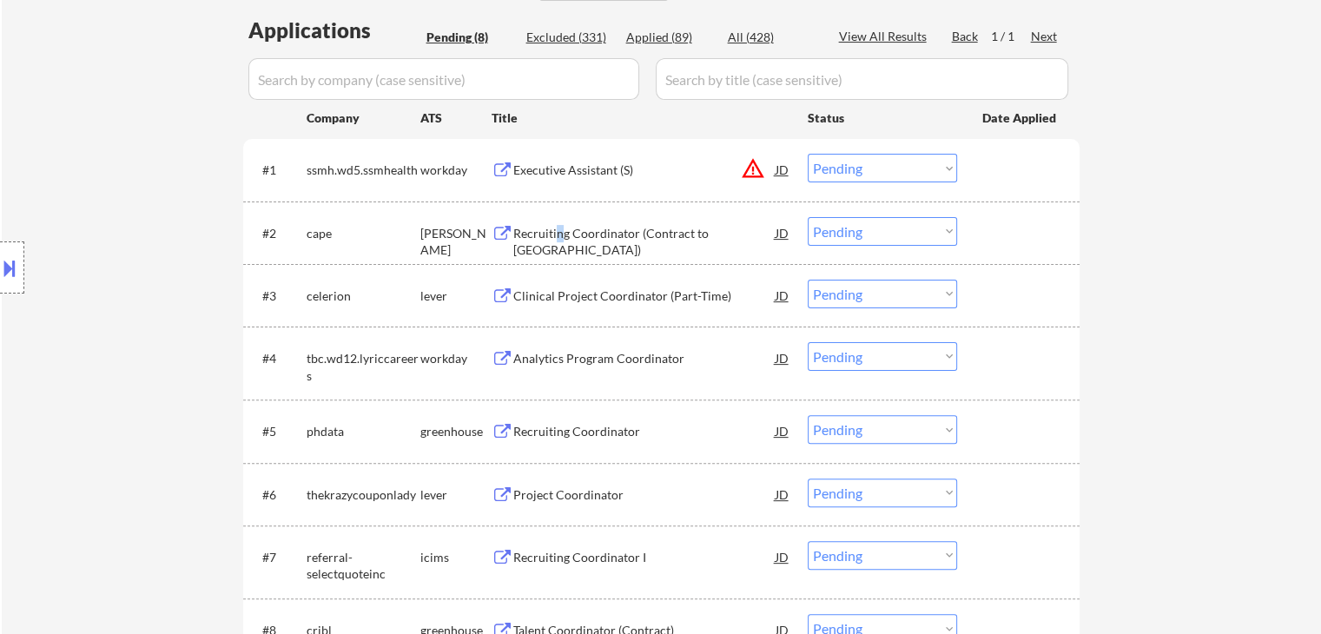
click at [559, 220] on div "Recruiting Coordinator (Contract to Perm)" at bounding box center [644, 232] width 262 height 31
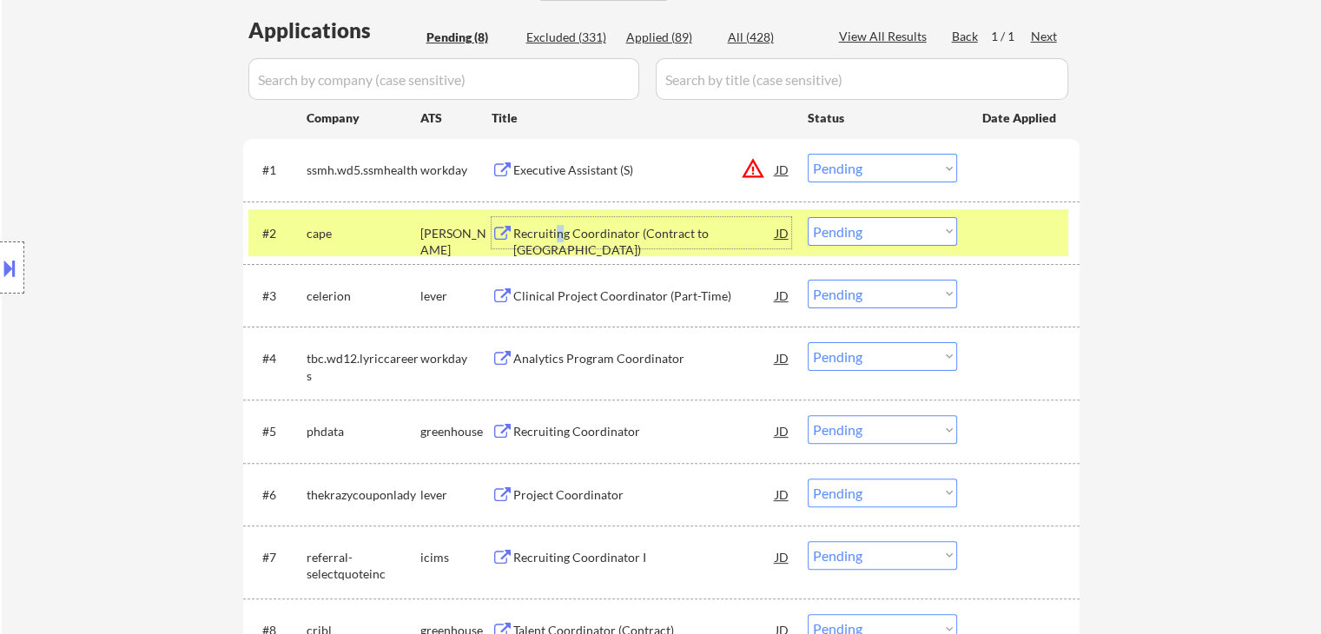
click at [882, 228] on select "Choose an option... Pending Applied Excluded (Questions) Excluded (Expired) Exc…" at bounding box center [882, 231] width 149 height 29
click at [808, 217] on select "Choose an option... Pending Applied Excluded (Questions) Excluded (Expired) Exc…" at bounding box center [882, 231] width 149 height 29
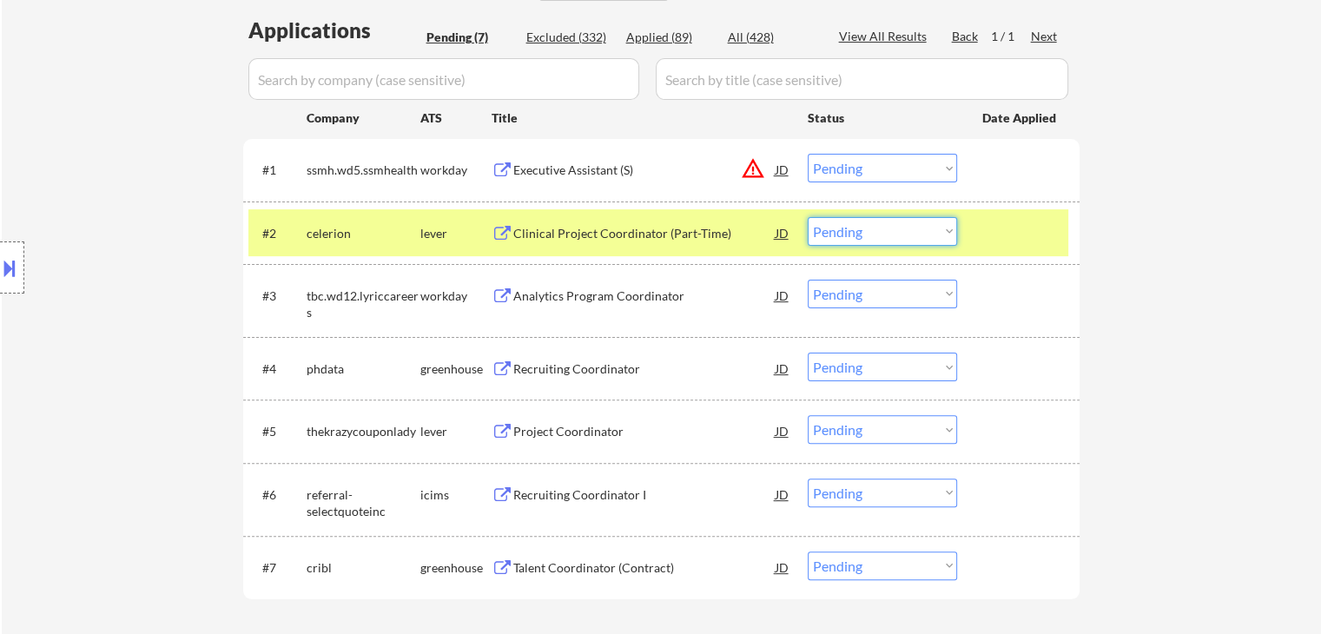
click at [880, 236] on select "Choose an option... Pending Applied Excluded (Questions) Excluded (Expired) Exc…" at bounding box center [882, 231] width 149 height 29
click at [808, 217] on select "Choose an option... Pending Applied Excluded (Questions) Excluded (Expired) Exc…" at bounding box center [882, 231] width 149 height 29
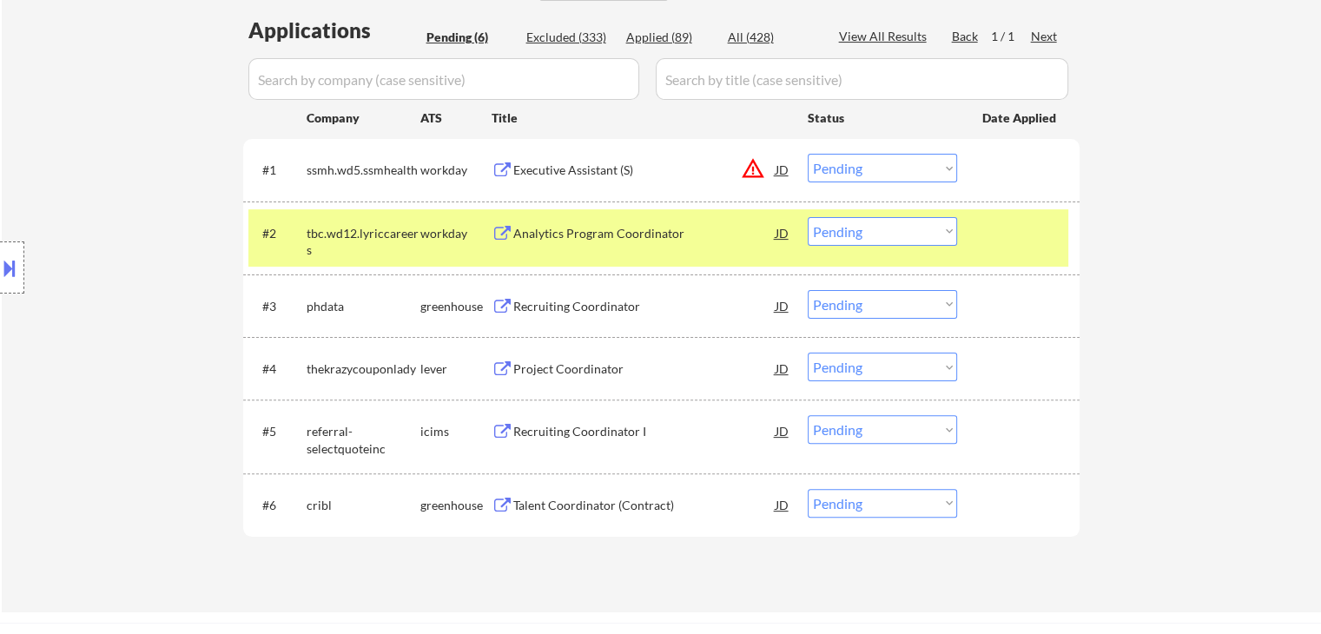
click at [604, 225] on div "Analytics Program Coordinator" at bounding box center [644, 233] width 262 height 17
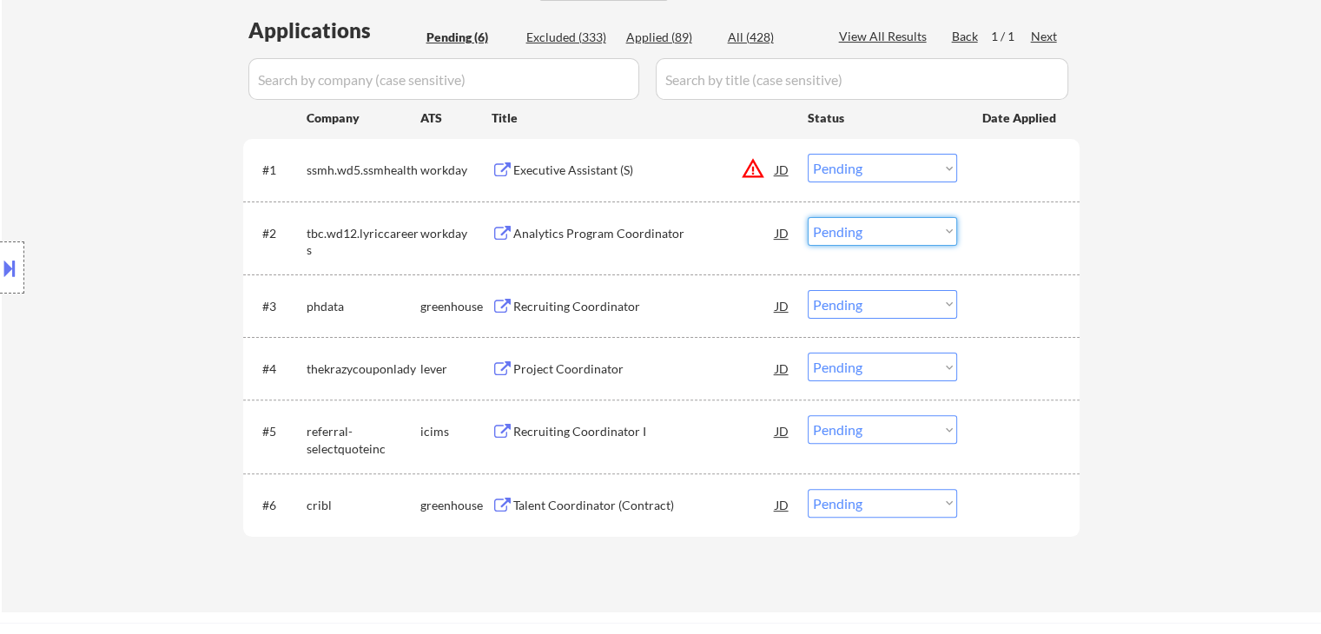
click at [918, 229] on select "Choose an option... Pending Applied Excluded (Questions) Excluded (Expired) Exc…" at bounding box center [882, 231] width 149 height 29
click at [808, 217] on select "Choose an option... Pending Applied Excluded (Questions) Excluded (Expired) Exc…" at bounding box center [882, 231] width 149 height 29
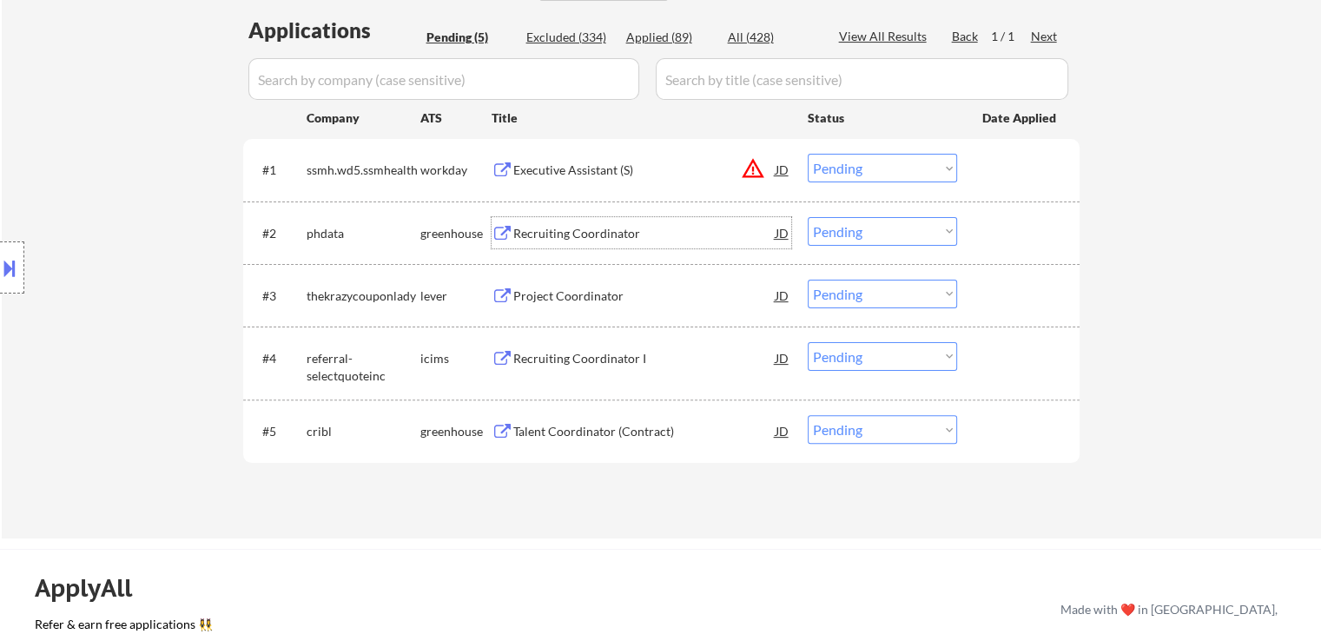
click at [563, 230] on div "Recruiting Coordinator" at bounding box center [644, 233] width 262 height 17
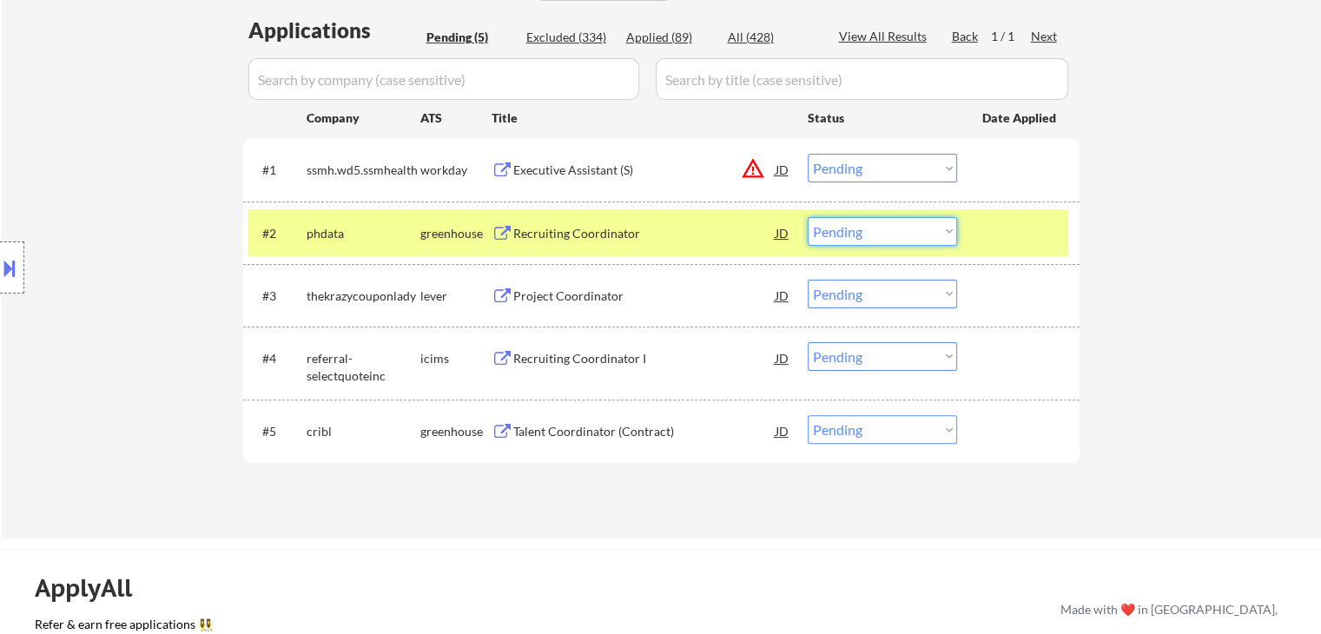
drag, startPoint x: 911, startPoint y: 224, endPoint x: 915, endPoint y: 241, distance: 17.7
click at [911, 231] on select "Choose an option... Pending Applied Excluded (Questions) Excluded (Expired) Exc…" at bounding box center [882, 231] width 149 height 29
click at [808, 217] on select "Choose an option... Pending Applied Excluded (Questions) Excluded (Expired) Exc…" at bounding box center [882, 231] width 149 height 29
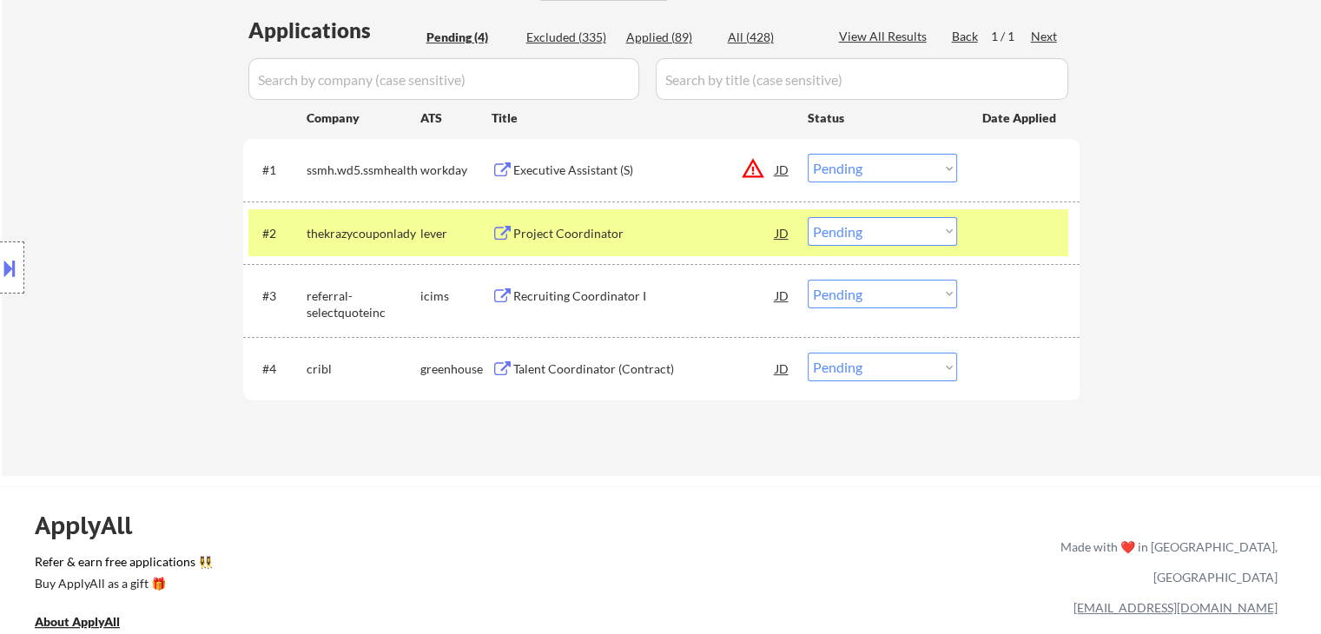
click at [568, 230] on div "Project Coordinator" at bounding box center [644, 233] width 262 height 17
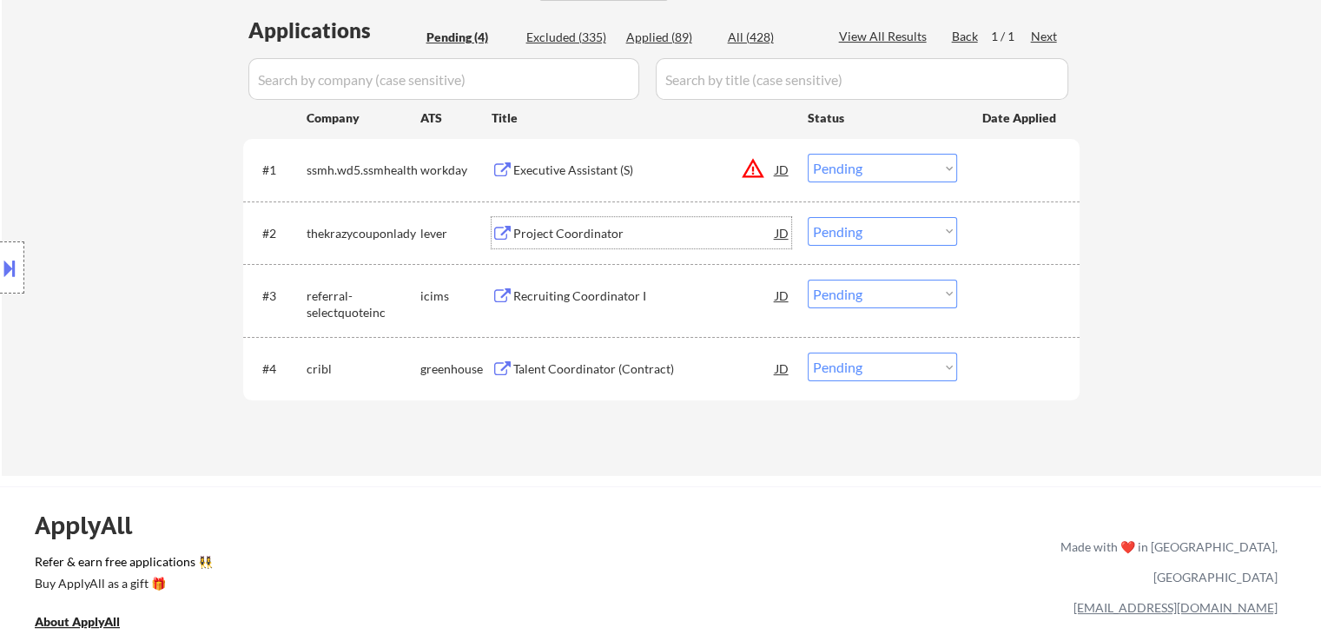
drag, startPoint x: 865, startPoint y: 223, endPoint x: 875, endPoint y: 230, distance: 12.5
click at [865, 223] on select "Choose an option... Pending Applied Excluded (Questions) Excluded (Expired) Exc…" at bounding box center [882, 231] width 149 height 29
click at [808, 217] on select "Choose an option... Pending Applied Excluded (Questions) Excluded (Expired) Exc…" at bounding box center [882, 231] width 149 height 29
select select ""pending""
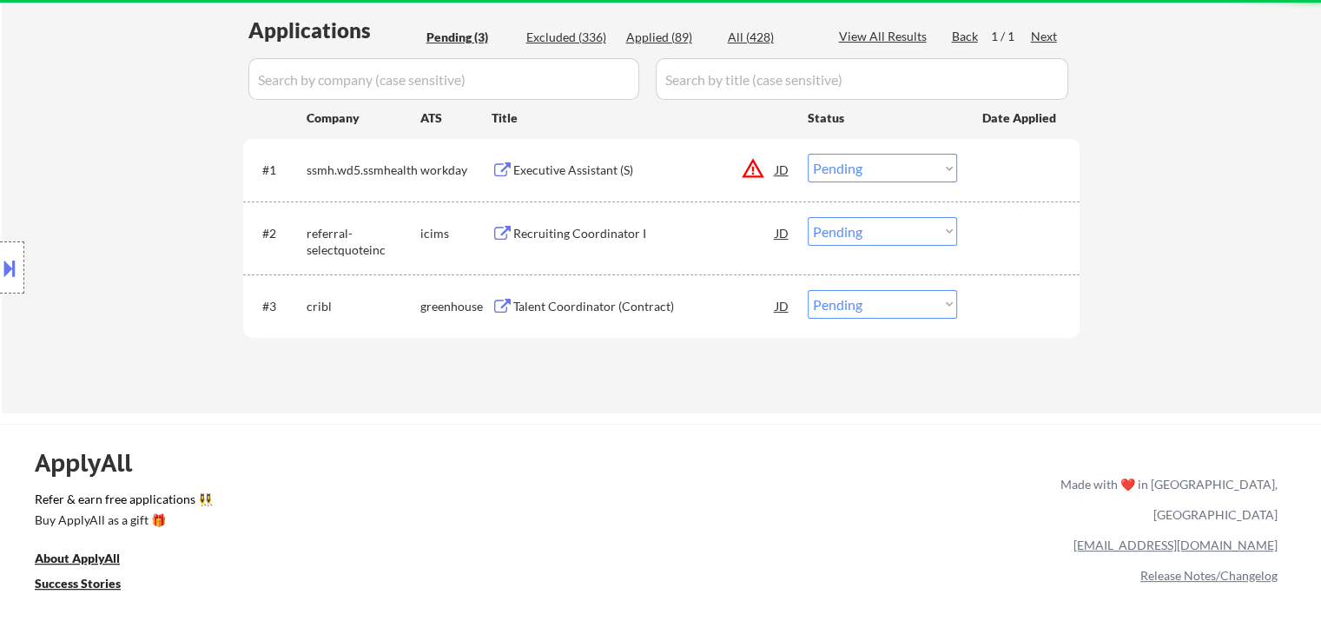
click at [573, 234] on div "Recruiting Coordinator I" at bounding box center [644, 233] width 262 height 17
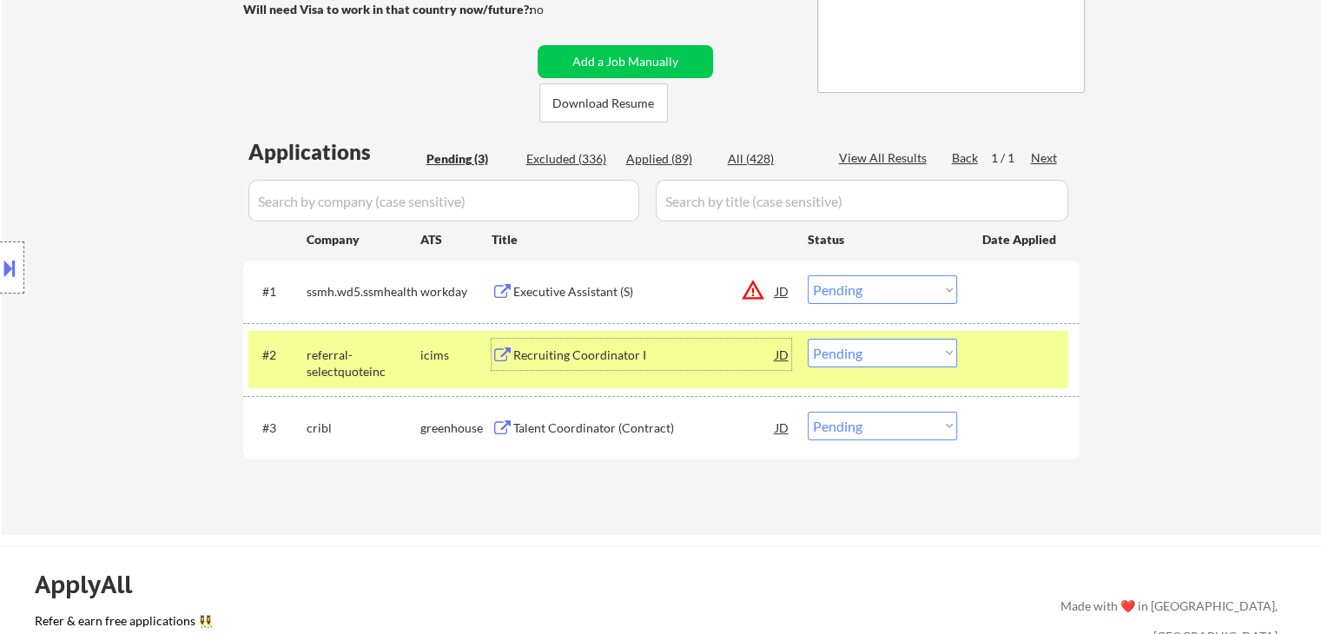
scroll to position [174, 0]
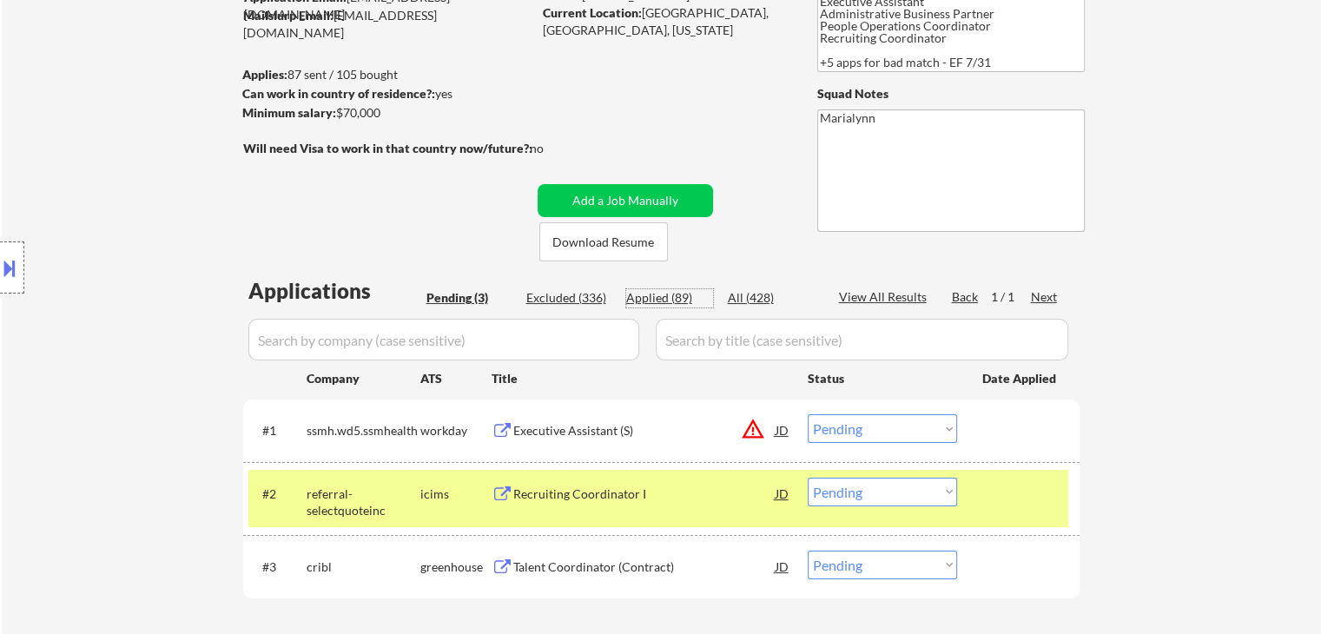
click at [676, 294] on div "Applied (89)" at bounding box center [669, 297] width 87 height 17
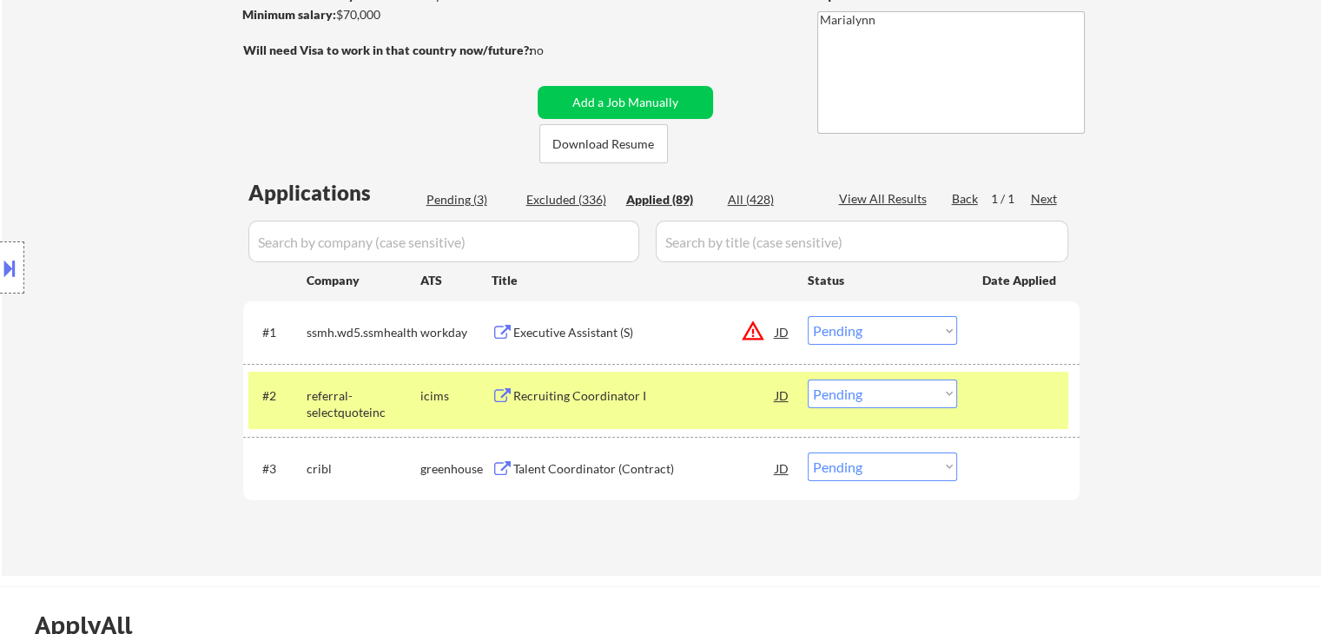
scroll to position [347, 0]
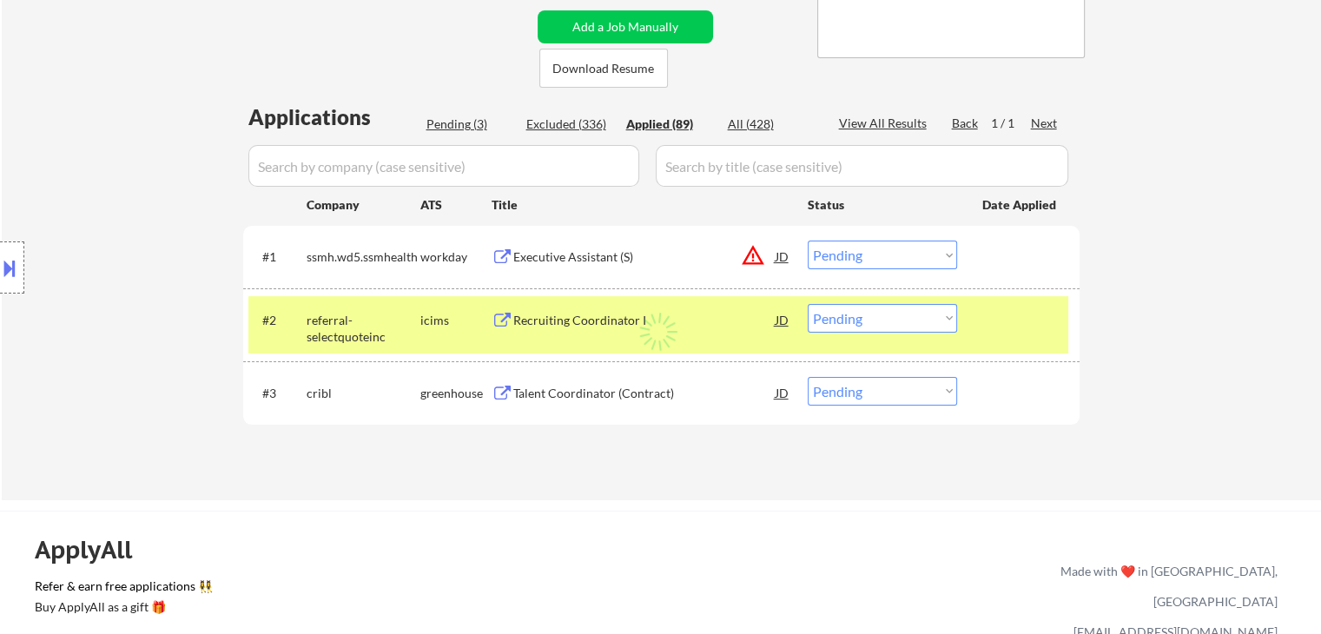
select select ""applied""
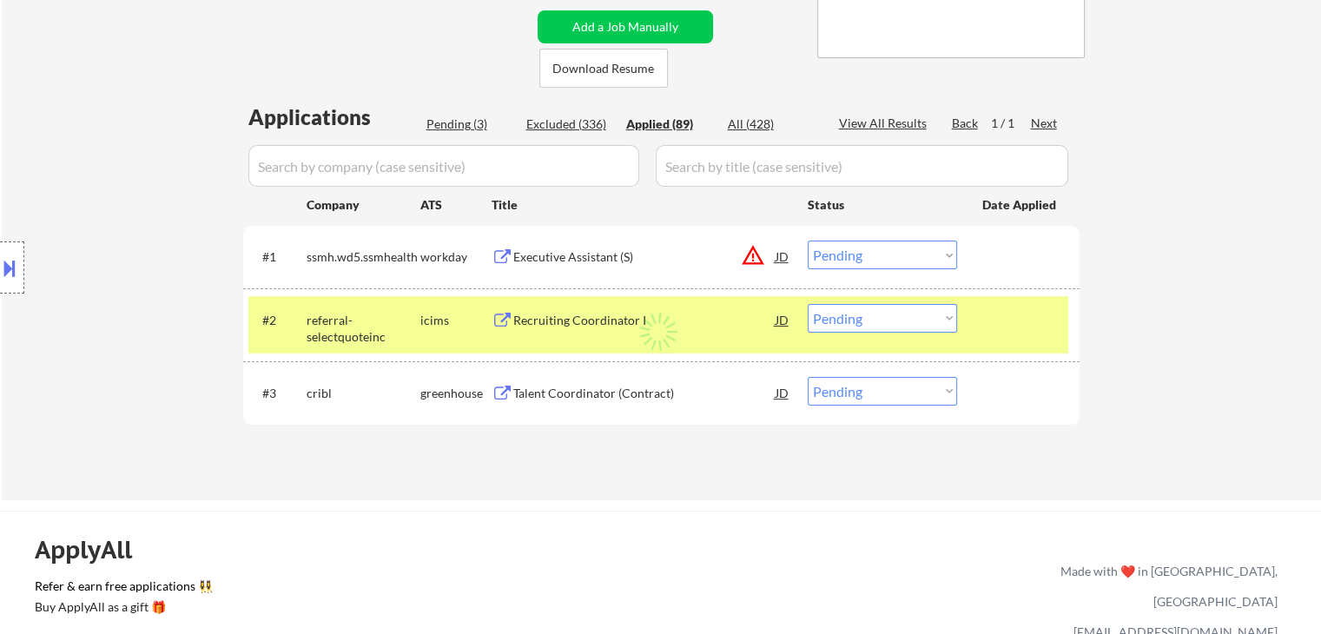
select select ""applied""
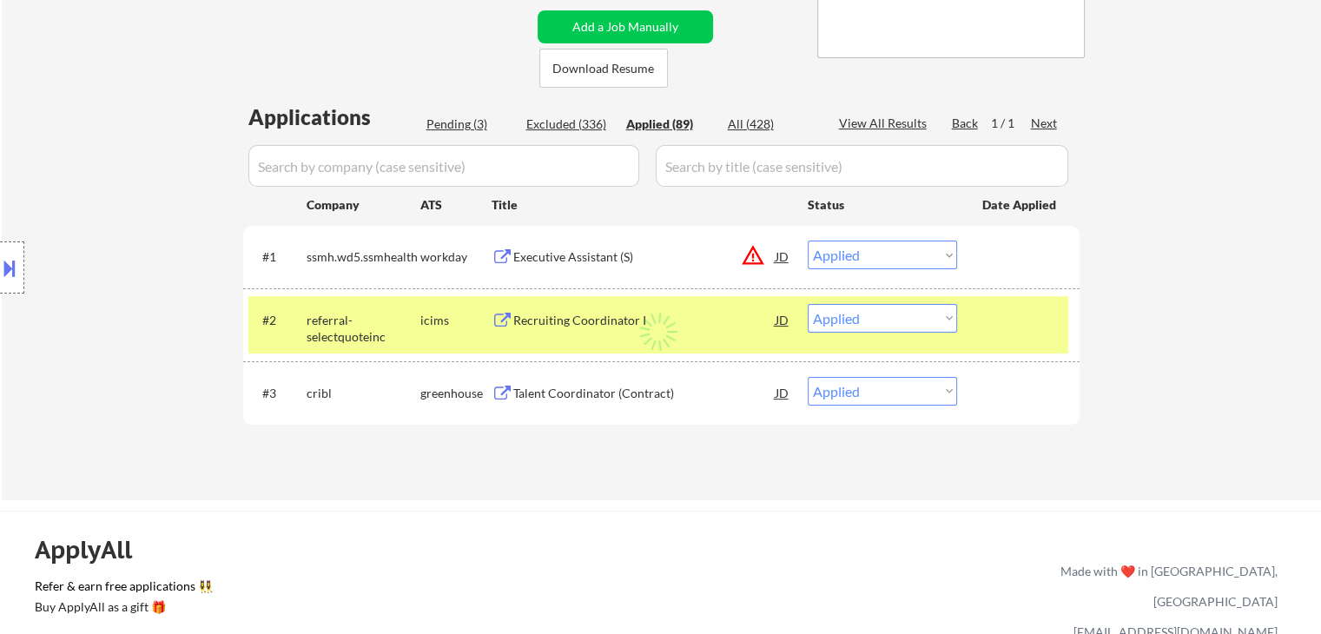
select select ""applied""
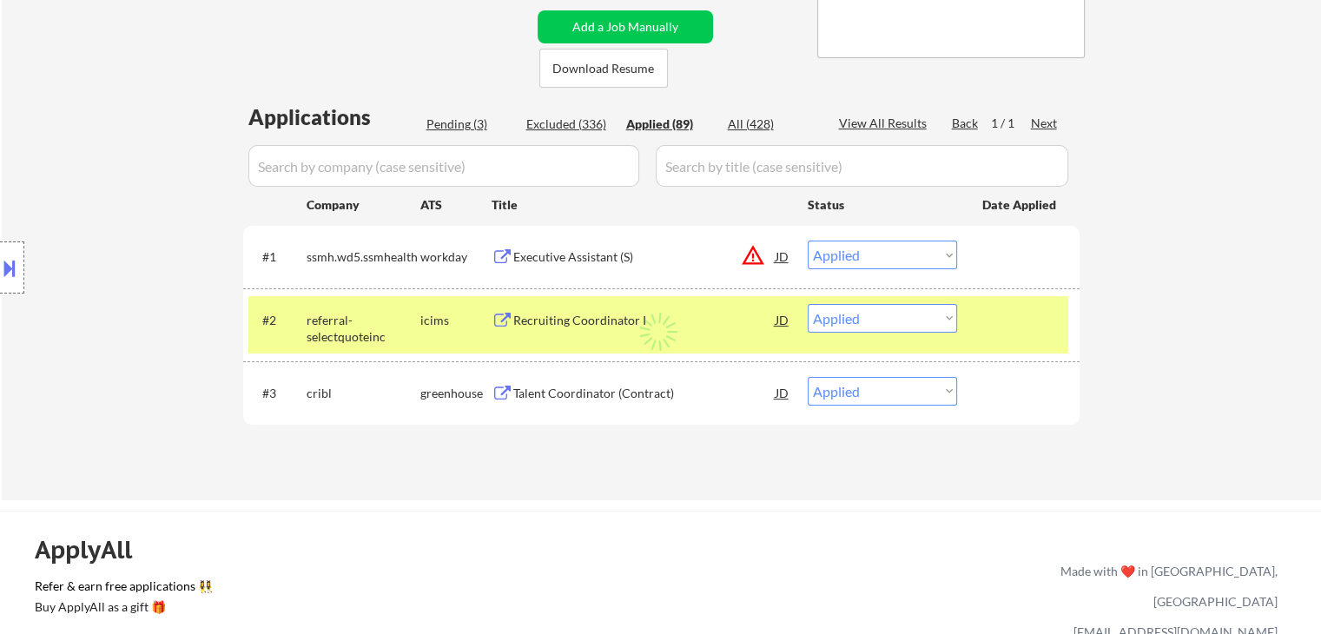
select select ""applied""
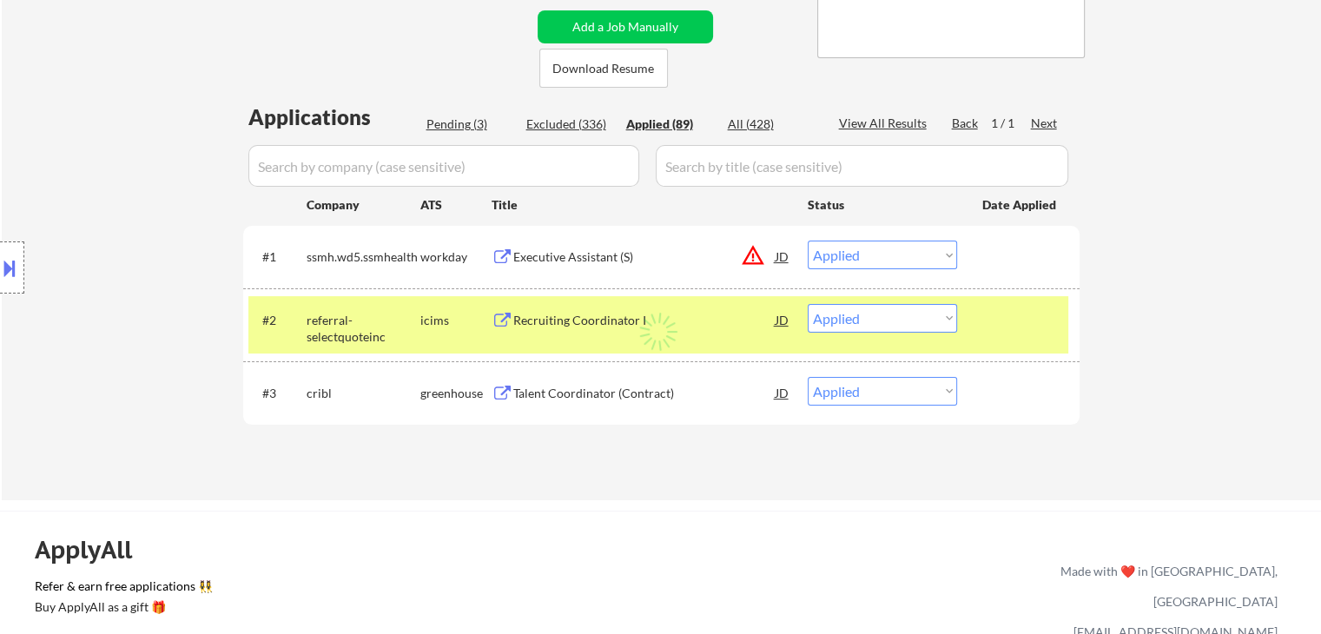
select select ""applied""
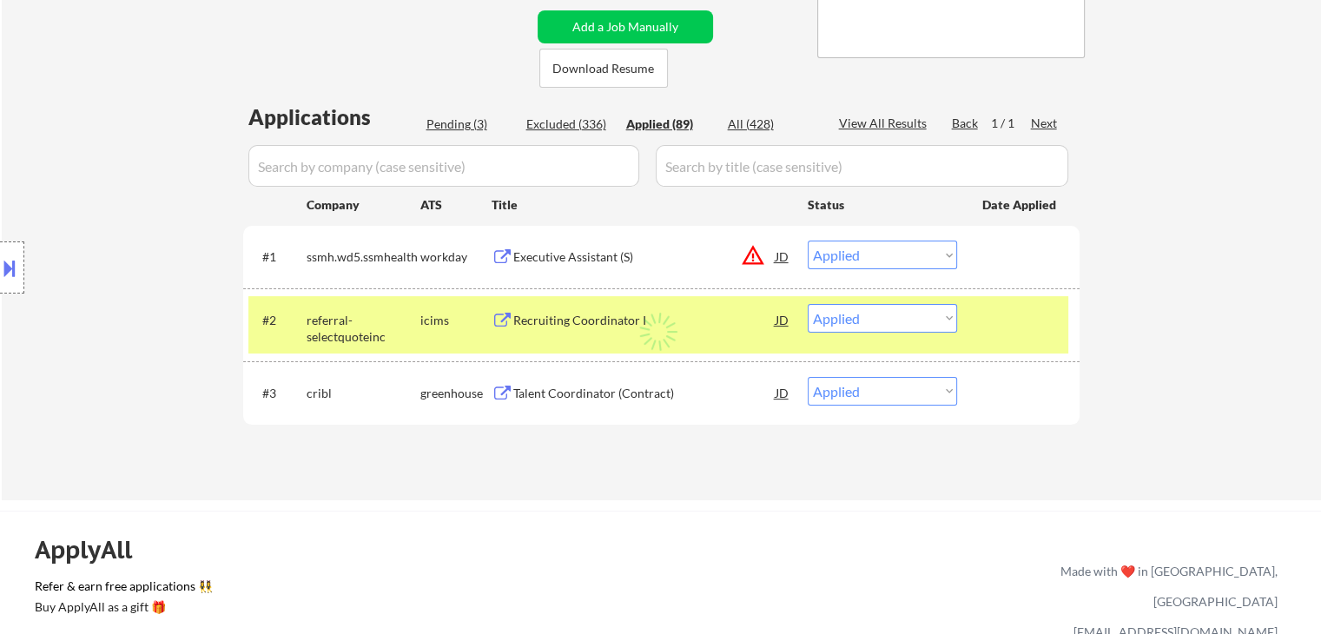
select select ""applied""
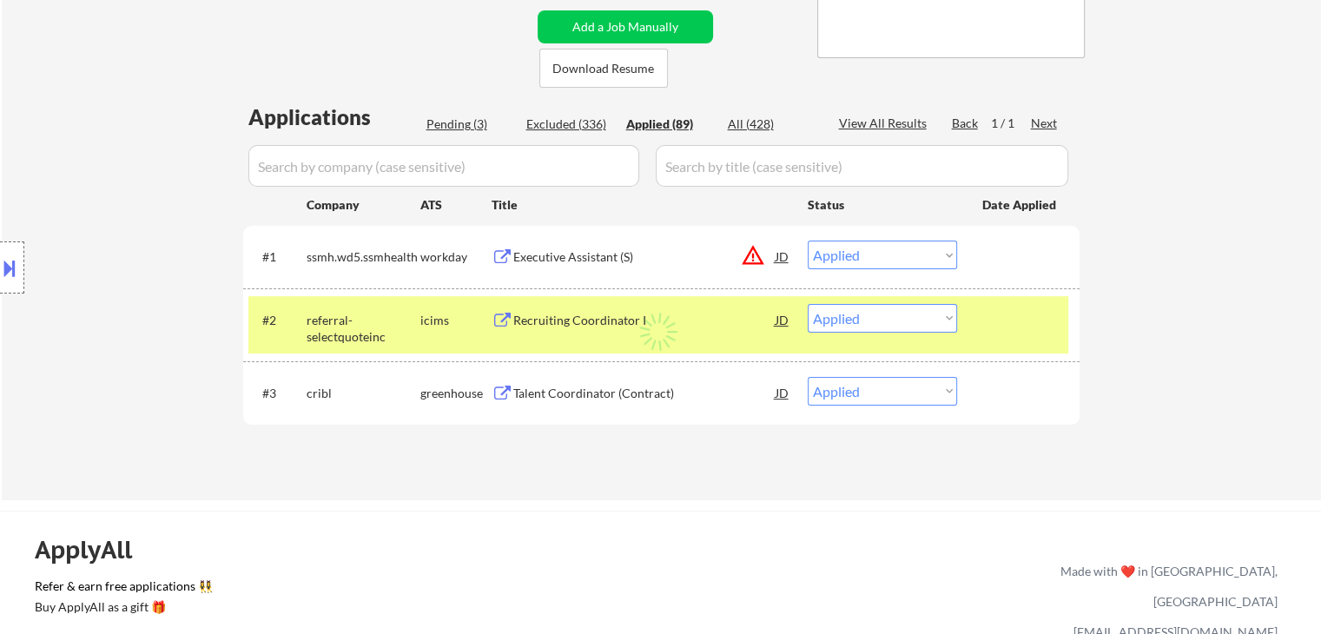
select select ""applied""
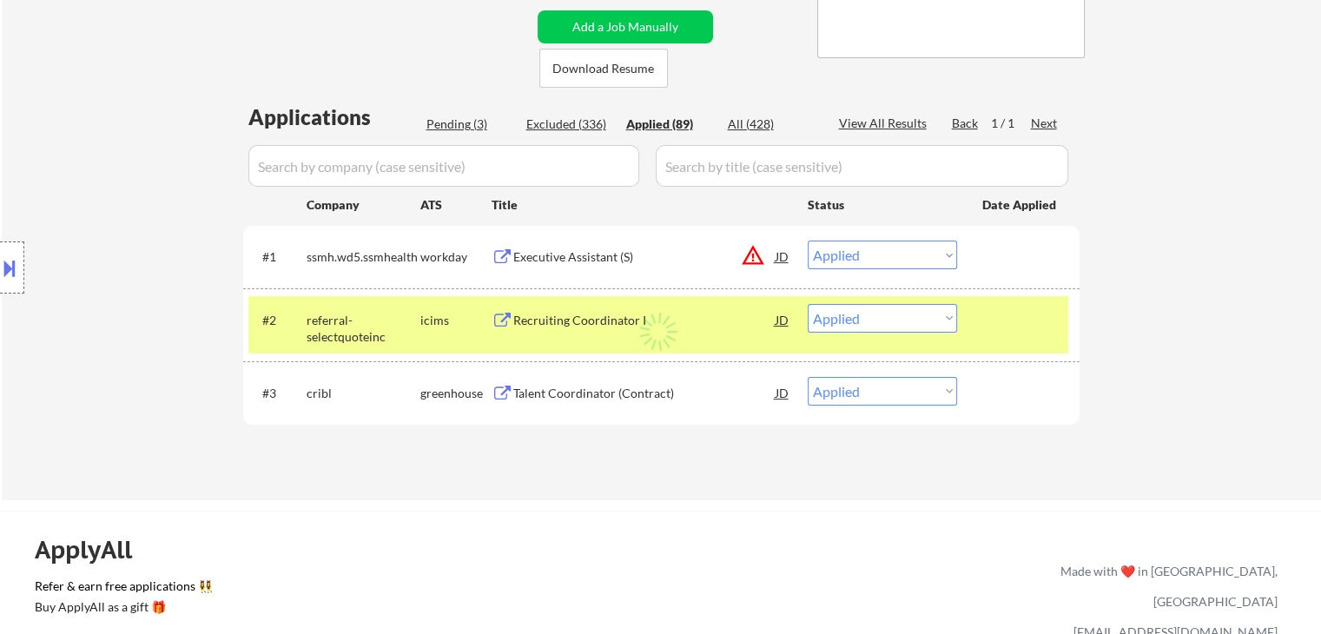
select select ""applied""
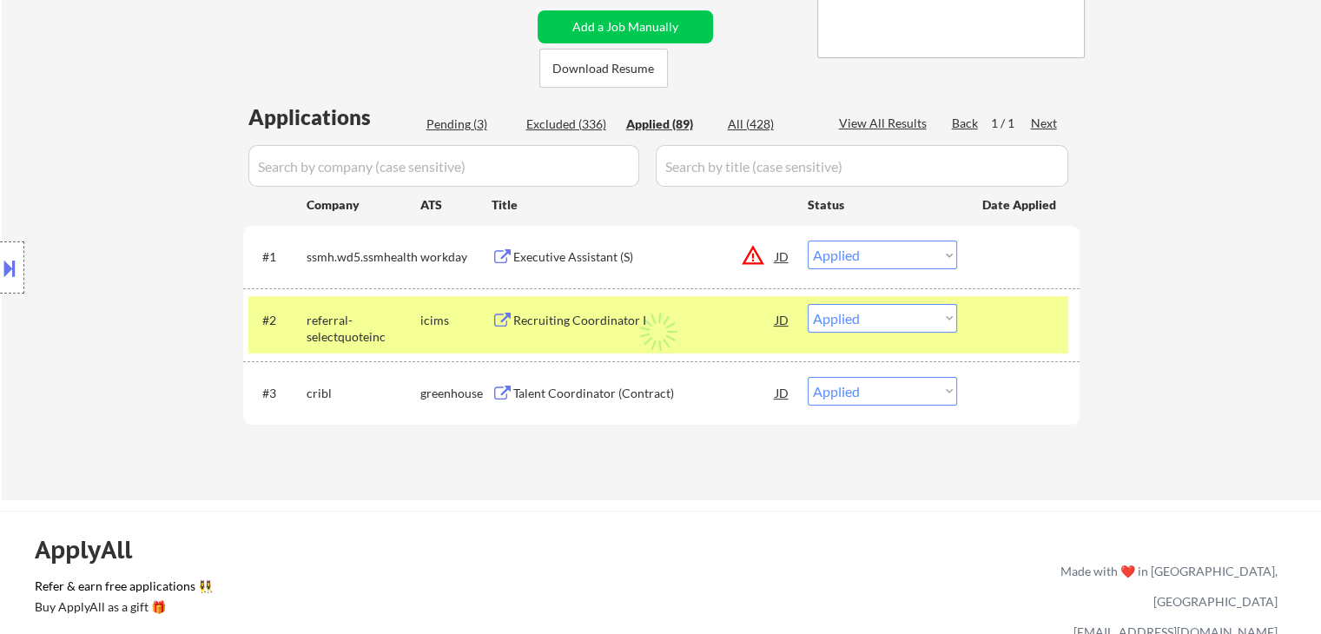
select select ""applied""
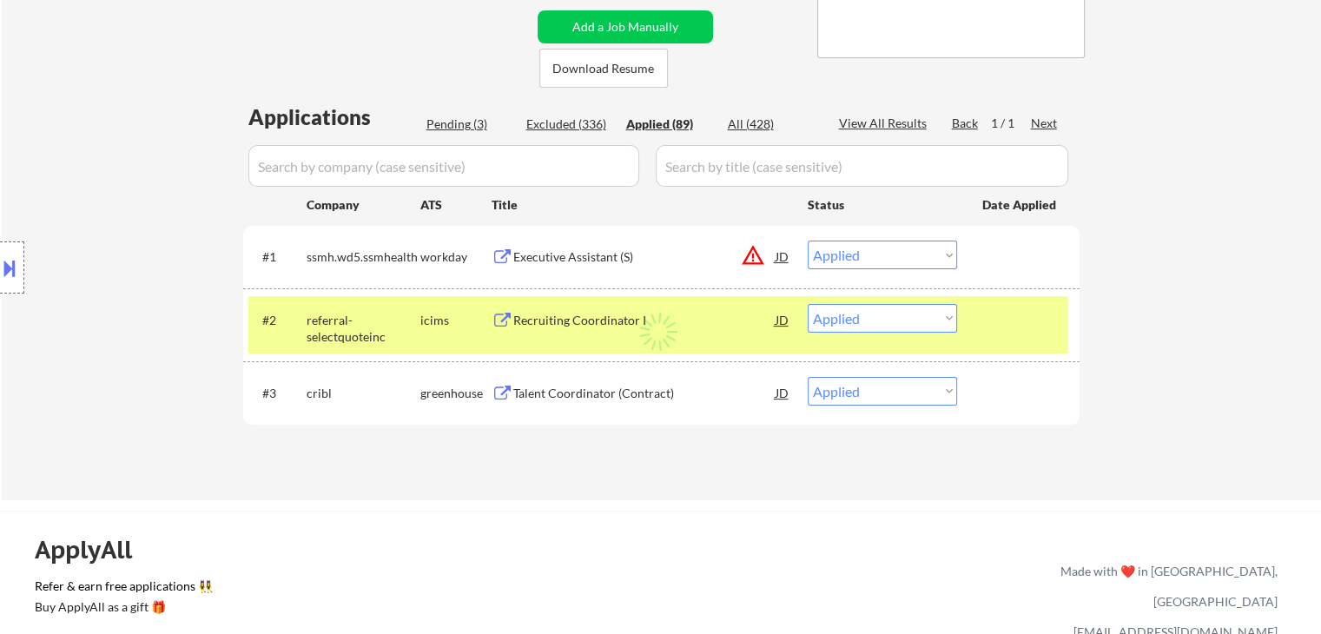
select select ""applied""
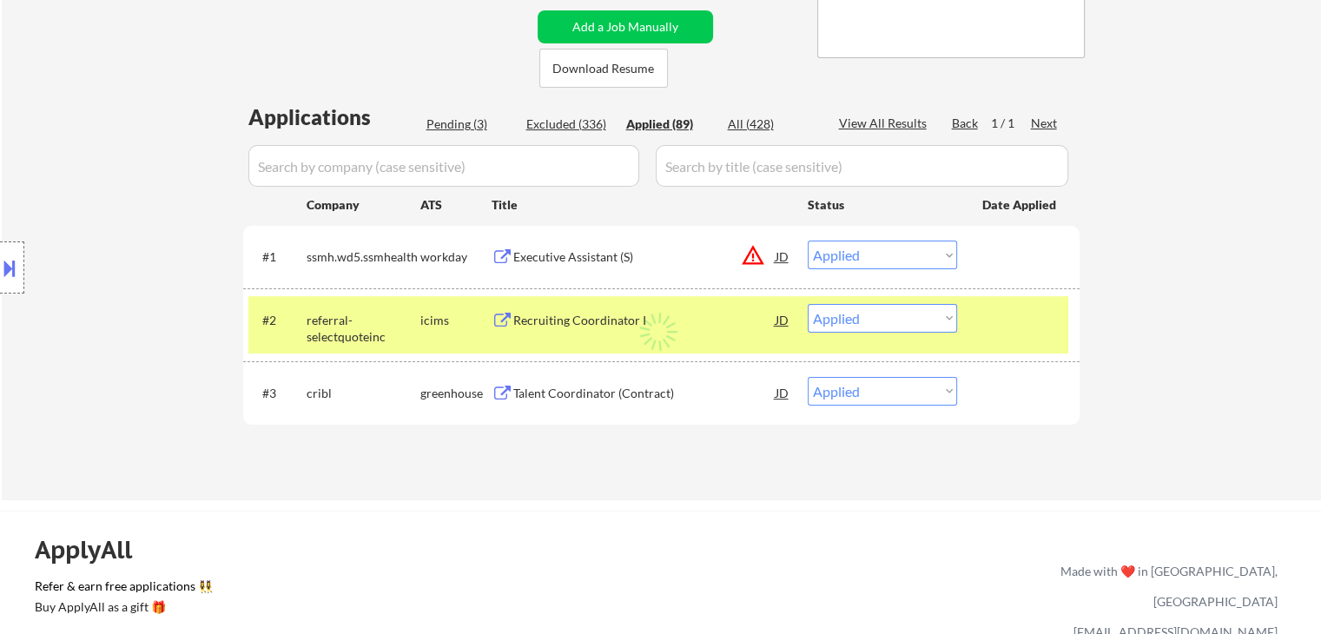
select select ""applied""
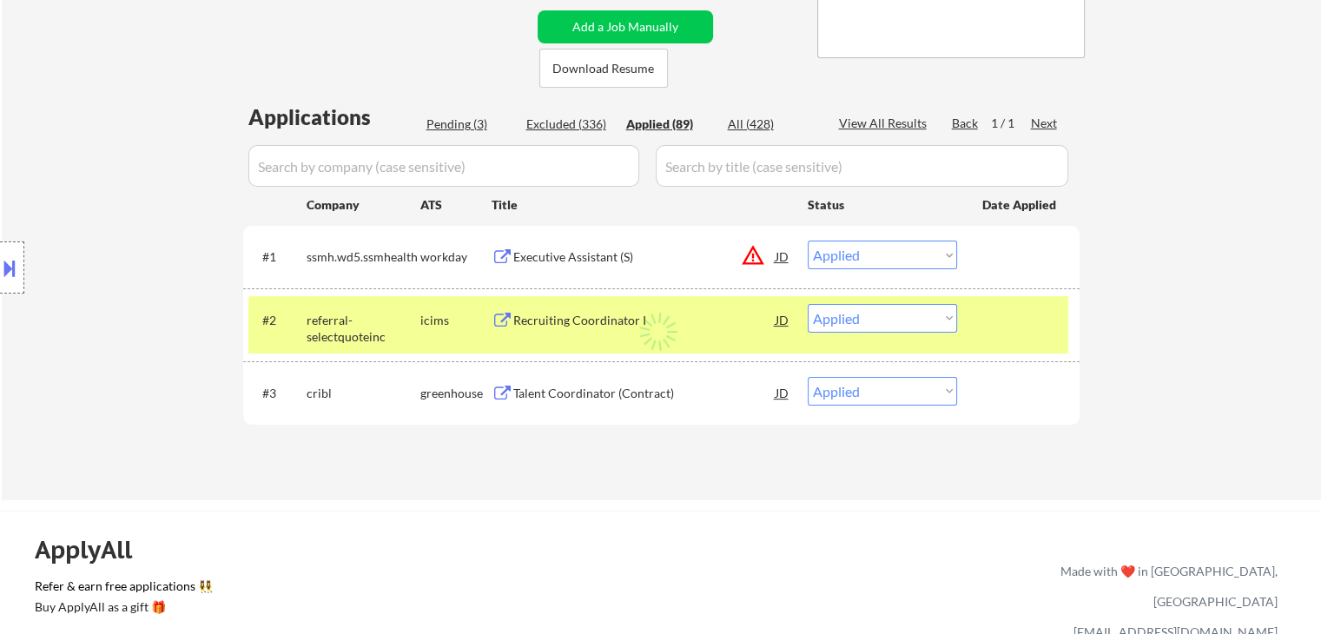
select select ""applied""
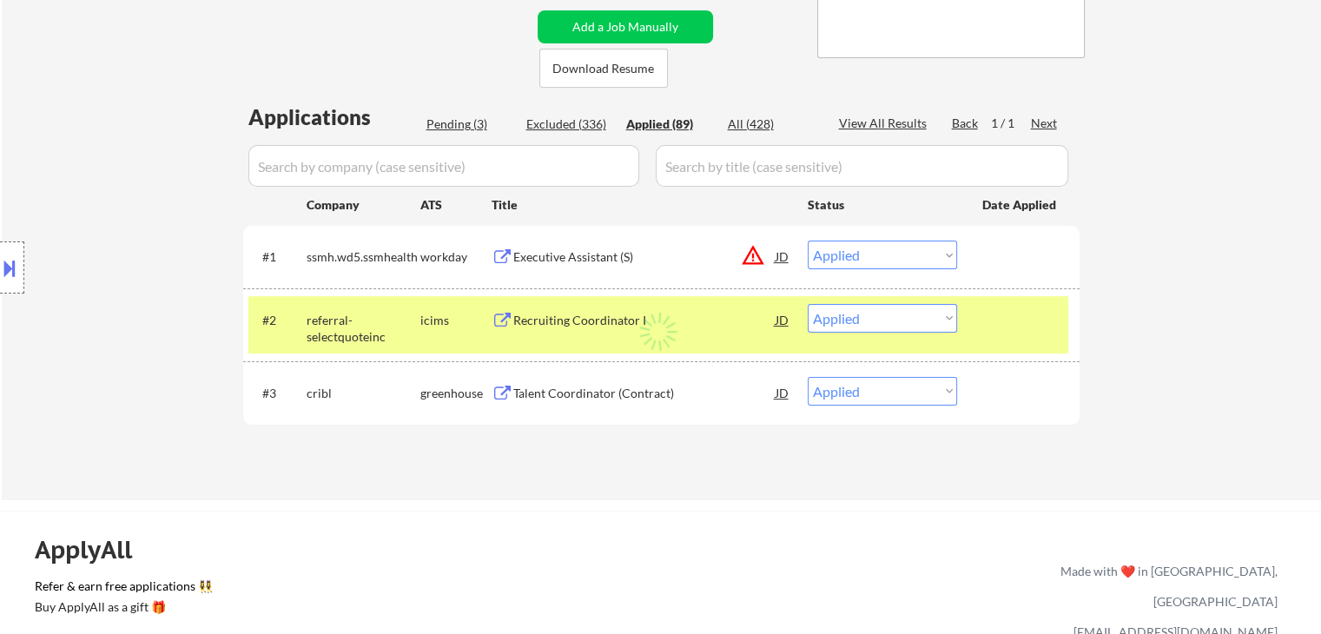
select select ""applied""
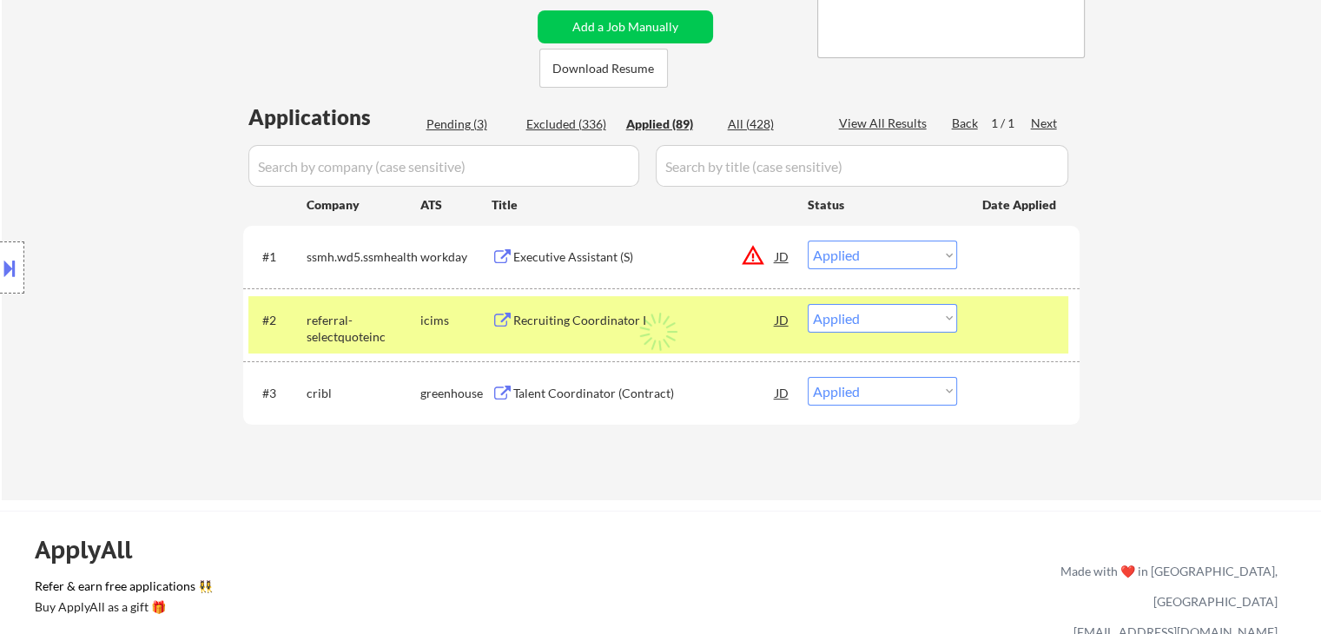
select select ""applied""
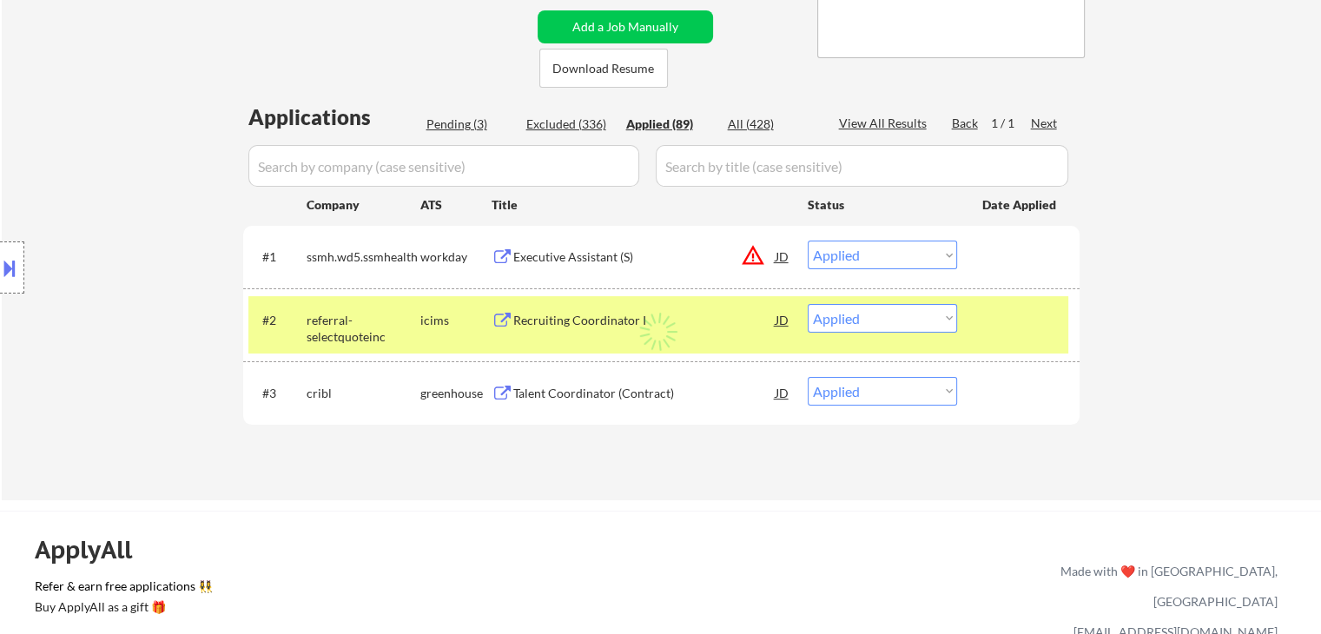
select select ""applied""
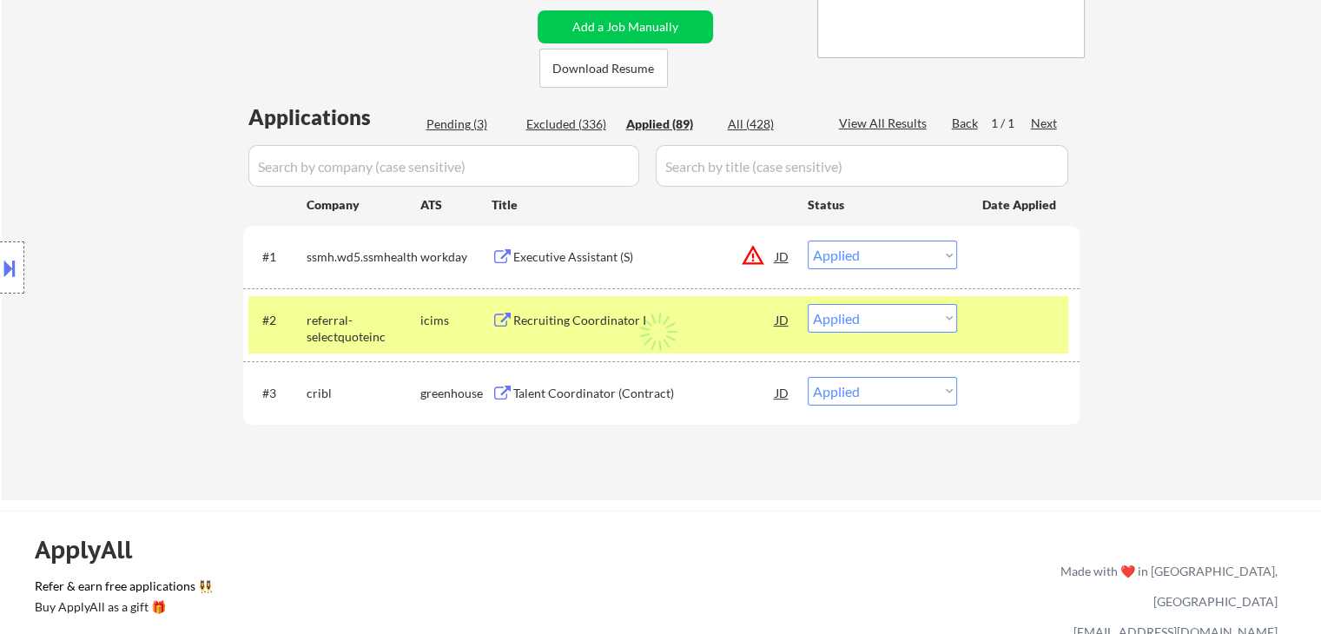
select select ""applied""
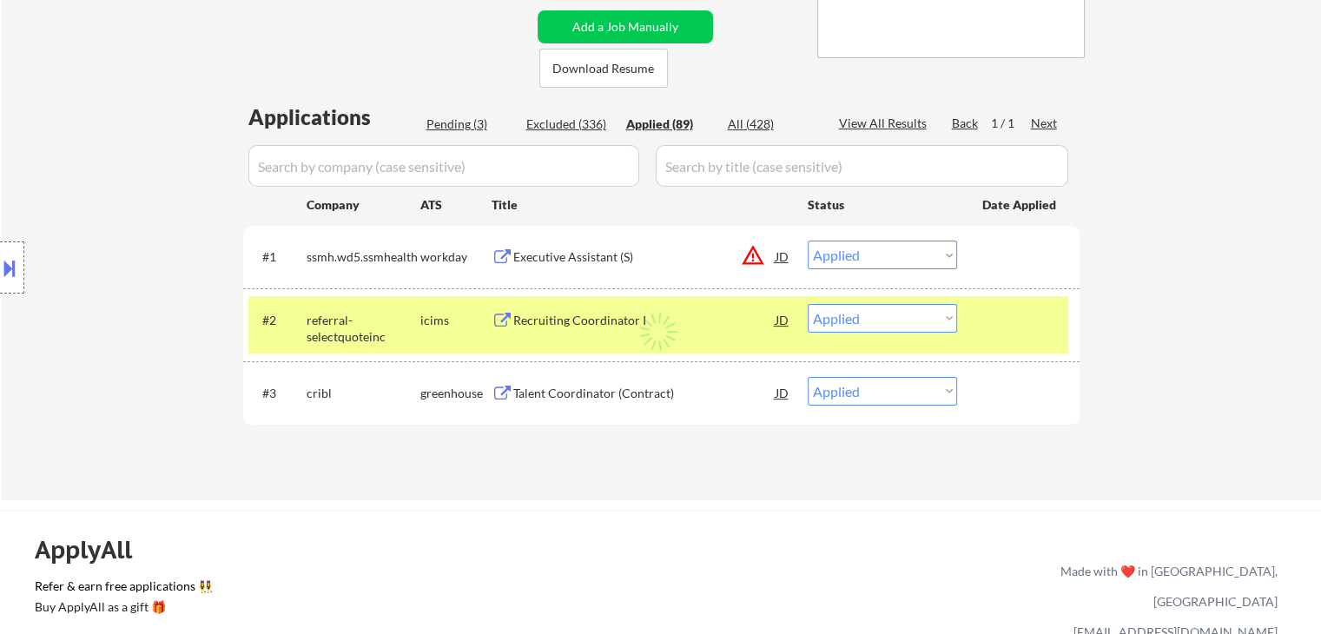
select select ""applied""
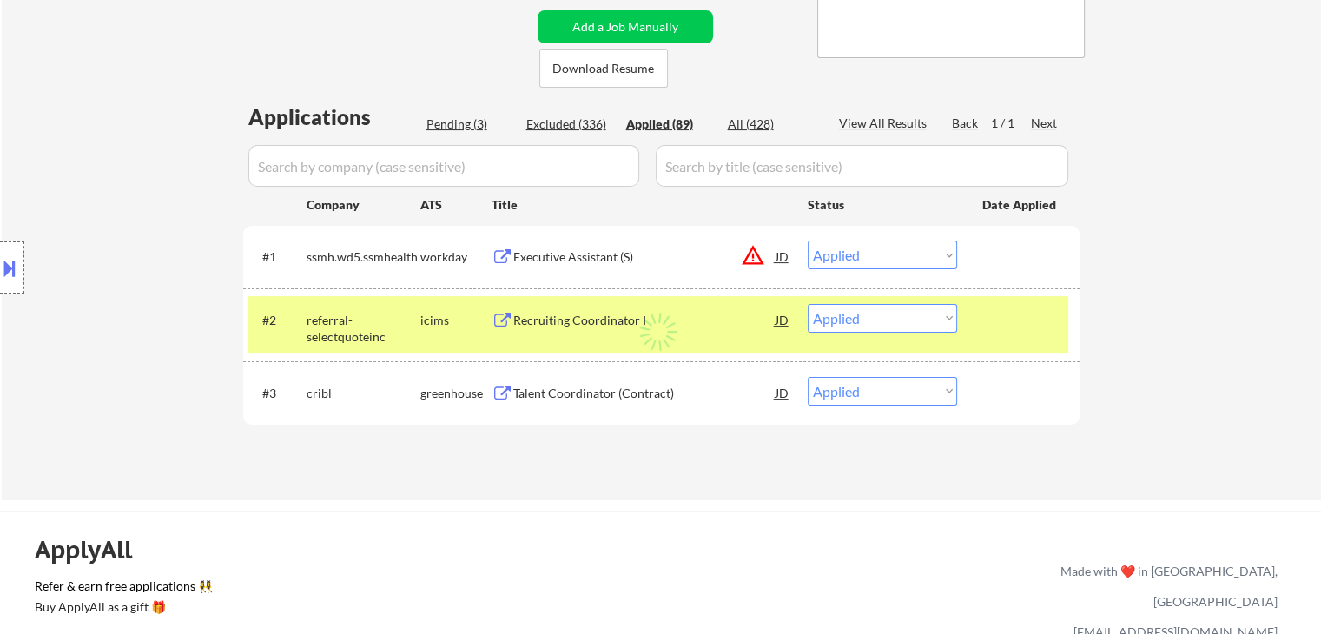
select select ""applied""
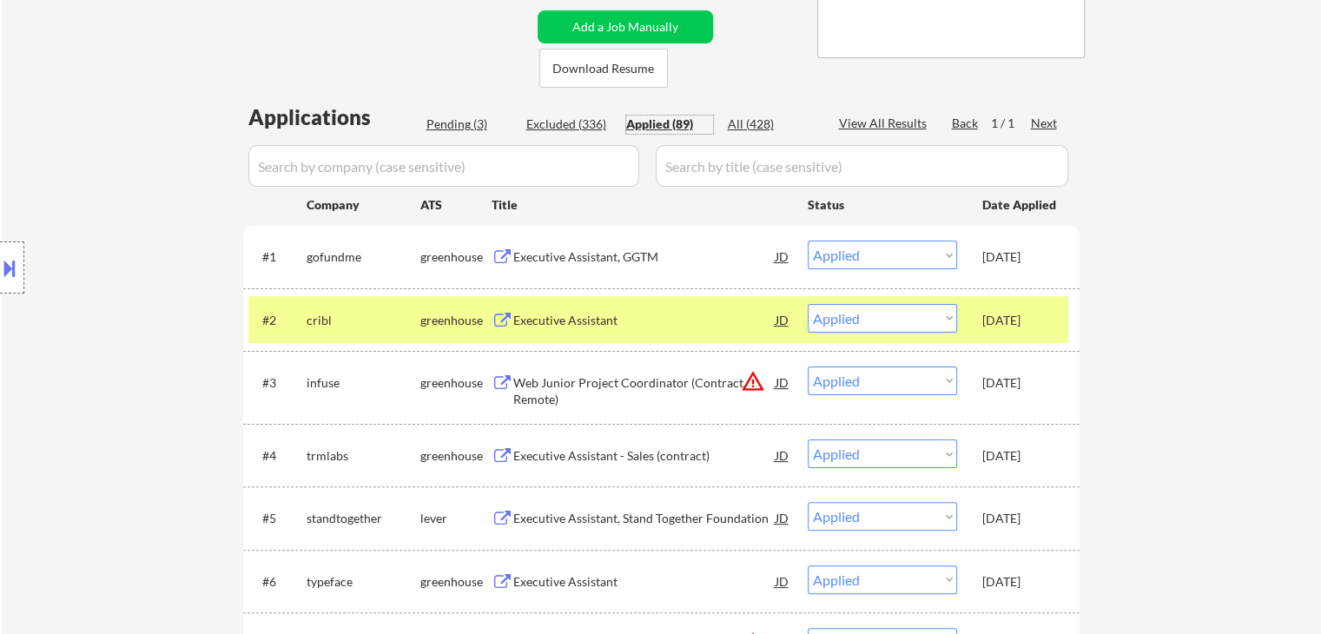
drag, startPoint x: 453, startPoint y: 119, endPoint x: 479, endPoint y: 123, distance: 26.4
click at [457, 119] on div "Pending (3)" at bounding box center [469, 124] width 87 height 17
select select ""pending""
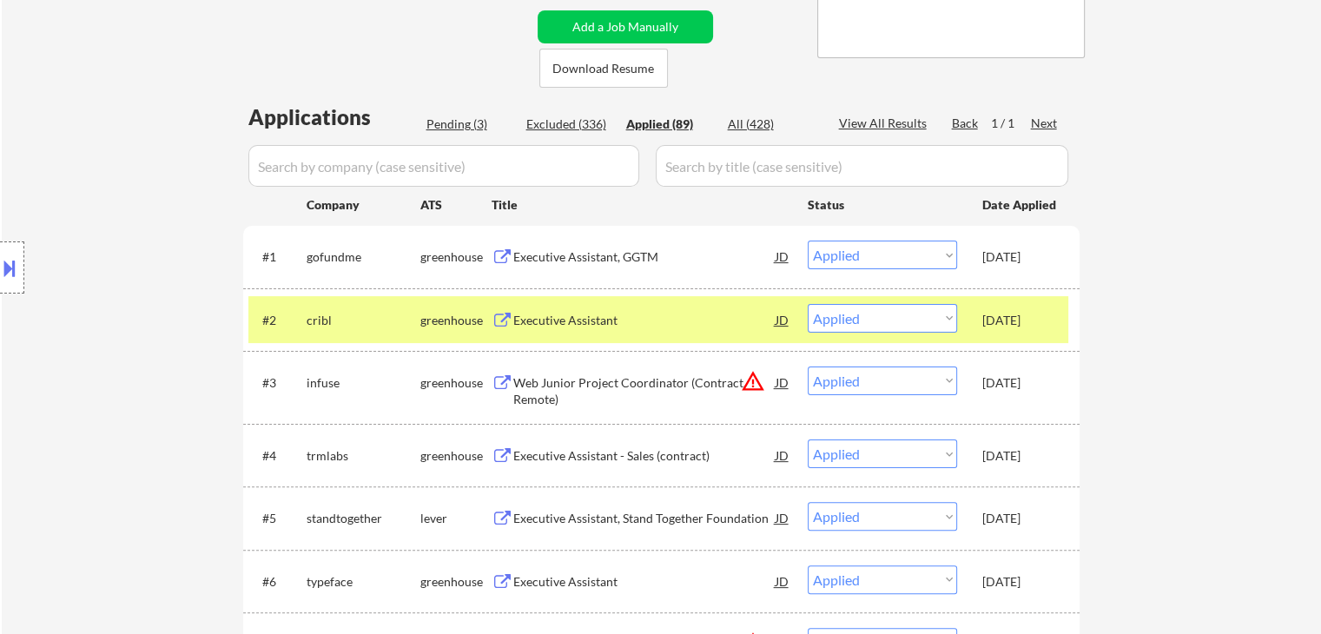
select select ""pending""
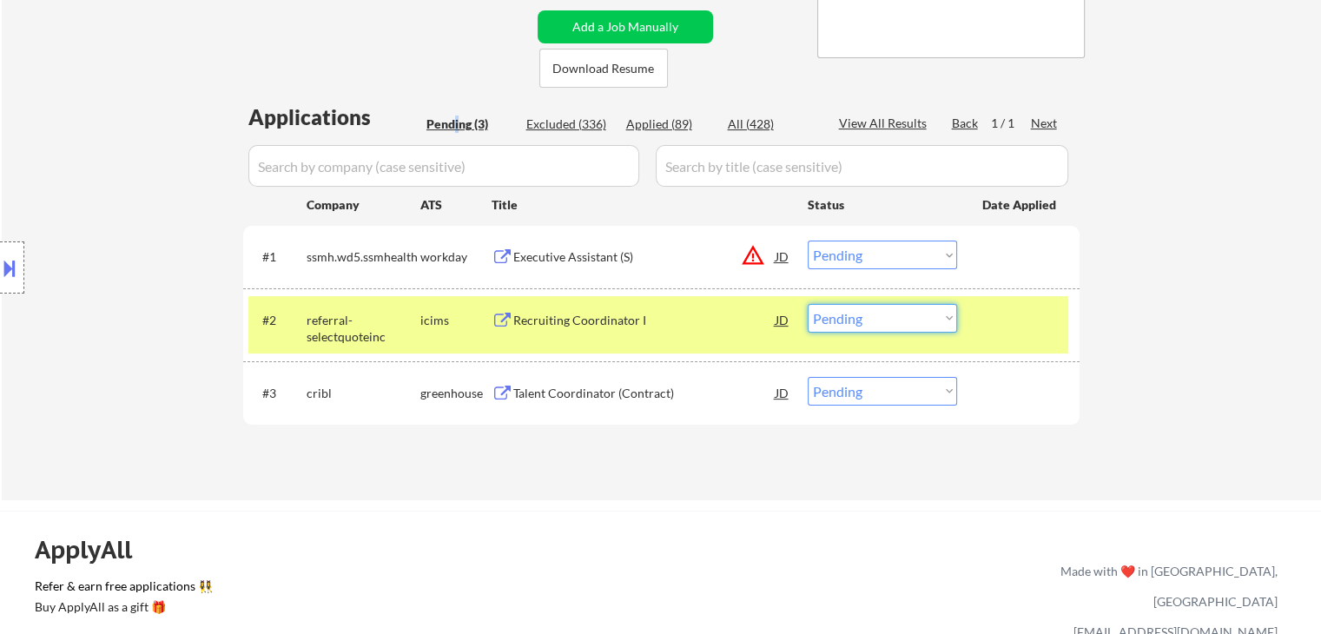
click at [907, 327] on select "Choose an option... Pending Applied Excluded (Questions) Excluded (Expired) Exc…" at bounding box center [882, 318] width 149 height 29
click at [808, 304] on select "Choose an option... Pending Applied Excluded (Questions) Excluded (Expired) Exc…" at bounding box center [882, 318] width 149 height 29
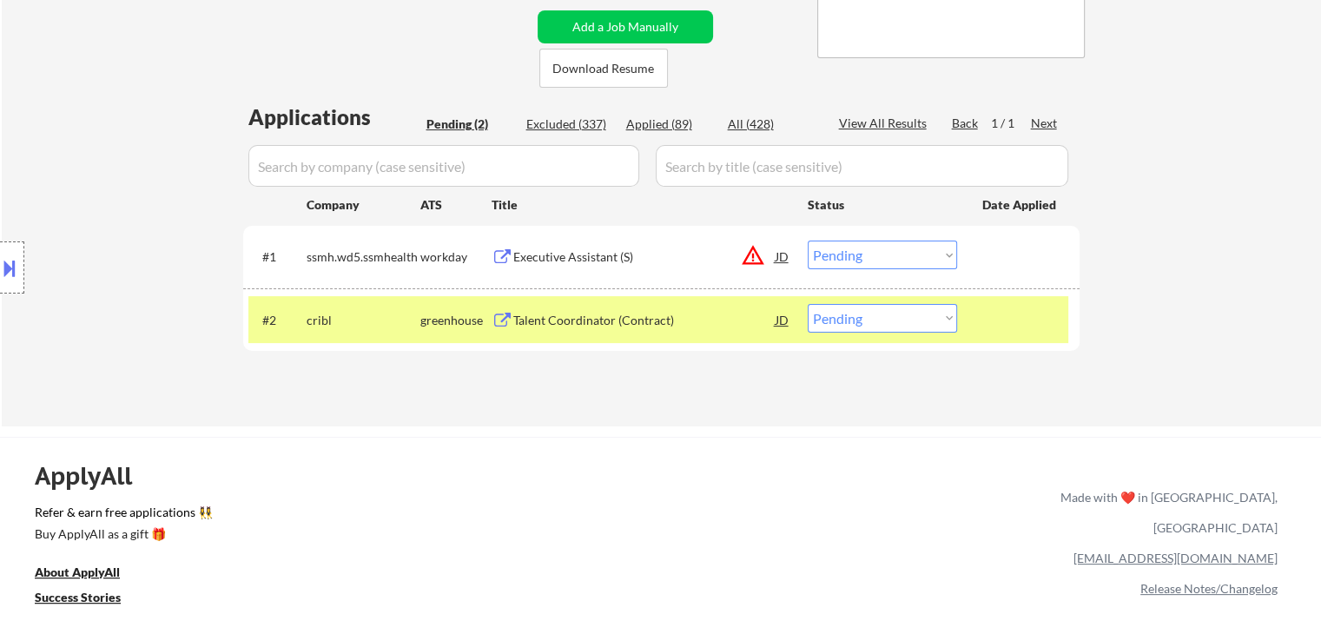
click at [567, 318] on div "Talent Coordinator (Contract)" at bounding box center [644, 320] width 262 height 17
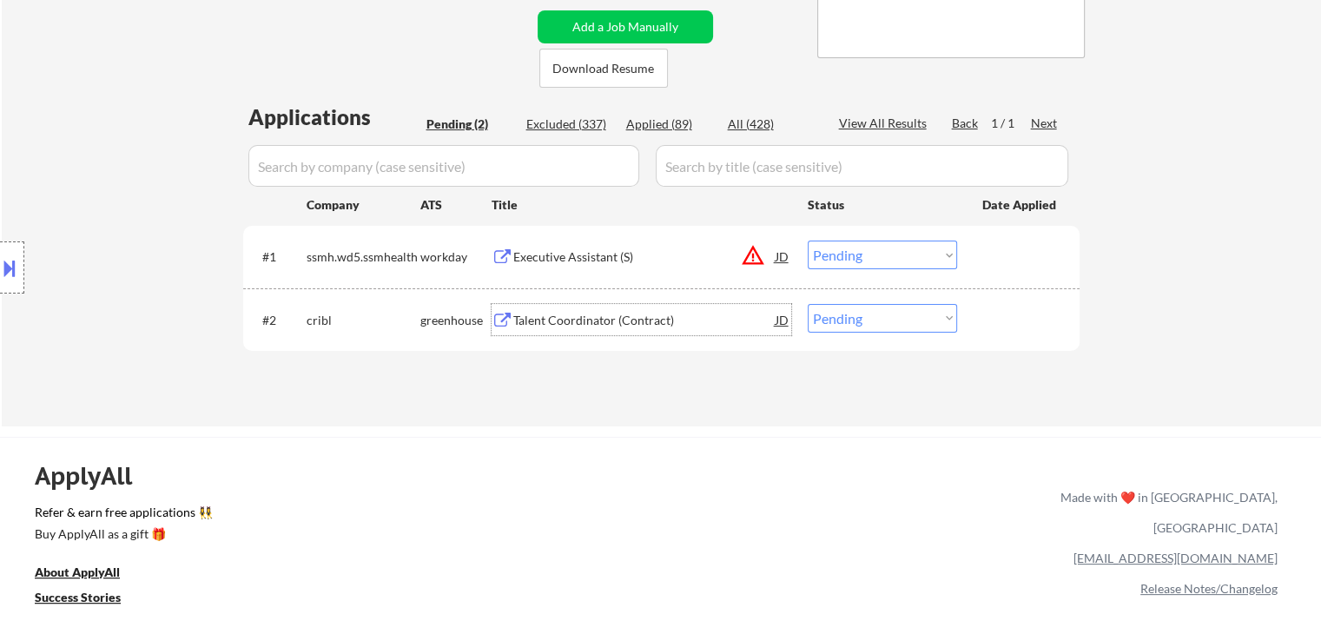
click at [889, 319] on select "Choose an option... Pending Applied Excluded (Questions) Excluded (Expired) Exc…" at bounding box center [882, 318] width 149 height 29
select select ""excluded__bad_match_""
click at [808, 304] on select "Choose an option... Pending Applied Excluded (Questions) Excluded (Expired) Exc…" at bounding box center [882, 318] width 149 height 29
